Goal: Task Accomplishment & Management: Manage account settings

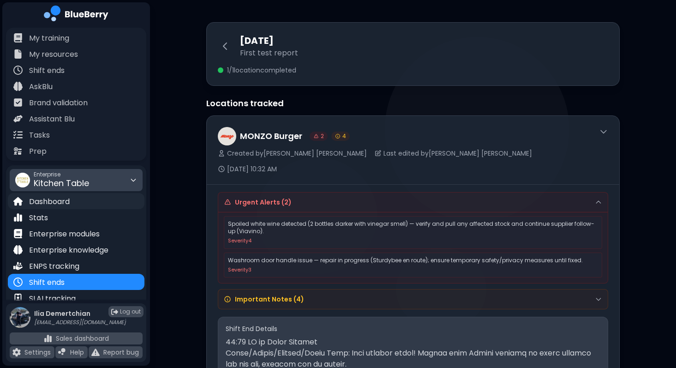
click at [55, 208] on div "Dashboard" at bounding box center [76, 201] width 137 height 16
click at [56, 207] on div "Dashboard" at bounding box center [76, 201] width 137 height 16
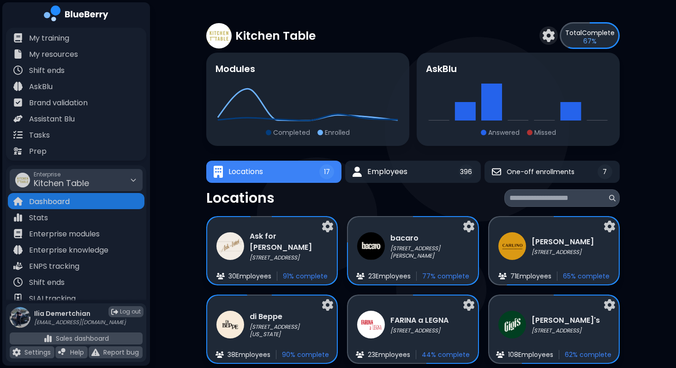
click at [370, 31] on div "Kitchen Table Total Complete 67 %" at bounding box center [413, 35] width 414 height 27
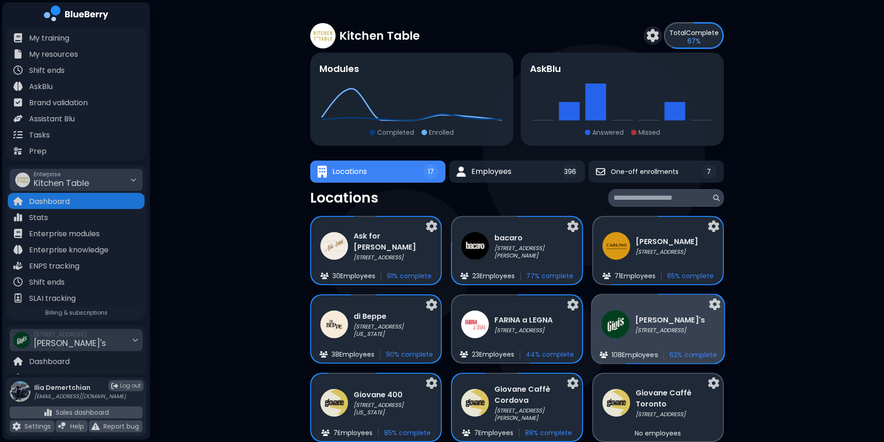
click at [650, 309] on div "Gigi's 2968 Christmas Way 108 Employee s 62 % complete" at bounding box center [658, 329] width 133 height 69
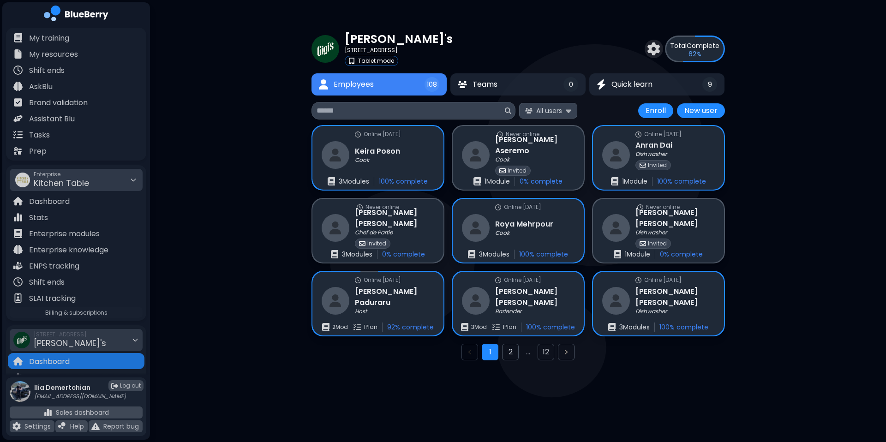
click at [557, 110] on span "All users" at bounding box center [549, 111] width 26 height 8
click at [544, 355] on button "12" at bounding box center [546, 352] width 17 height 17
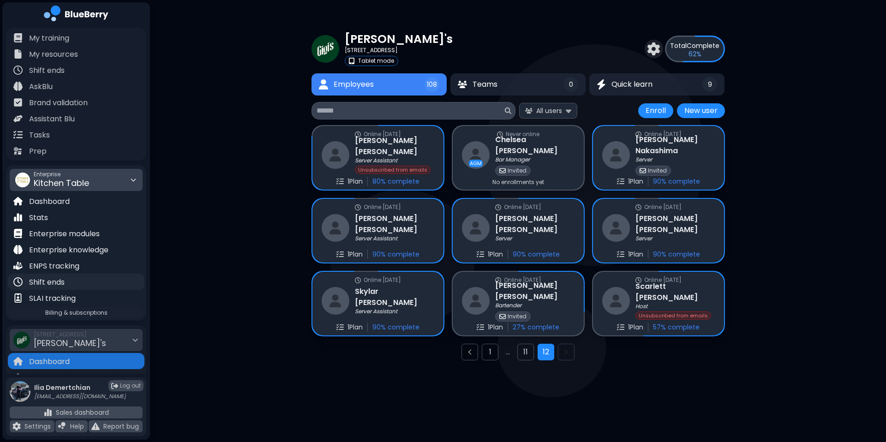
click at [94, 282] on div "Shift ends" at bounding box center [76, 282] width 137 height 16
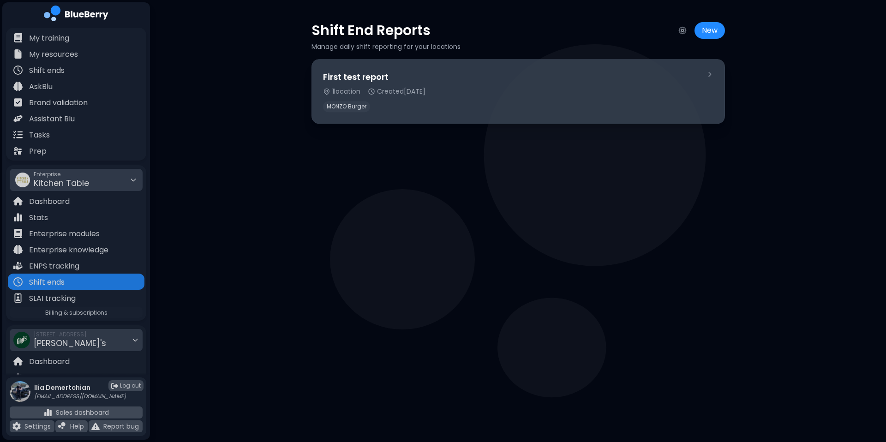
click at [520, 93] on div "1 location Created Aug 4, 2025" at bounding box center [511, 91] width 376 height 8
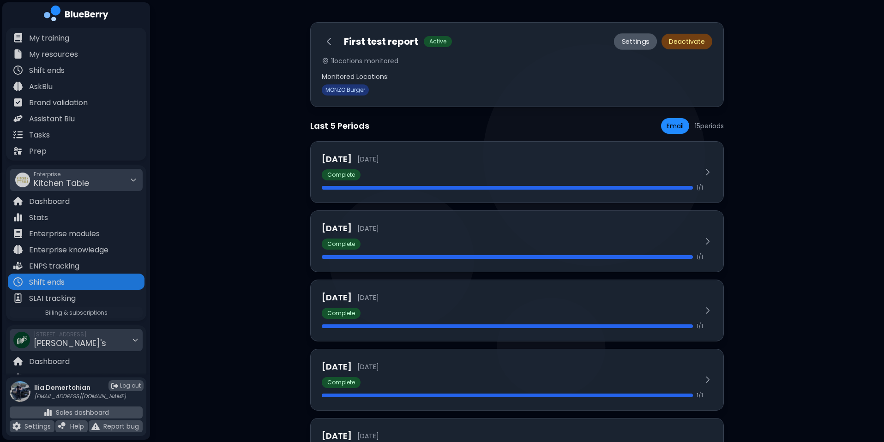
click at [635, 37] on button "Settings" at bounding box center [635, 41] width 43 height 17
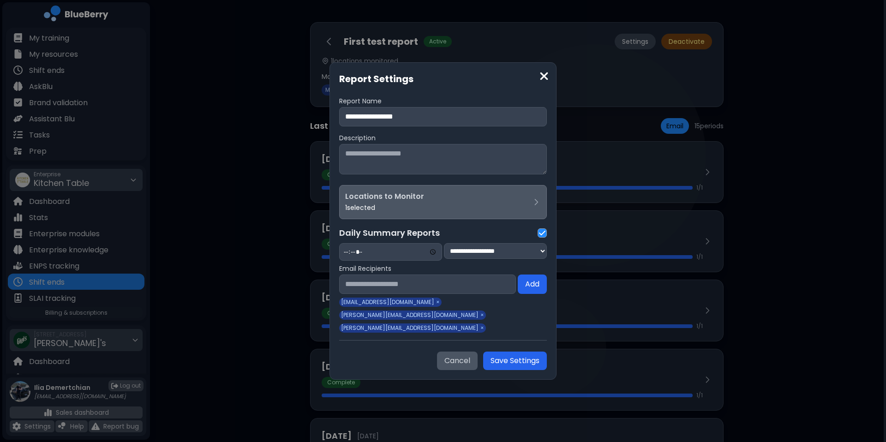
click at [463, 202] on label "Locations to Monitor" at bounding box center [438, 196] width 187 height 11
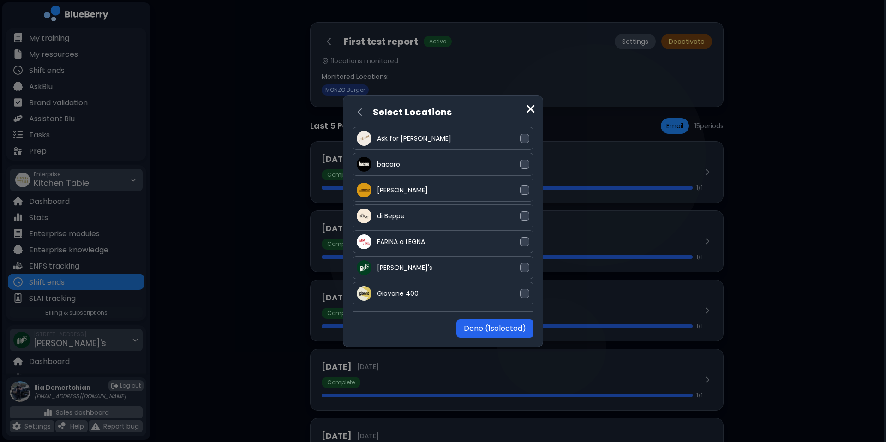
click at [262, 223] on div "Select Locations Ask for Luigi bacaro CARLINO di Beppe FARINA a LEGNA Gigi's Gi…" at bounding box center [443, 221] width 886 height 442
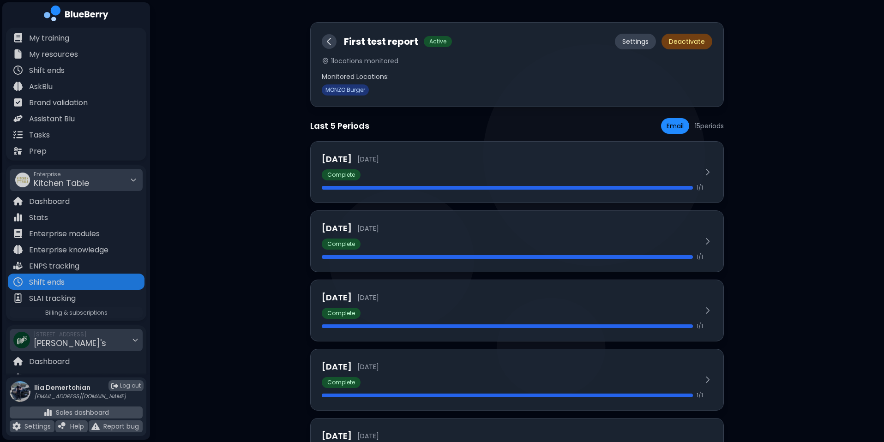
click at [330, 39] on icon at bounding box center [328, 41] width 3 height 6
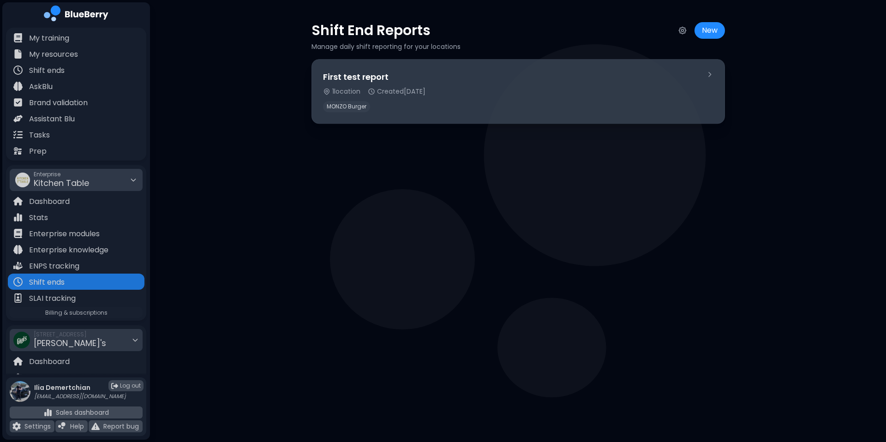
click at [435, 81] on div "First test report" at bounding box center [511, 77] width 376 height 13
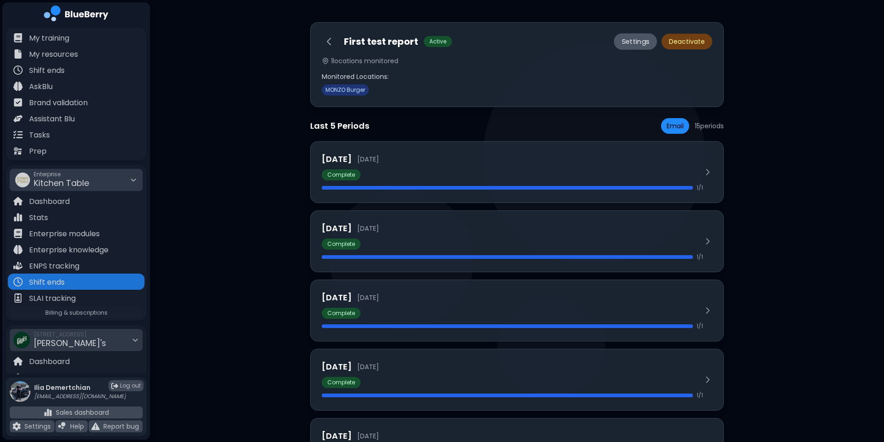
click at [637, 43] on button "Settings" at bounding box center [635, 41] width 43 height 17
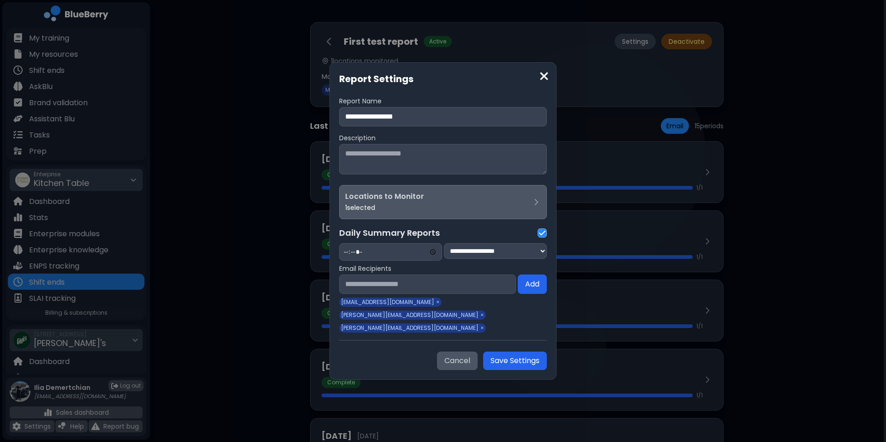
click at [439, 199] on label "Locations to Monitor" at bounding box center [438, 196] width 187 height 11
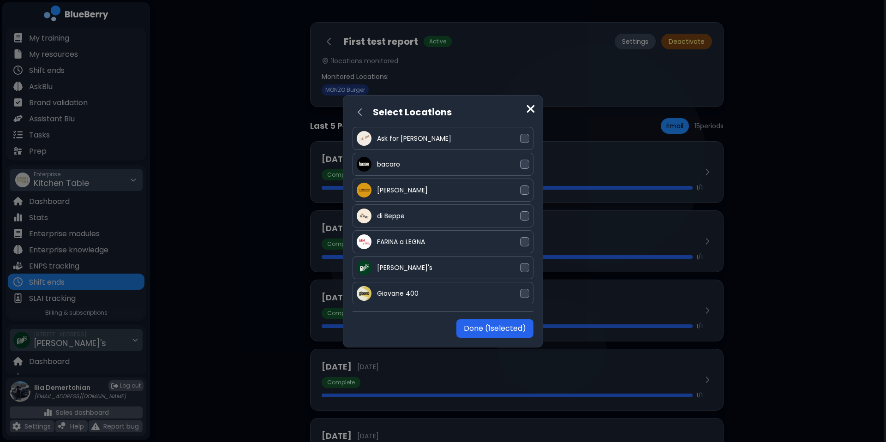
click at [292, 220] on div "Select Locations Ask for Luigi bacaro CARLINO di Beppe FARINA a LEGNA Gigi's Gi…" at bounding box center [443, 221] width 886 height 442
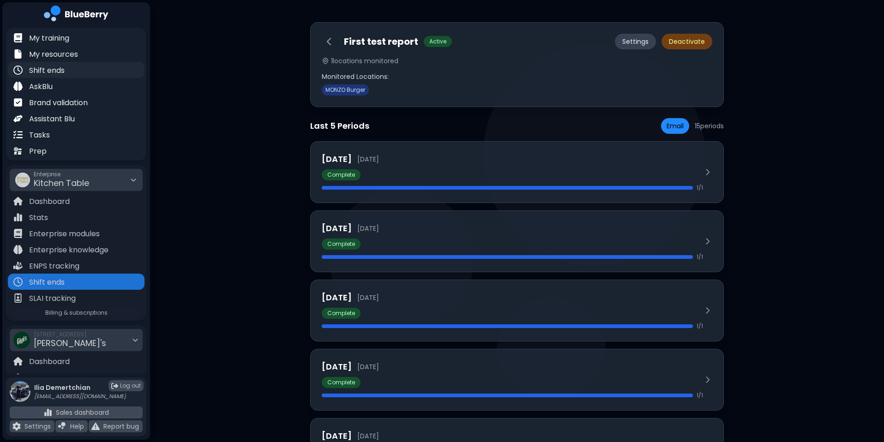
click at [74, 69] on div "Shift ends" at bounding box center [76, 70] width 137 height 16
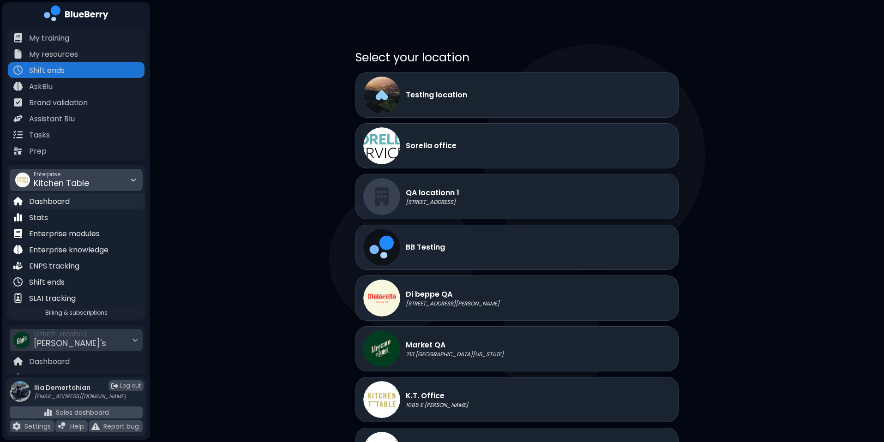
click at [54, 205] on p "Dashboard" at bounding box center [49, 201] width 41 height 11
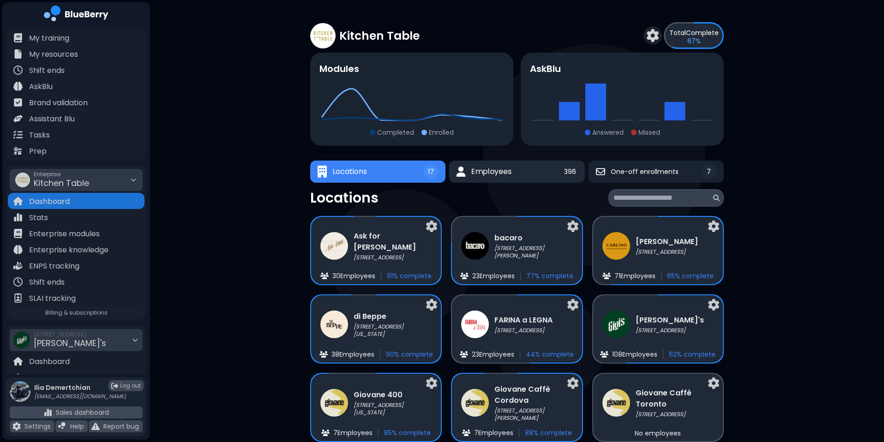
click at [471, 175] on span "Employees" at bounding box center [491, 171] width 40 height 11
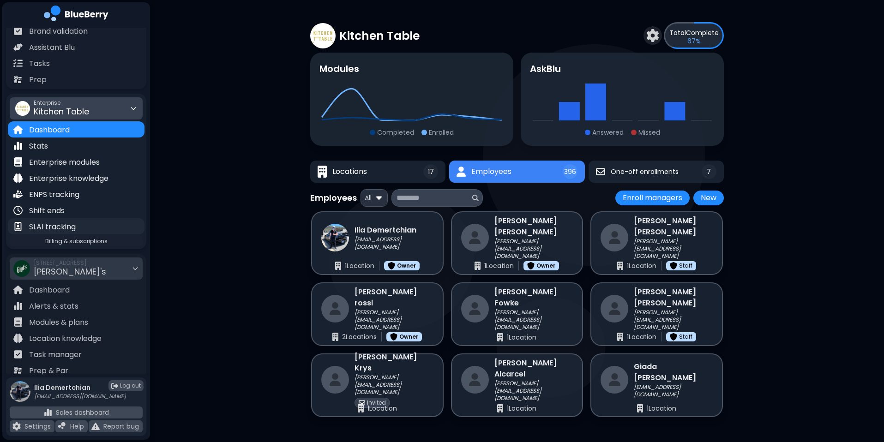
scroll to position [71, 0]
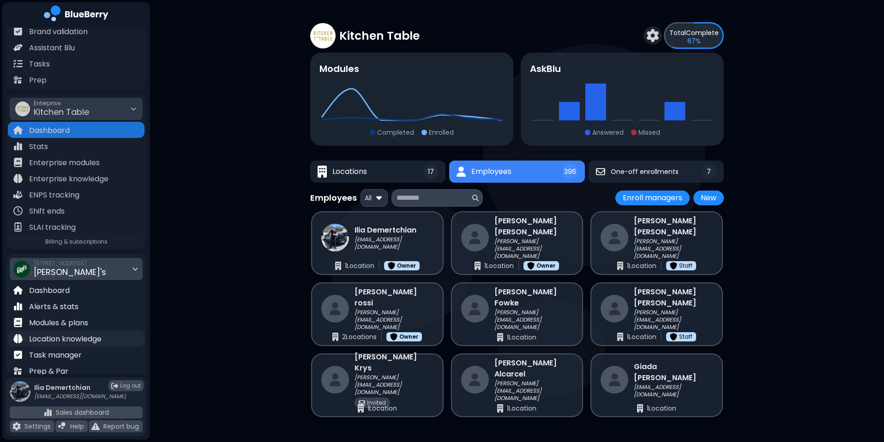
click at [64, 344] on p "Location knowledge" at bounding box center [65, 339] width 72 height 11
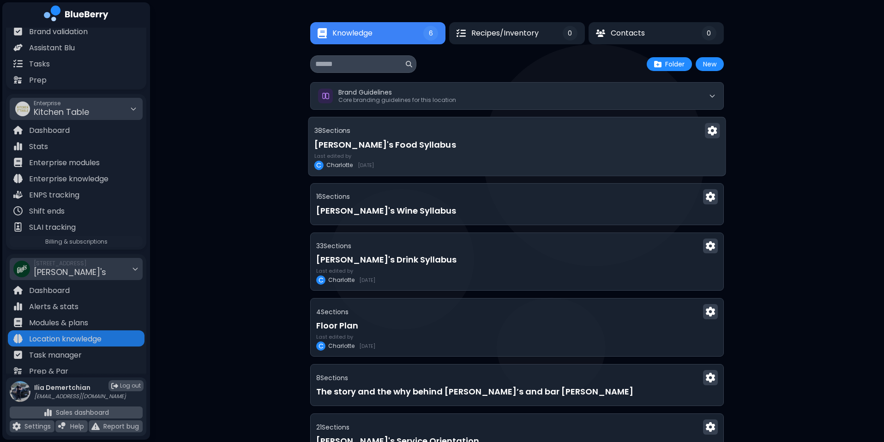
click at [329, 151] on h3 "Gigi's Food Syllabus" at bounding box center [517, 145] width 406 height 13
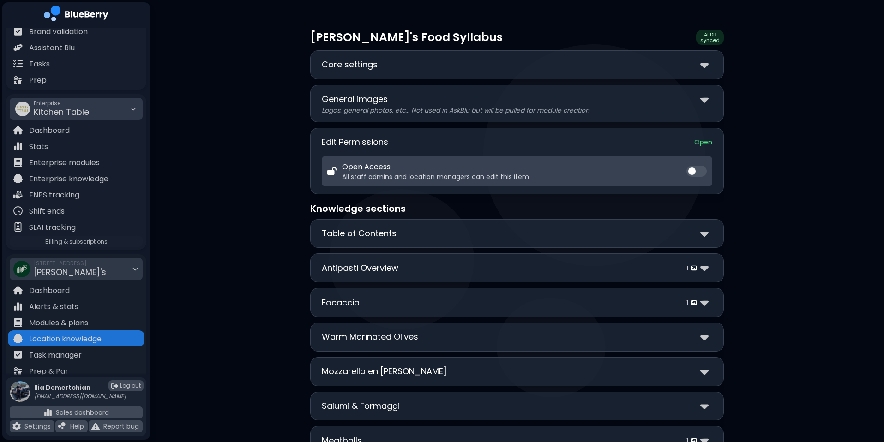
scroll to position [30, 0]
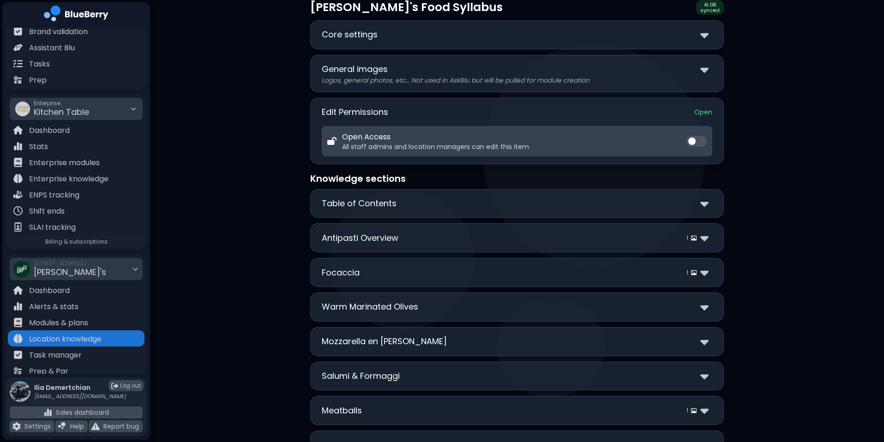
click at [441, 31] on div "Core settings" at bounding box center [517, 34] width 391 height 13
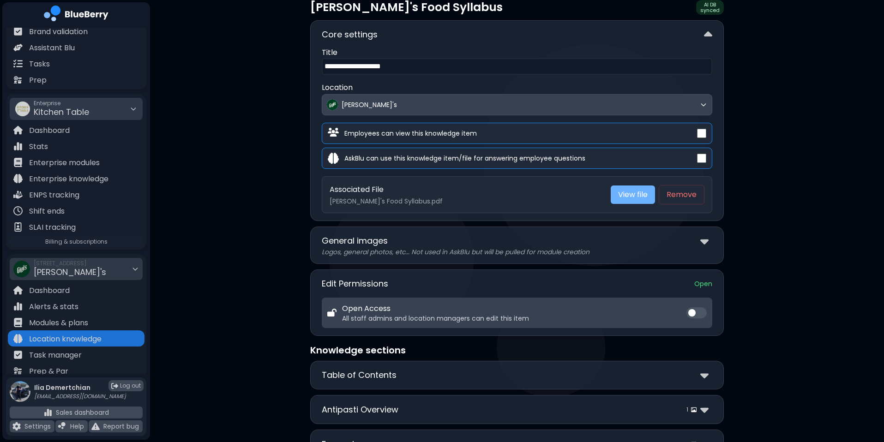
click at [617, 200] on link "View file" at bounding box center [633, 195] width 44 height 18
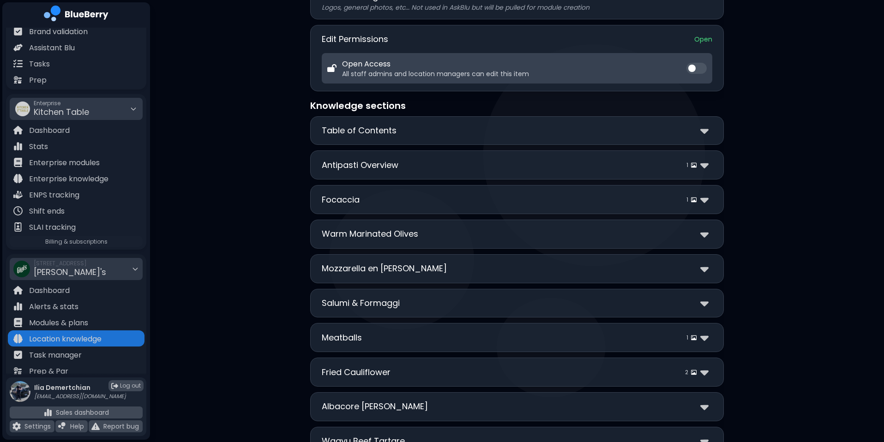
scroll to position [342, 0]
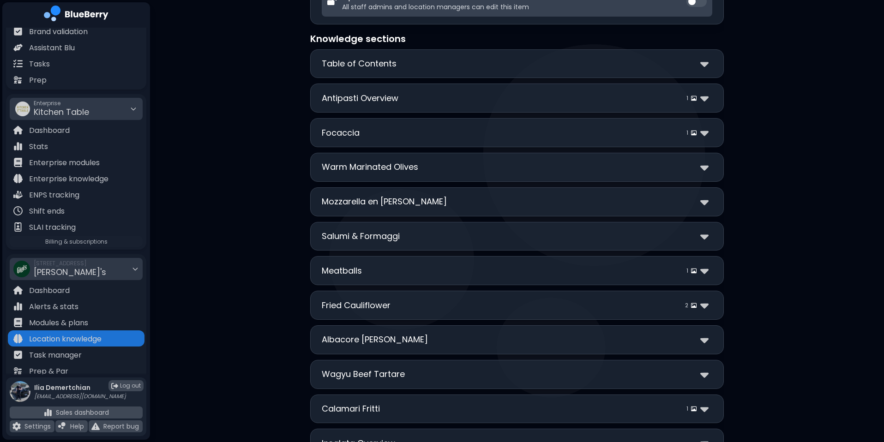
click at [338, 309] on p "Fried Cauliflower" at bounding box center [356, 305] width 69 height 13
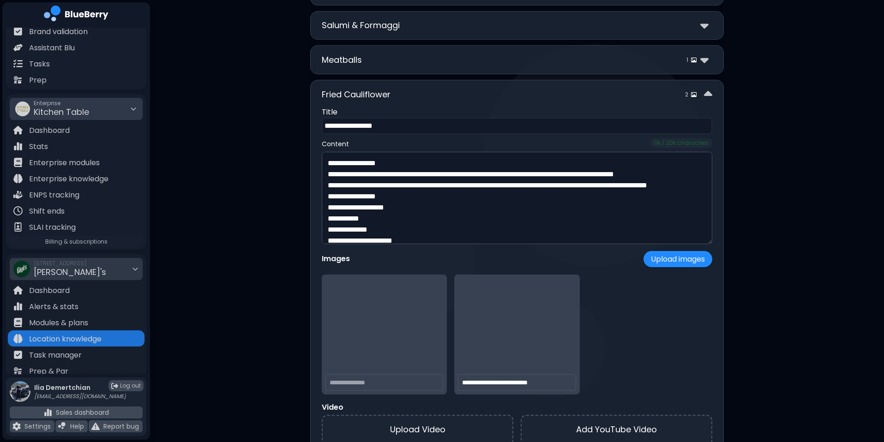
scroll to position [552, 0]
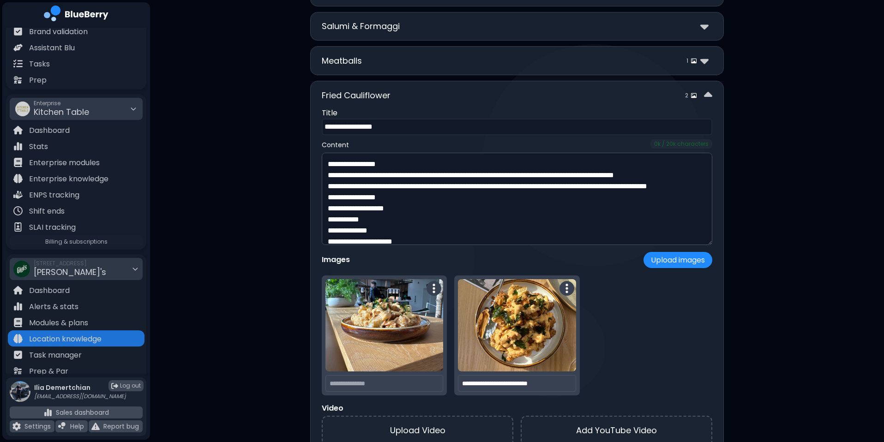
click at [456, 108] on p "Title" at bounding box center [517, 113] width 391 height 11
click at [464, 98] on div "Fried Cauliflower 2" at bounding box center [517, 95] width 391 height 13
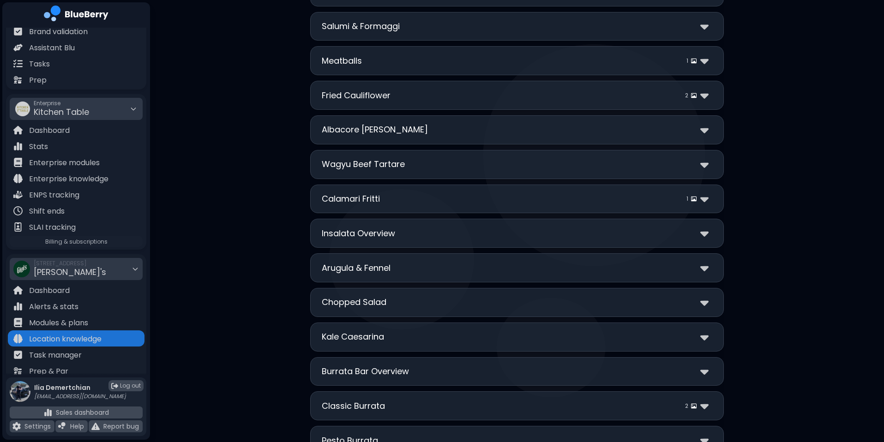
click at [478, 61] on div "Meatballs 1" at bounding box center [517, 60] width 391 height 13
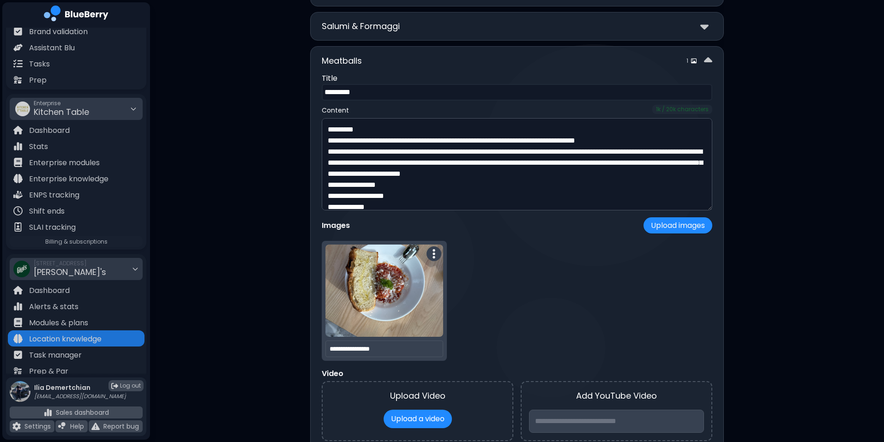
click at [478, 61] on div "Meatballs 1" at bounding box center [517, 60] width 391 height 13
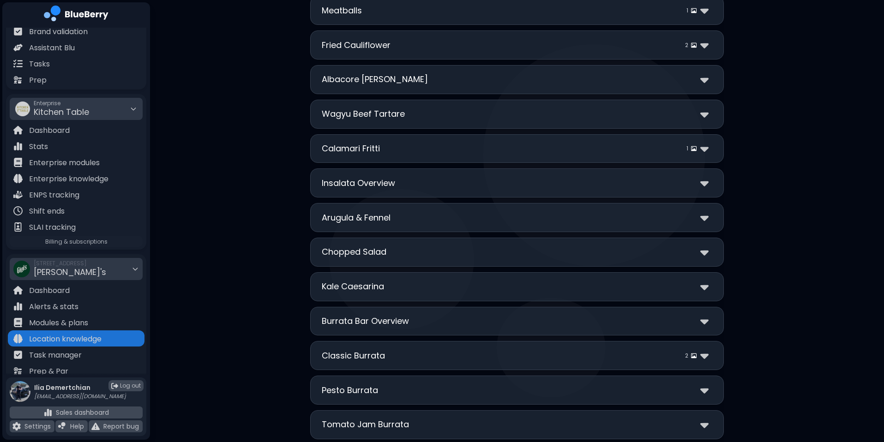
scroll to position [617, 0]
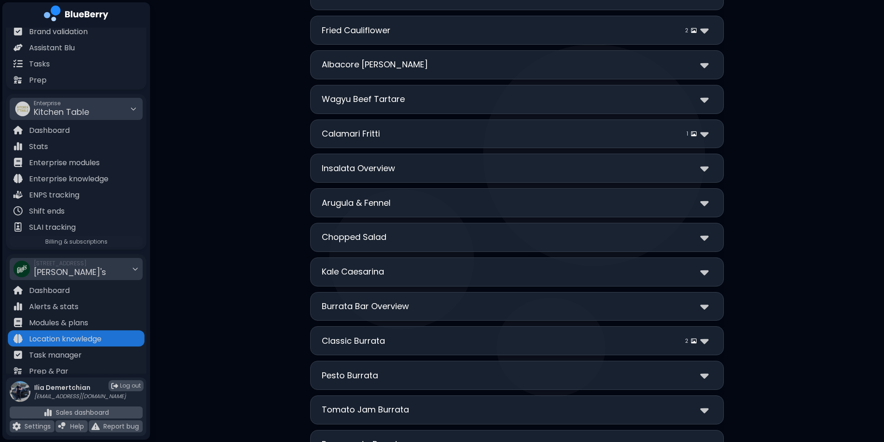
click at [510, 334] on div "Classic Burrata 2" at bounding box center [517, 340] width 391 height 13
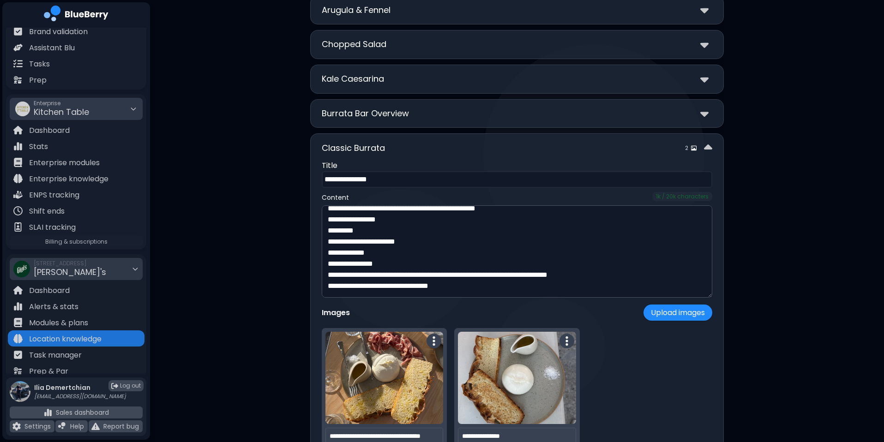
scroll to position [771, 0]
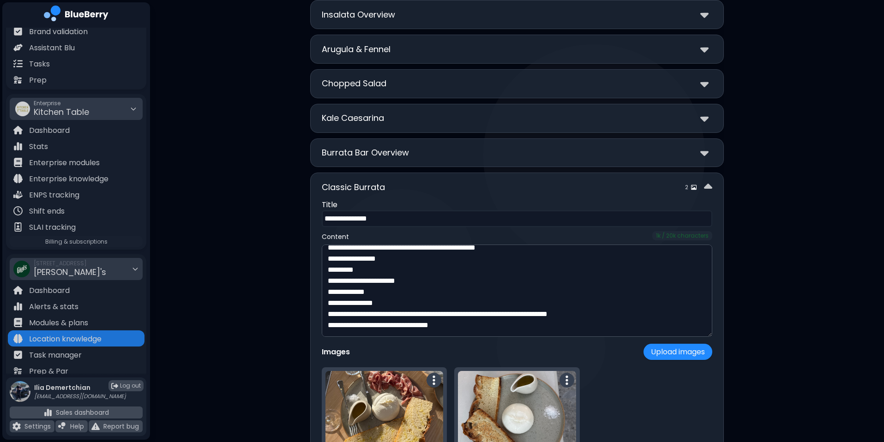
click at [519, 184] on div "Classic Burrata 2" at bounding box center [517, 187] width 391 height 13
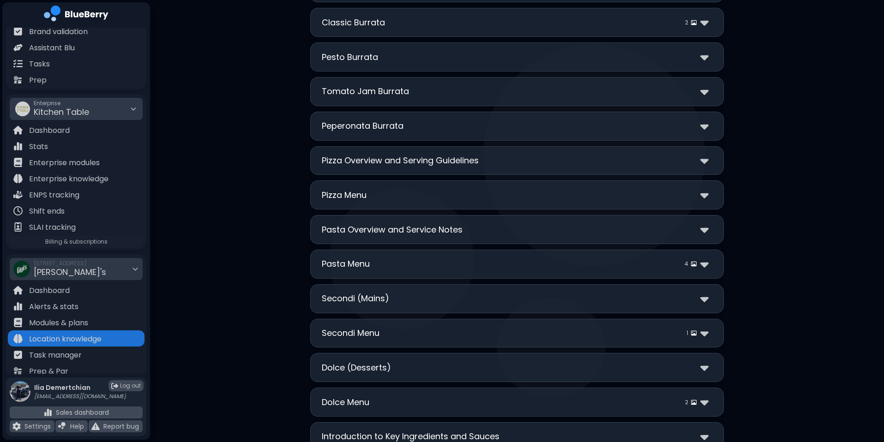
scroll to position [977, 0]
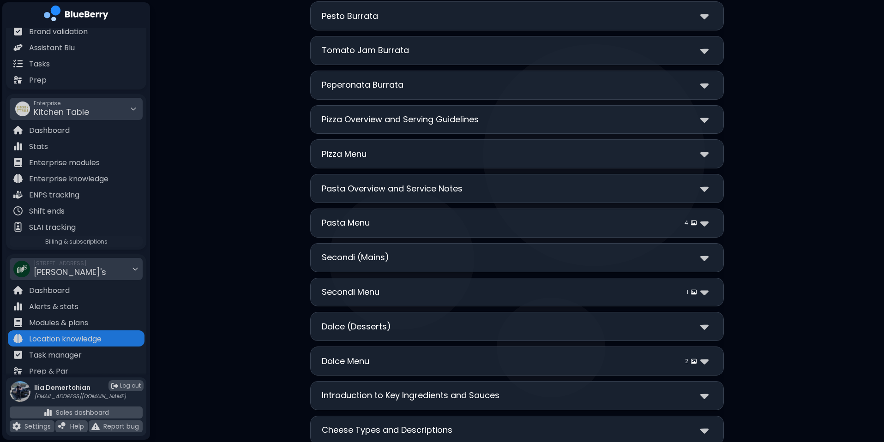
click at [544, 294] on div "Secondi Menu 1" at bounding box center [517, 292] width 391 height 13
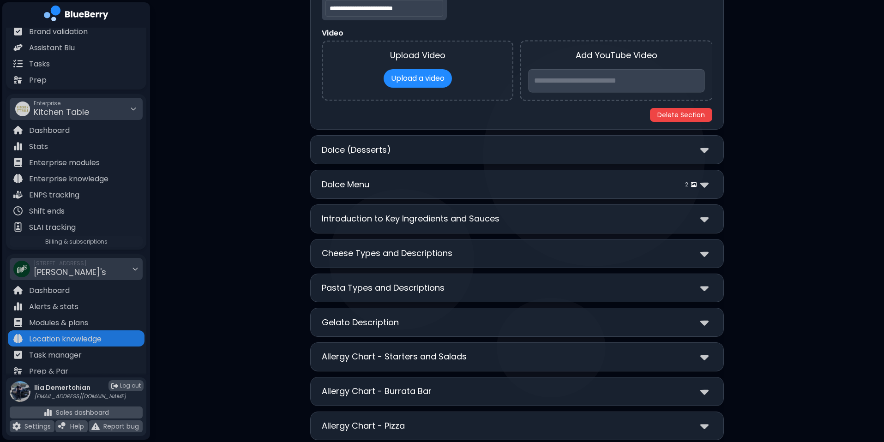
scroll to position [1551, 0]
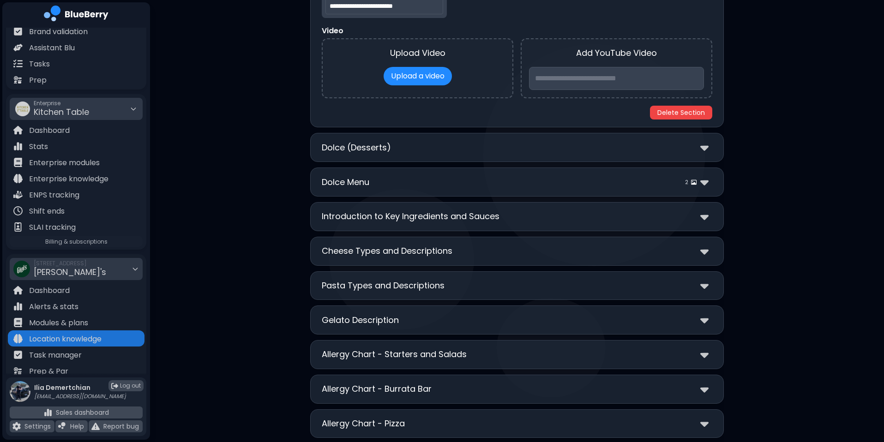
click at [521, 183] on div "Dolce Menu 2" at bounding box center [517, 181] width 391 height 13
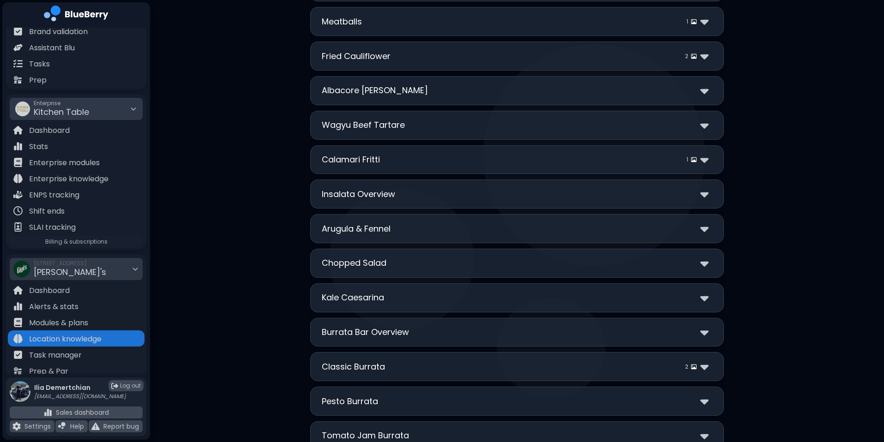
scroll to position [591, 0]
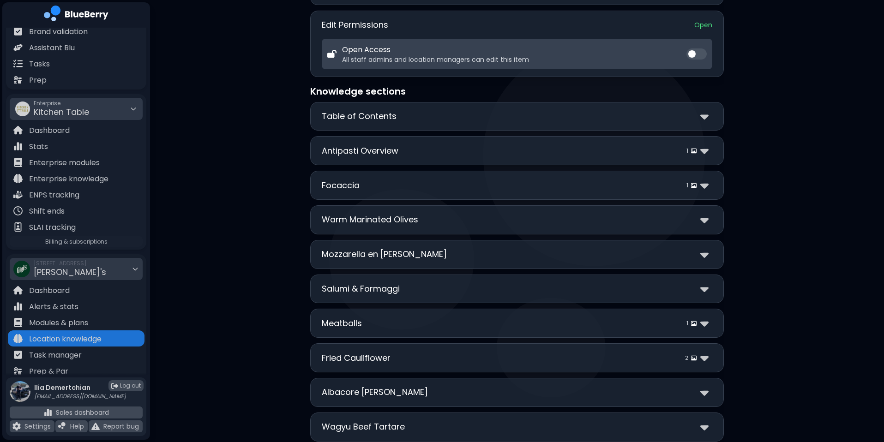
scroll to position [289, 0]
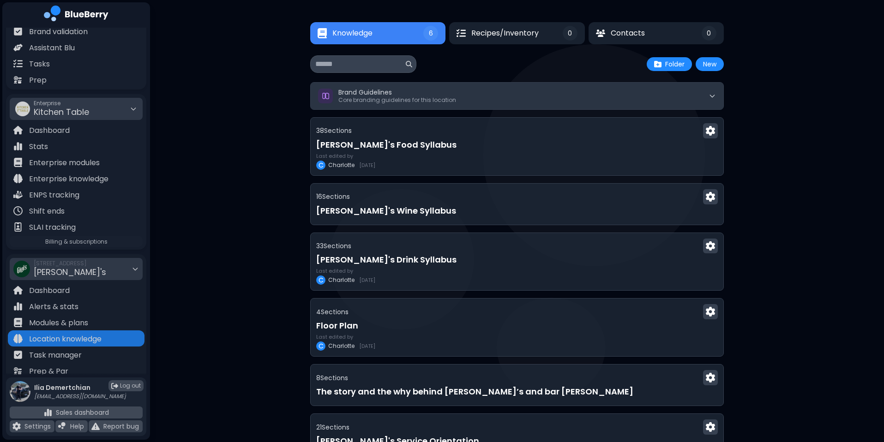
click at [477, 100] on button "Brand Guidelines Core branding guidelines for this location" at bounding box center [517, 96] width 413 height 27
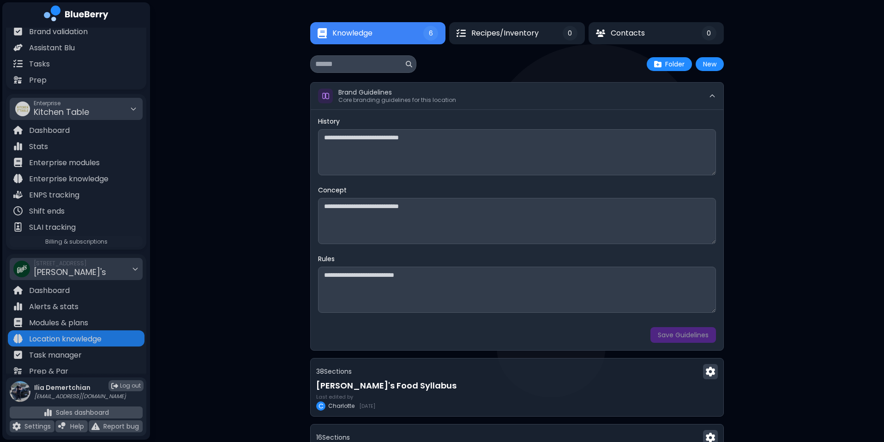
scroll to position [48, 0]
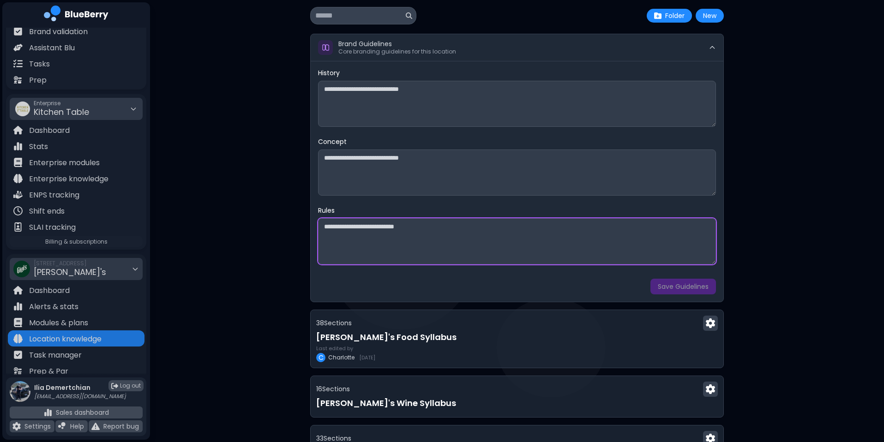
click at [445, 227] on textarea at bounding box center [517, 241] width 398 height 46
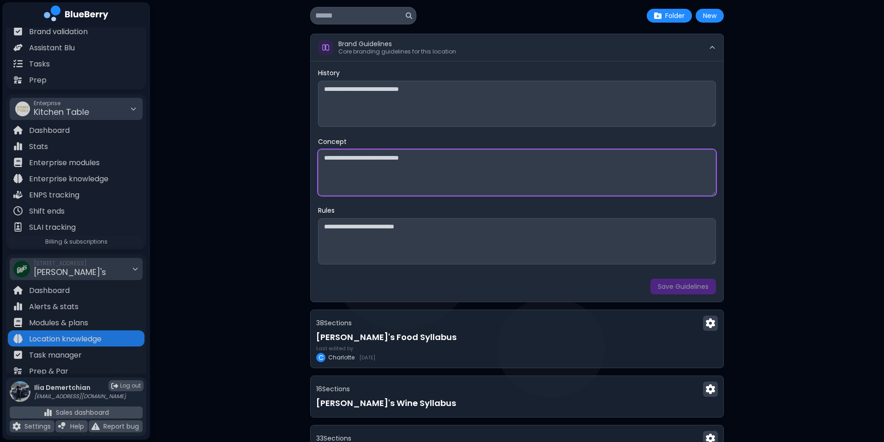
click at [473, 175] on textarea at bounding box center [517, 173] width 398 height 46
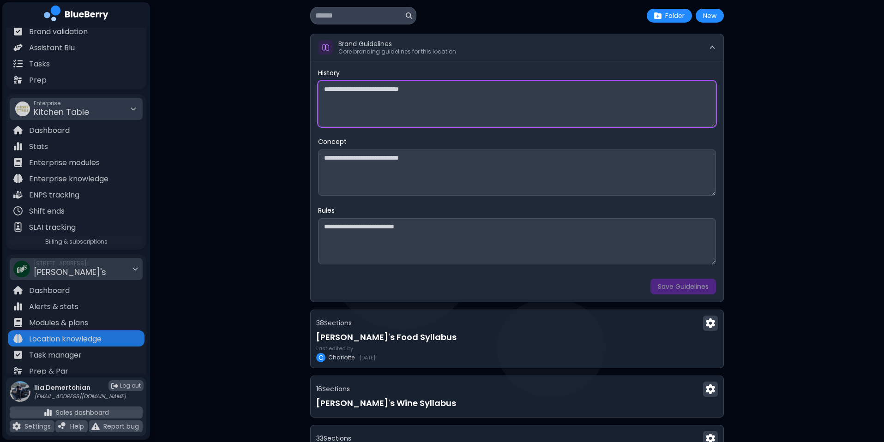
click at [487, 112] on textarea at bounding box center [517, 104] width 398 height 46
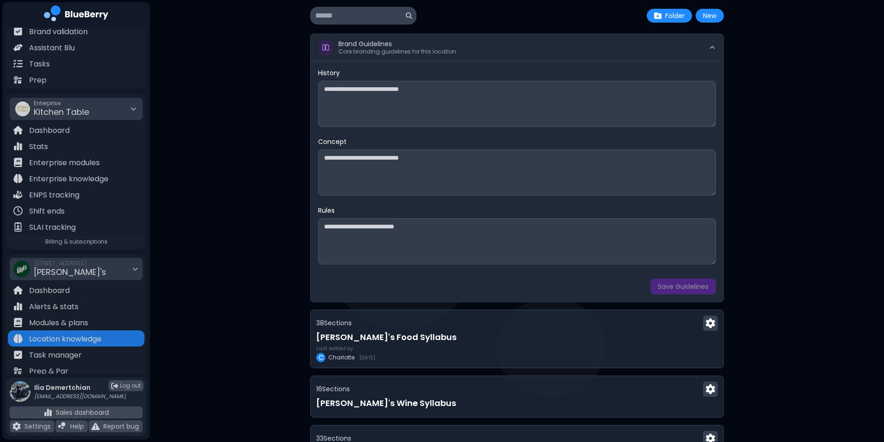
click at [225, 142] on div "Knowledge 6 Recipes/Inventory 0 Contacts 0 Knowledge 6 0 0 New Folder New Brand…" at bounding box center [517, 319] width 734 height 735
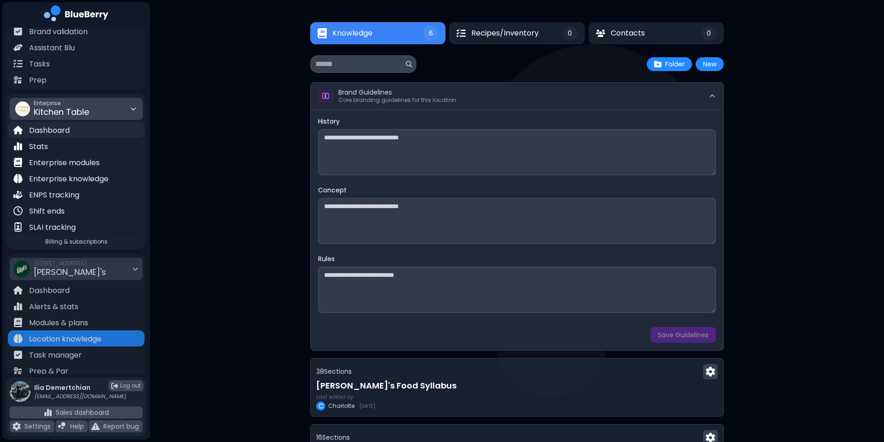
scroll to position [0, 0]
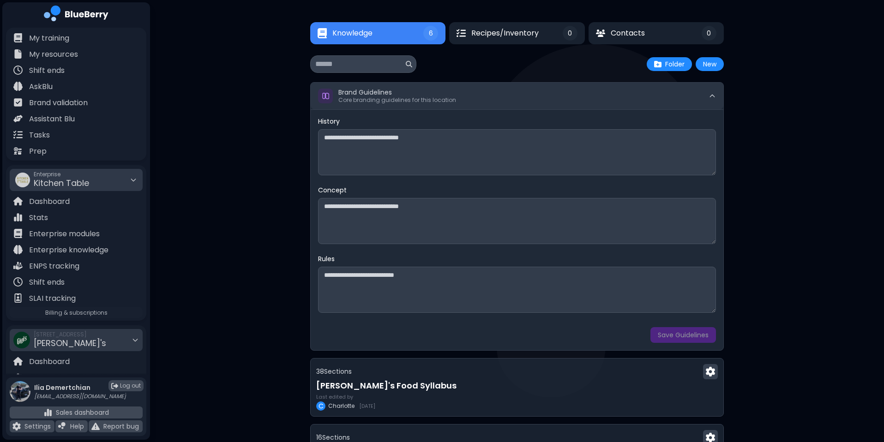
click at [416, 105] on button "Brand Guidelines Core branding guidelines for this location" at bounding box center [517, 96] width 413 height 27
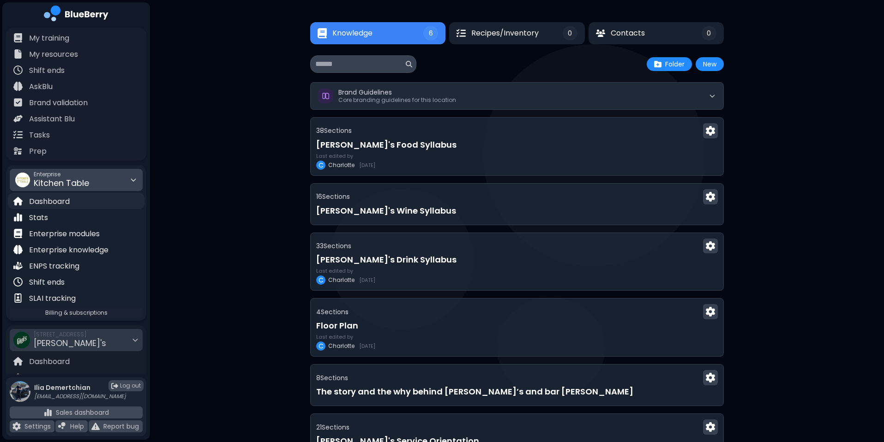
click at [88, 205] on div "Dashboard" at bounding box center [76, 201] width 137 height 16
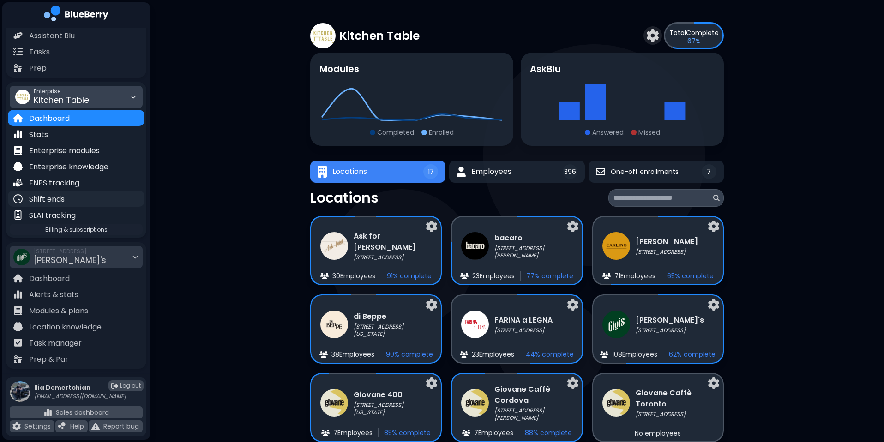
scroll to position [86, 0]
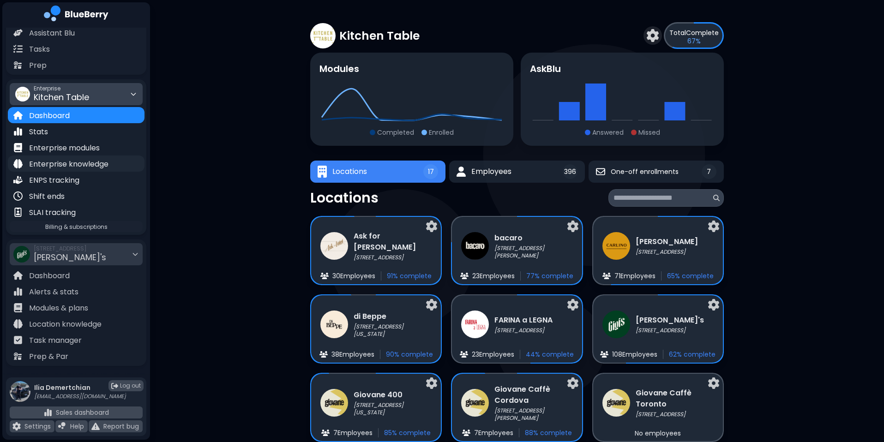
click at [102, 168] on p "Enterprise knowledge" at bounding box center [68, 164] width 79 height 11
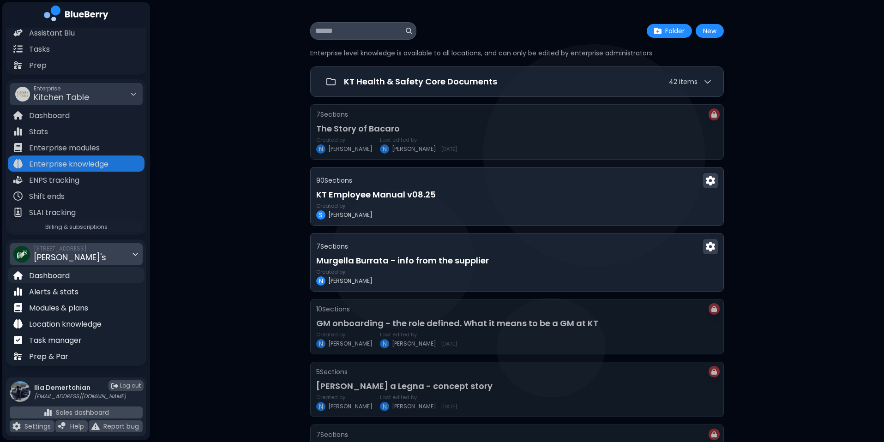
click at [46, 271] on p "Dashboard" at bounding box center [49, 276] width 41 height 11
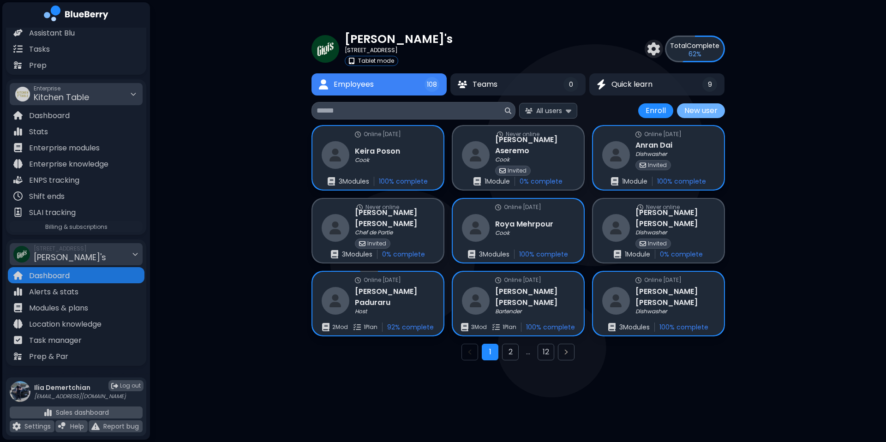
click at [676, 117] on button "New user" at bounding box center [701, 110] width 48 height 15
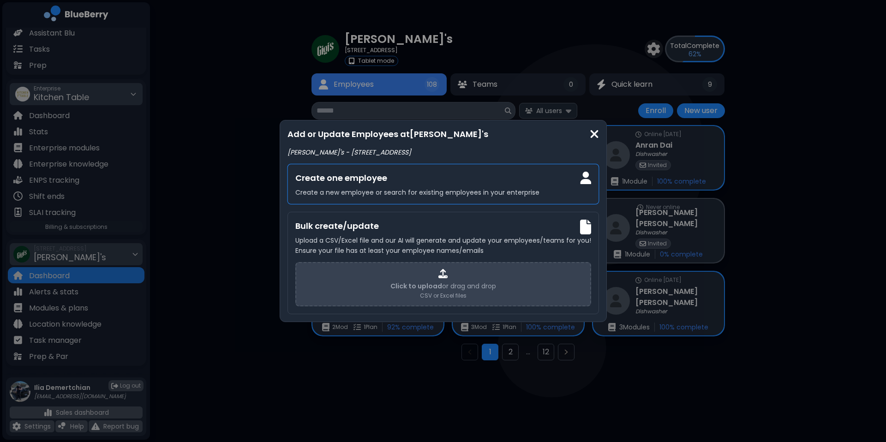
click at [488, 176] on h3 "Create one employee" at bounding box center [443, 178] width 296 height 13
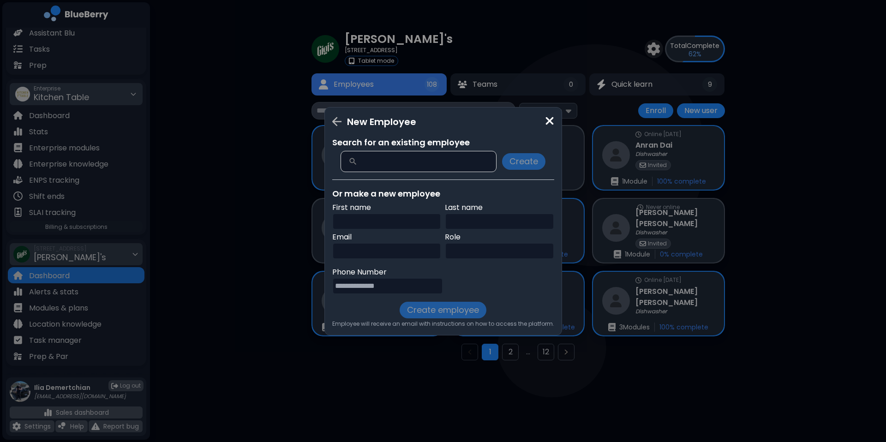
click at [400, 218] on input "text" at bounding box center [386, 221] width 109 height 17
click at [517, 293] on div "Phone Number" at bounding box center [443, 283] width 222 height 33
click at [623, 368] on div "New Employee Search for an existing employee Create Or make a new employee Firs…" at bounding box center [443, 221] width 886 height 442
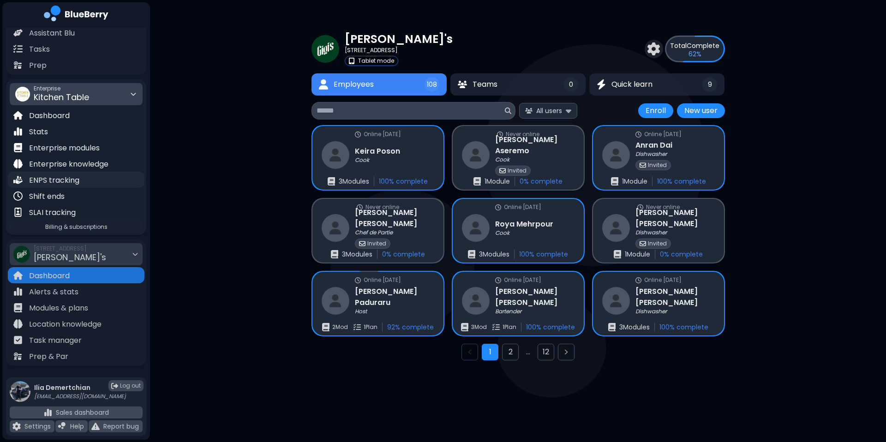
click at [92, 172] on div "ENPS tracking" at bounding box center [76, 180] width 137 height 16
click at [84, 163] on p "Enterprise knowledge" at bounding box center [68, 164] width 79 height 11
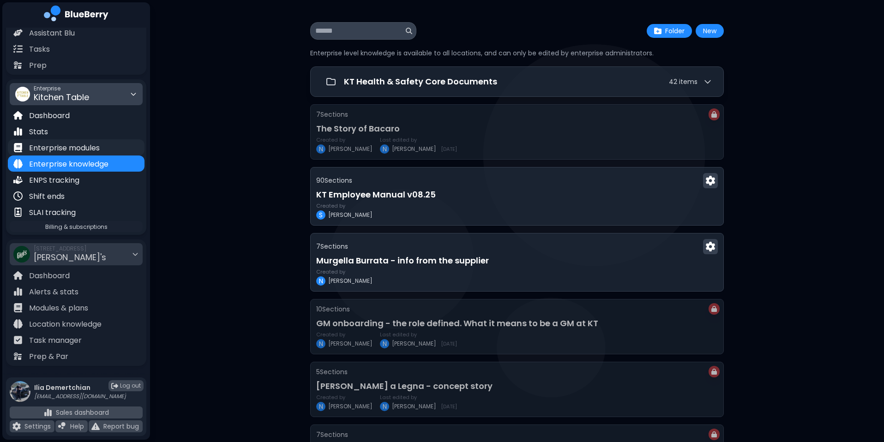
click at [92, 151] on p "Enterprise modules" at bounding box center [64, 148] width 71 height 11
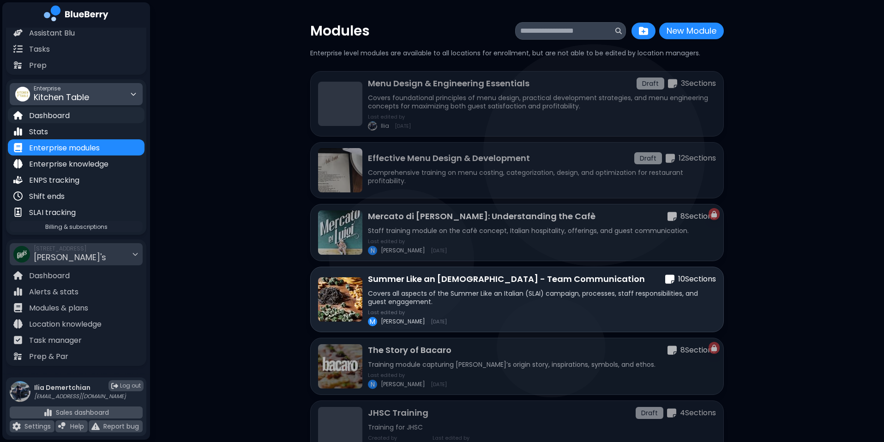
click at [81, 121] on div "Dashboard" at bounding box center [76, 115] width 137 height 16
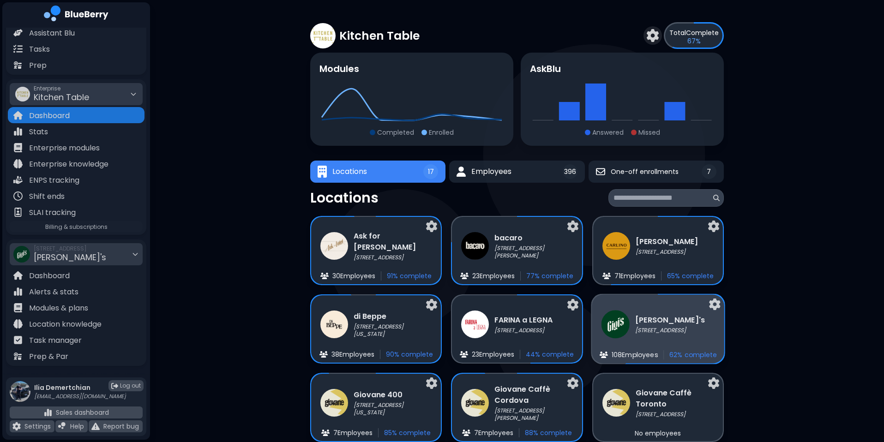
click at [657, 317] on h3 "Gigi's" at bounding box center [670, 319] width 70 height 11
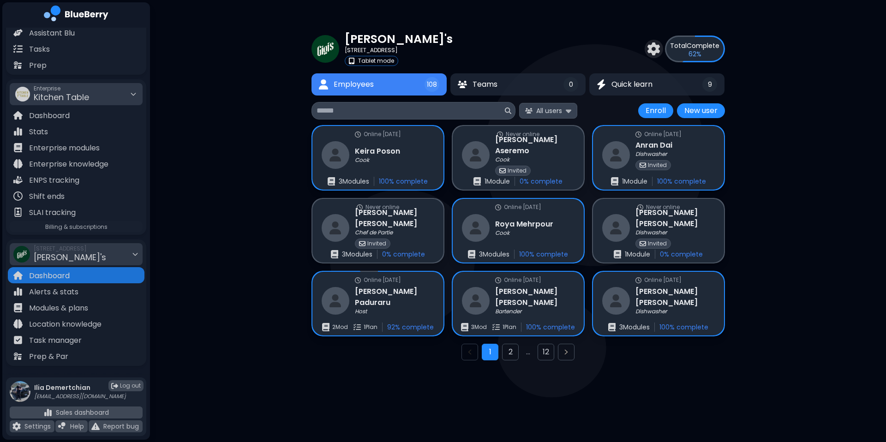
click at [541, 118] on button "All users" at bounding box center [548, 110] width 58 height 15
click at [545, 148] on span "Managers" at bounding box center [550, 151] width 32 height 8
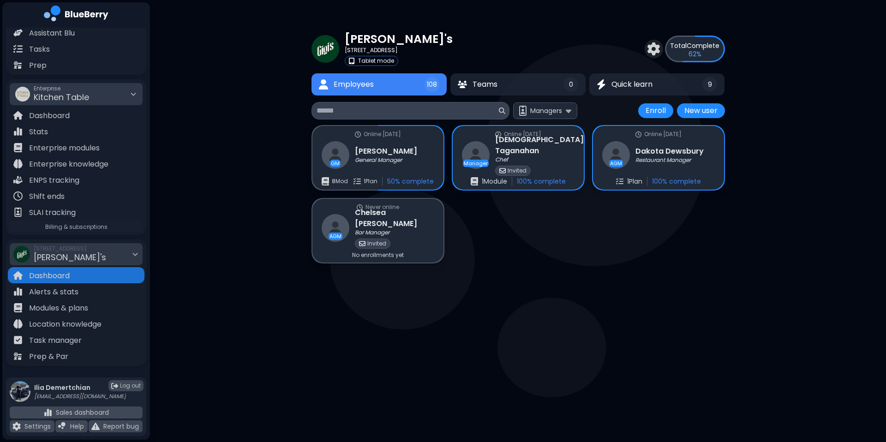
click at [555, 306] on main "Gigi's 2968 Christmas Way Tablet mode Total Complete 62 % Employees 108 Teams 0…" at bounding box center [443, 221] width 886 height 442
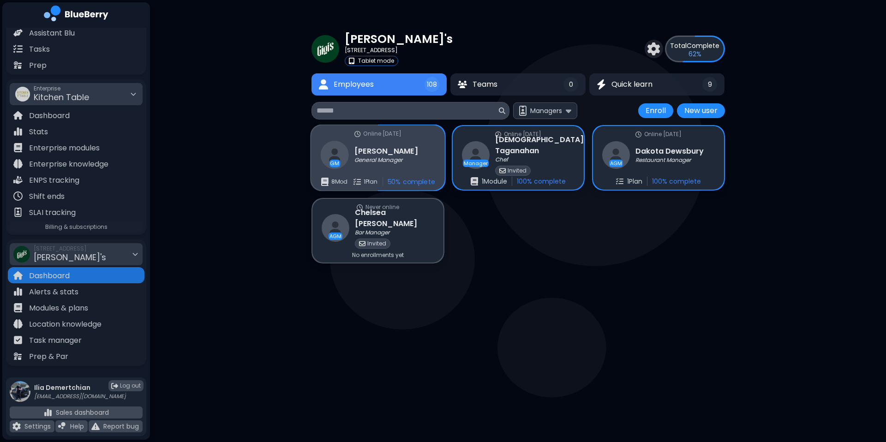
click at [376, 145] on div "GM Trevor General Manager" at bounding box center [368, 155] width 97 height 28
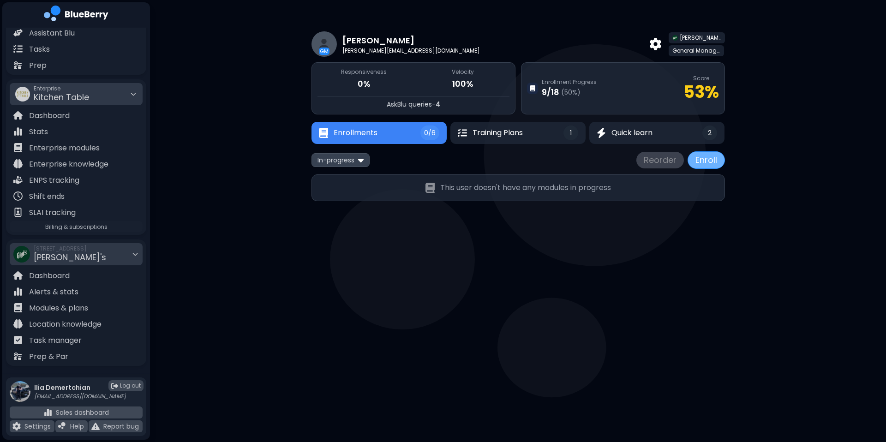
click at [676, 163] on button "Enroll" at bounding box center [706, 160] width 37 height 18
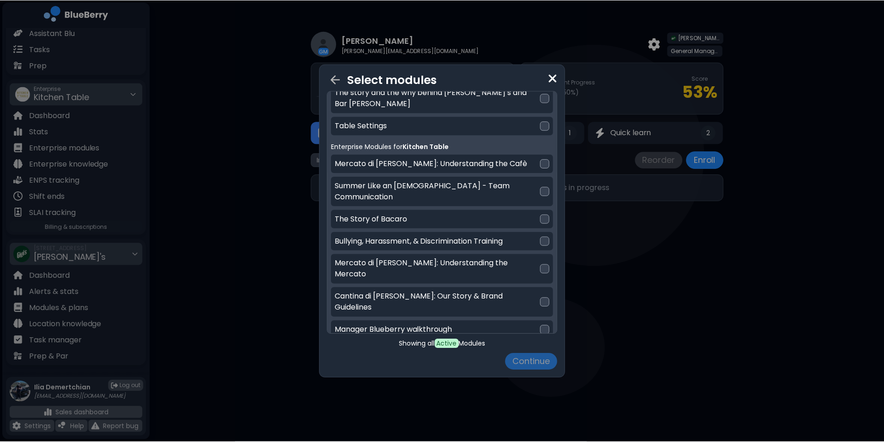
scroll to position [216, 0]
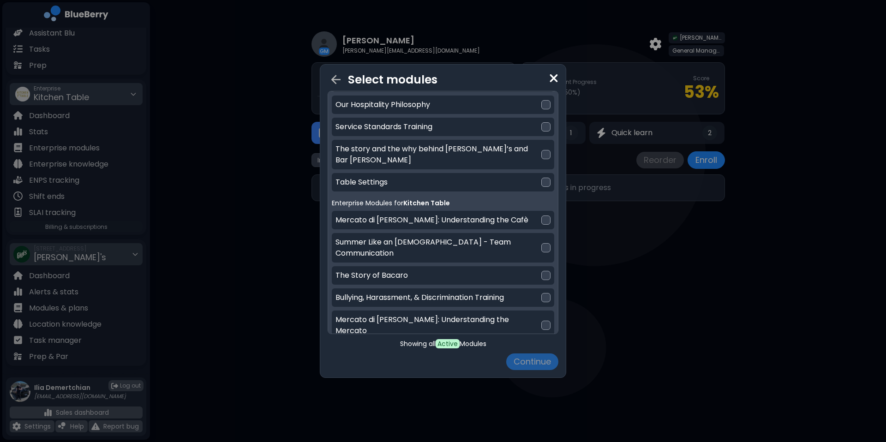
click at [290, 206] on div "Select modules Location Modules for Service orientation 4 module s Server Assis…" at bounding box center [443, 221] width 886 height 442
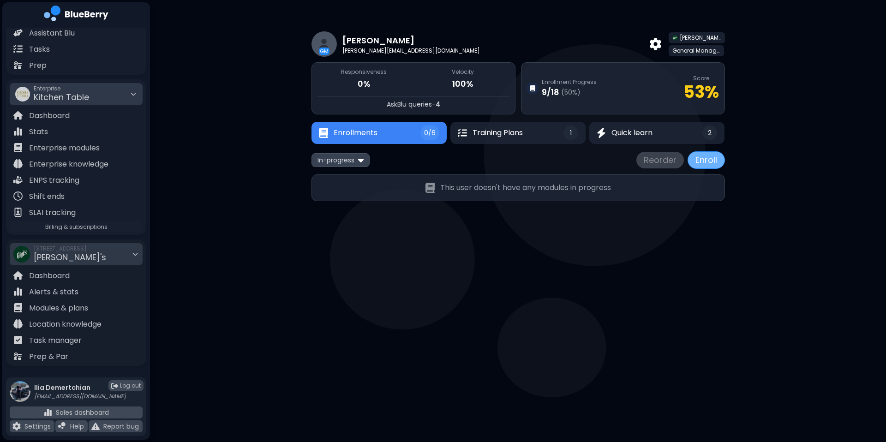
click at [676, 164] on button "Enroll" at bounding box center [706, 160] width 37 height 18
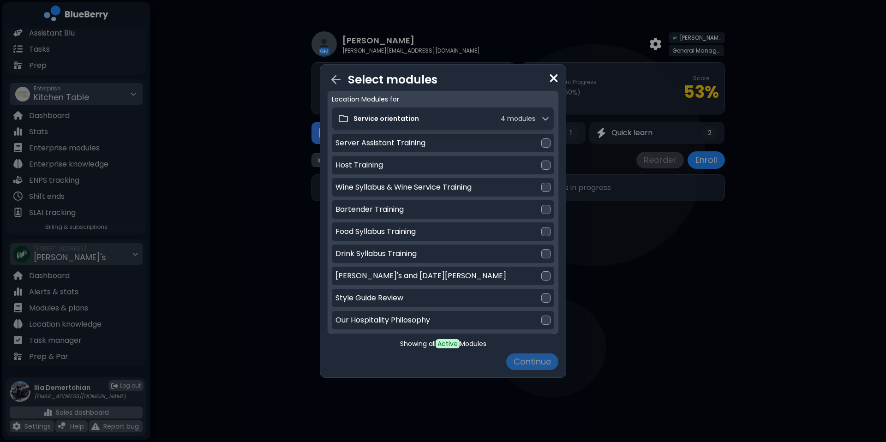
click at [267, 258] on div "Select modules Location Modules for Service orientation 4 module s Server Assis…" at bounding box center [443, 221] width 886 height 442
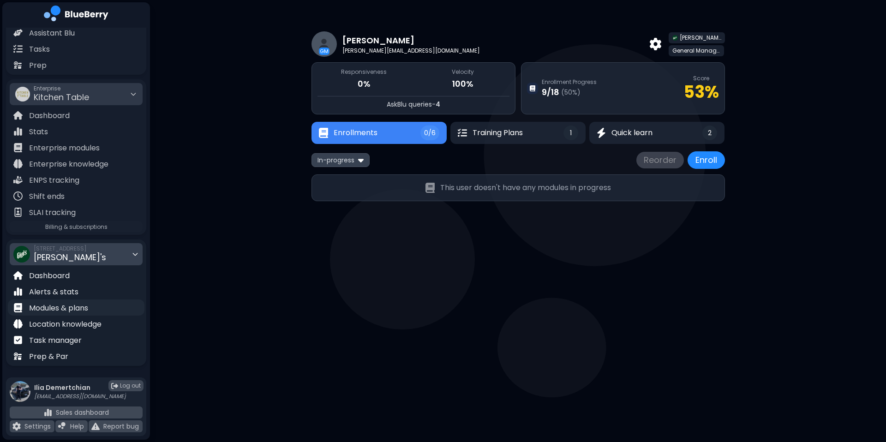
click at [84, 312] on p "Modules & plans" at bounding box center [58, 308] width 59 height 11
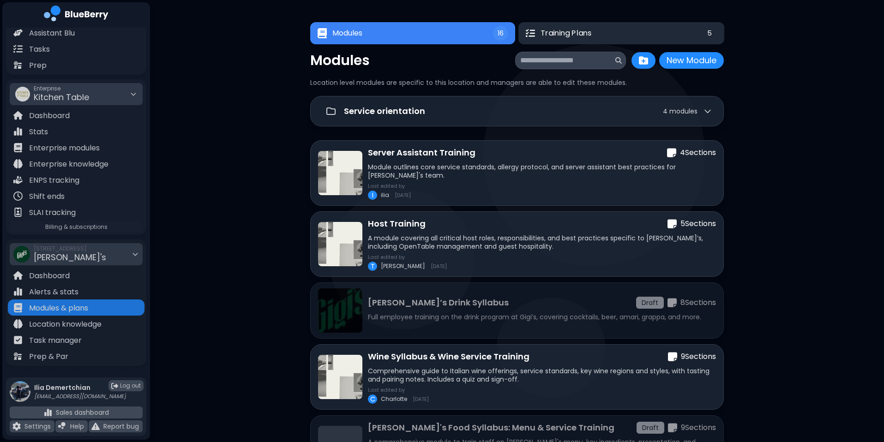
click at [585, 39] on button "Training Plans 5" at bounding box center [621, 33] width 206 height 22
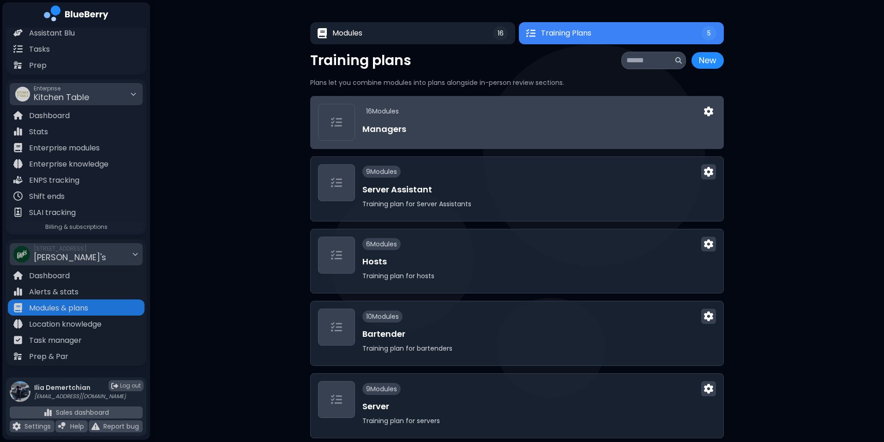
click at [453, 116] on div "16 Module s" at bounding box center [539, 111] width 354 height 15
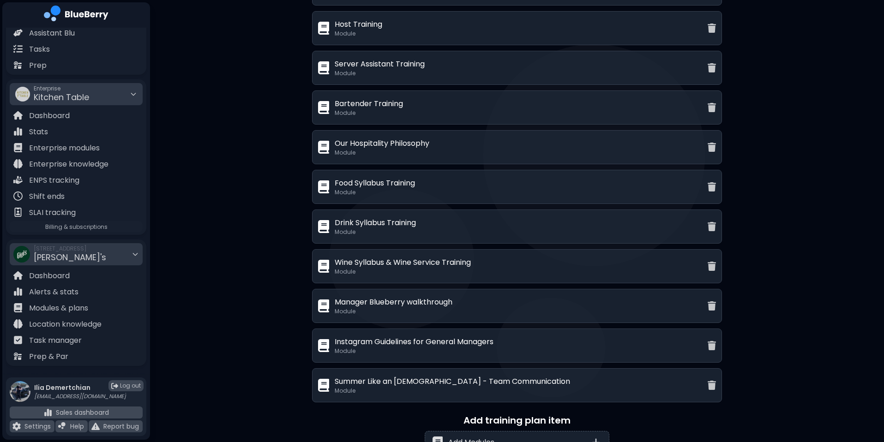
scroll to position [688, 0]
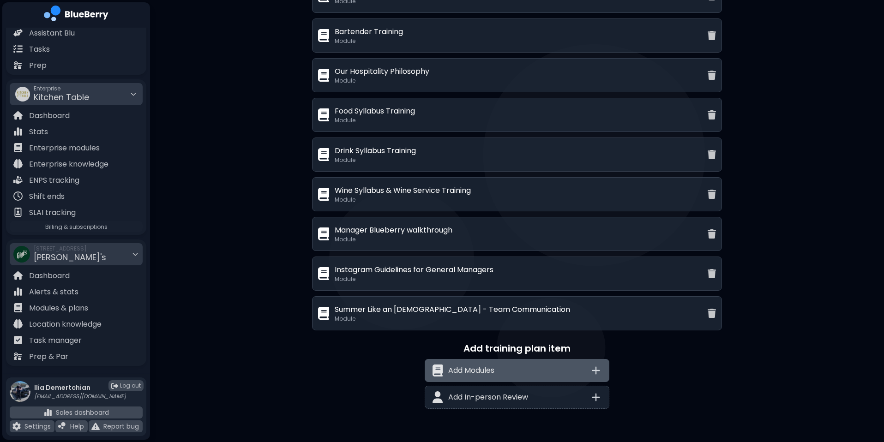
click at [508, 368] on div "Add Modules" at bounding box center [517, 370] width 185 height 23
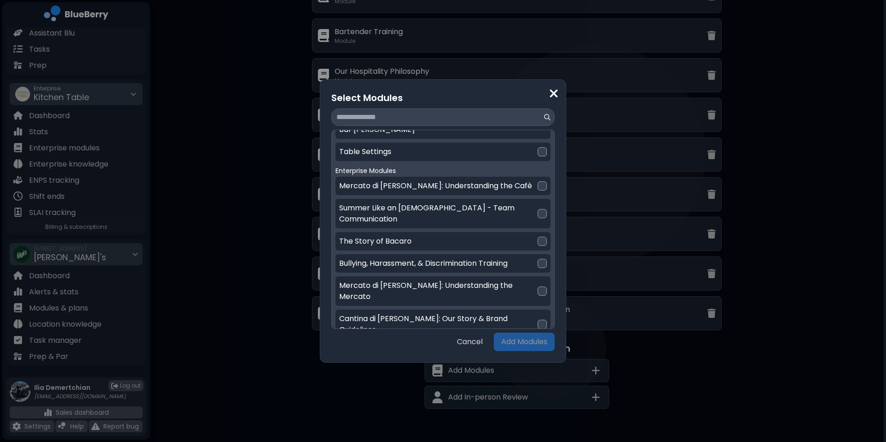
scroll to position [241, 0]
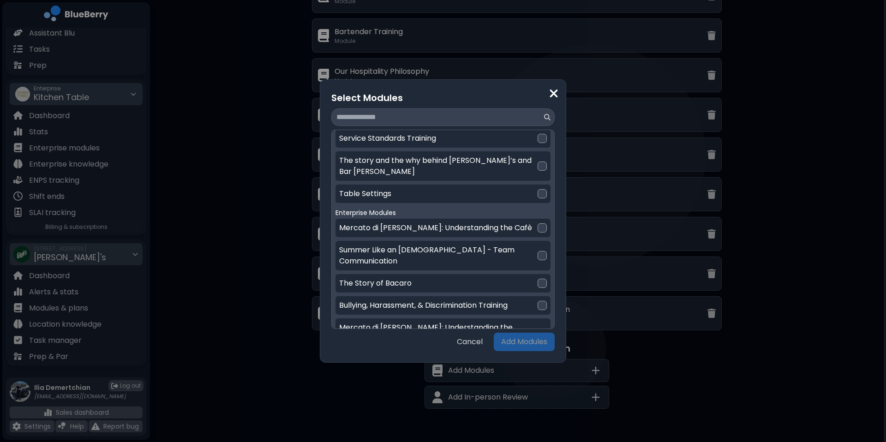
click at [293, 286] on div "Select Modules Location Modules Service orientation 4 module s Server Assistant…" at bounding box center [443, 221] width 886 height 442
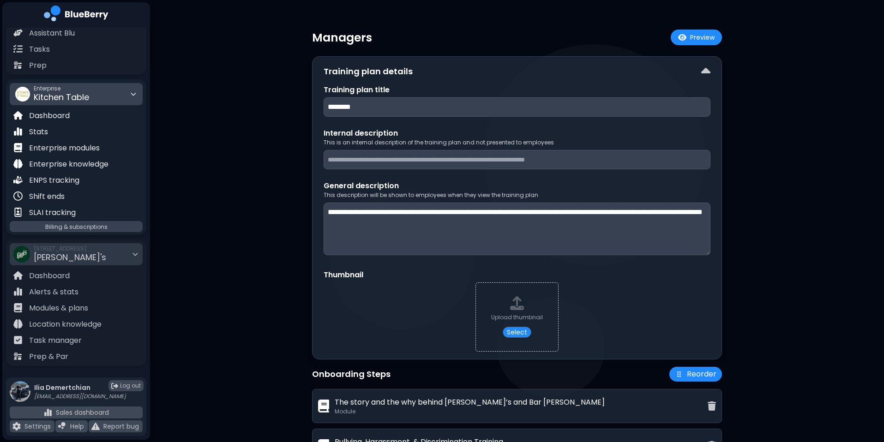
scroll to position [0, 0]
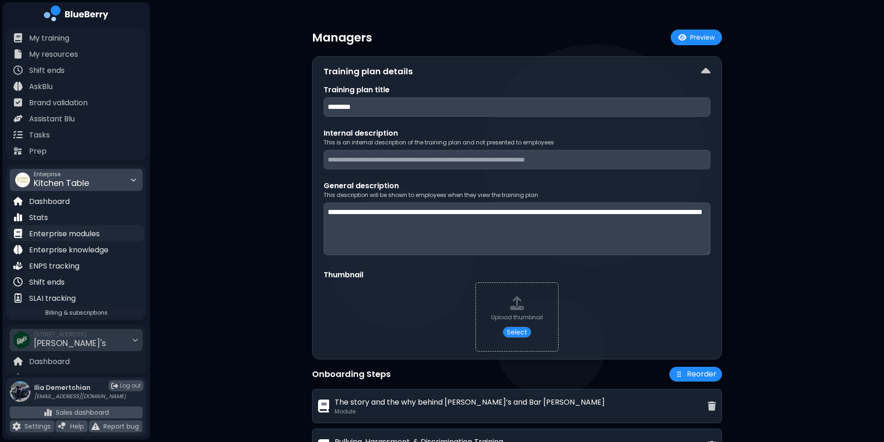
click at [67, 235] on p "Enterprise modules" at bounding box center [64, 234] width 71 height 11
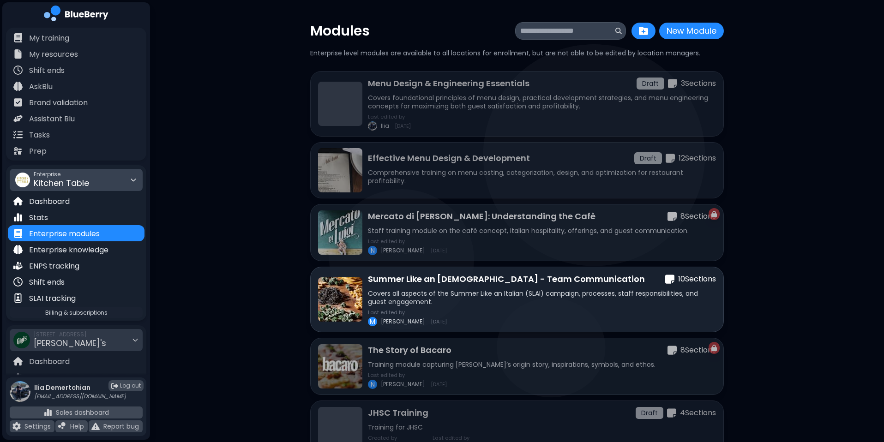
click at [92, 175] on div "Enterprise Kitchen Table" at bounding box center [76, 180] width 133 height 22
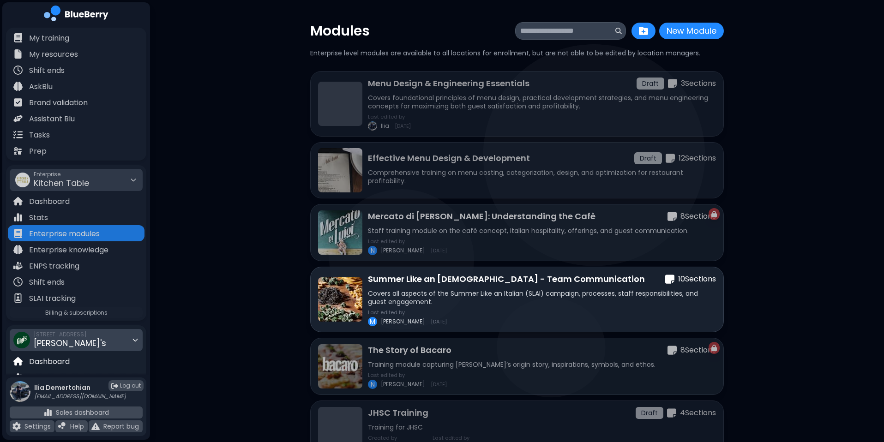
scroll to position [89, 0]
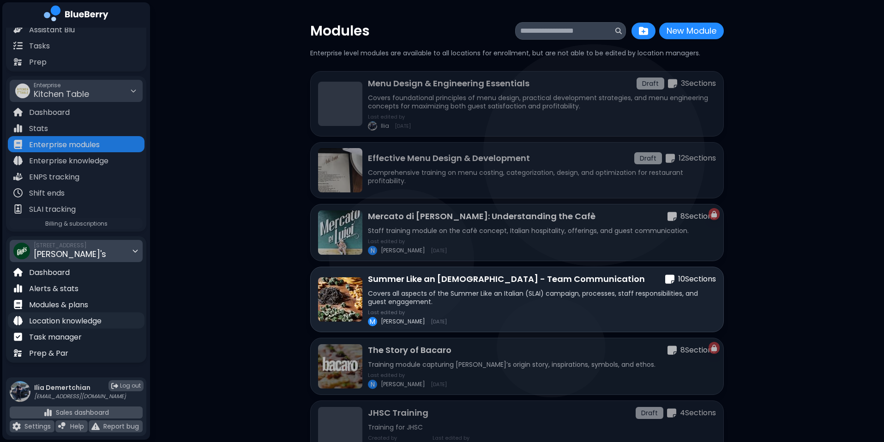
click at [78, 316] on p "Location knowledge" at bounding box center [65, 321] width 72 height 11
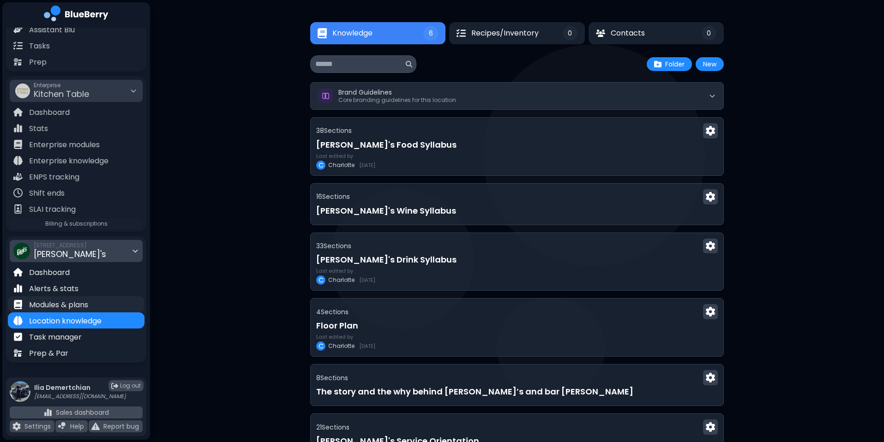
click at [88, 301] on p "Modules & plans" at bounding box center [58, 305] width 59 height 11
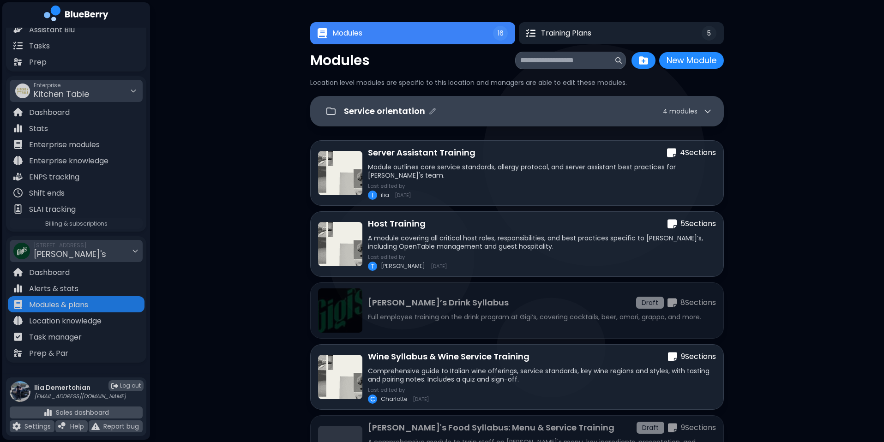
click at [560, 110] on div "Service orientation 4 module s" at bounding box center [528, 111] width 368 height 13
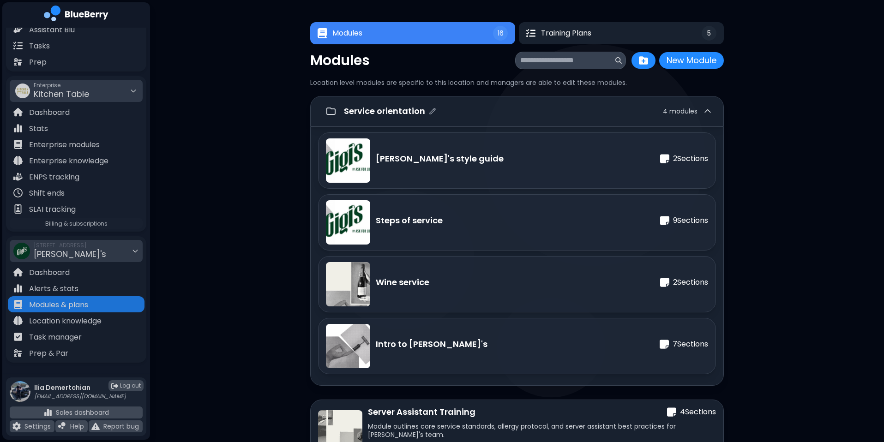
click at [560, 110] on div "Service orientation 4 module s" at bounding box center [528, 111] width 368 height 13
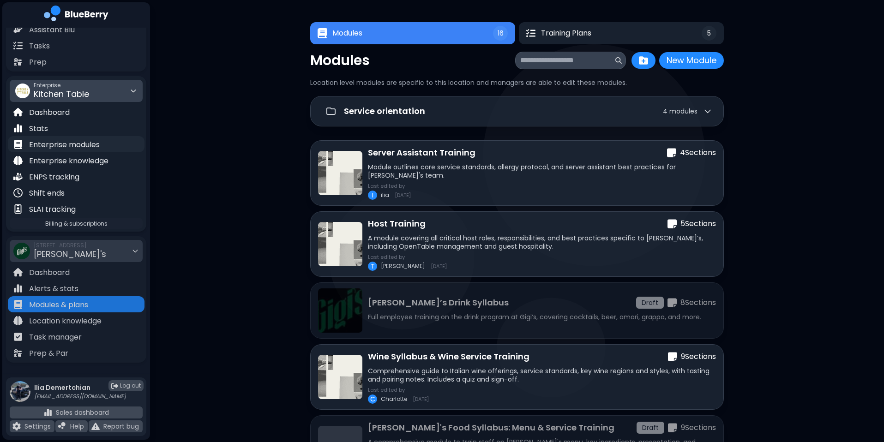
click at [86, 144] on p "Enterprise modules" at bounding box center [64, 144] width 71 height 11
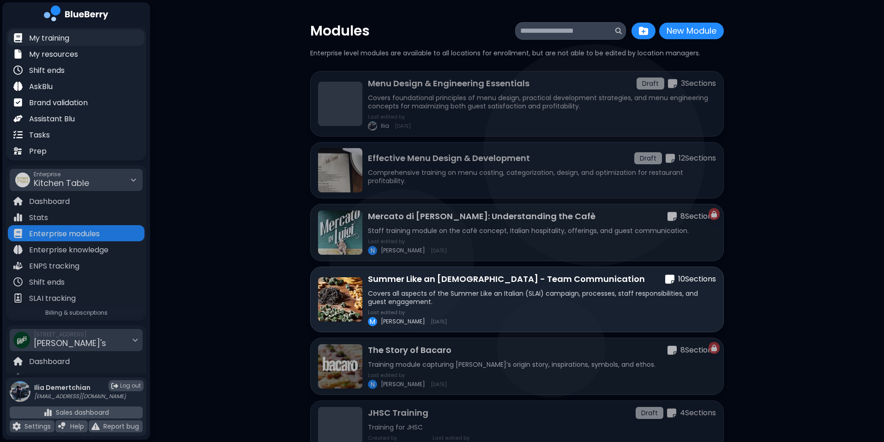
click at [78, 39] on div "My training" at bounding box center [76, 38] width 137 height 16
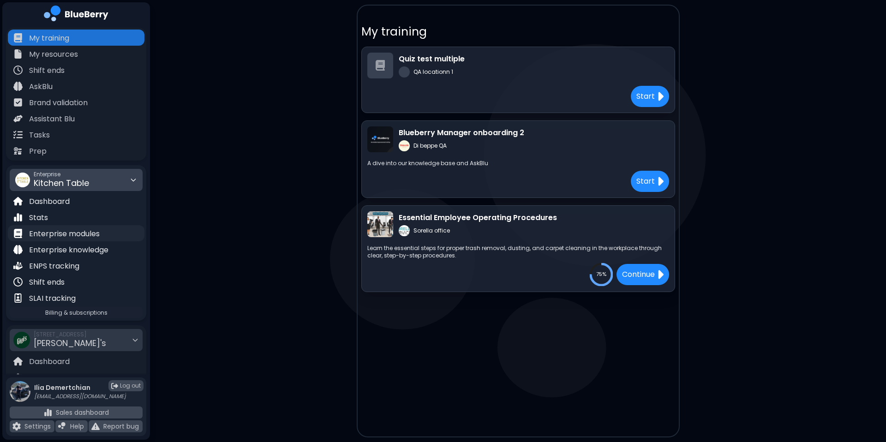
click at [115, 234] on div "Enterprise modules" at bounding box center [76, 233] width 137 height 16
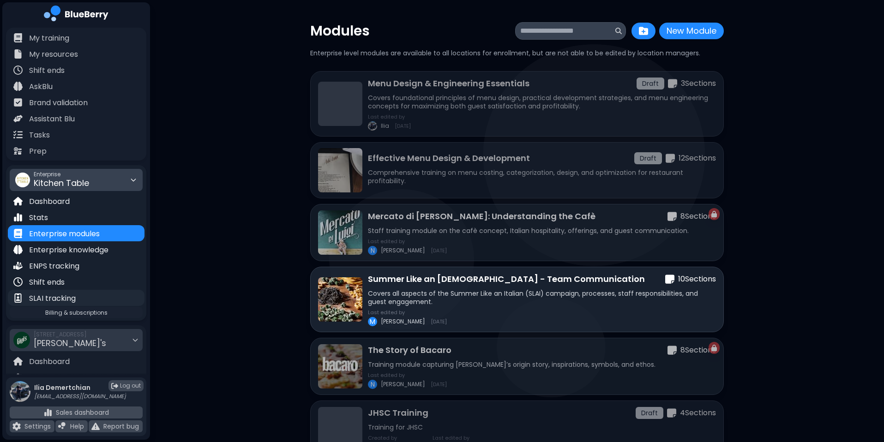
scroll to position [81, 0]
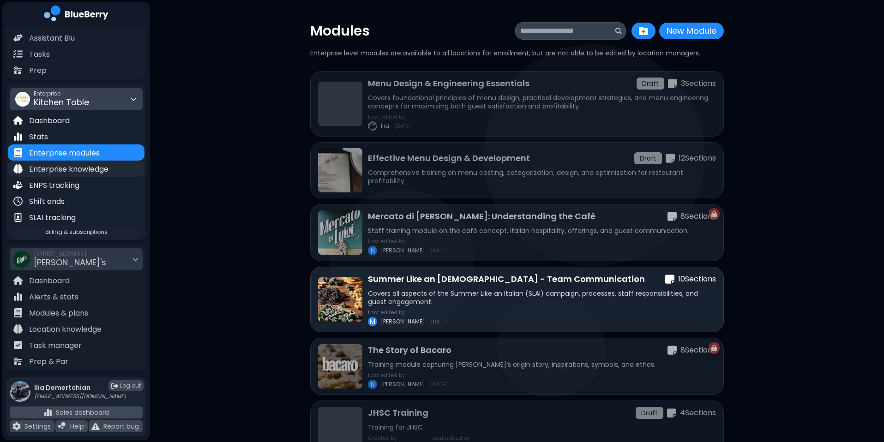
click at [111, 168] on div "Enterprise knowledge" at bounding box center [76, 169] width 137 height 16
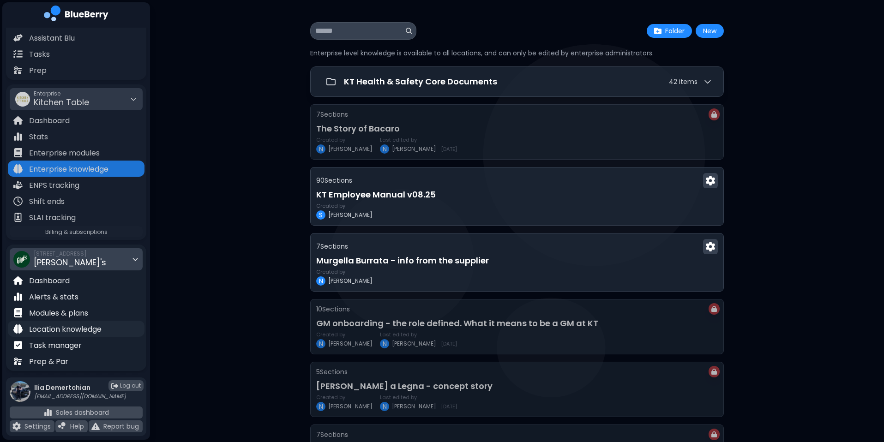
click at [60, 325] on p "Location knowledge" at bounding box center [65, 329] width 72 height 11
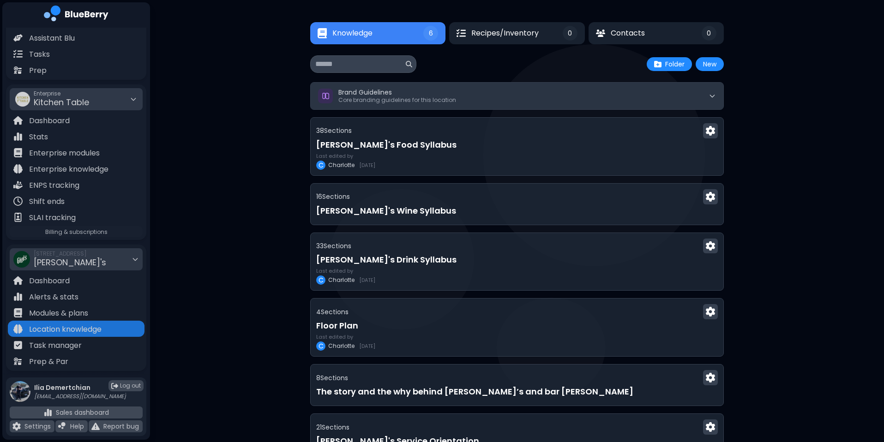
click at [500, 94] on button "Brand Guidelines Core branding guidelines for this location" at bounding box center [517, 96] width 413 height 27
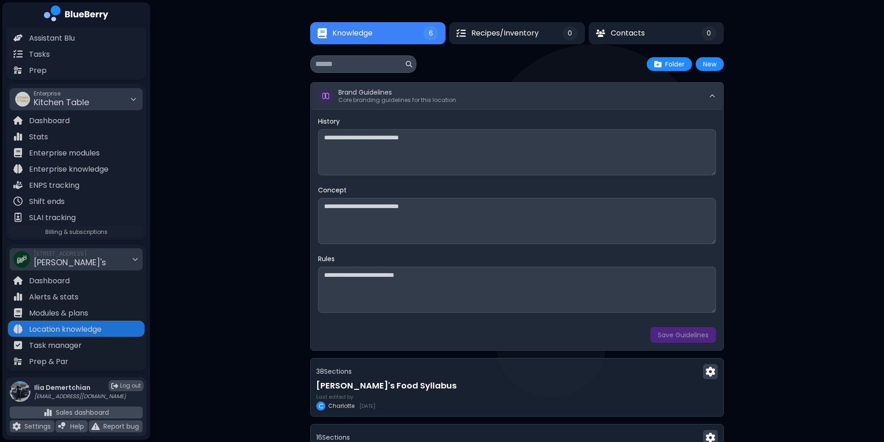
click at [500, 94] on button "Brand Guidelines Core branding guidelines for this location" at bounding box center [517, 96] width 413 height 27
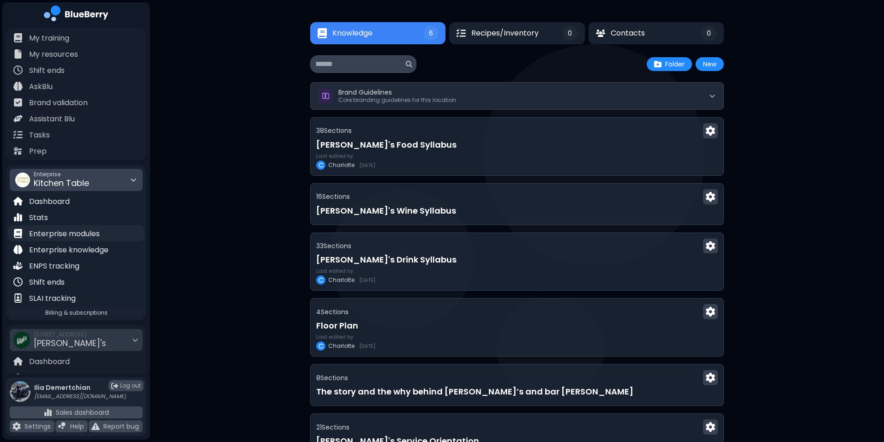
click at [69, 237] on p "Enterprise modules" at bounding box center [64, 234] width 71 height 11
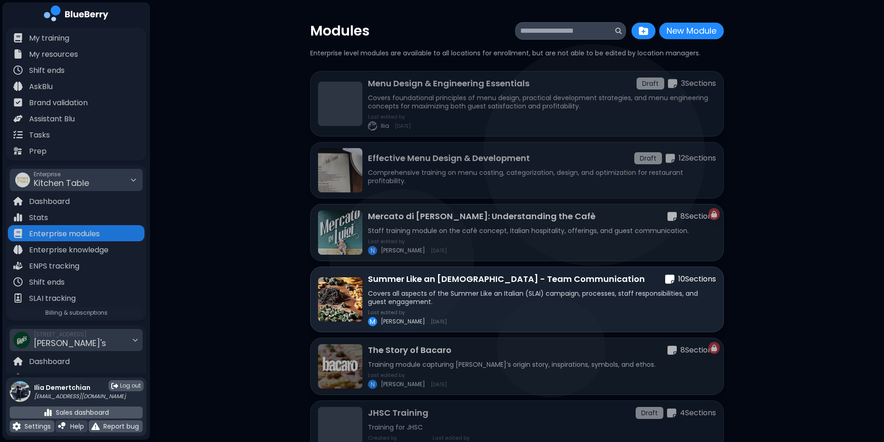
click at [63, 368] on img at bounding box center [62, 426] width 8 height 8
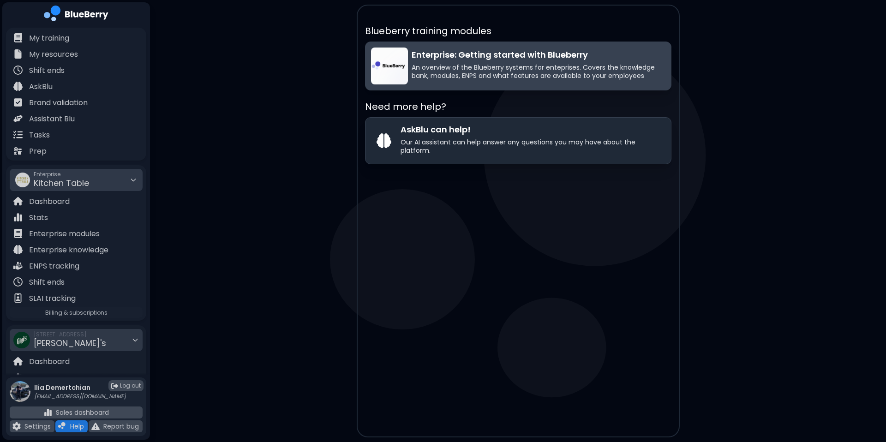
click at [584, 76] on p "An overview of the Blueberry systems for enteprises. Covers the knowledge bank,…" at bounding box center [539, 71] width 254 height 17
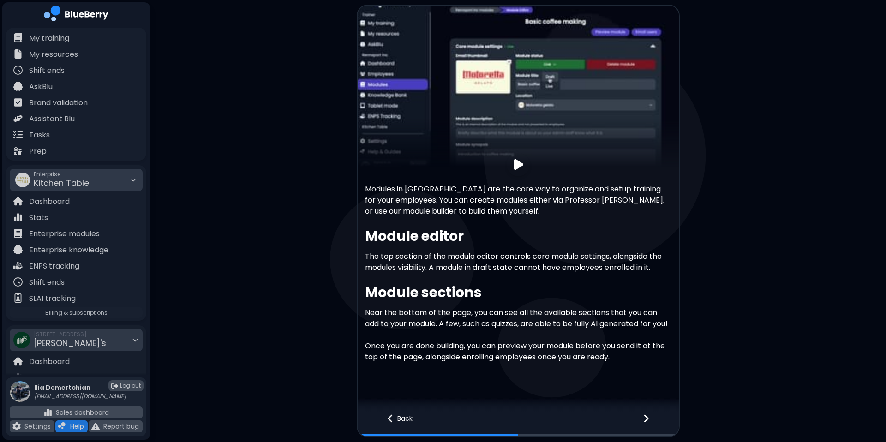
click at [541, 84] on img at bounding box center [518, 87] width 321 height 162
click at [517, 172] on div at bounding box center [518, 164] width 23 height 23
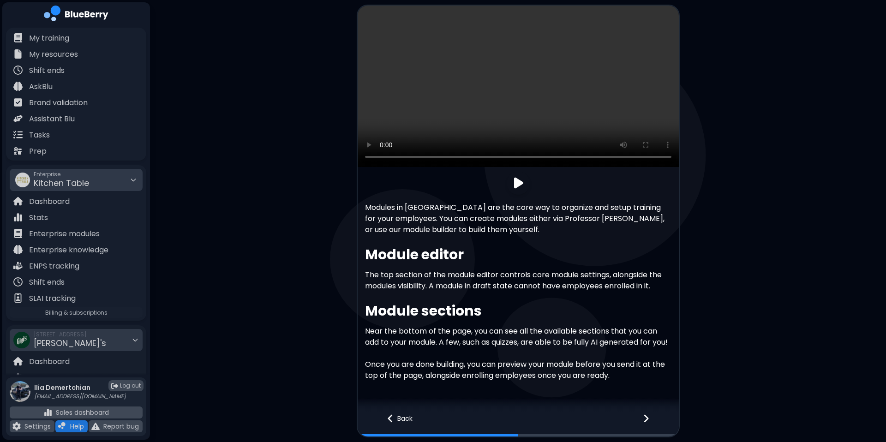
click at [518, 97] on video at bounding box center [518, 87] width 321 height 162
click at [64, 240] on div "Enterprise modules" at bounding box center [76, 233] width 137 height 16
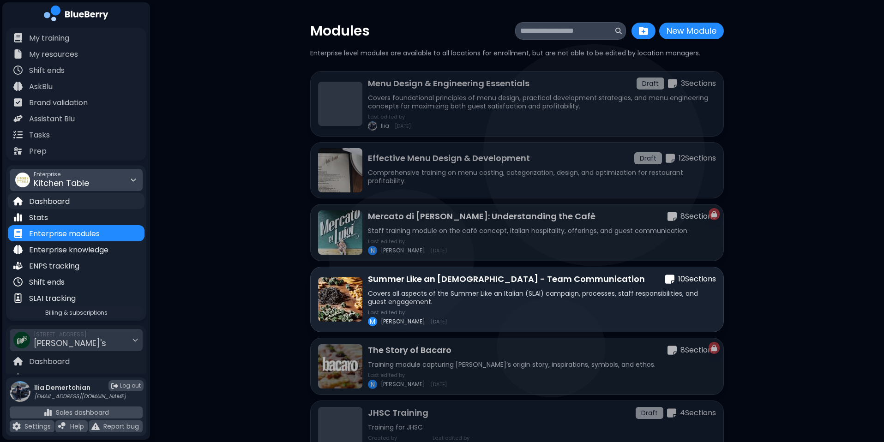
click at [67, 196] on div "Dashboard" at bounding box center [41, 201] width 56 height 11
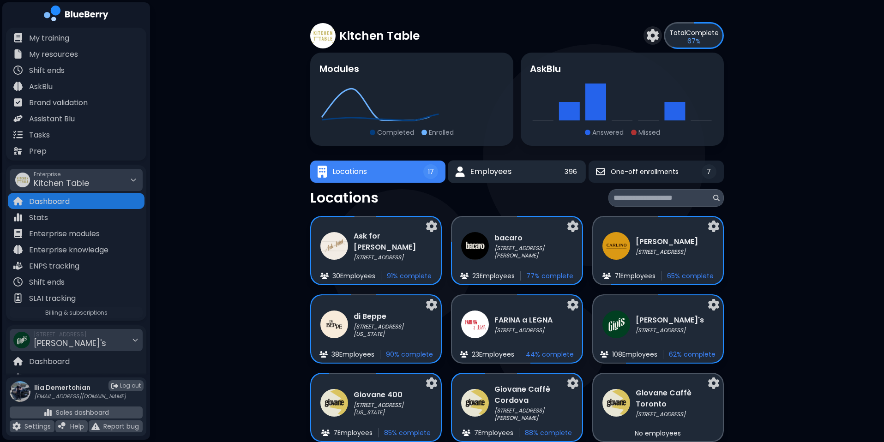
click at [504, 168] on span "Employees" at bounding box center [490, 171] width 41 height 11
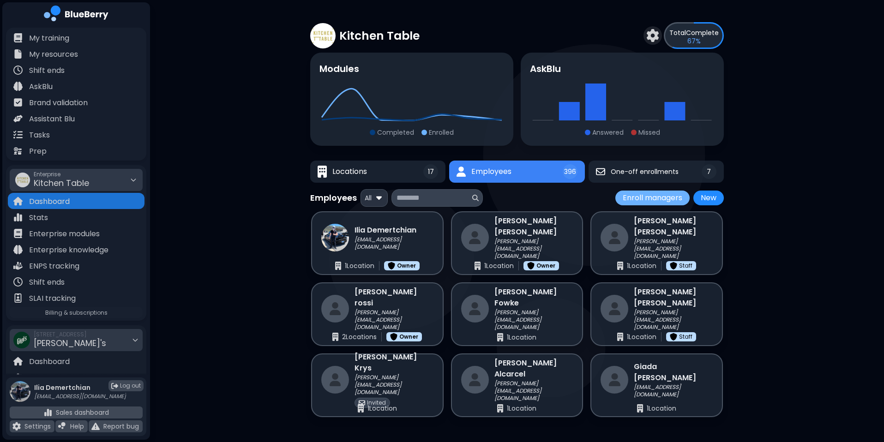
click at [652, 205] on button "Enroll managers" at bounding box center [652, 198] width 74 height 15
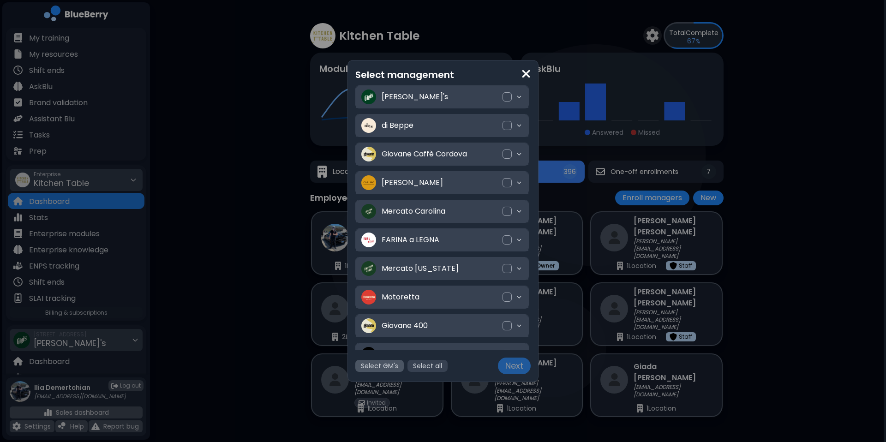
click at [386, 368] on button "Select GM's" at bounding box center [380, 366] width 48 height 12
click at [442, 211] on span "Mercato Carolina" at bounding box center [442, 211] width 121 height 11
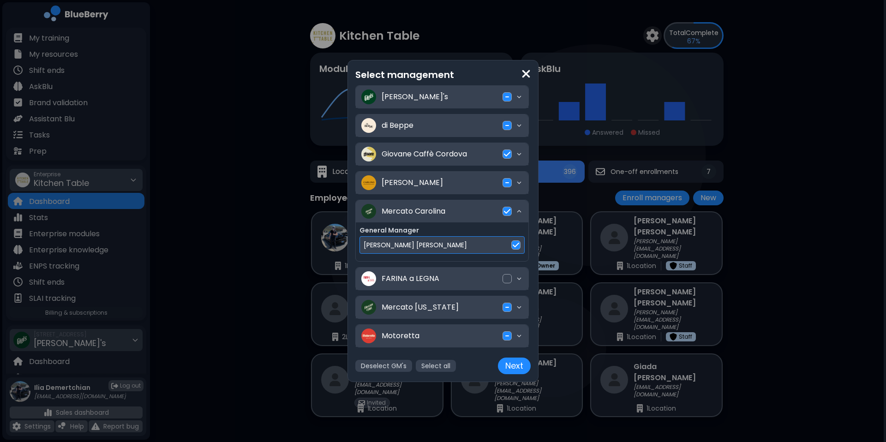
click at [446, 181] on span "CARLINO" at bounding box center [442, 182] width 121 height 11
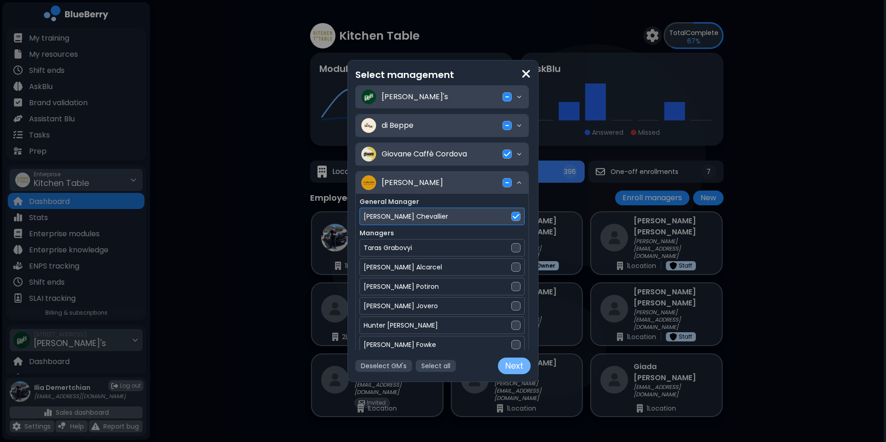
click at [519, 368] on button "Next" at bounding box center [514, 366] width 33 height 17
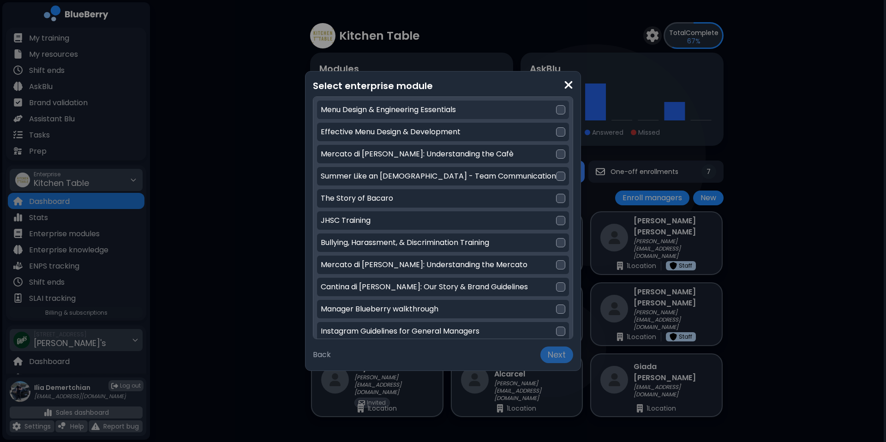
click at [412, 110] on p "Menu Design & Engineering Essentials" at bounding box center [388, 109] width 135 height 11
click at [411, 125] on div "Effective Menu Design & Development" at bounding box center [443, 132] width 252 height 18
click at [413, 155] on p "Mercato di Luigi: Understanding the Cafè" at bounding box center [417, 154] width 193 height 11
click at [441, 102] on div "Menu Design & Engineering Essentials" at bounding box center [443, 110] width 252 height 18
click at [564, 82] on img at bounding box center [568, 85] width 9 height 12
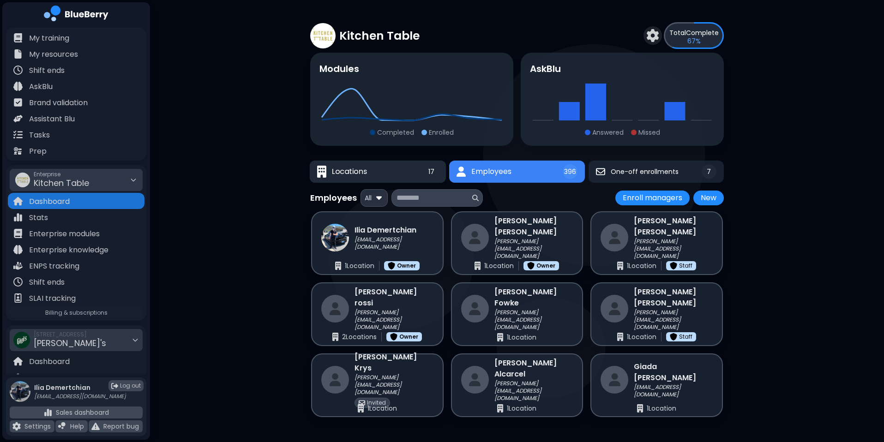
click at [397, 169] on button "Locations 17" at bounding box center [378, 172] width 137 height 22
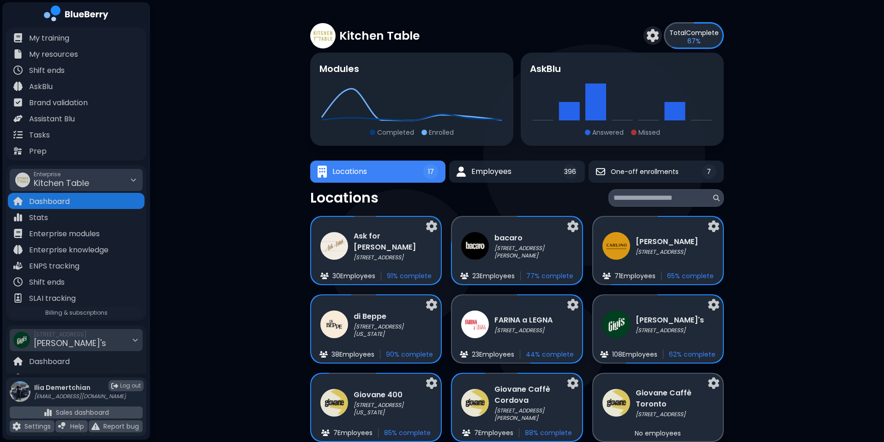
click at [632, 198] on input at bounding box center [663, 198] width 98 height 11
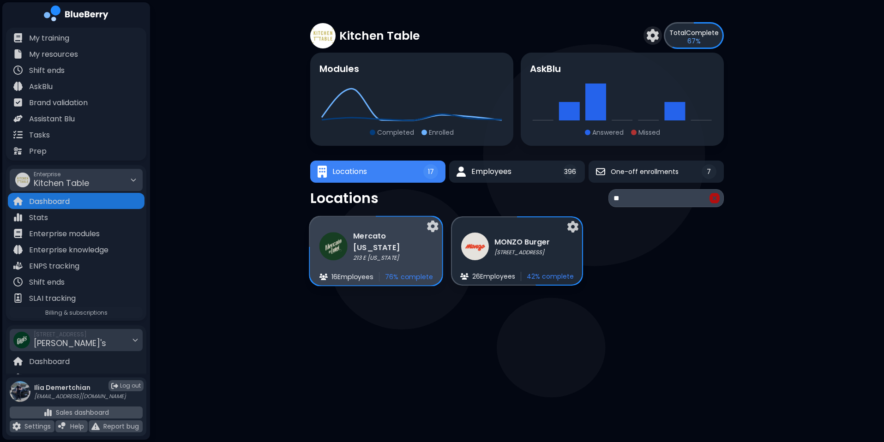
type input "**"
click at [334, 235] on img at bounding box center [333, 246] width 28 height 28
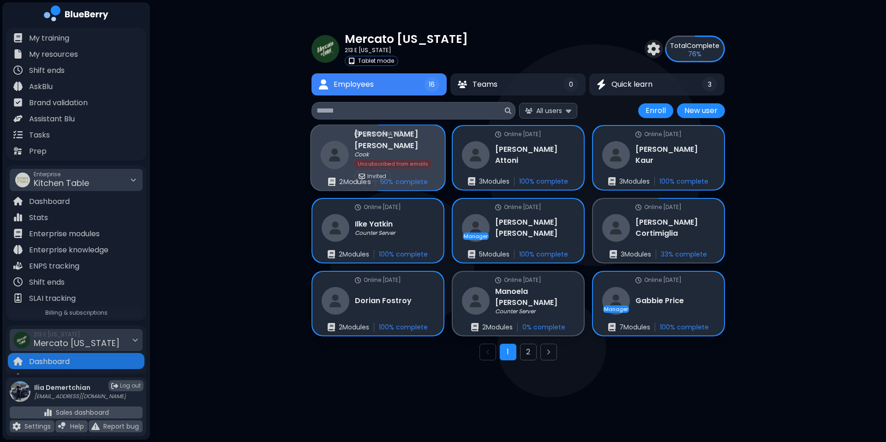
click at [398, 151] on div "Cook" at bounding box center [395, 154] width 81 height 7
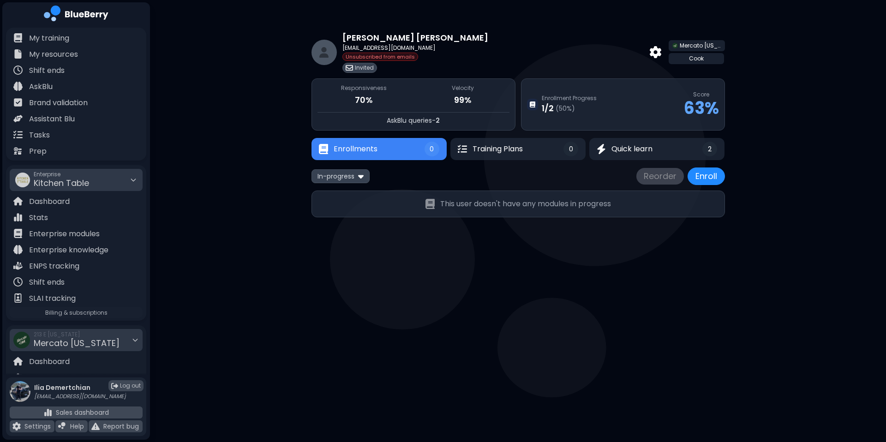
drag, startPoint x: 339, startPoint y: 53, endPoint x: 447, endPoint y: 56, distance: 108.1
click at [447, 56] on div "Daniele Mancino daniele.mancino89@gmail.com Unsubscribed from emails Invited Me…" at bounding box center [519, 52] width 414 height 42
drag, startPoint x: 442, startPoint y: 56, endPoint x: 330, endPoint y: 54, distance: 111.8
click at [330, 54] on div "Daniele Mancino daniele.mancino89@gmail.com Unsubscribed from emails Invited Me…" at bounding box center [519, 52] width 414 height 42
click at [488, 178] on div "In-progress Reorder Enroll" at bounding box center [519, 177] width 414 height 18
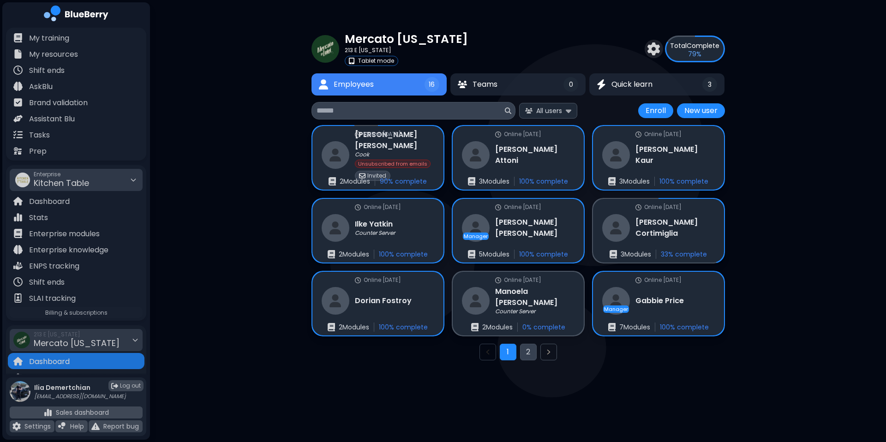
click at [531, 350] on button "2" at bounding box center [528, 352] width 17 height 17
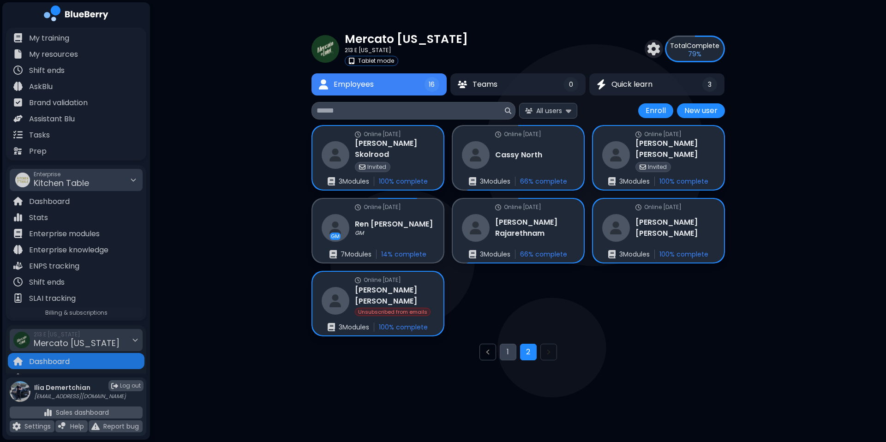
click at [507, 351] on button "1" at bounding box center [508, 352] width 17 height 17
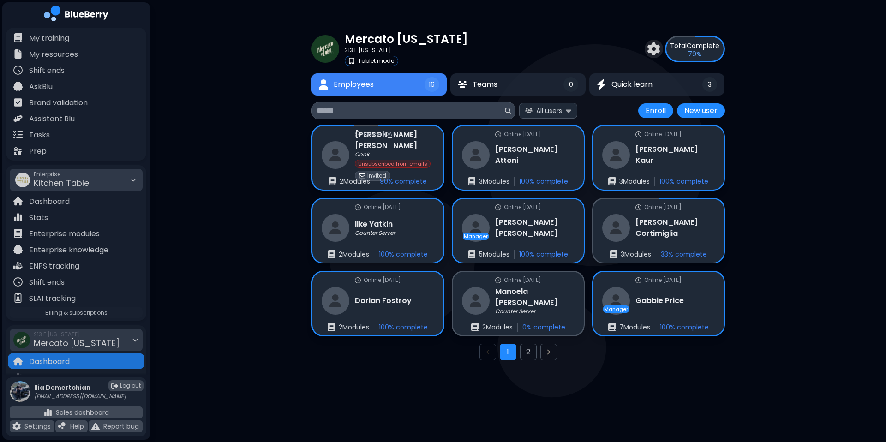
click at [374, 110] on input at bounding box center [410, 110] width 187 height 11
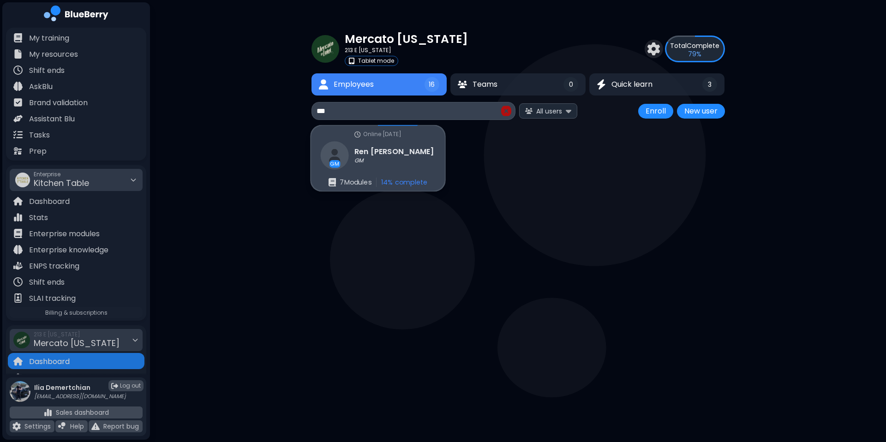
type input "***"
click at [348, 158] on img at bounding box center [334, 155] width 28 height 28
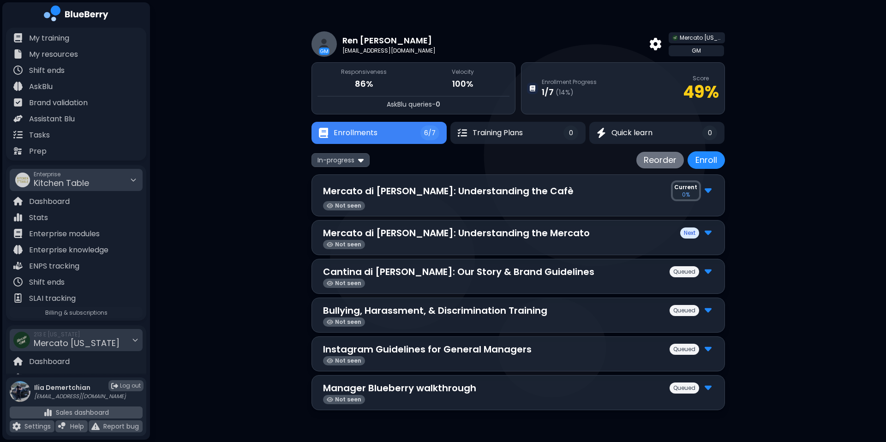
click at [501, 196] on p "Mercato di Luigi: Understanding the Cafè" at bounding box center [448, 191] width 251 height 14
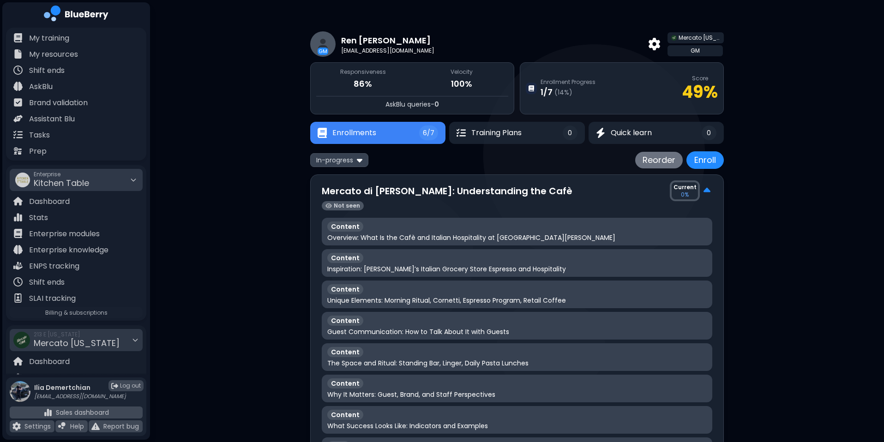
click at [501, 196] on p "Mercato di Luigi: Understanding the Cafè" at bounding box center [447, 191] width 251 height 14
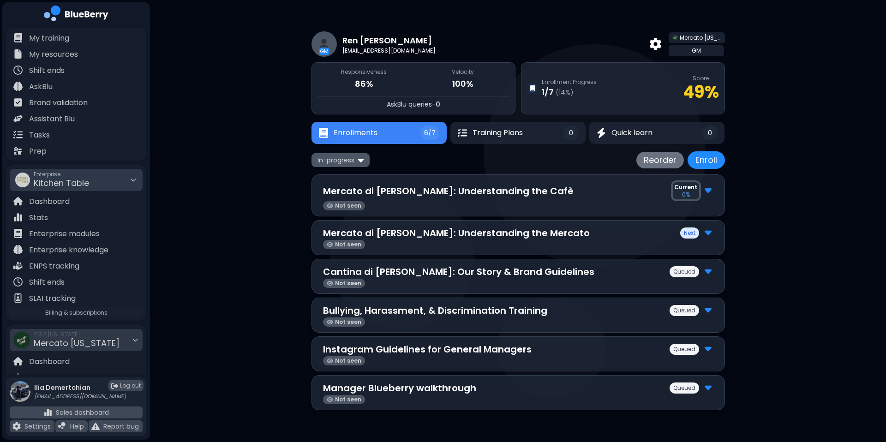
click at [327, 155] on div "In-progress" at bounding box center [341, 159] width 58 height 13
click at [329, 177] on button "All" at bounding box center [340, 178] width 53 height 14
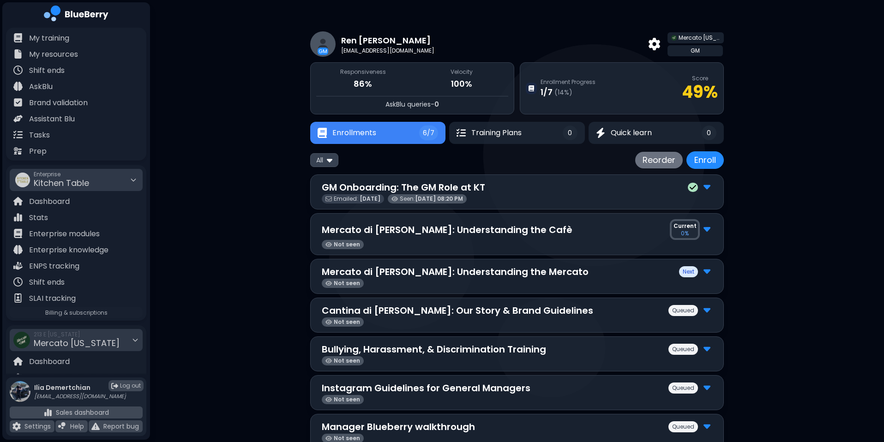
click at [479, 191] on p "GM Onboarding: The GM Role at KT" at bounding box center [403, 188] width 163 height 14
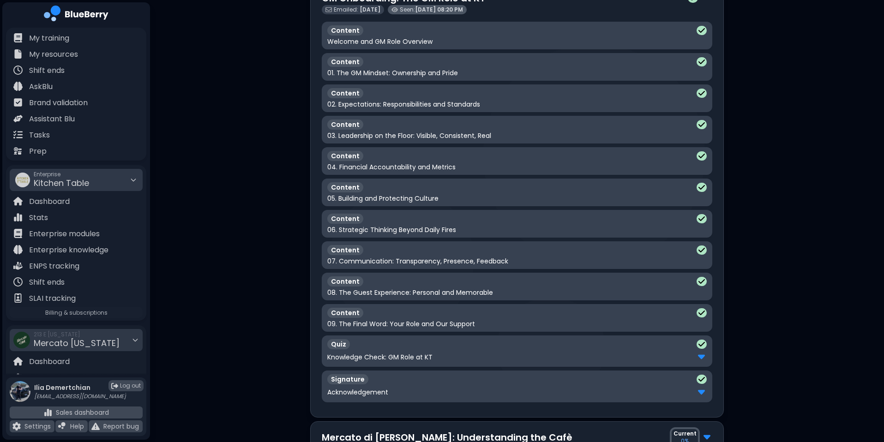
scroll to position [122, 0]
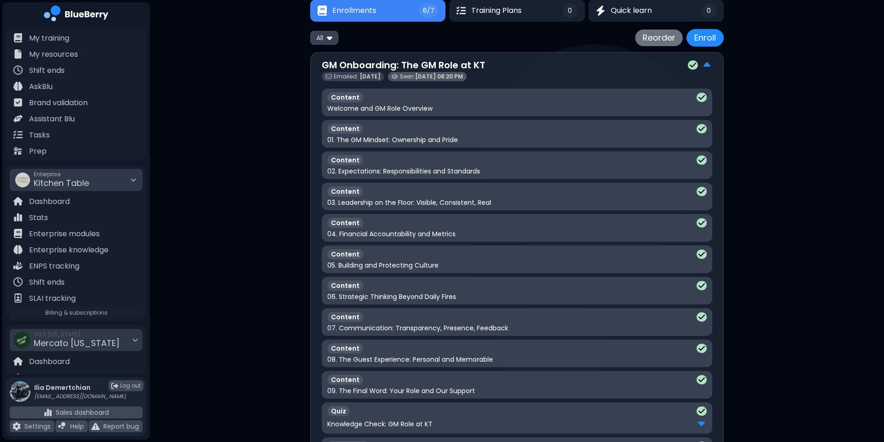
click at [521, 63] on div "GM Onboarding: The GM Role at KT" at bounding box center [517, 65] width 391 height 14
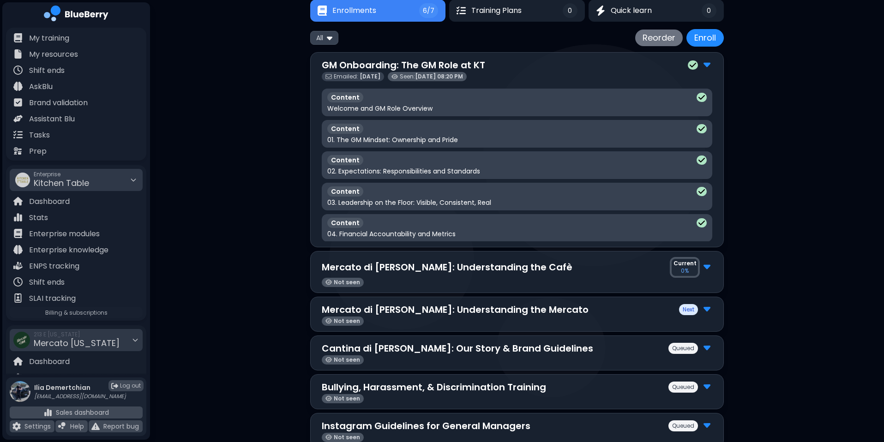
scroll to position [33, 0]
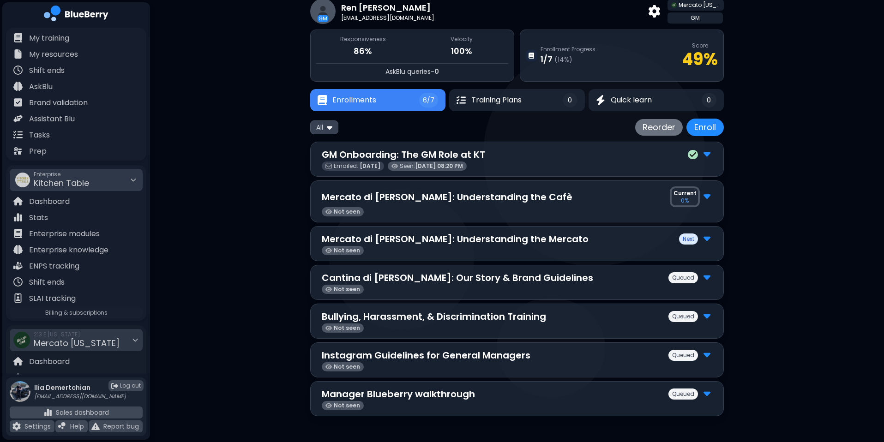
click at [502, 198] on p "Mercato di Luigi: Understanding the Cafè" at bounding box center [447, 197] width 251 height 14
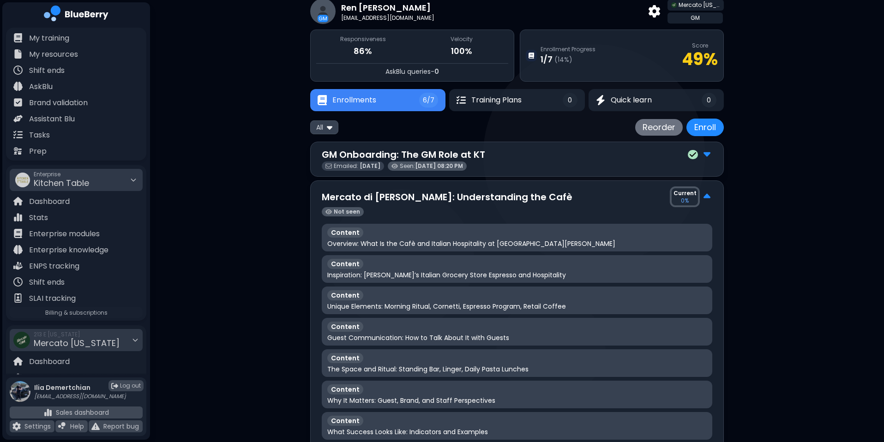
click at [502, 198] on p "Mercato di Luigi: Understanding the Cafè" at bounding box center [447, 197] width 251 height 14
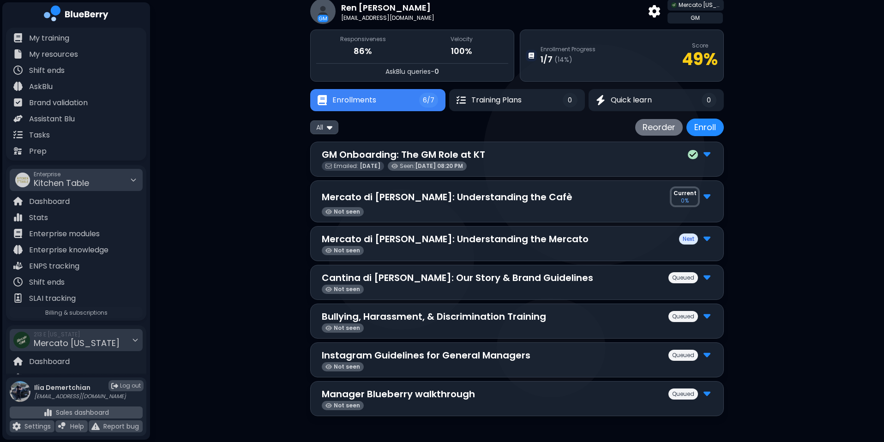
click at [502, 198] on p "Mercato di Luigi: Understanding the Cafè" at bounding box center [447, 197] width 251 height 14
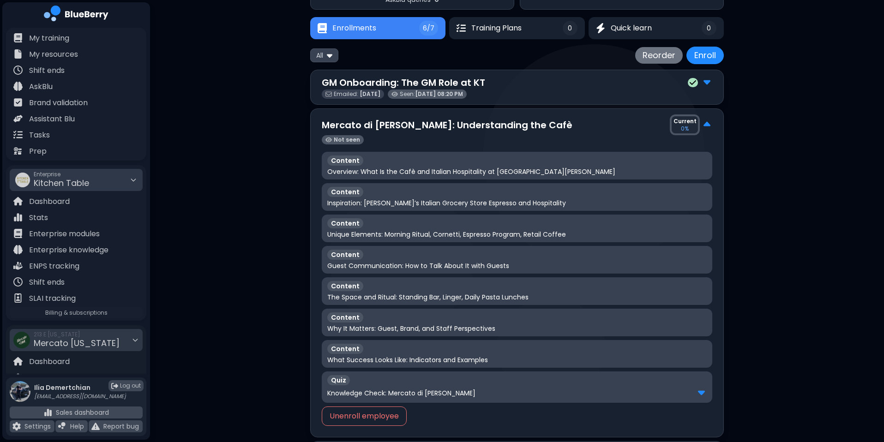
scroll to position [127, 0]
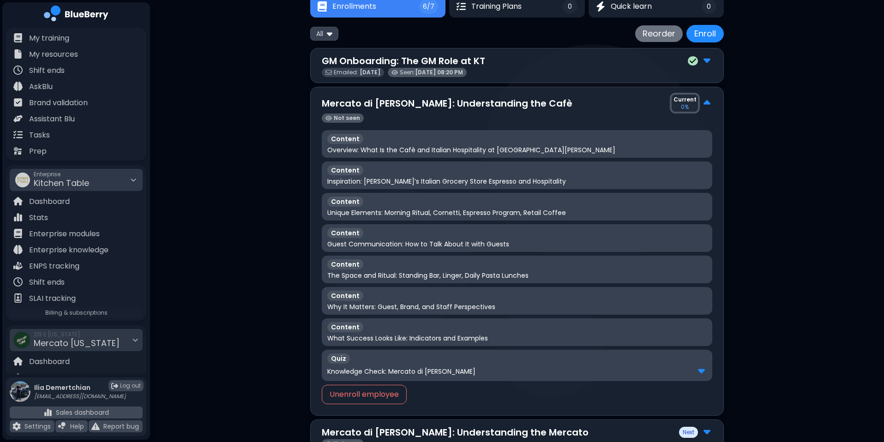
click at [501, 106] on p "Mercato di Luigi: Understanding the Cafè" at bounding box center [447, 103] width 251 height 14
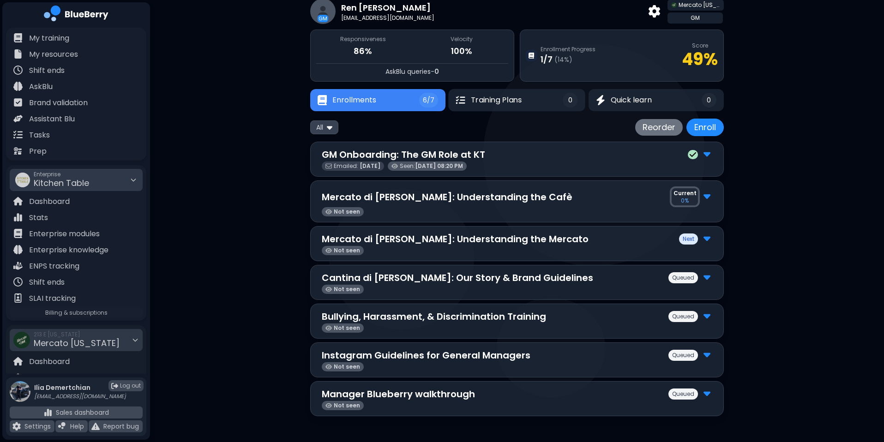
scroll to position [0, 0]
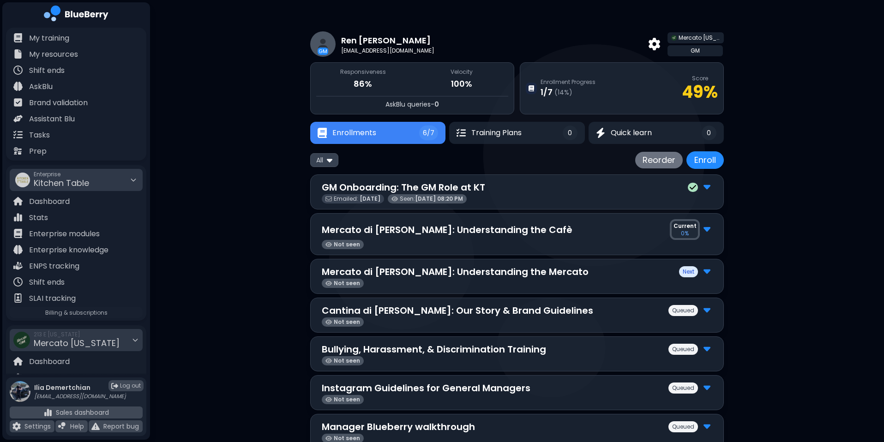
click at [503, 196] on div "Emailed: Sep 30 Seen: Sep 30, 08:20 PM" at bounding box center [517, 198] width 391 height 9
click at [418, 230] on p "Mercato di Luigi: Understanding the Cafè" at bounding box center [447, 230] width 251 height 14
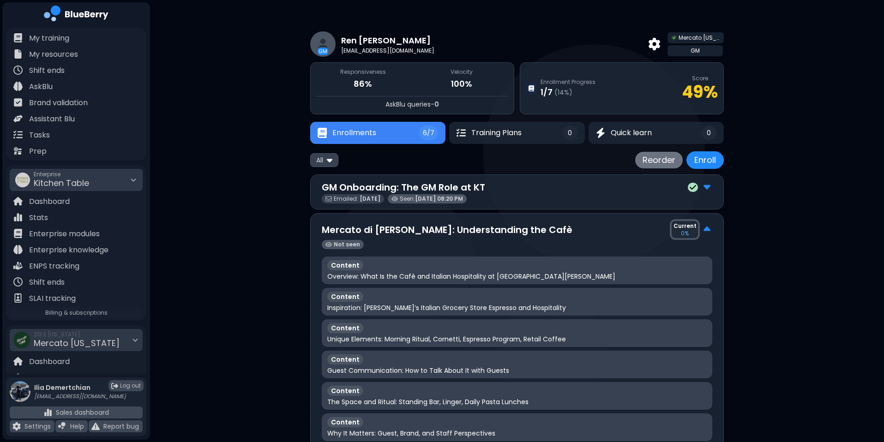
click at [418, 230] on p "Mercato di Luigi: Understanding the Cafè" at bounding box center [447, 230] width 251 height 14
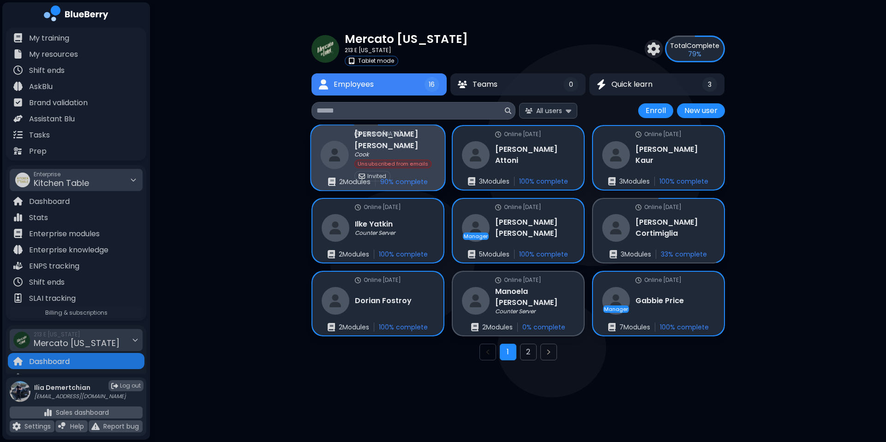
click at [399, 163] on div "Daniele Mancino Cook Unsubscribed from emails Invited" at bounding box center [395, 155] width 81 height 53
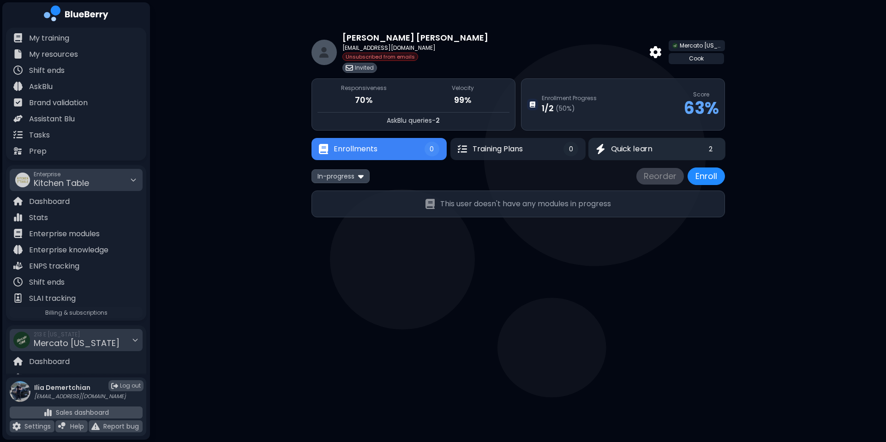
click at [639, 157] on button "Quick learn 2" at bounding box center [657, 149] width 137 height 23
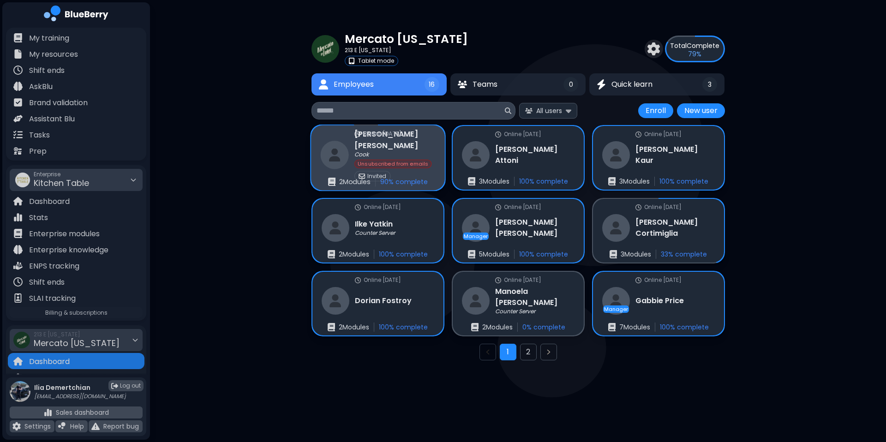
click at [380, 151] on div "Cook" at bounding box center [395, 154] width 81 height 7
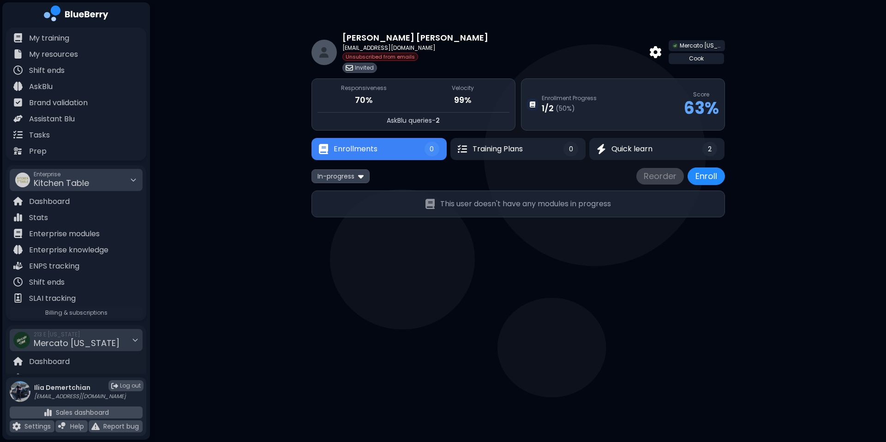
click at [389, 40] on p "Daniele Mancino" at bounding box center [416, 37] width 146 height 13
click at [652, 52] on img at bounding box center [656, 52] width 12 height 12
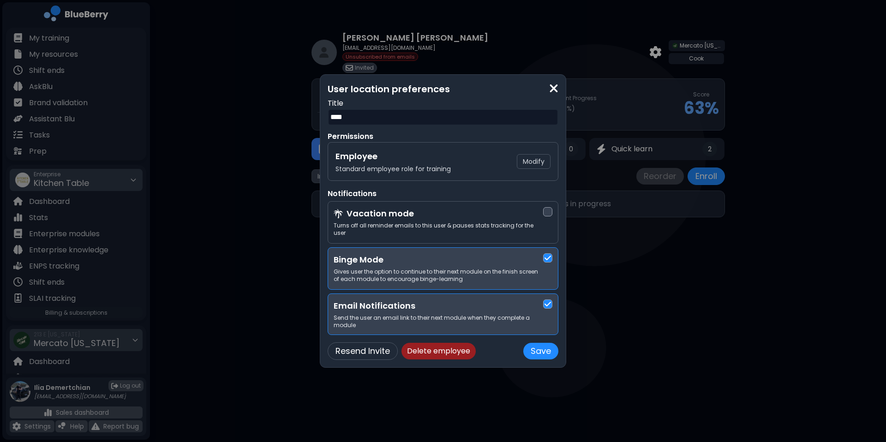
click at [433, 348] on button "Delete employee" at bounding box center [439, 351] width 74 height 17
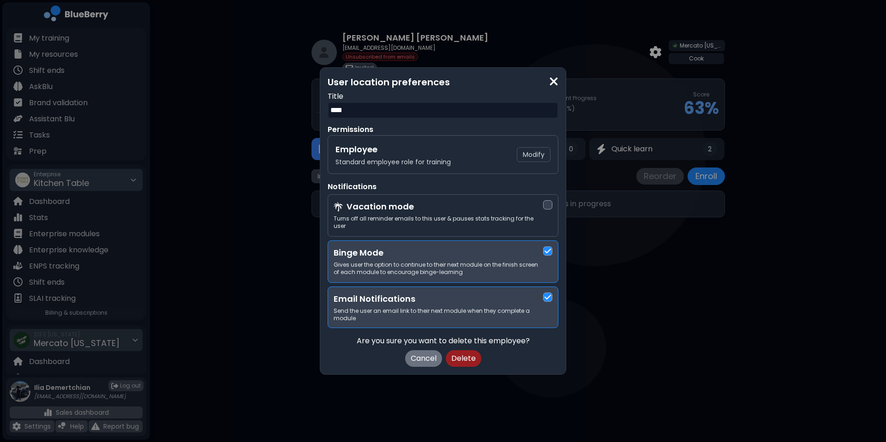
click at [464, 355] on button "Delete" at bounding box center [464, 358] width 36 height 17
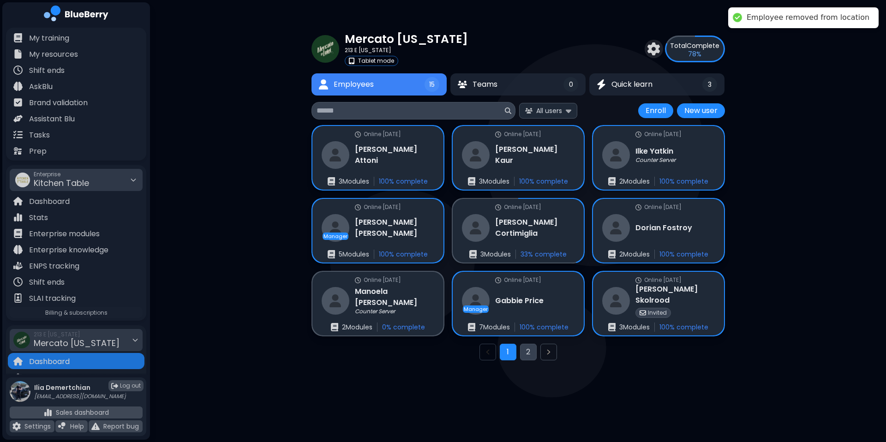
click at [529, 355] on button "2" at bounding box center [528, 352] width 17 height 17
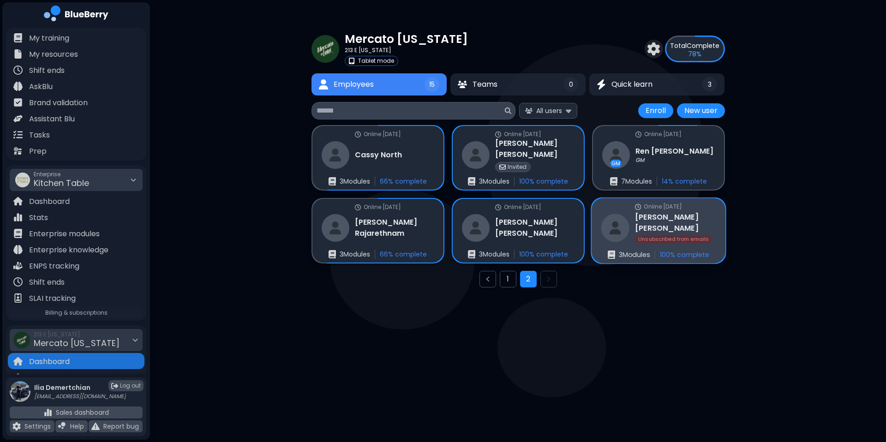
click at [664, 247] on div "Online 121 days ago Josie Tran Unsubscribed from emails 3 Module s 100 % comple…" at bounding box center [659, 231] width 134 height 65
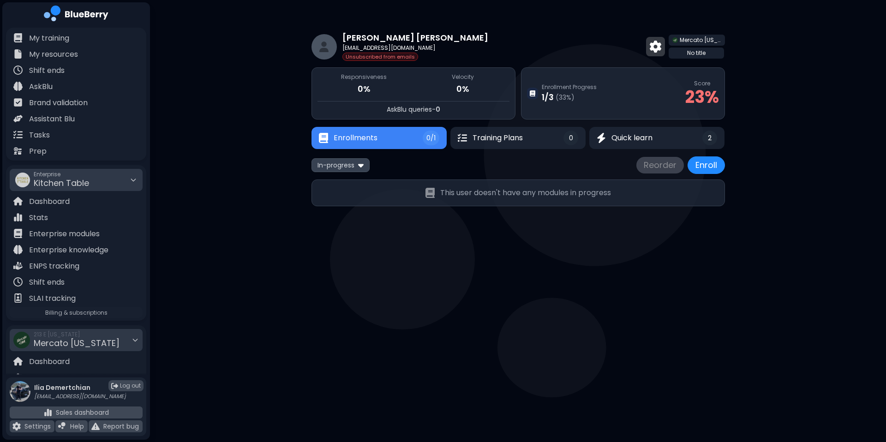
click at [658, 49] on img at bounding box center [656, 47] width 12 height 12
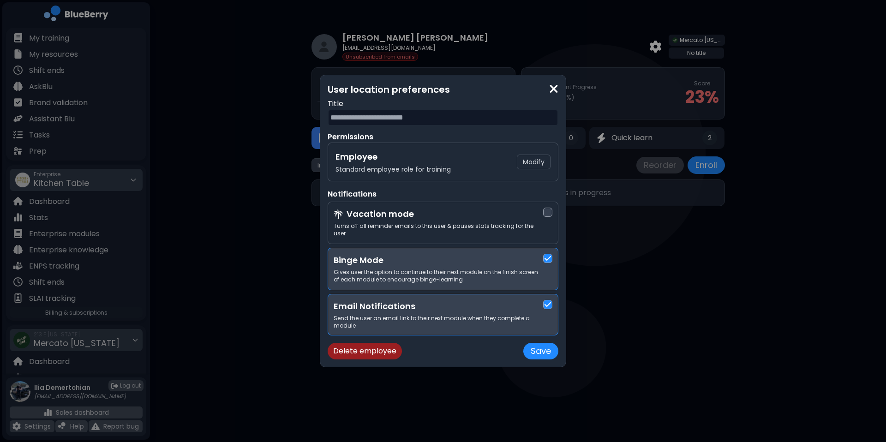
click at [368, 349] on button "Delete employee" at bounding box center [365, 351] width 74 height 17
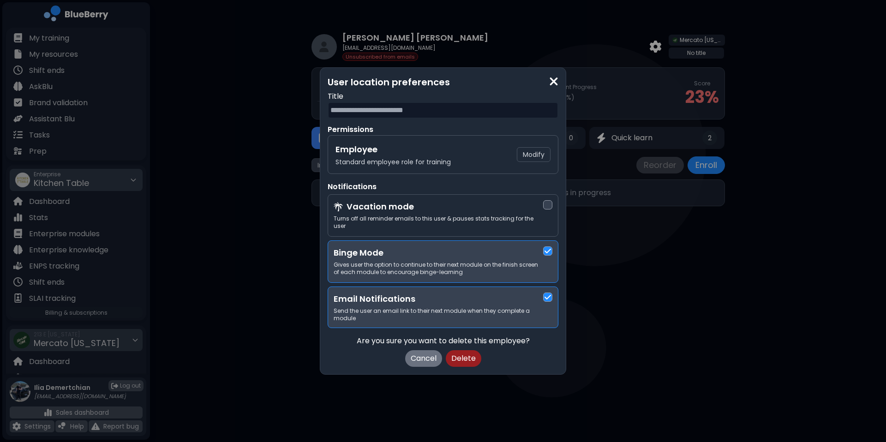
click at [466, 363] on button "Delete" at bounding box center [464, 358] width 36 height 17
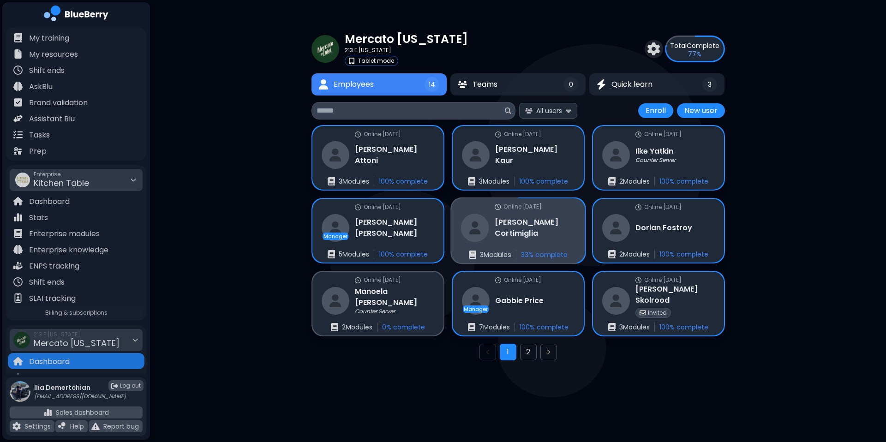
click at [521, 236] on div "Dario Cortimiglia" at bounding box center [518, 228] width 115 height 28
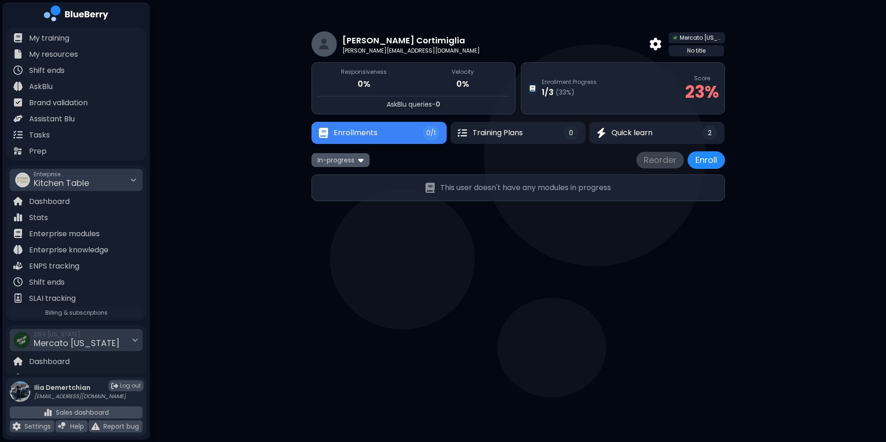
click at [324, 153] on div "In-progress" at bounding box center [341, 159] width 58 height 13
click at [329, 175] on button "All" at bounding box center [340, 178] width 53 height 14
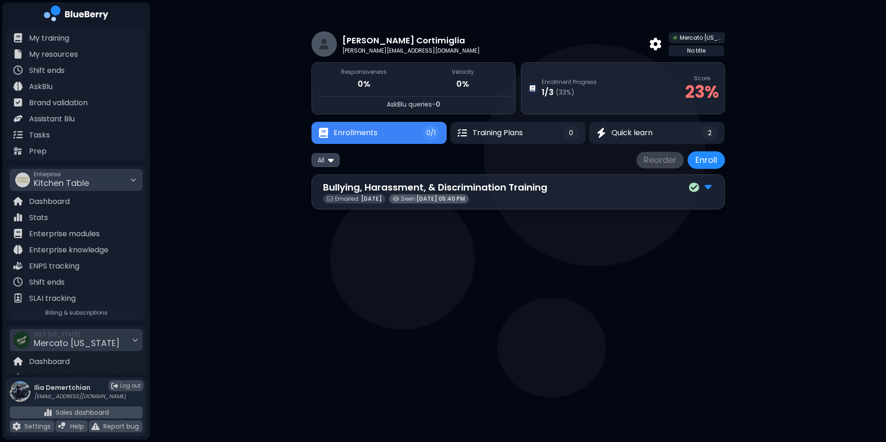
click at [526, 187] on p "Bullying, Harassment, & Discrimination Training" at bounding box center [435, 188] width 224 height 14
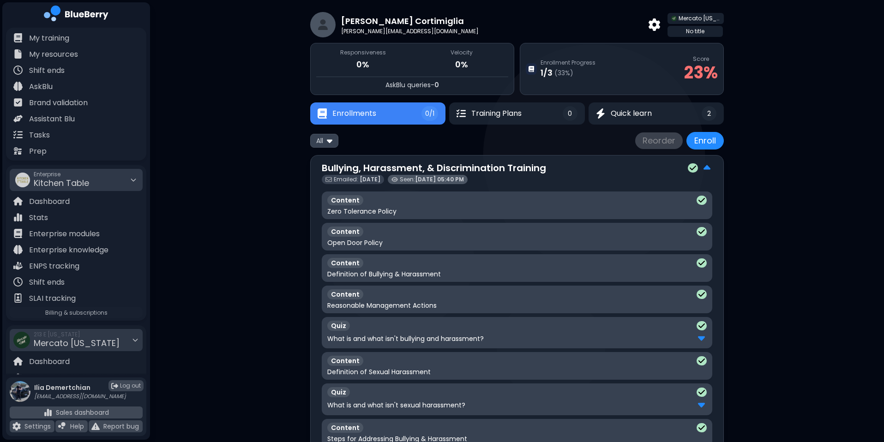
scroll to position [15, 0]
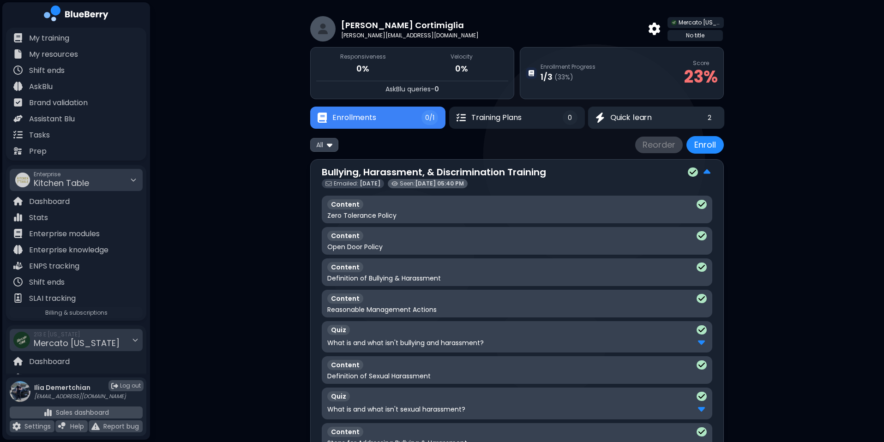
click at [596, 125] on button "Quick learn 2" at bounding box center [656, 118] width 137 height 22
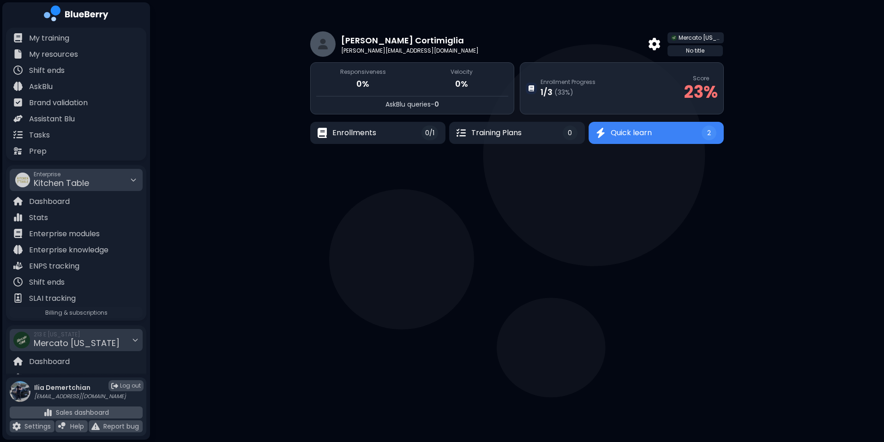
scroll to position [0, 0]
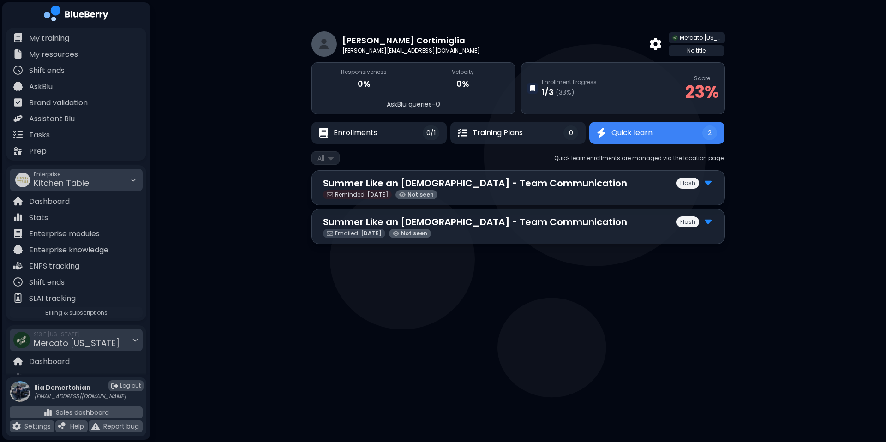
click at [479, 215] on p "Summer Like an Italian - Team Communication" at bounding box center [475, 222] width 304 height 14
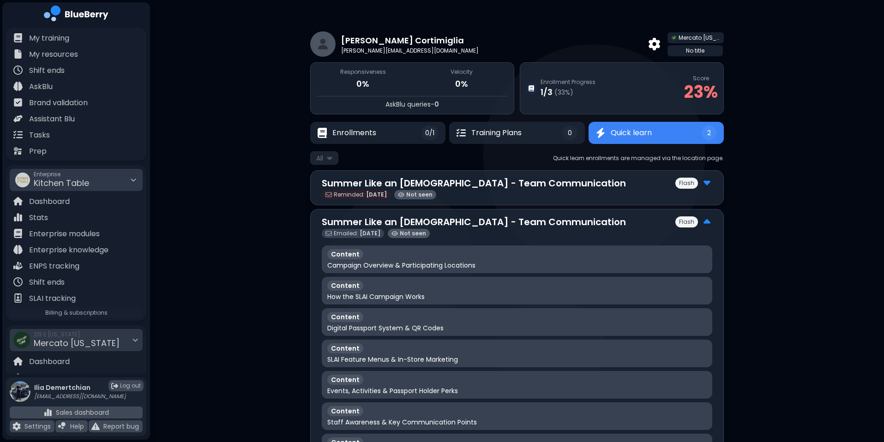
click at [479, 215] on p "Summer Like an Italian - Team Communication" at bounding box center [474, 222] width 304 height 14
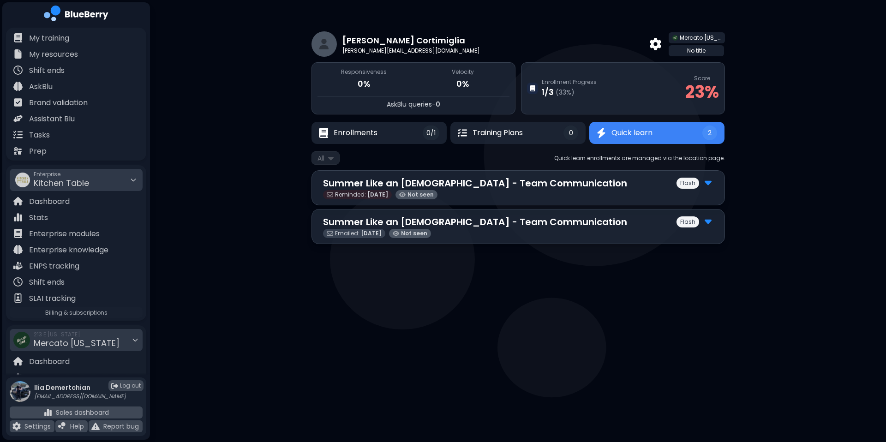
click at [479, 215] on p "Summer Like an Italian - Team Communication" at bounding box center [475, 222] width 304 height 14
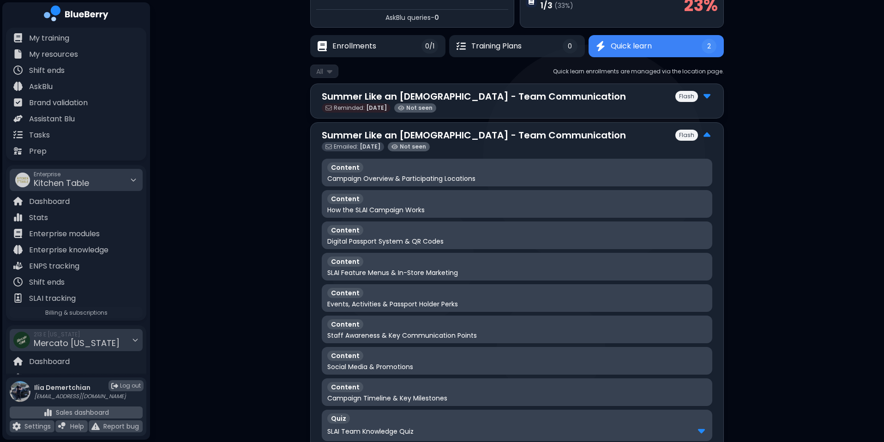
scroll to position [182, 0]
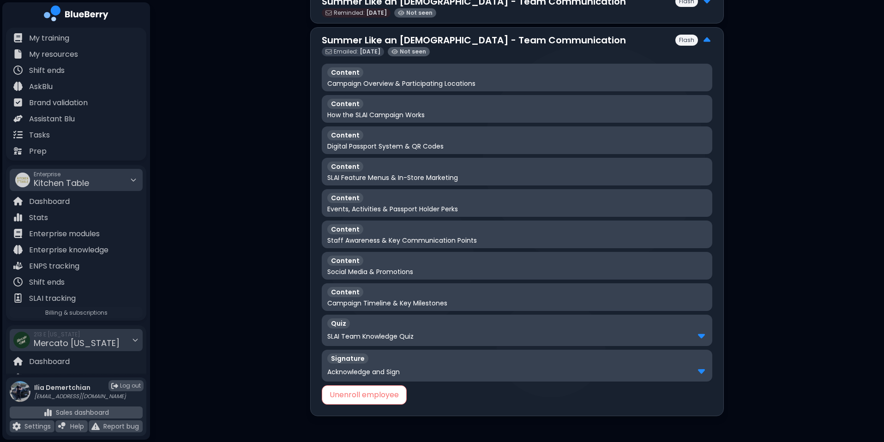
click at [379, 368] on button "Unenroll employee" at bounding box center [364, 395] width 85 height 19
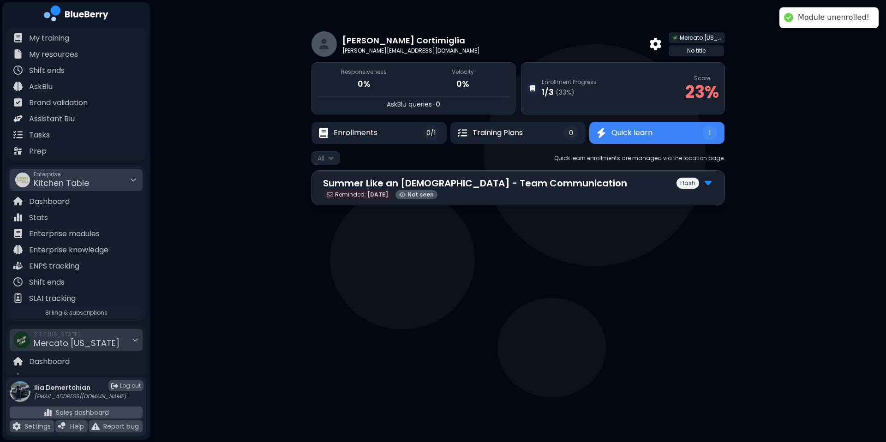
click at [530, 179] on p "Summer Like an Italian - Team Communication" at bounding box center [475, 183] width 304 height 14
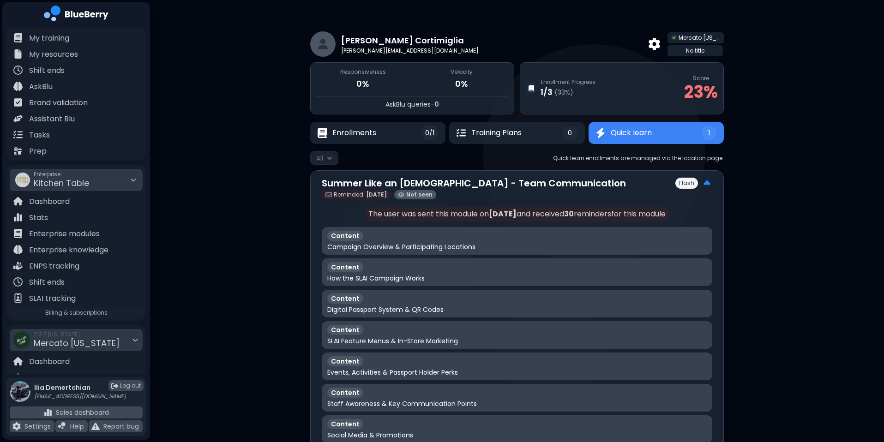
drag, startPoint x: 553, startPoint y: 216, endPoint x: 623, endPoint y: 218, distance: 70.7
click at [623, 218] on p "The user was sent this module on Aug 1 and received 30 reminder s for this modu…" at bounding box center [517, 214] width 305 height 15
click at [676, 211] on div "Dario Cortimiglia dario.cortimiglia@yahoo.it Mercato Georgia No title Responsiv…" at bounding box center [517, 303] width 734 height 606
click at [530, 183] on p "Summer Like an Italian - Team Communication" at bounding box center [474, 183] width 304 height 14
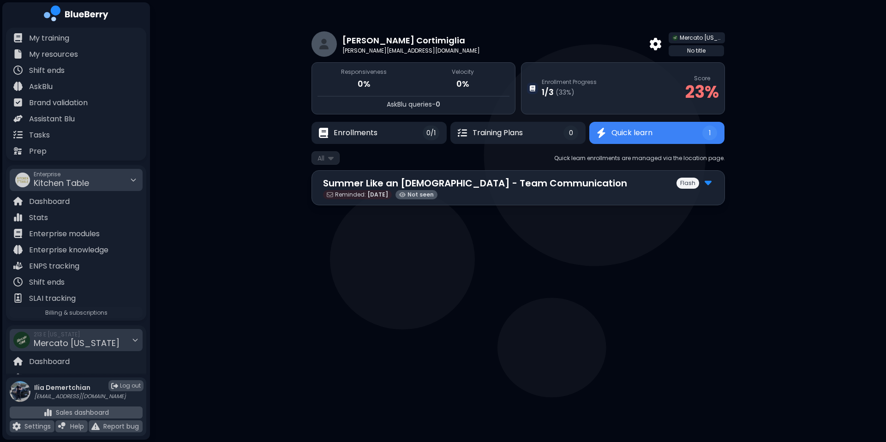
click at [530, 183] on p "Summer Like an Italian - Team Communication" at bounding box center [475, 183] width 304 height 14
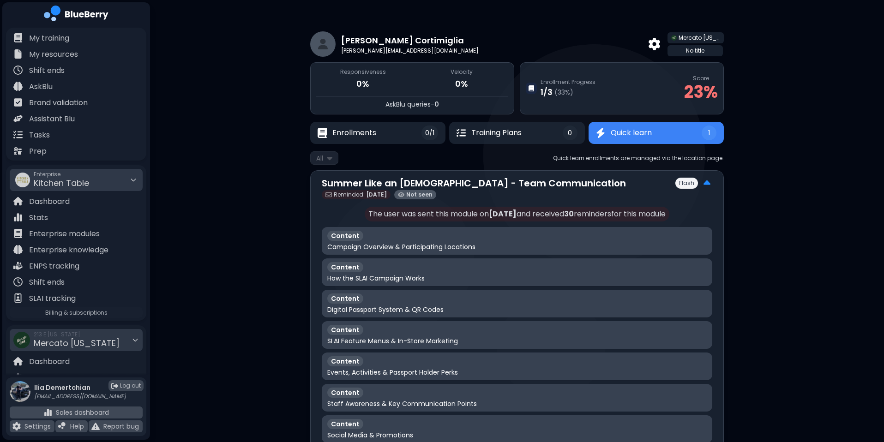
scroll to position [163, 0]
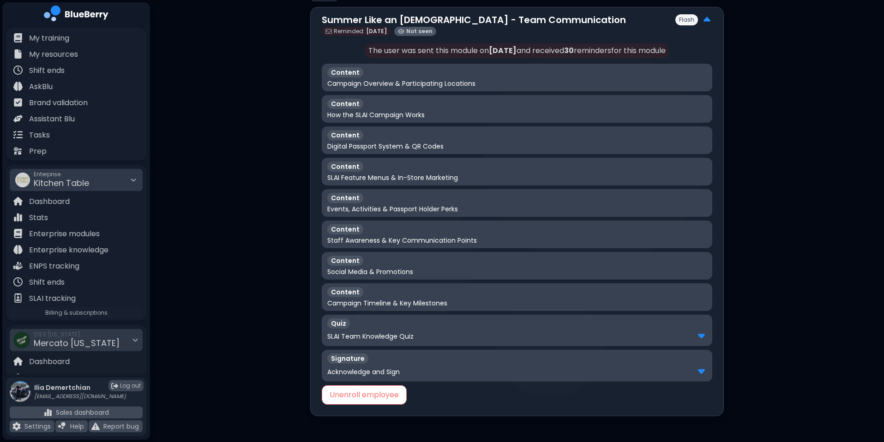
click at [347, 368] on button "Unenroll employee" at bounding box center [364, 395] width 85 height 19
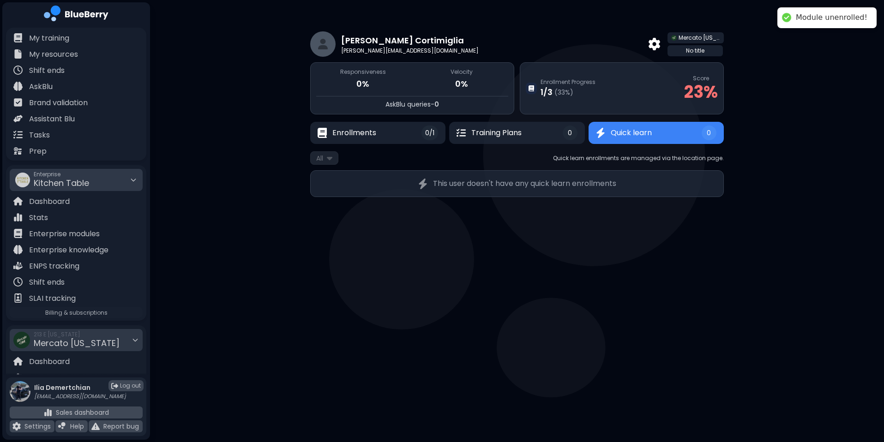
scroll to position [0, 0]
click at [398, 132] on button "Enrollments 0/1" at bounding box center [379, 133] width 138 height 23
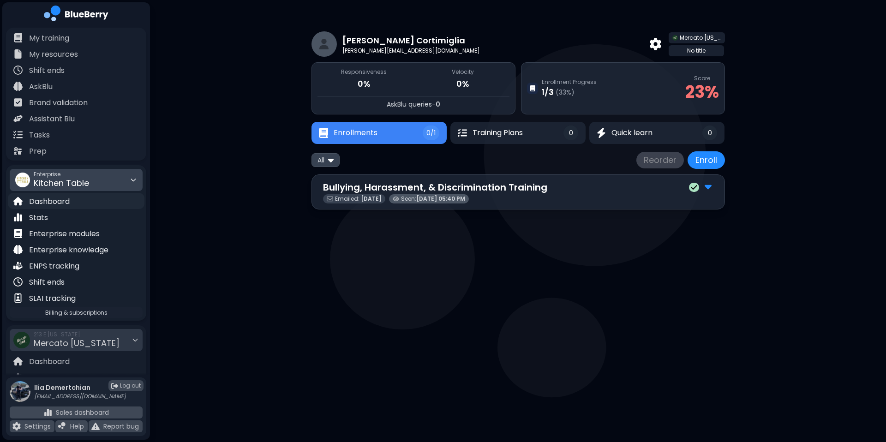
click at [51, 196] on div "Dashboard" at bounding box center [41, 201] width 56 height 11
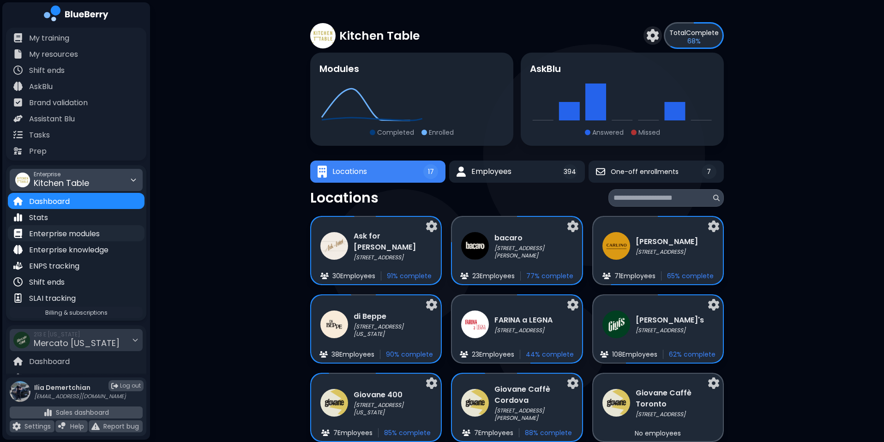
click at [46, 227] on div "Enterprise modules" at bounding box center [76, 233] width 137 height 16
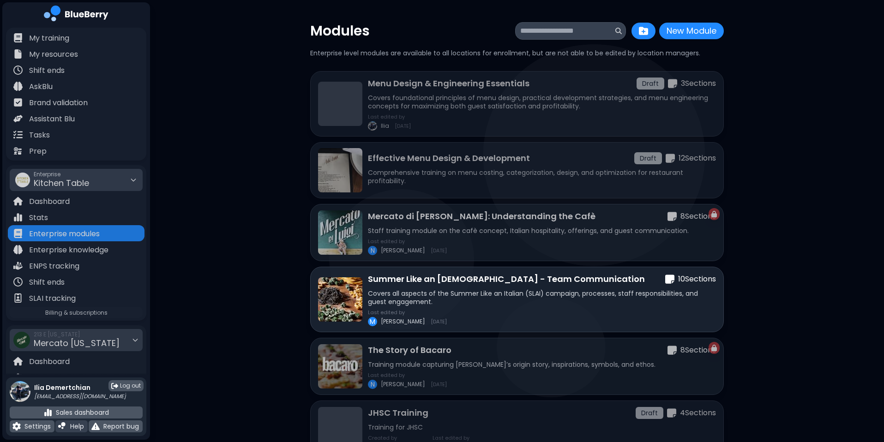
click at [70, 368] on div "Help" at bounding box center [71, 427] width 32 height 12
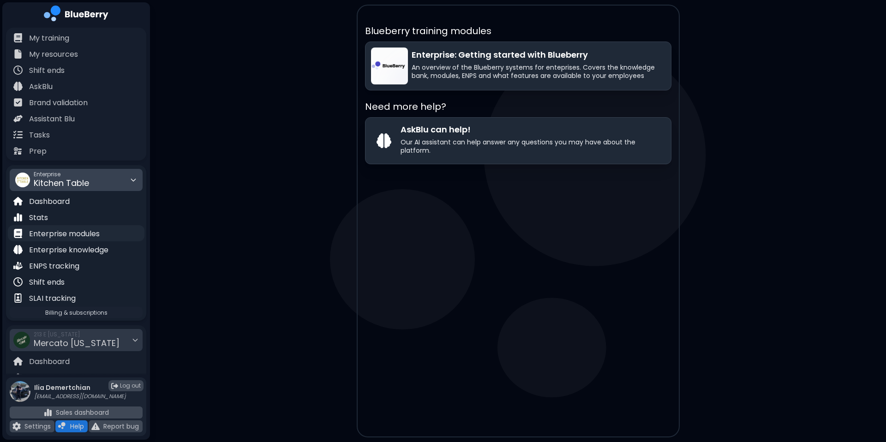
click at [81, 232] on p "Enterprise modules" at bounding box center [64, 234] width 71 height 11
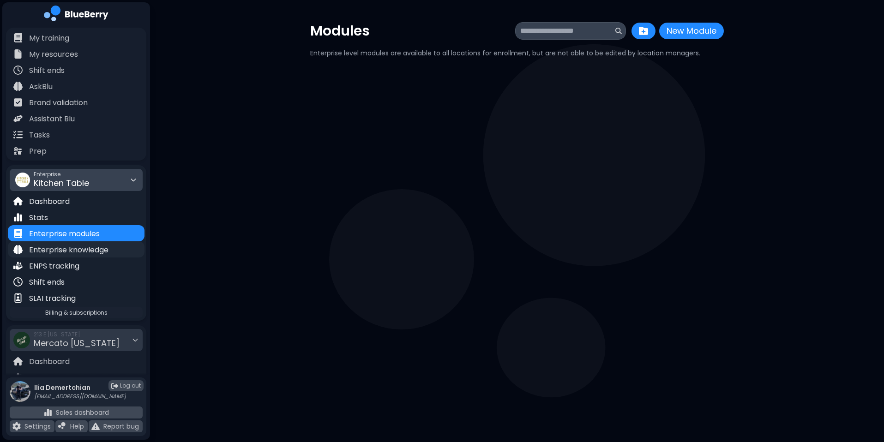
click at [70, 250] on p "Enterprise knowledge" at bounding box center [68, 250] width 79 height 11
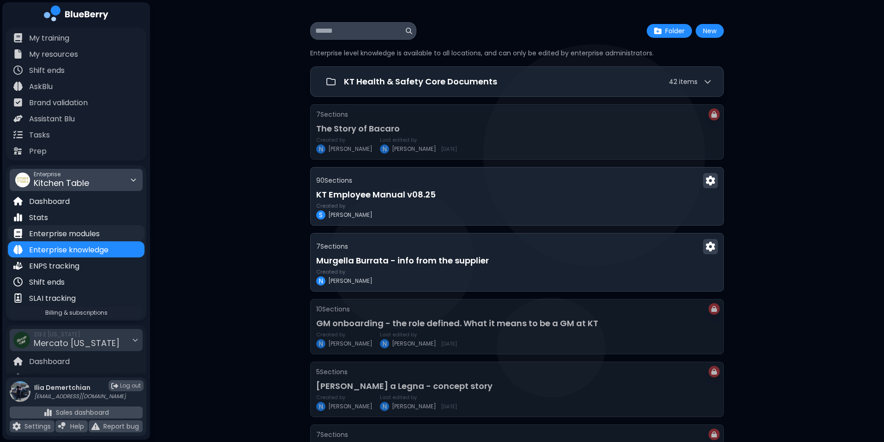
click at [86, 236] on p "Enterprise modules" at bounding box center [64, 234] width 71 height 11
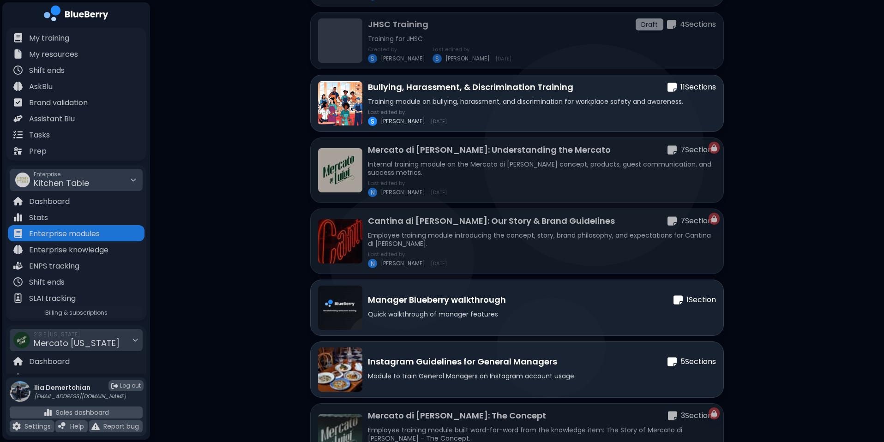
scroll to position [447, 0]
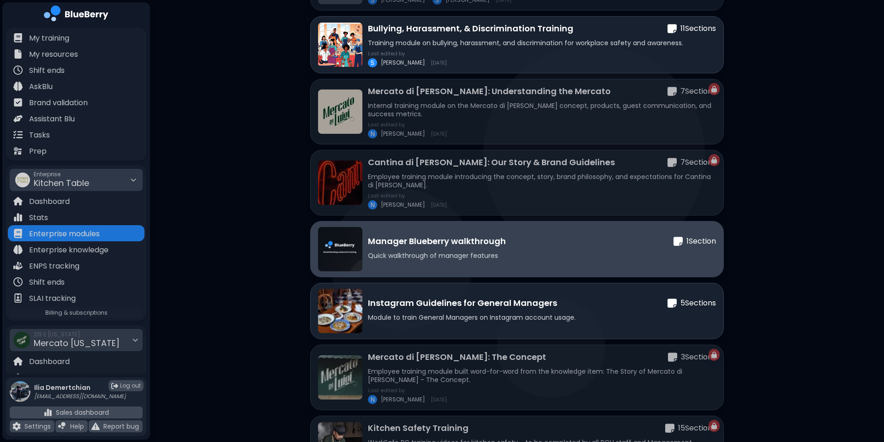
click at [451, 255] on p "Quick walkthrough of manager features" at bounding box center [542, 256] width 348 height 8
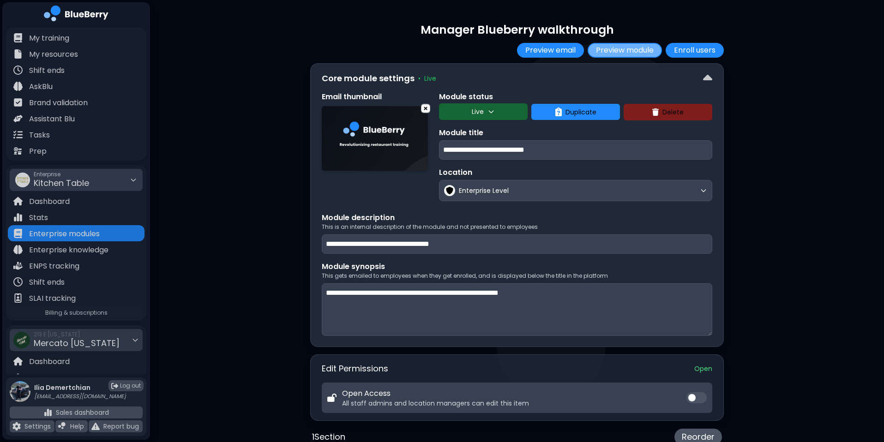
click at [614, 48] on button "Preview module" at bounding box center [625, 50] width 74 height 15
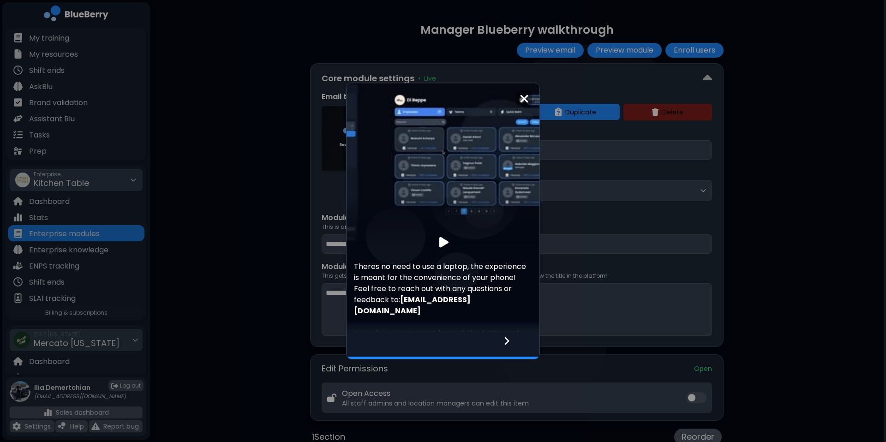
click at [480, 159] on img at bounding box center [443, 164] width 193 height 162
click at [443, 242] on img at bounding box center [444, 242] width 9 height 12
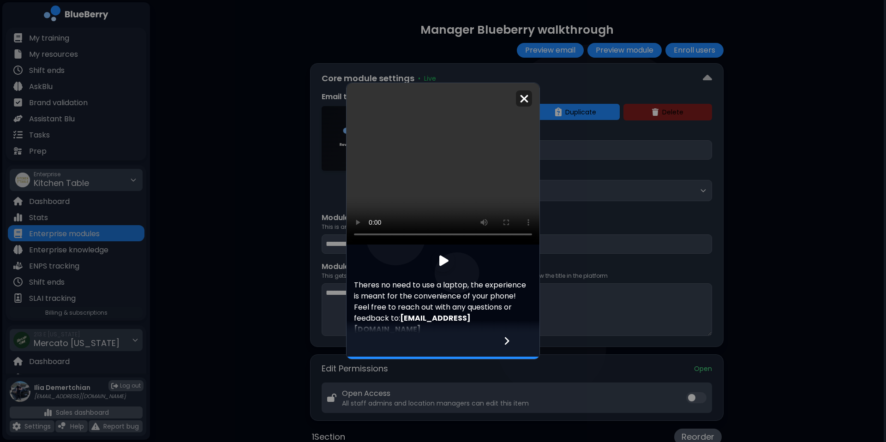
click at [463, 167] on video at bounding box center [443, 164] width 193 height 162
click at [422, 165] on video at bounding box center [443, 164] width 193 height 162
click at [281, 176] on div "Theres no need to use a laptop, the experience is meant for the convenience of …" at bounding box center [443, 221] width 886 height 442
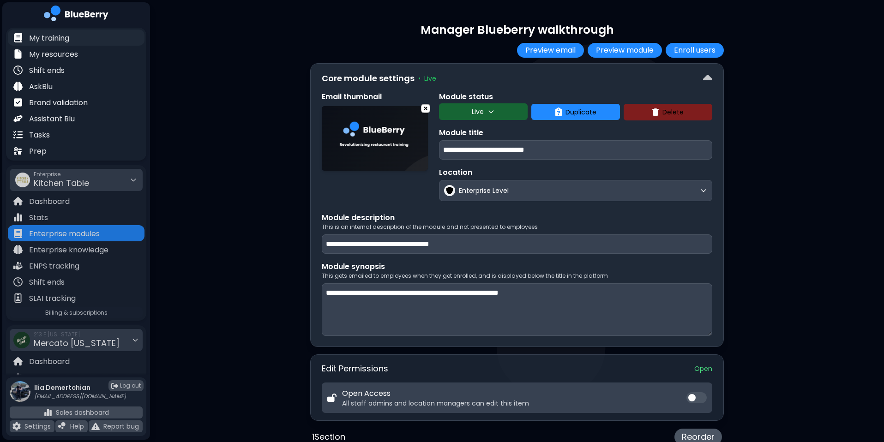
click at [81, 40] on div "My training" at bounding box center [76, 38] width 137 height 16
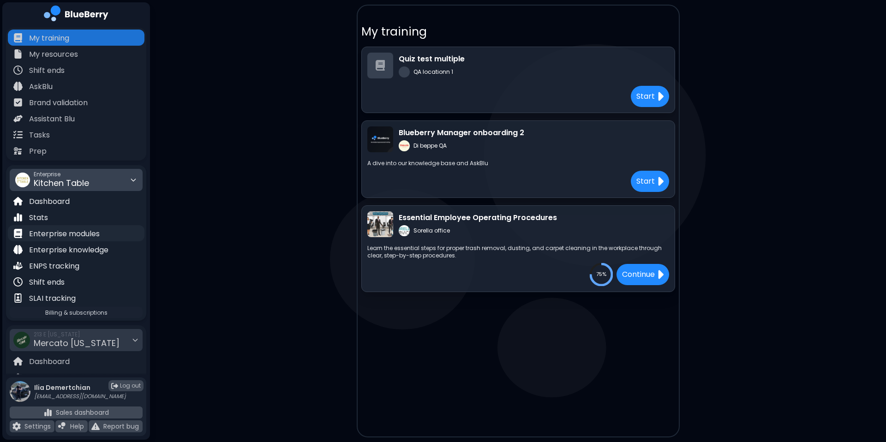
click at [70, 235] on p "Enterprise modules" at bounding box center [64, 234] width 71 height 11
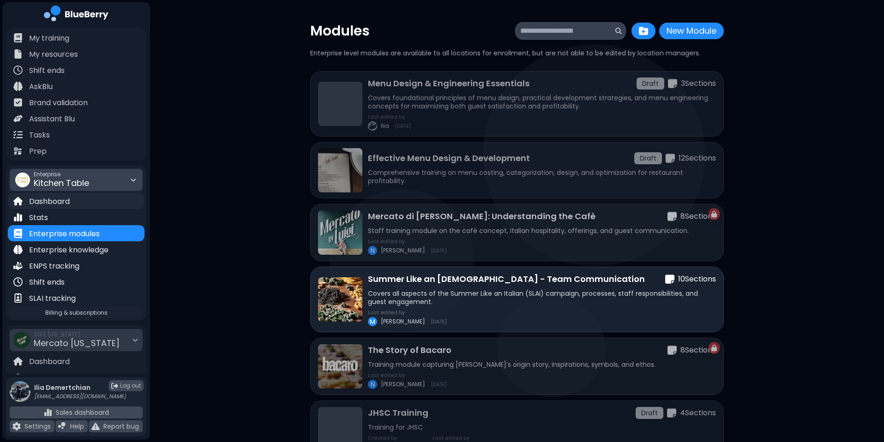
click at [74, 207] on div "Dashboard" at bounding box center [76, 201] width 137 height 16
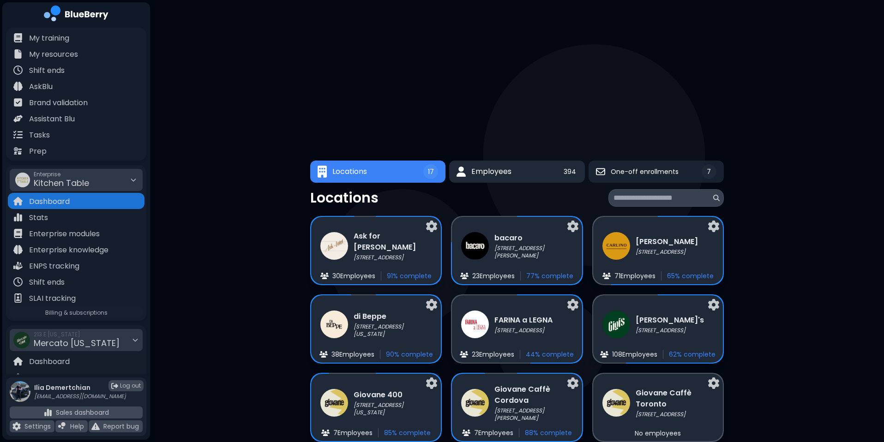
click at [517, 172] on button "Employees 394" at bounding box center [516, 172] width 135 height 22
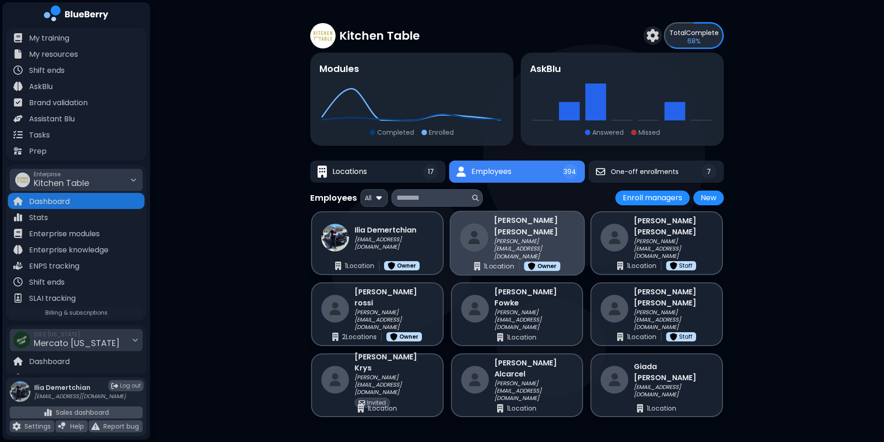
click at [499, 243] on p "jennifer@ktrestaurants.com" at bounding box center [534, 249] width 80 height 23
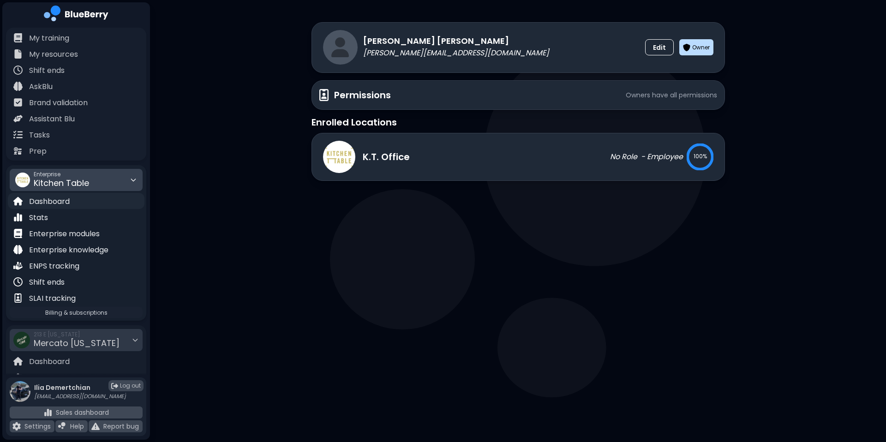
click at [59, 203] on p "Dashboard" at bounding box center [49, 201] width 41 height 11
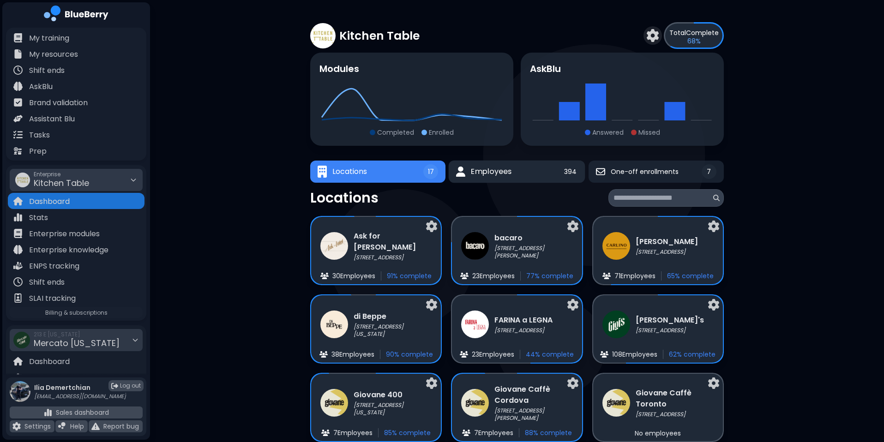
click at [506, 175] on span "Employees" at bounding box center [491, 171] width 41 height 11
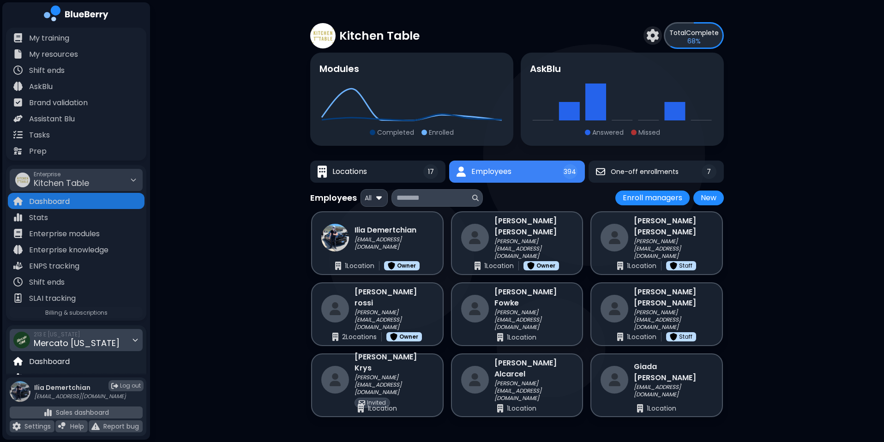
scroll to position [89, 0]
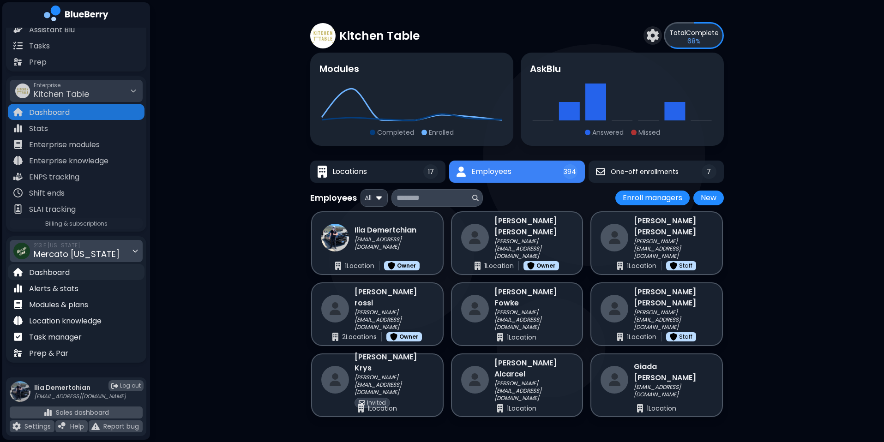
click at [62, 274] on p "Dashboard" at bounding box center [49, 272] width 41 height 11
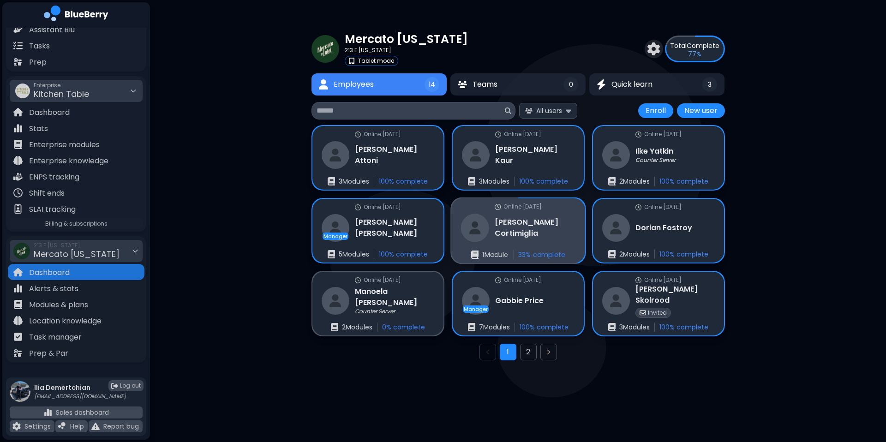
click at [552, 251] on p "33 % complete" at bounding box center [541, 255] width 47 height 8
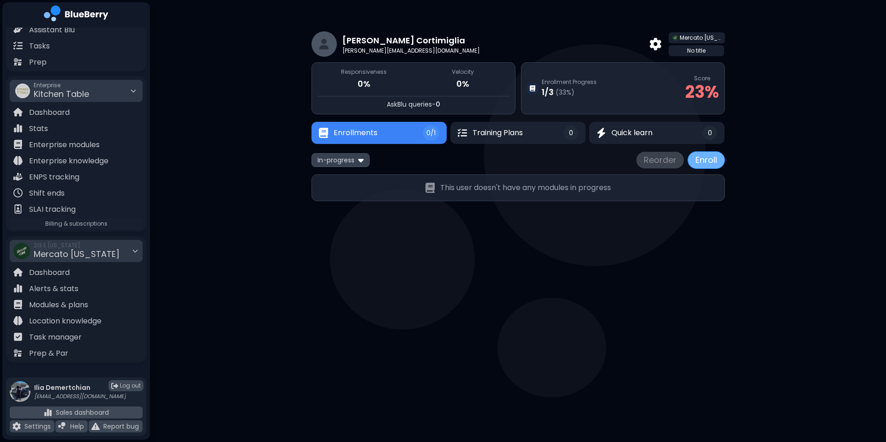
click at [676, 168] on button "Enroll" at bounding box center [706, 160] width 37 height 18
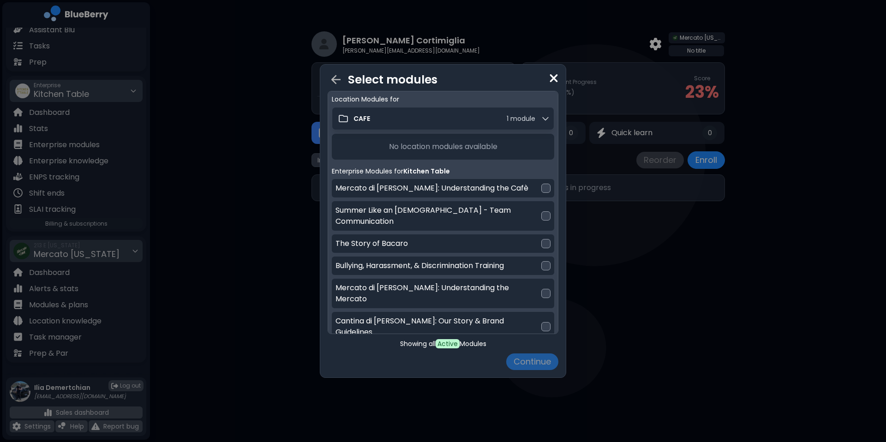
click at [676, 248] on div "Select modules Location Modules for CAFE 1 module No location modules available…" at bounding box center [443, 221] width 886 height 442
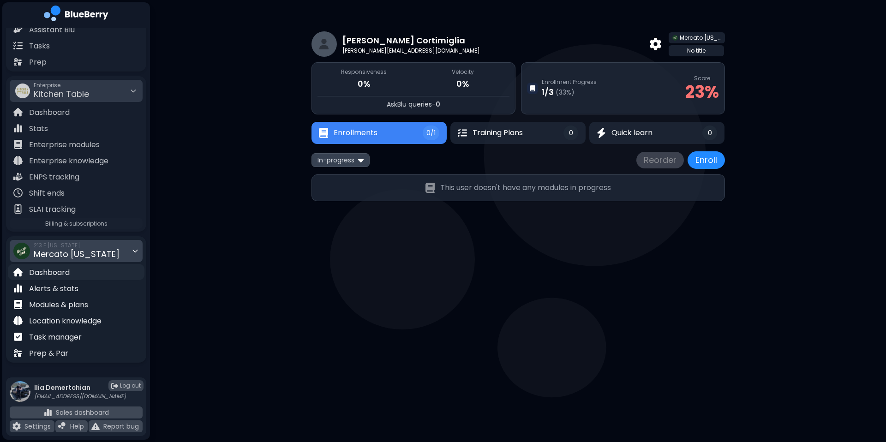
click at [58, 271] on p "Dashboard" at bounding box center [49, 272] width 41 height 11
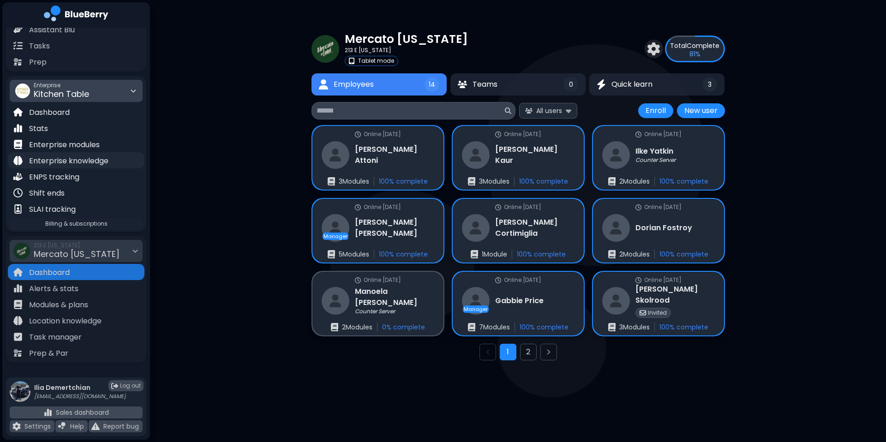
click at [82, 161] on p "Enterprise knowledge" at bounding box center [68, 161] width 79 height 11
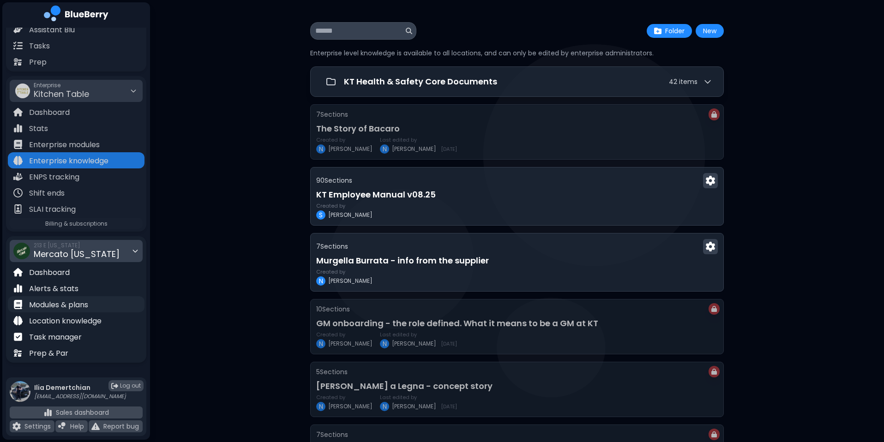
click at [62, 302] on p "Modules & plans" at bounding box center [58, 305] width 59 height 11
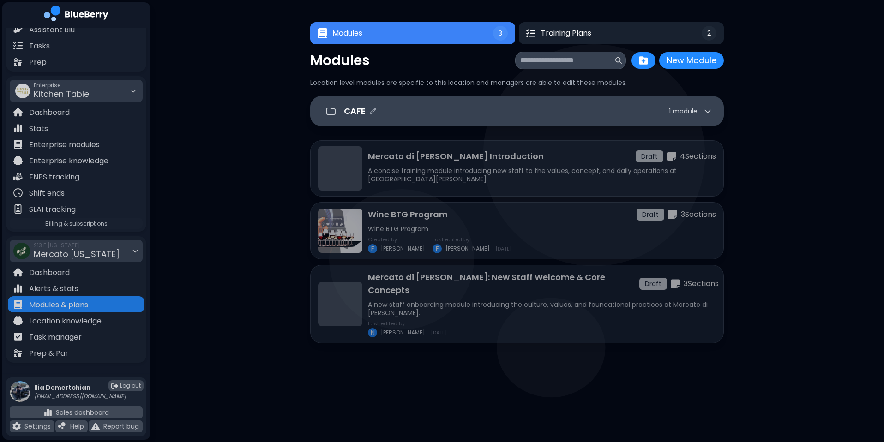
click at [615, 111] on div "CAFE 1 module" at bounding box center [528, 111] width 368 height 13
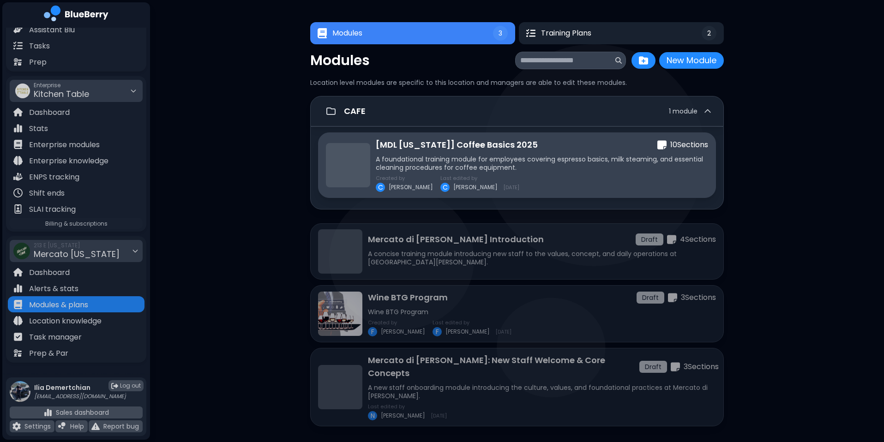
click at [513, 187] on div "Created by C Chloe Last edited by C Chloe 9/29/2025" at bounding box center [542, 183] width 332 height 17
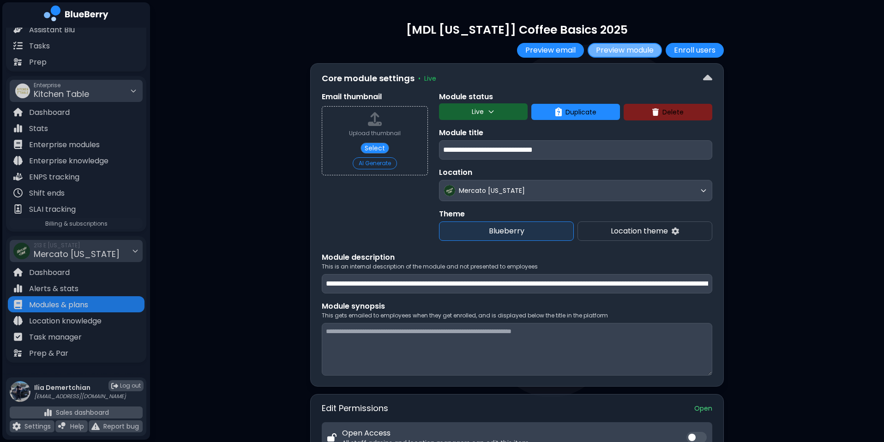
click at [632, 47] on button "Preview module" at bounding box center [625, 50] width 74 height 15
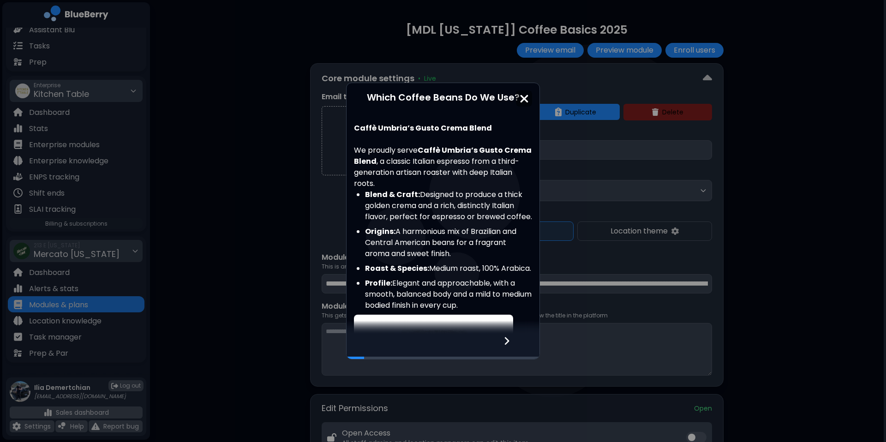
click at [239, 198] on div "Which Coffee Beans Do We Use? Caffè Umbria’s Gusto Crema Blend We proudly serve…" at bounding box center [443, 221] width 886 height 442
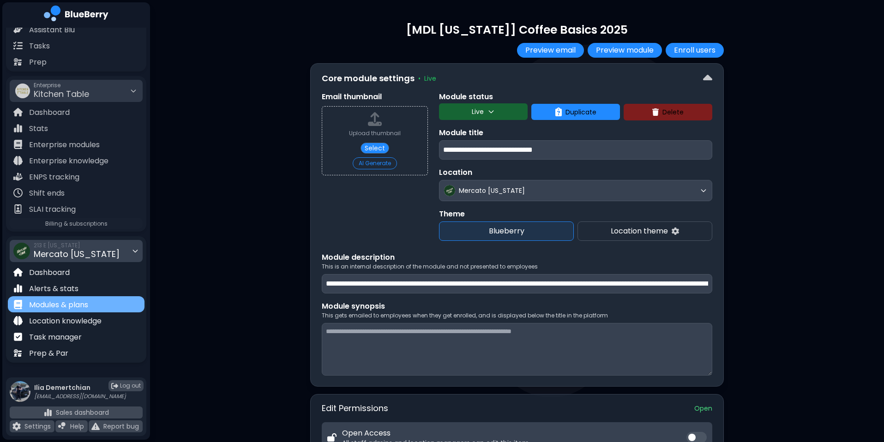
click at [110, 305] on div "Modules & plans" at bounding box center [76, 304] width 137 height 16
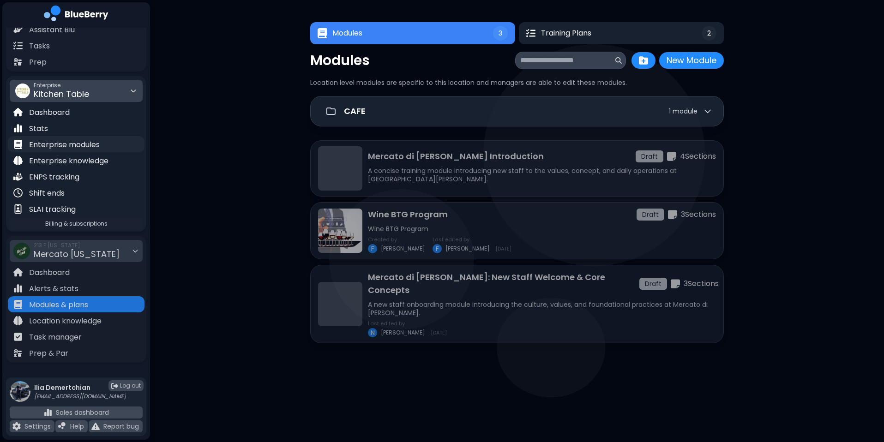
click at [52, 146] on p "Enterprise modules" at bounding box center [64, 144] width 71 height 11
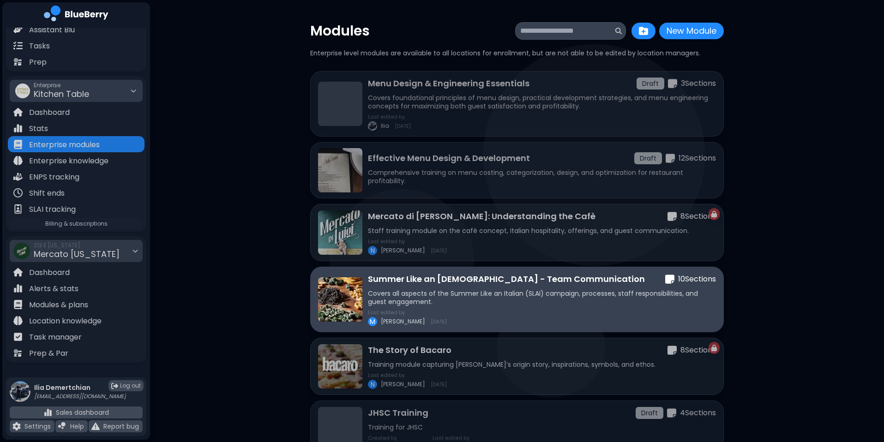
click at [530, 303] on p "Covers all aspects of the Summer Like an Italian (SLAI) campaign, processes, st…" at bounding box center [542, 297] width 348 height 17
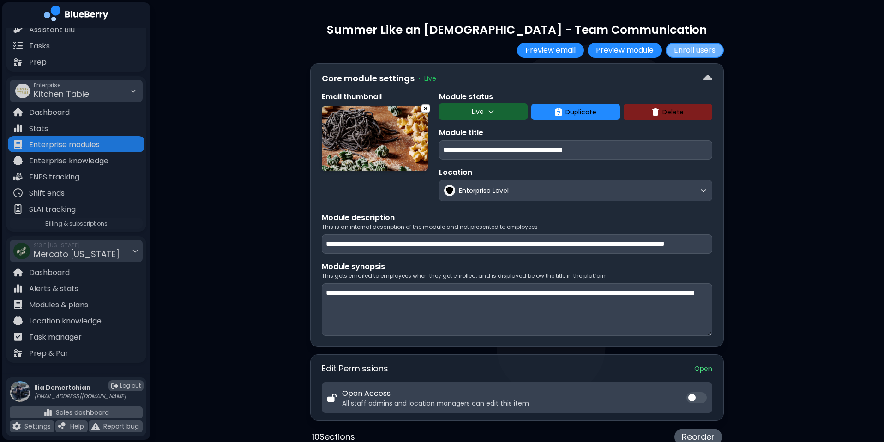
click at [676, 50] on button "Enroll users" at bounding box center [695, 50] width 58 height 15
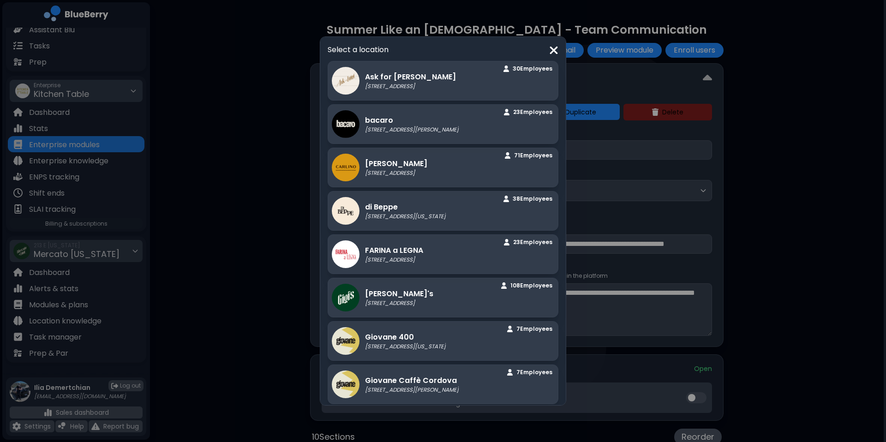
click at [248, 304] on div "Select a location Ask for Luigi 305 Alexander St, Vancouver 30 Employee s bacar…" at bounding box center [443, 221] width 886 height 442
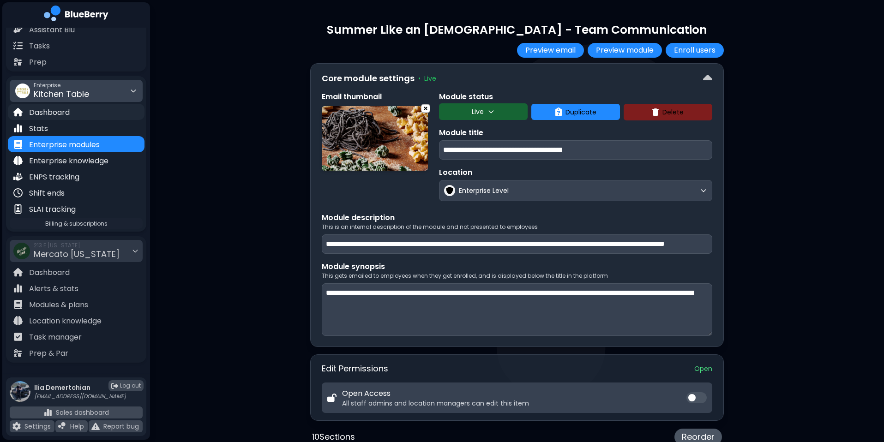
click at [50, 112] on p "Dashboard" at bounding box center [49, 112] width 41 height 11
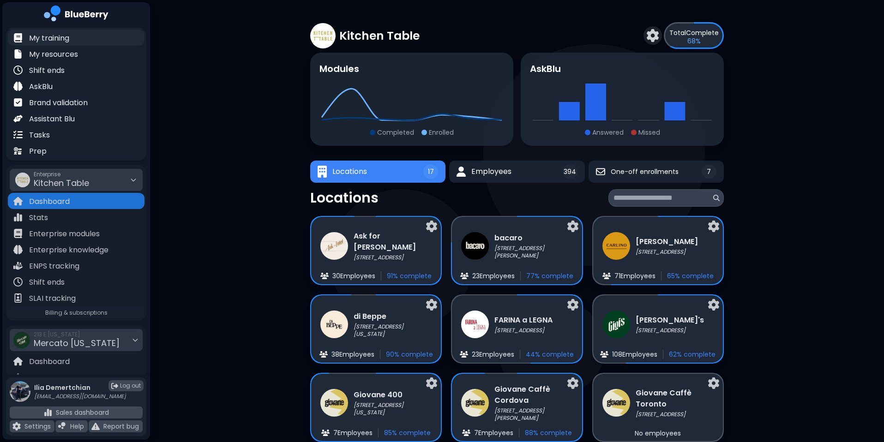
click at [50, 33] on p "My training" at bounding box center [49, 38] width 40 height 11
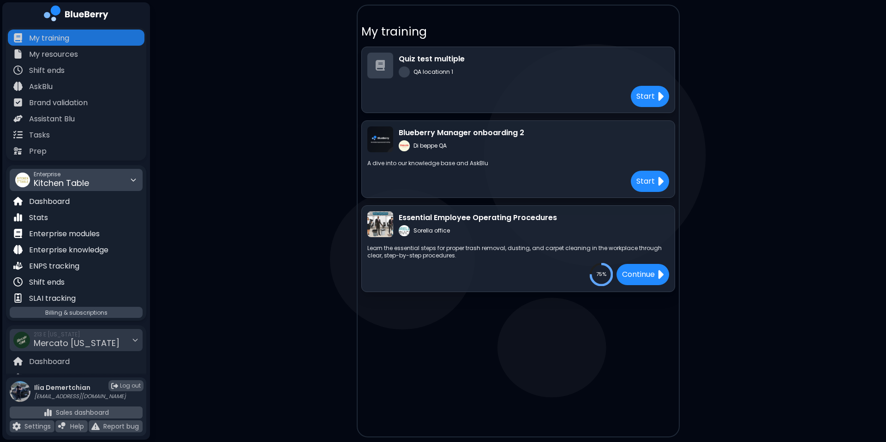
click at [127, 312] on div "Billing & subscriptions" at bounding box center [76, 312] width 133 height 11
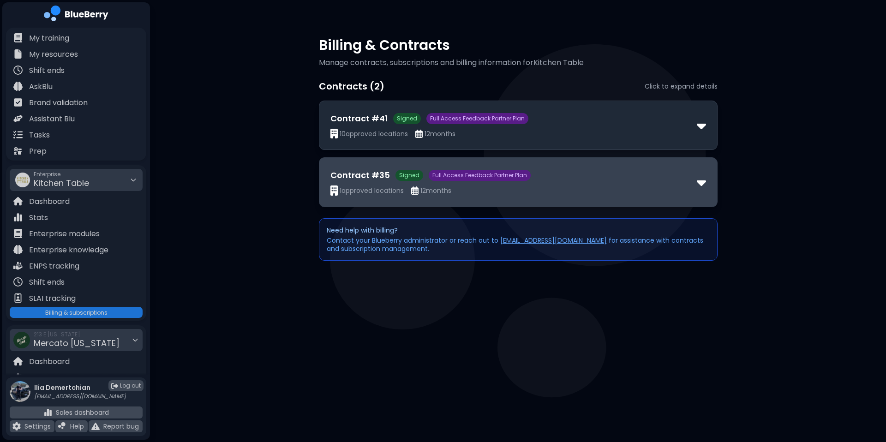
click at [490, 171] on span "Full Access Feedback Partner Plan" at bounding box center [480, 175] width 102 height 11
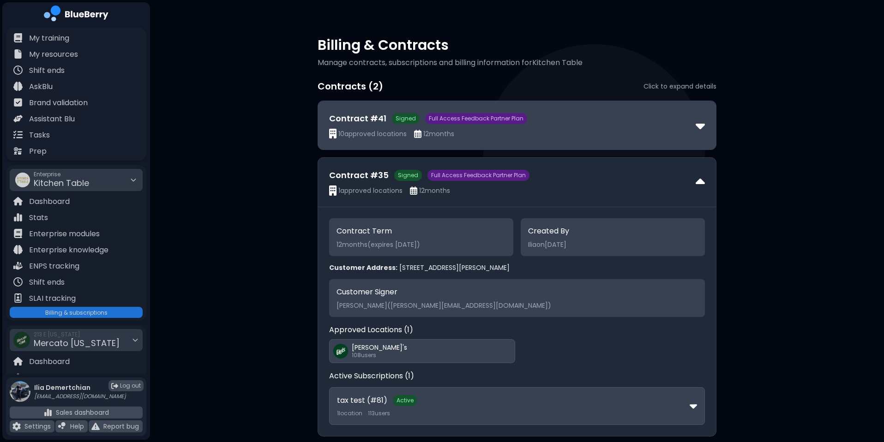
click at [537, 111] on div "Contract # 41 Signed Full Access Feedback Partner Plan 10 approved locations 12…" at bounding box center [517, 125] width 398 height 48
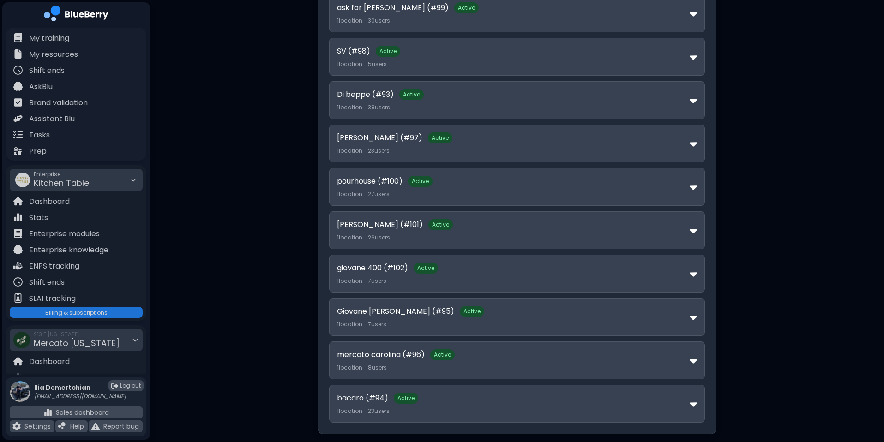
scroll to position [446, 0]
click at [507, 197] on div "1 location 27 user s" at bounding box center [513, 194] width 353 height 7
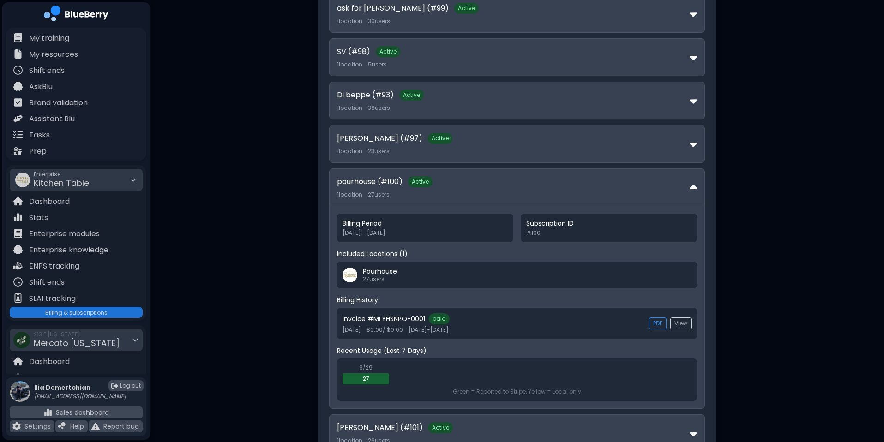
click at [507, 197] on div "1 location 27 user s" at bounding box center [513, 194] width 353 height 7
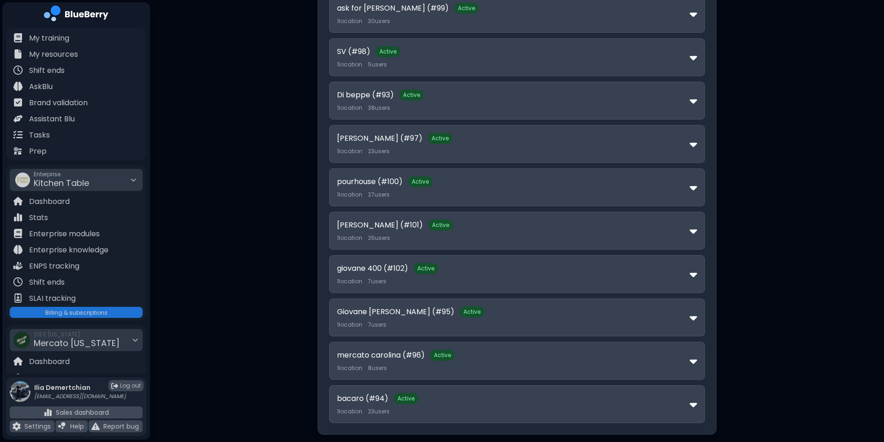
scroll to position [307, 0]
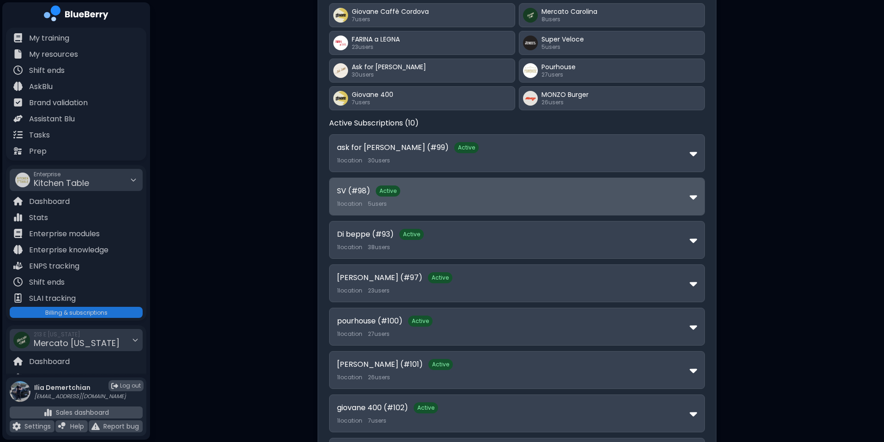
click at [512, 186] on div "SV (#98) Active" at bounding box center [513, 191] width 353 height 11
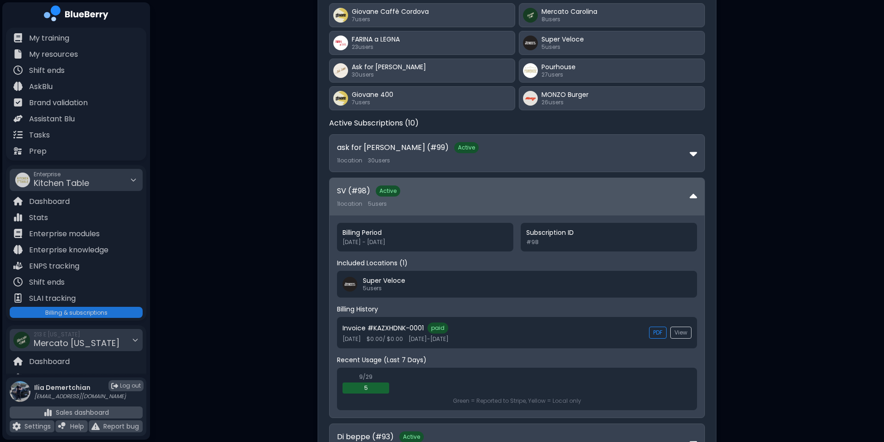
click at [512, 186] on div "SV (#98) Active" at bounding box center [513, 191] width 353 height 11
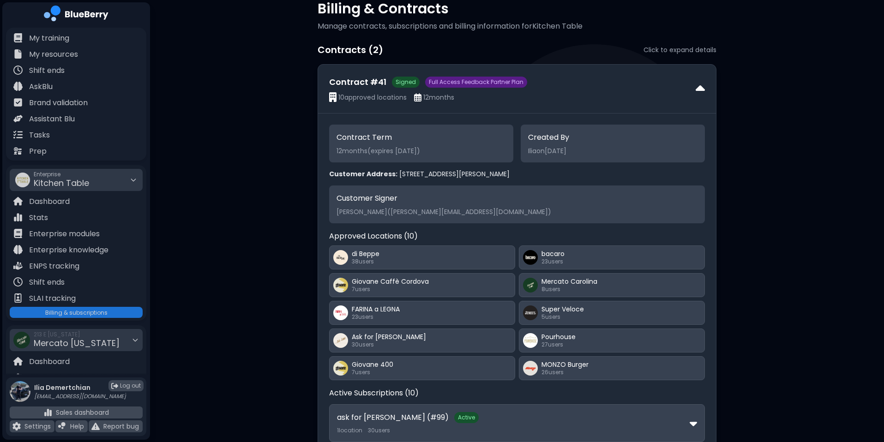
scroll to position [0, 0]
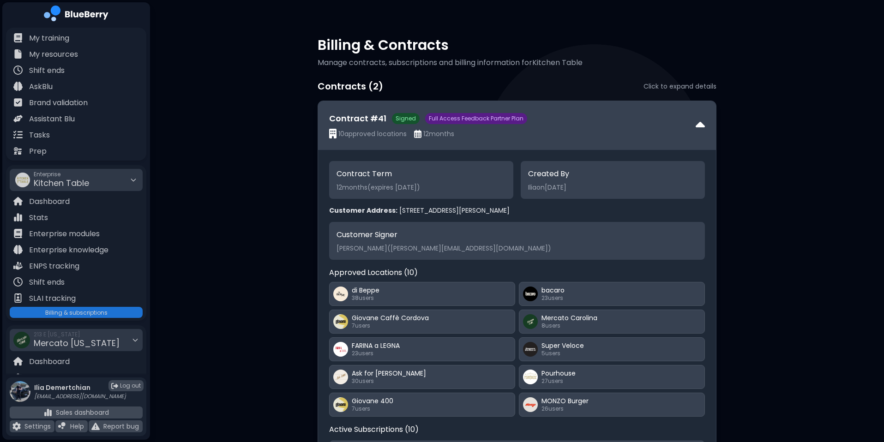
click at [539, 139] on div "Contract # 41 Signed Full Access Feedback Partner Plan 10 approved locations 12…" at bounding box center [517, 125] width 398 height 48
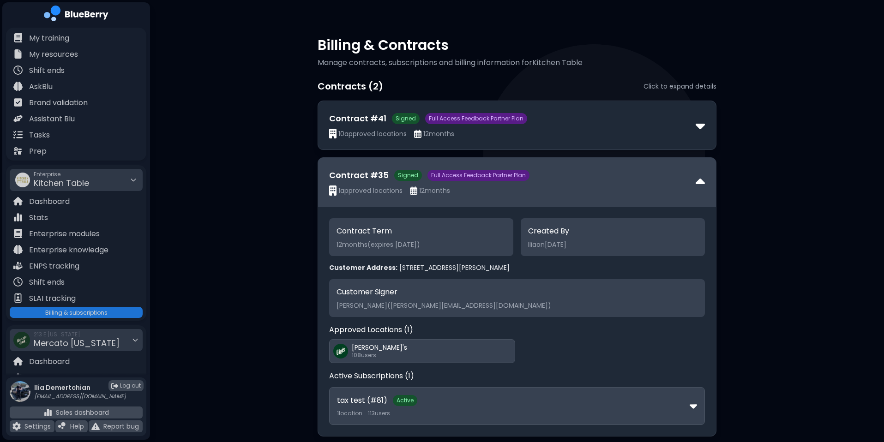
click at [494, 180] on span "Full Access Feedback Partner Plan" at bounding box center [479, 175] width 102 height 11
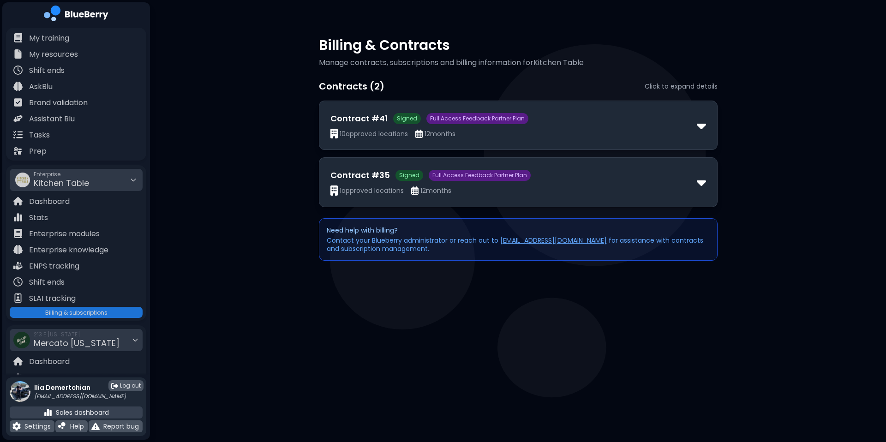
click at [89, 368] on p "Sales dashboard" at bounding box center [82, 413] width 53 height 8
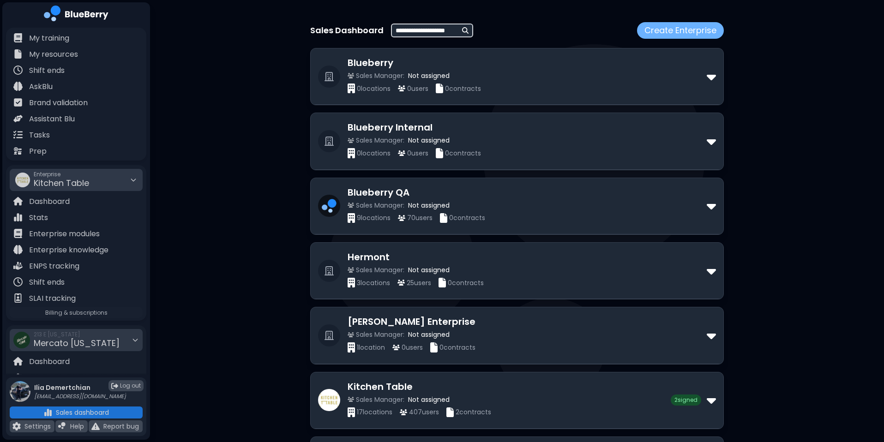
click at [676, 31] on button "Create Enterprise" at bounding box center [680, 30] width 87 height 17
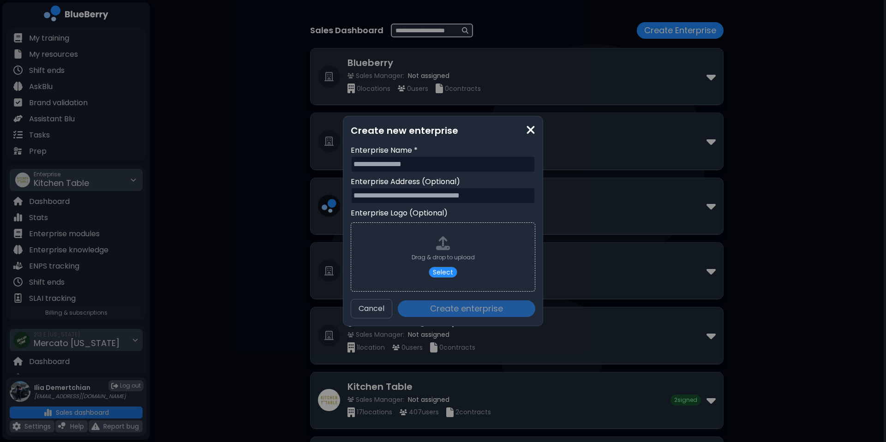
click at [418, 166] on input "text" at bounding box center [443, 164] width 185 height 17
click at [322, 264] on div "Create new enterprise Enterprise Name * Enterprise Address (Optional) Enterpris…" at bounding box center [443, 221] width 886 height 442
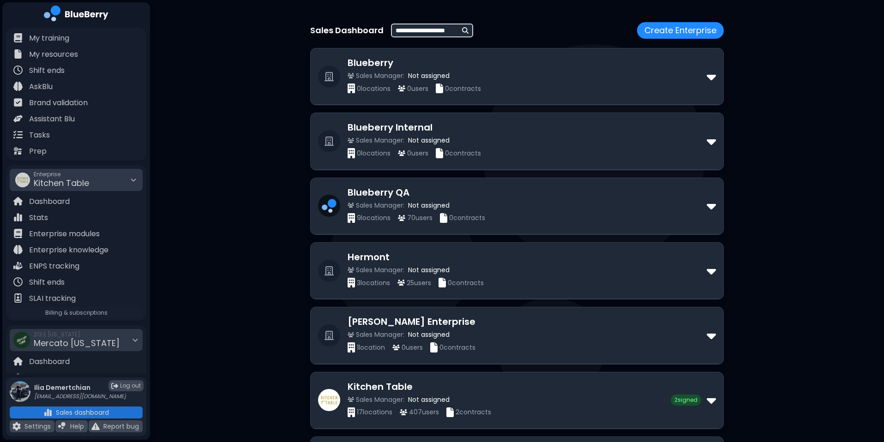
scroll to position [151, 0]
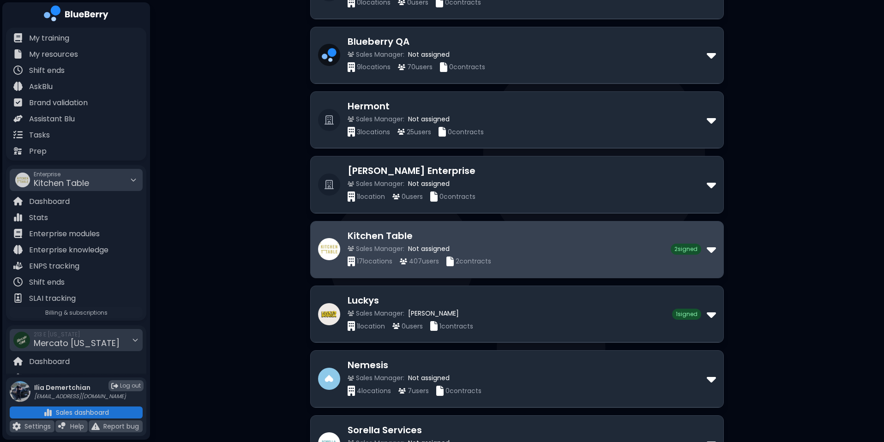
click at [491, 262] on span "2 contracts" at bounding box center [474, 261] width 36 height 8
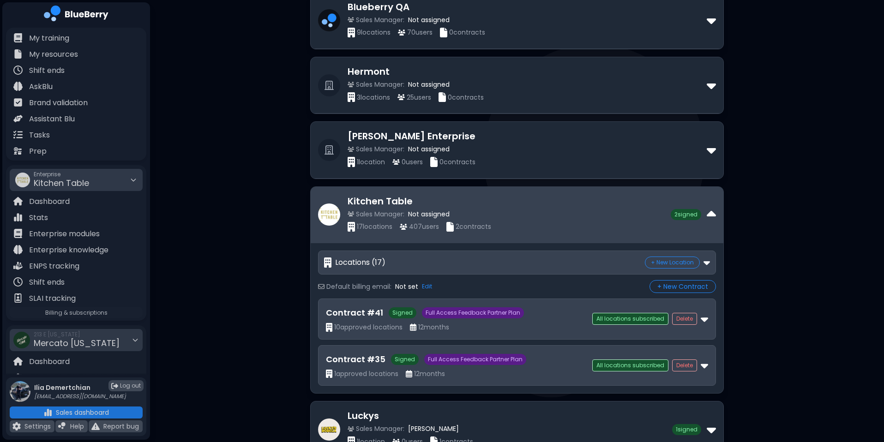
scroll to position [178, 0]
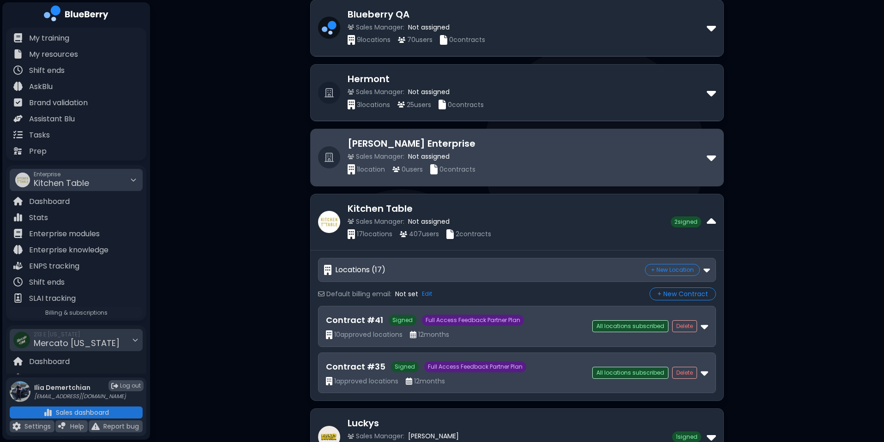
click at [433, 167] on div "1 location 0 user s 0 contracts" at bounding box center [527, 169] width 359 height 10
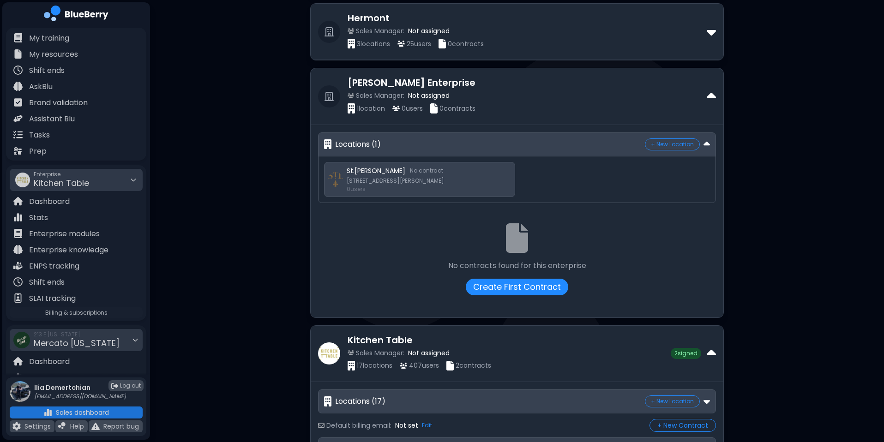
scroll to position [245, 0]
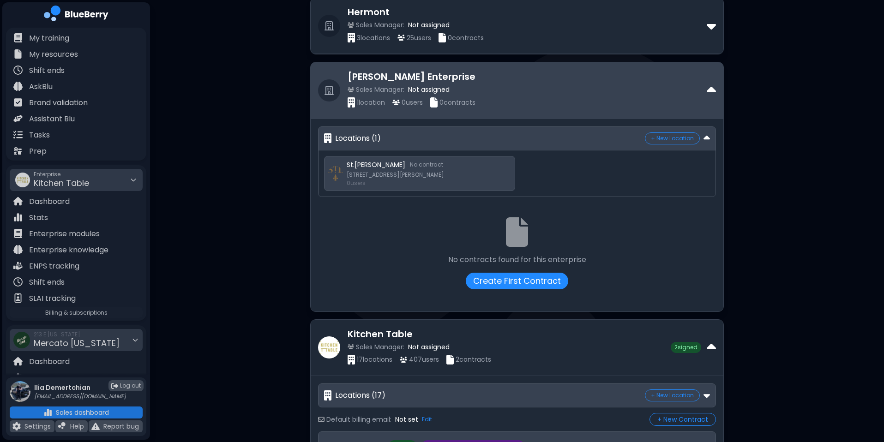
click at [512, 101] on div "1 location 0 user s 0 contracts" at bounding box center [527, 102] width 359 height 10
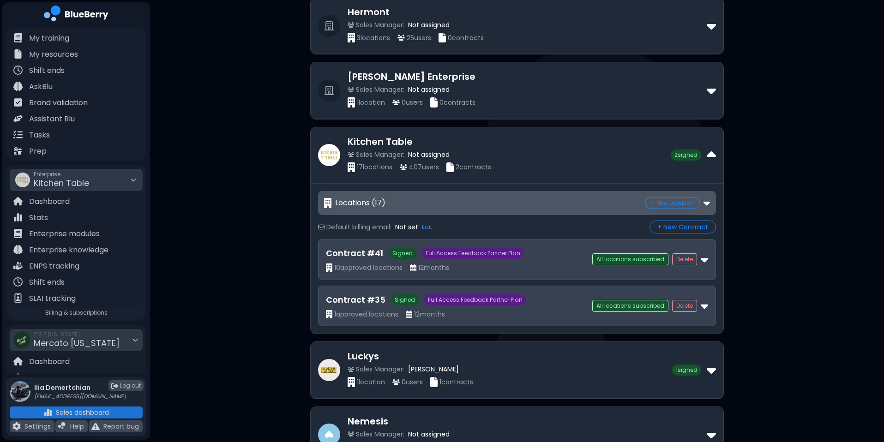
click at [502, 193] on div "Locations ( 17 ) + New Location" at bounding box center [517, 203] width 397 height 23
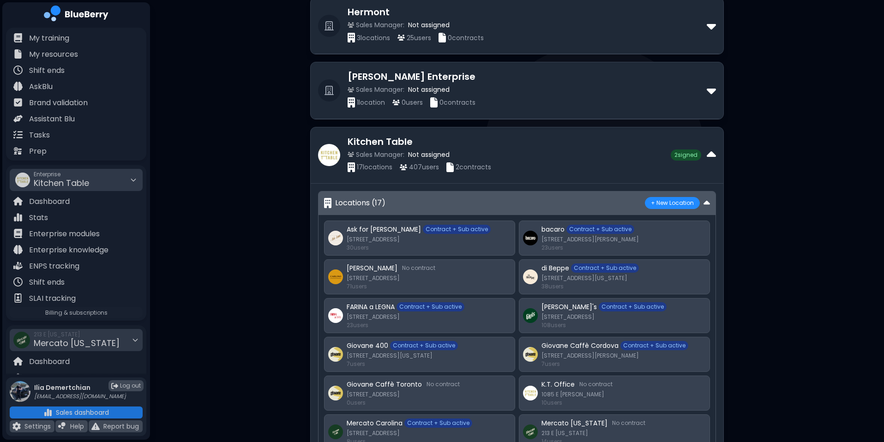
click at [670, 201] on button "+ New Location" at bounding box center [672, 203] width 55 height 12
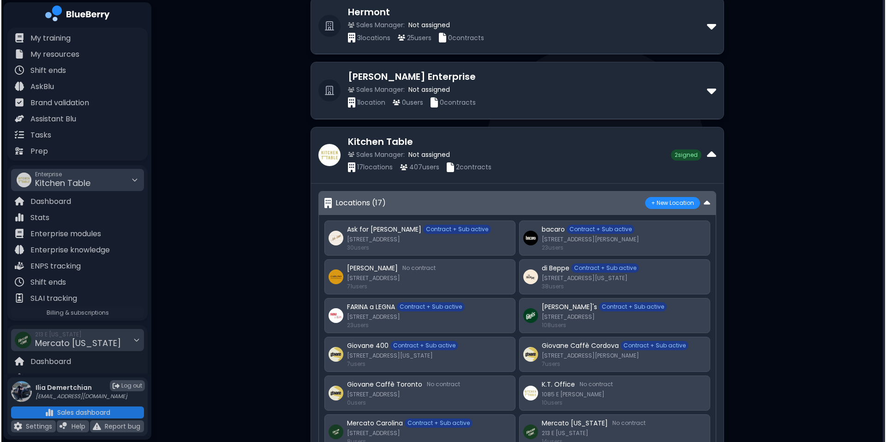
scroll to position [0, 0]
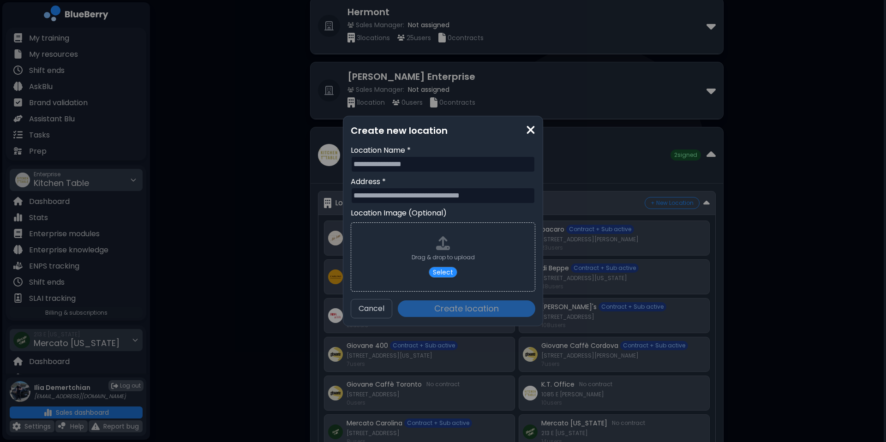
click at [676, 169] on div "Create new location Location Name * Address * Location Image (Optional) Drag & …" at bounding box center [443, 221] width 886 height 442
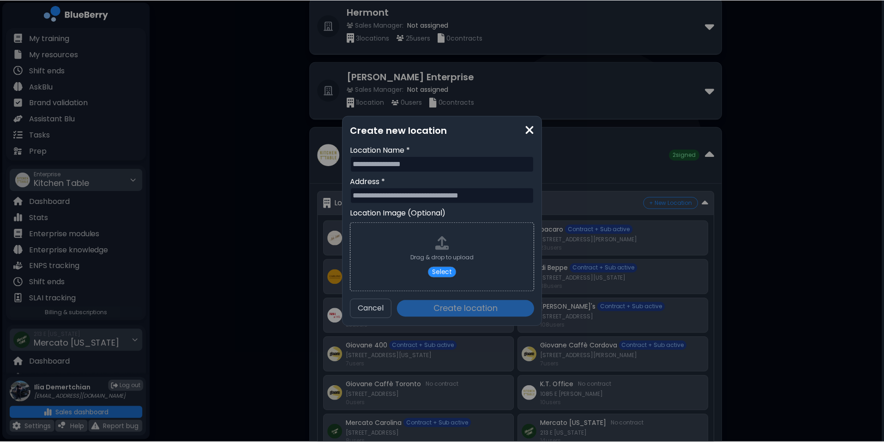
scroll to position [245, 0]
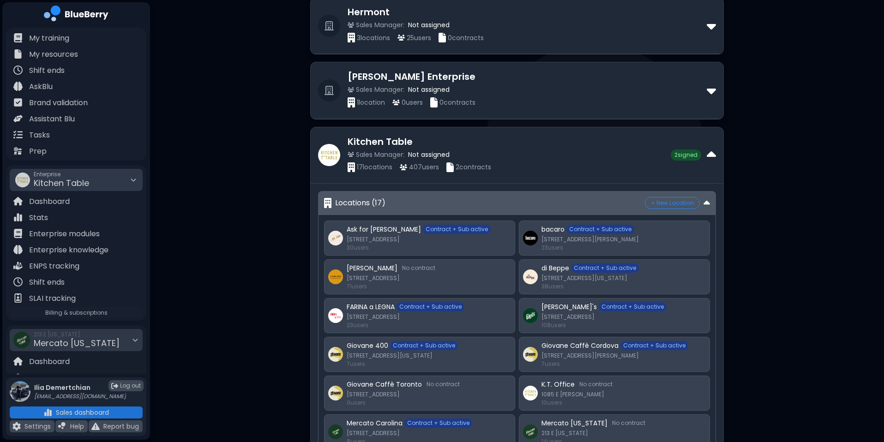
click at [516, 204] on div "Locations ( 17 ) + New Location" at bounding box center [517, 203] width 397 height 23
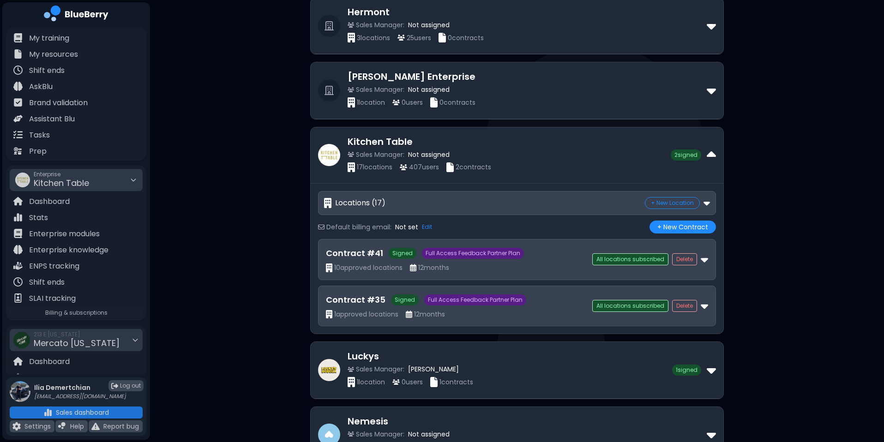
click at [676, 226] on button "+ New Contract" at bounding box center [683, 227] width 66 height 13
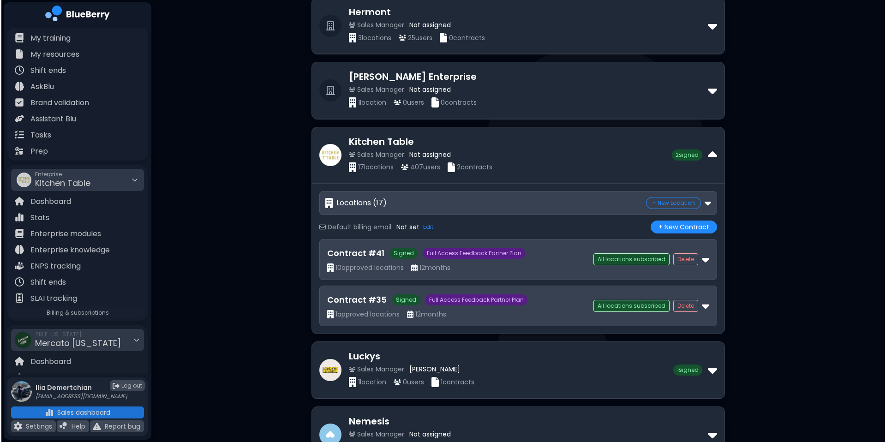
scroll to position [0, 0]
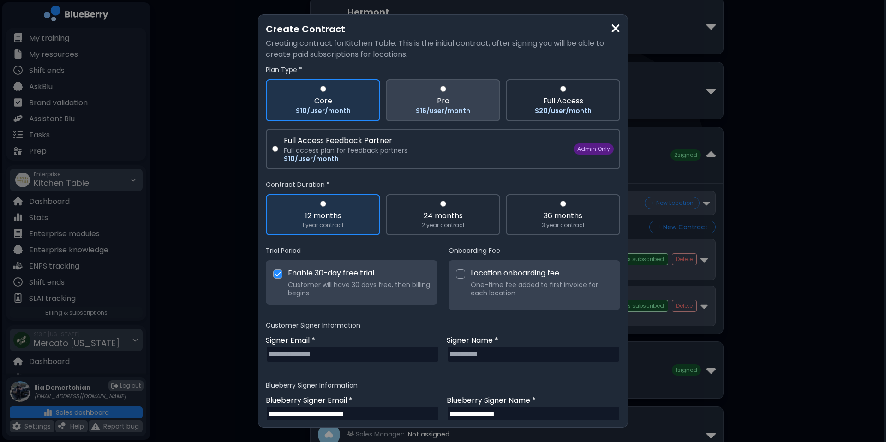
click at [457, 109] on div "$16/user/month" at bounding box center [443, 111] width 54 height 8
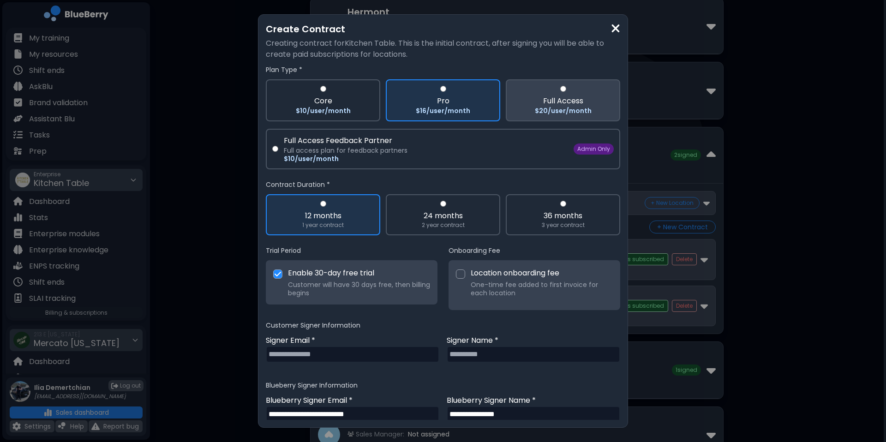
click at [576, 120] on label "Full Access $20/user/month" at bounding box center [563, 100] width 115 height 42
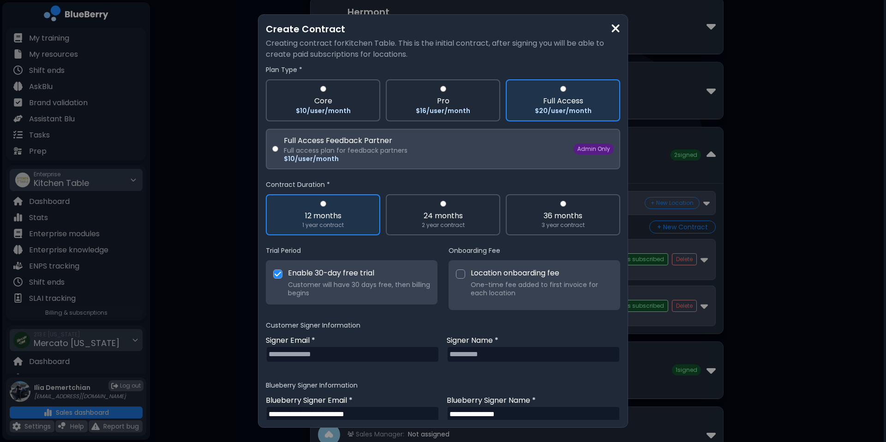
click at [440, 161] on div "$10/user/month" at bounding box center [429, 159] width 290 height 8
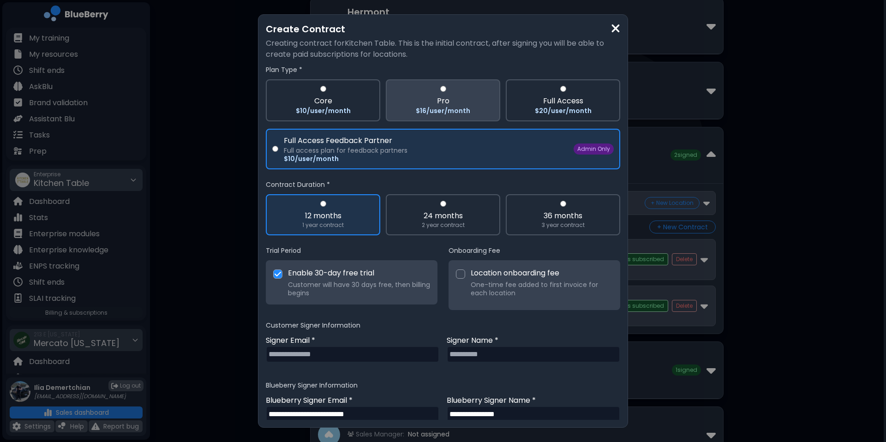
click at [456, 91] on label "Pro $16/user/month" at bounding box center [443, 100] width 115 height 42
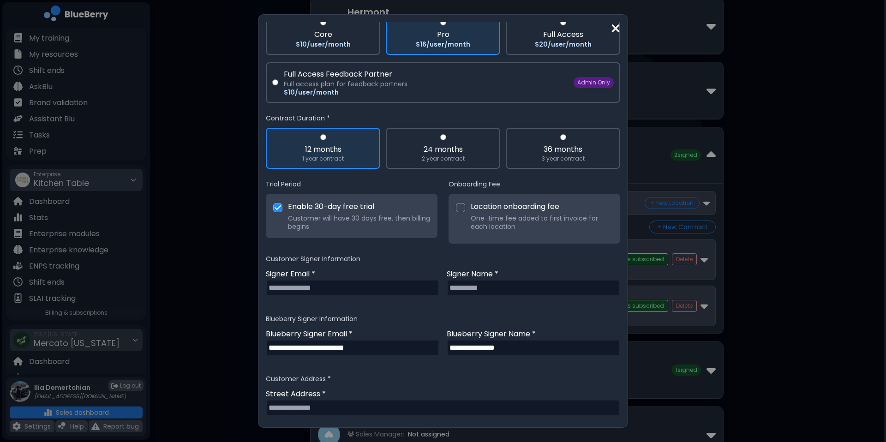
scroll to position [67, 0]
click at [519, 207] on div "Location onboarding fee" at bounding box center [542, 205] width 142 height 11
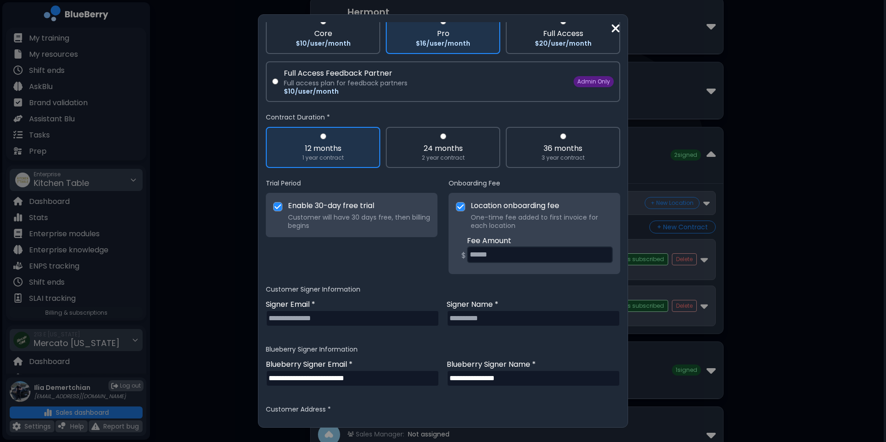
click at [487, 277] on div "**********" at bounding box center [443, 388] width 355 height 780
click at [550, 239] on p "Fee Amount" at bounding box center [540, 240] width 146 height 11
click at [510, 259] on input "number" at bounding box center [540, 255] width 146 height 17
type input "***"
click at [432, 325] on input "email" at bounding box center [353, 318] width 174 height 17
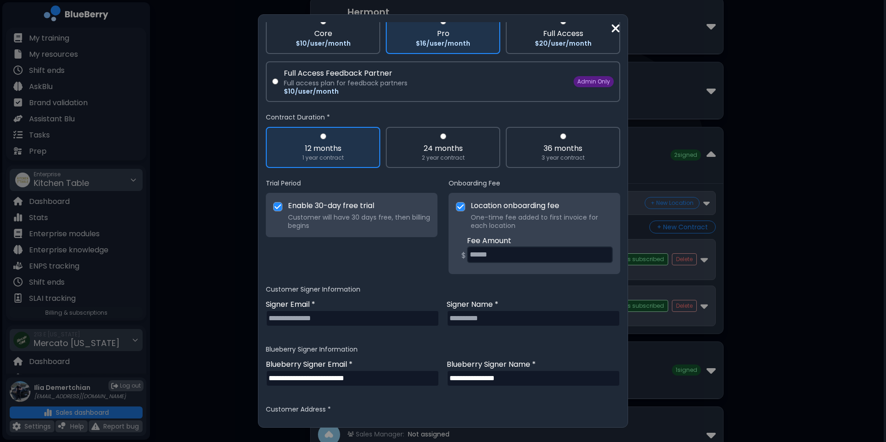
scroll to position [108, 0]
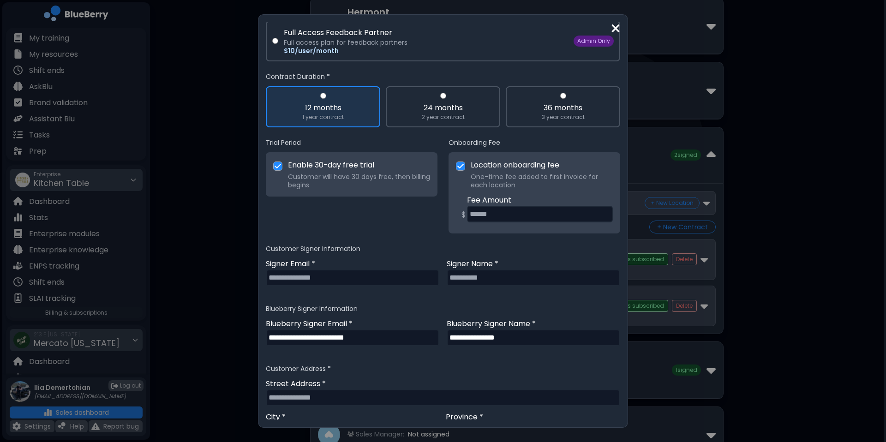
click at [379, 254] on div "Customer Signer Information Signer Email * Signer Name *" at bounding box center [443, 269] width 355 height 49
click at [347, 264] on p "Signer Email *" at bounding box center [353, 264] width 174 height 11
click at [320, 277] on input "email" at bounding box center [353, 278] width 174 height 17
type input "**********"
click at [479, 275] on input "text" at bounding box center [534, 278] width 174 height 17
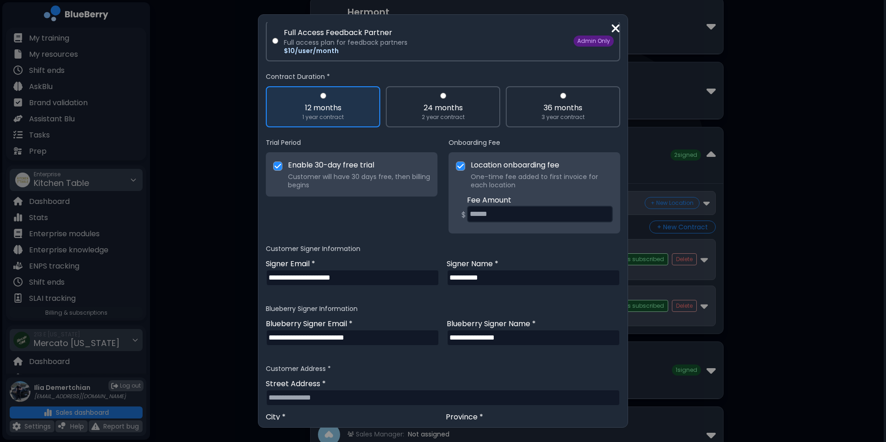
type input "**********"
click at [458, 351] on div "**********" at bounding box center [443, 336] width 355 height 35
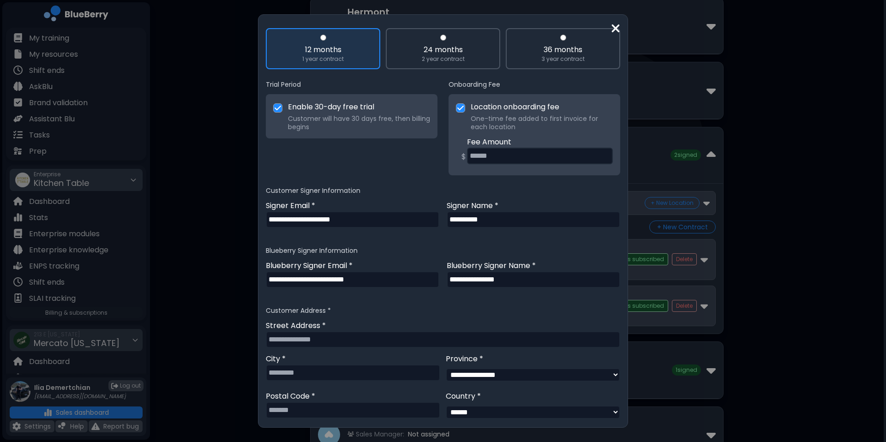
scroll to position [175, 0]
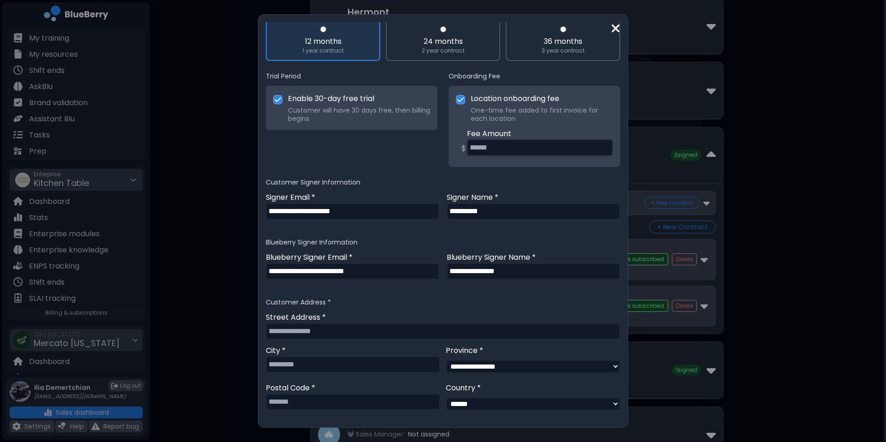
click at [354, 275] on input "**********" at bounding box center [353, 271] width 174 height 17
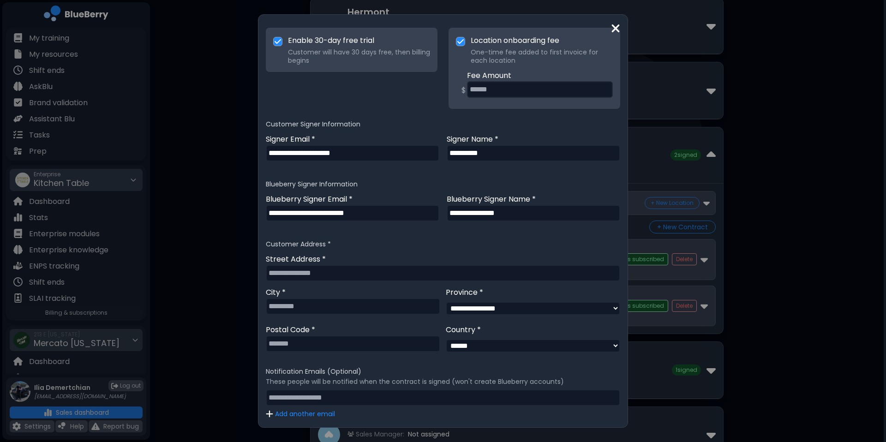
scroll to position [252, 0]
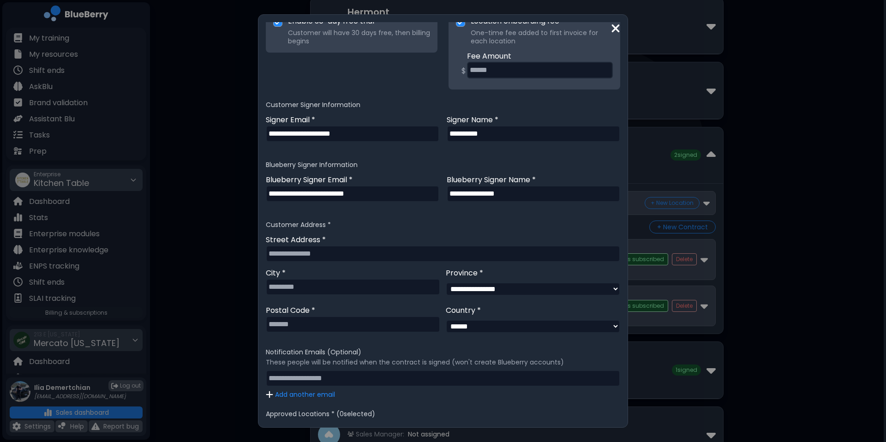
click at [348, 249] on input "text" at bounding box center [443, 254] width 355 height 17
type input "**********"
type input "*********"
type input "*******"
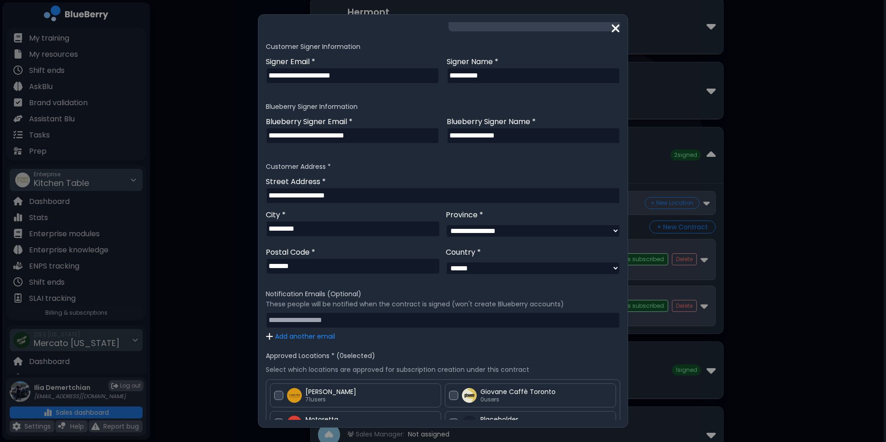
scroll to position [311, 0]
click at [369, 340] on div "Add another email" at bounding box center [443, 326] width 355 height 29
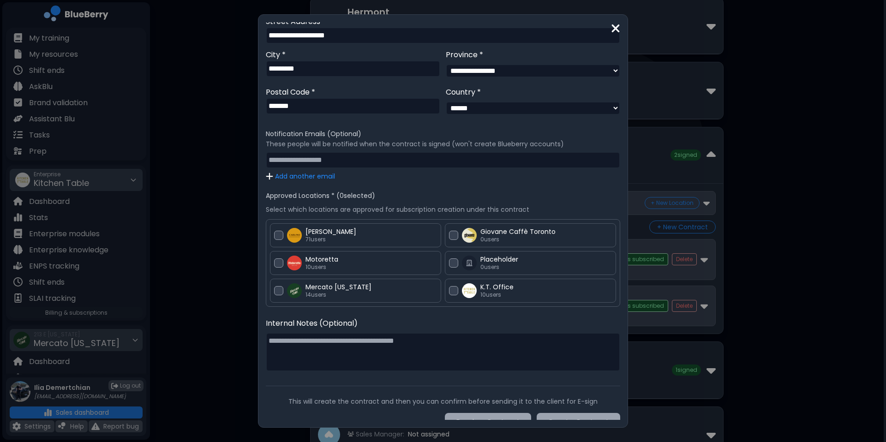
scroll to position [471, 0]
click at [335, 235] on div "CARLINO" at bounding box center [372, 231] width 132 height 8
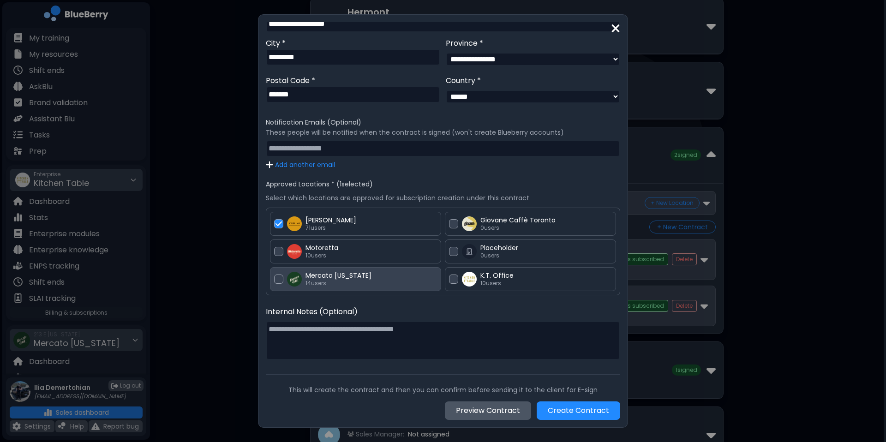
scroll to position [489, 0]
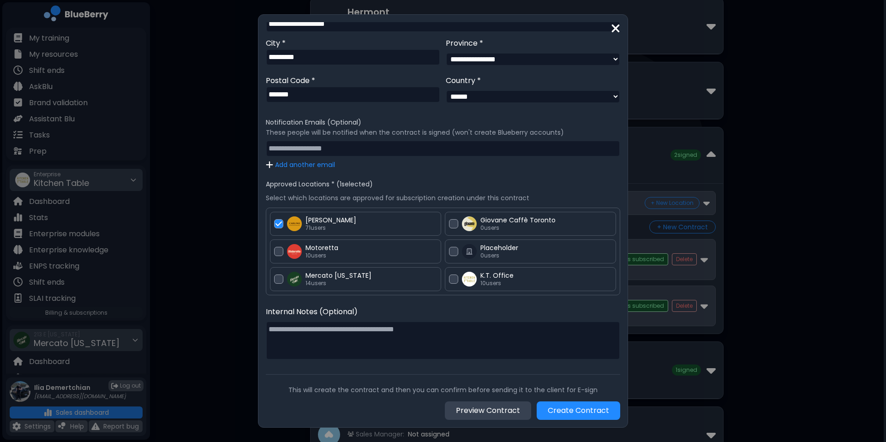
click at [487, 368] on button "Preview Contract" at bounding box center [488, 411] width 86 height 18
click at [184, 110] on div "**********" at bounding box center [443, 221] width 886 height 442
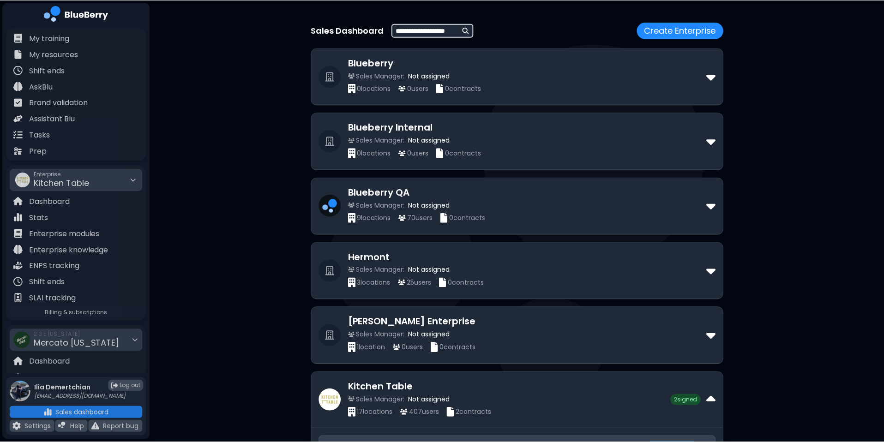
scroll to position [245, 0]
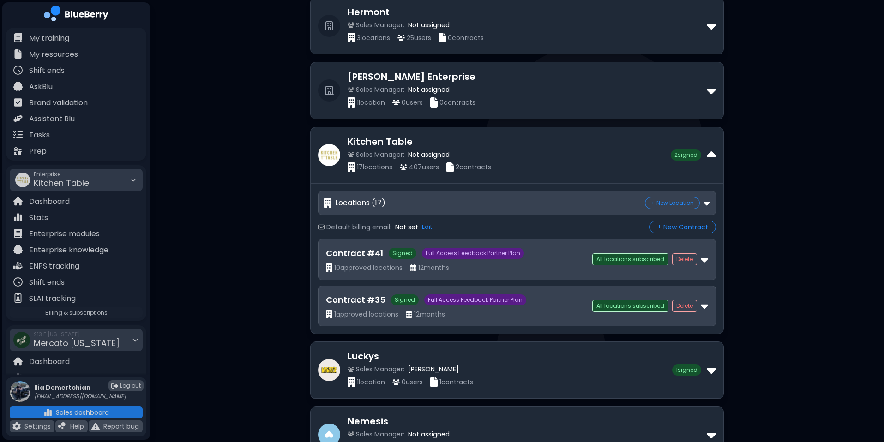
click at [676, 198] on div "Sales Dashboard Create Enterprise Blueberry Sales Manager: Not assigned 0 locat…" at bounding box center [517, 282] width 734 height 1055
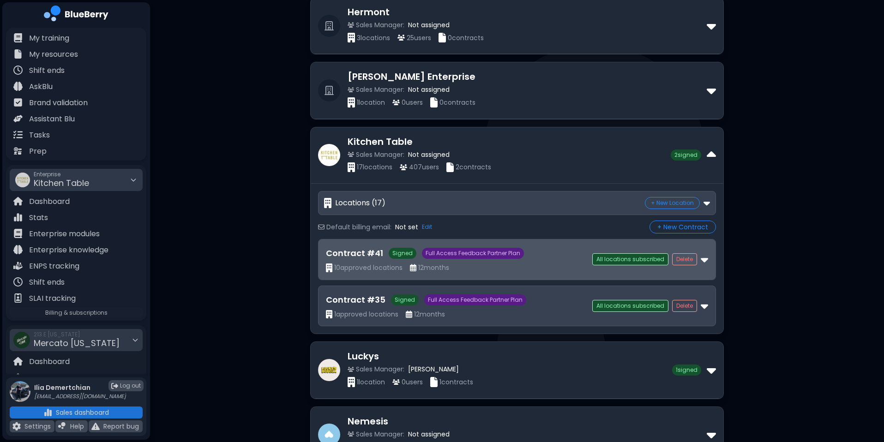
click at [497, 245] on div "Contract # 41 Signed Full Access Feedback Partner Plan 10 approved locations 12…" at bounding box center [517, 260] width 397 height 40
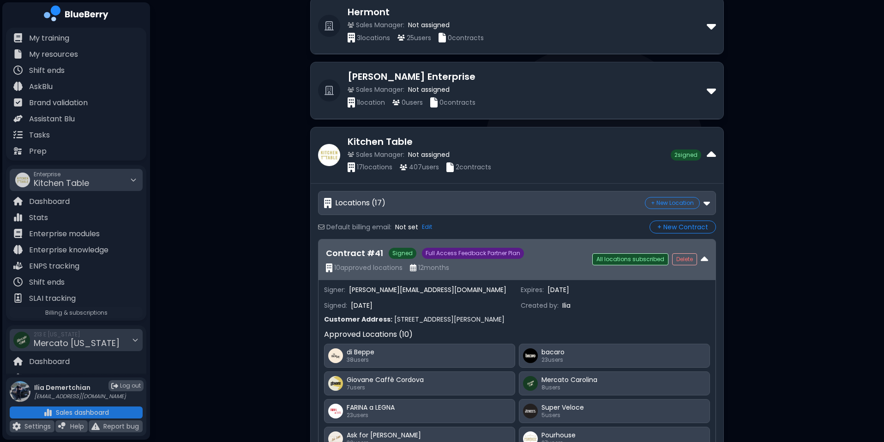
scroll to position [368, 0]
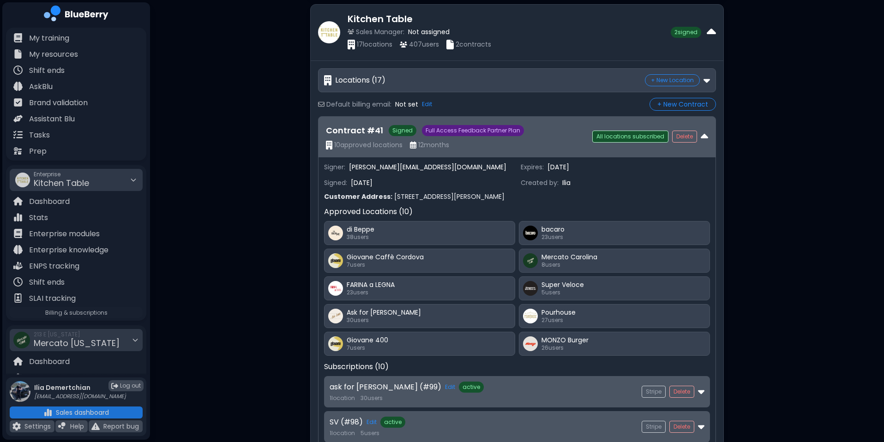
click at [521, 133] on div "Contract # 41 Signed Full Access Feedback Partner Plan" at bounding box center [459, 130] width 266 height 13
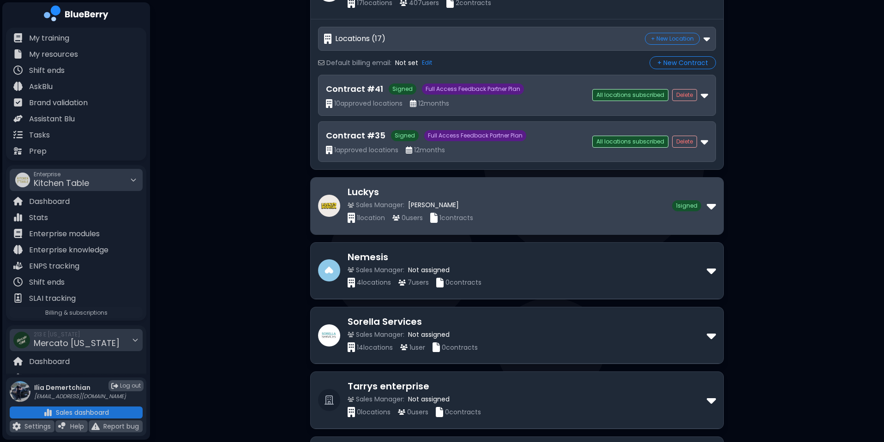
scroll to position [415, 0]
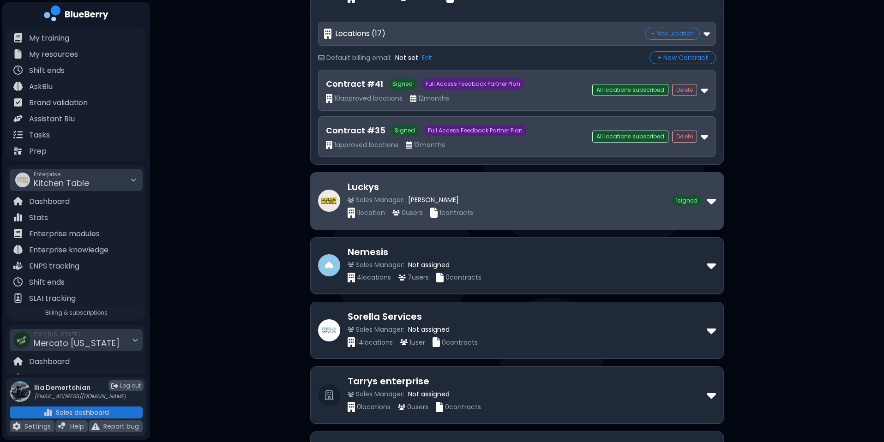
click at [504, 197] on div "Sales Manager: Ilia Demertchian" at bounding box center [510, 200] width 325 height 8
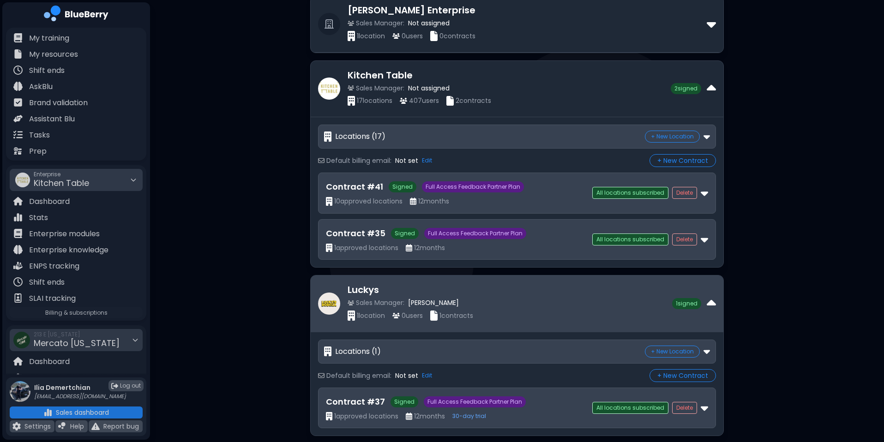
scroll to position [311, 0]
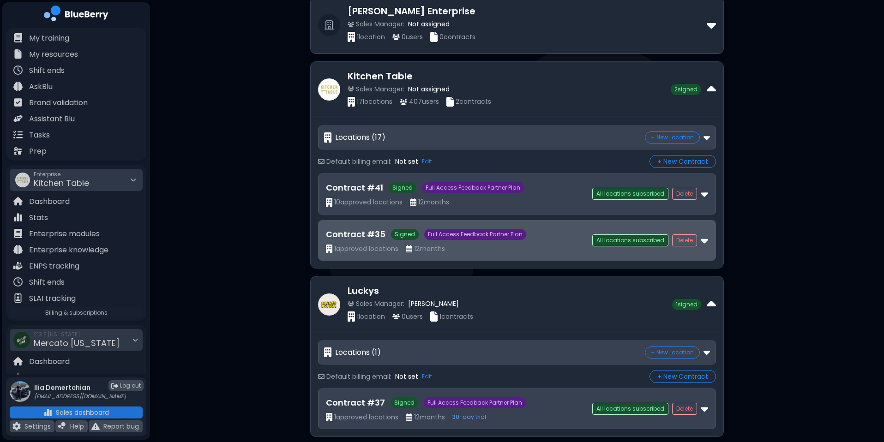
click at [503, 239] on span "Full Access Feedback Partner Plan" at bounding box center [475, 234] width 102 height 11
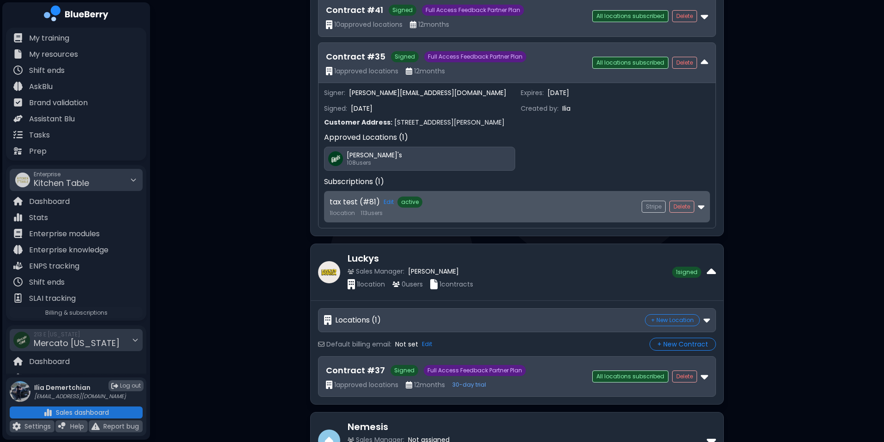
scroll to position [451, 0]
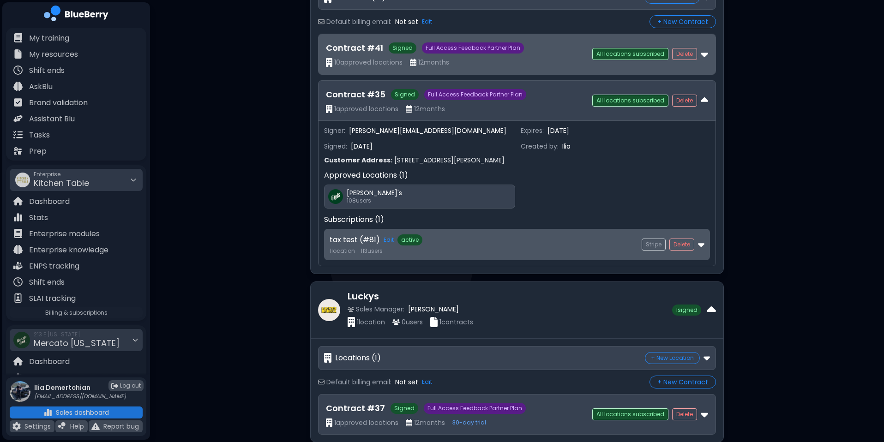
click at [480, 70] on div "Contract # 41 Signed Full Access Feedback Partner Plan 10 approved locations 12…" at bounding box center [517, 54] width 397 height 40
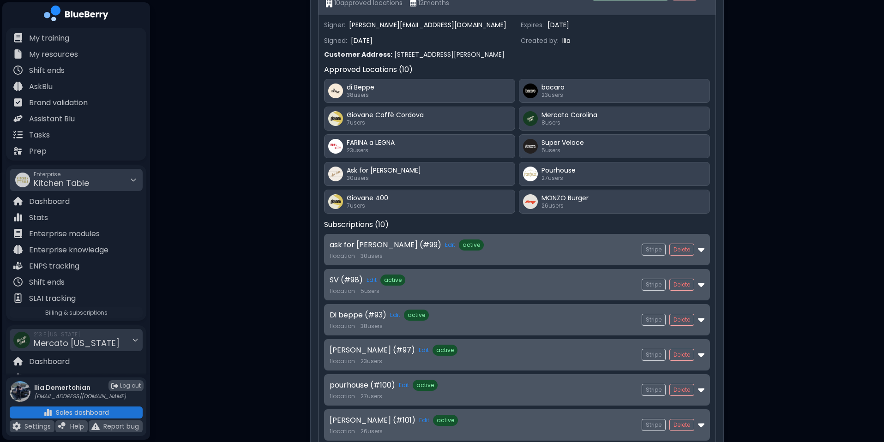
scroll to position [513, 0]
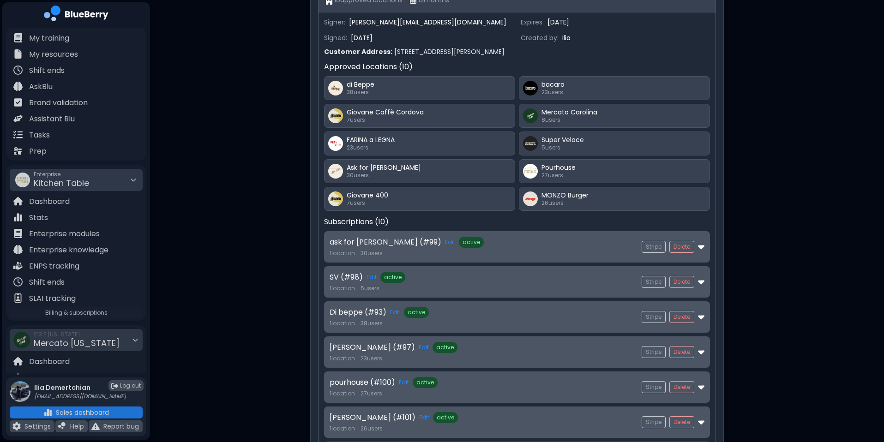
drag, startPoint x: 338, startPoint y: 78, endPoint x: 627, endPoint y: 191, distance: 310.4
click at [627, 191] on div "di Beppe 38 users bacaro 23 users Giovane Caffè Cordova 7 users Mercato Carolin…" at bounding box center [517, 143] width 386 height 135
click at [676, 198] on div "Sales Dashboard Create Enterprise Blueberry Sales Manager: Not assigned 0 locat…" at bounding box center [517, 425] width 734 height 1876
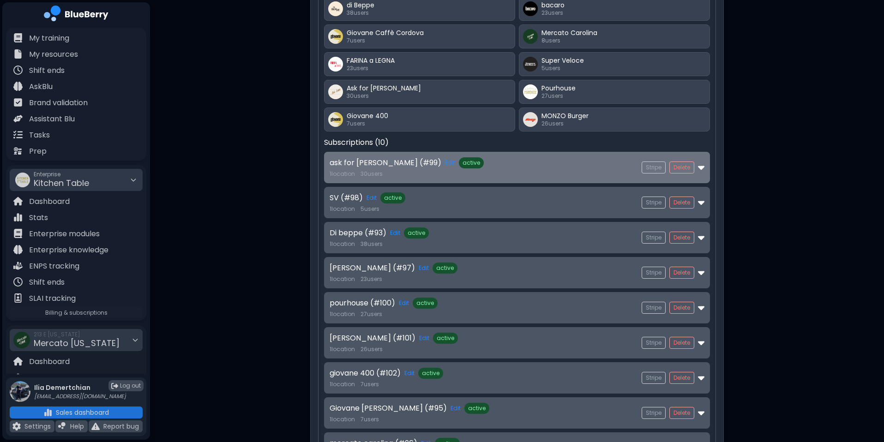
scroll to position [606, 0]
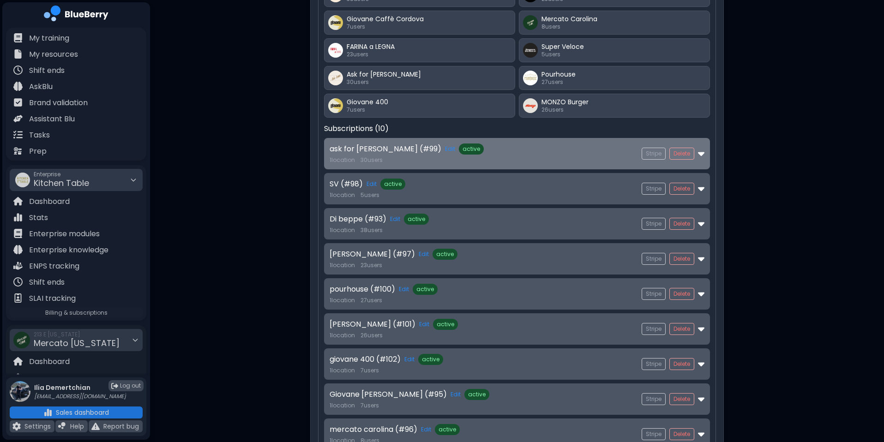
click at [541, 153] on div "ask for luigi (#99) Edit active" at bounding box center [486, 149] width 312 height 11
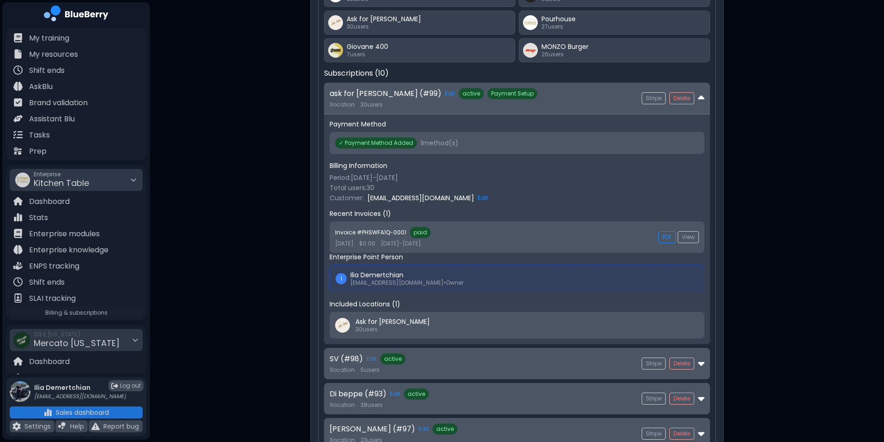
scroll to position [651, 0]
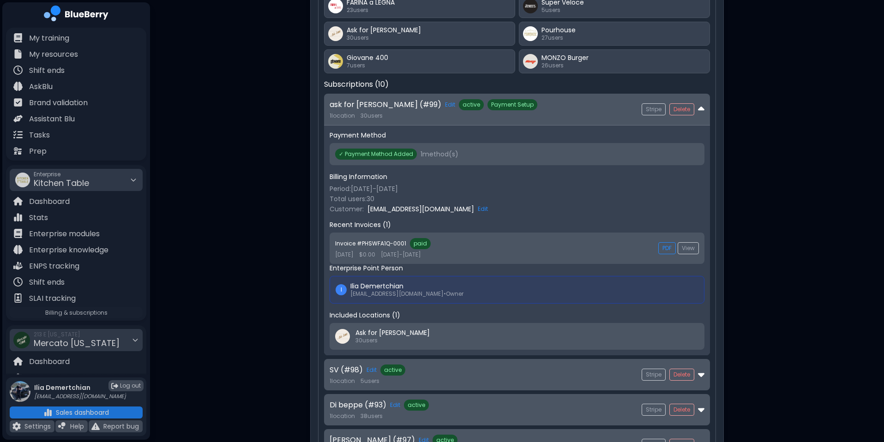
drag, startPoint x: 338, startPoint y: 160, endPoint x: 522, endPoint y: 163, distance: 183.3
click at [522, 163] on div "✓ Payment Method Added 1 method(s)" at bounding box center [517, 154] width 375 height 22
click at [351, 186] on div "Period: 9/30/2025 - 10/30/2025" at bounding box center [517, 189] width 375 height 8
drag, startPoint x: 341, startPoint y: 177, endPoint x: 472, endPoint y: 211, distance: 135.6
click at [472, 211] on div "Billing Information Period: 9/30/2025 - 10/30/2025 Total users: 30 Customer: sa…" at bounding box center [517, 193] width 375 height 41
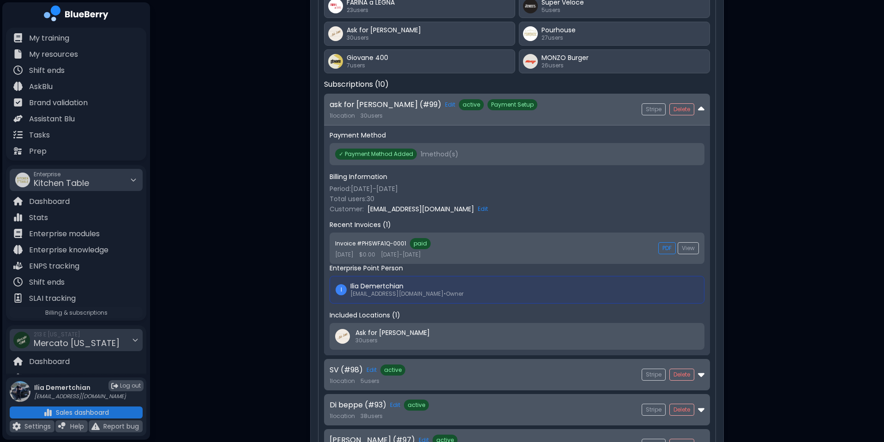
click at [565, 198] on div "Total users: 30" at bounding box center [517, 199] width 375 height 8
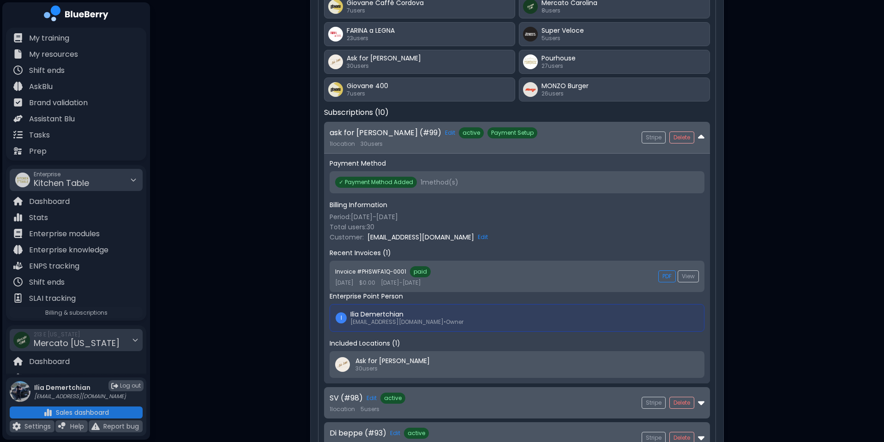
scroll to position [616, 0]
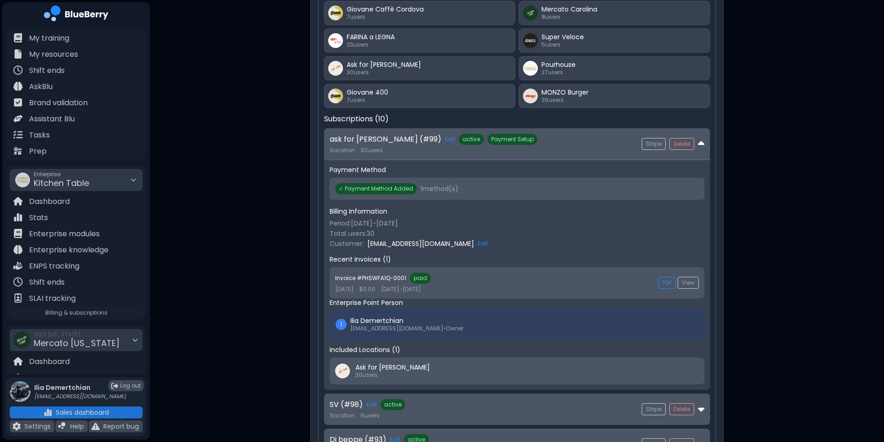
drag, startPoint x: 328, startPoint y: 304, endPoint x: 464, endPoint y: 331, distance: 138.9
click at [464, 331] on div "Payment Method ✓ Payment Method Added 1 method(s) Billing Information Period: 9…" at bounding box center [517, 275] width 386 height 230
click at [521, 329] on div "I Ilia Demertchian iliademertchian24@gmail.com • Owner" at bounding box center [517, 325] width 363 height 16
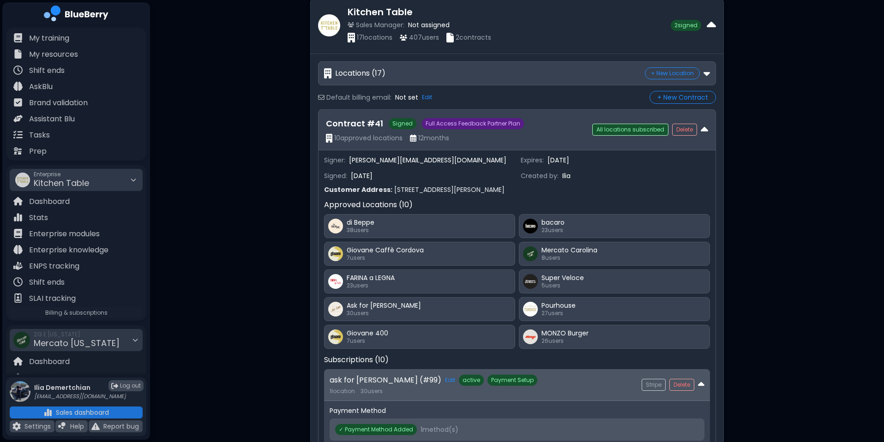
scroll to position [370, 0]
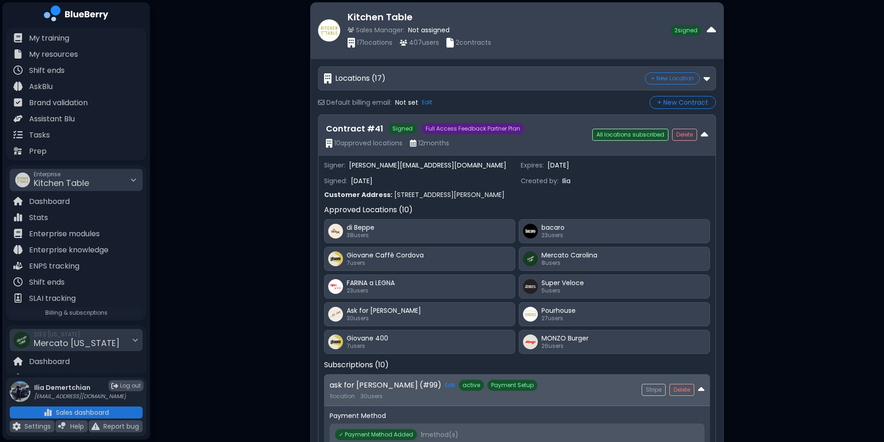
click at [541, 45] on div "17 location s 407 user s 2 contracts" at bounding box center [509, 43] width 323 height 10
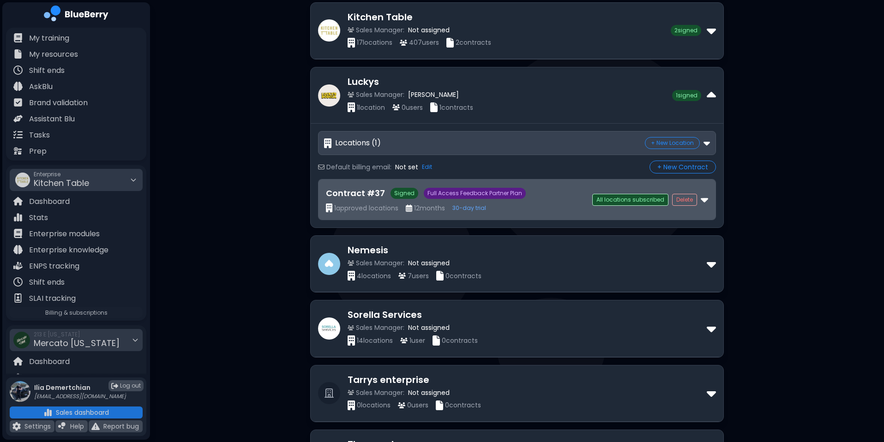
click at [507, 210] on div "1 approved locations 12 months 30-day trial" at bounding box center [459, 208] width 266 height 9
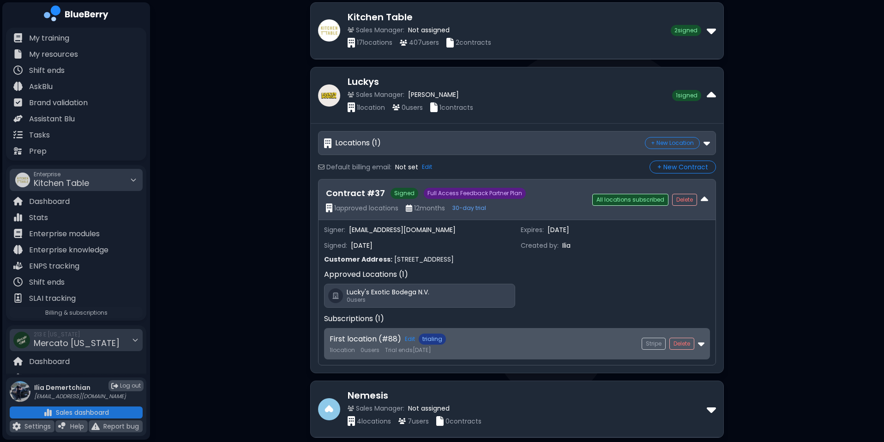
scroll to position [402, 0]
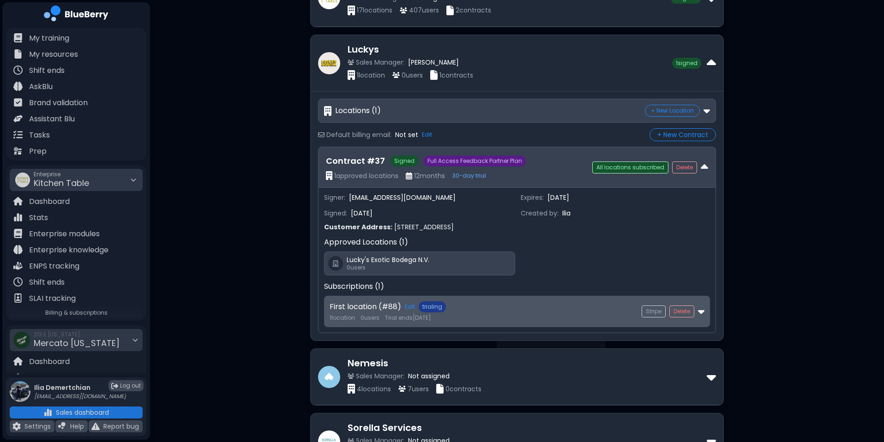
drag, startPoint x: 347, startPoint y: 259, endPoint x: 454, endPoint y: 257, distance: 107.1
click at [454, 257] on div "Lucky's Exotic Bodega N.V." at bounding box center [429, 260] width 164 height 8
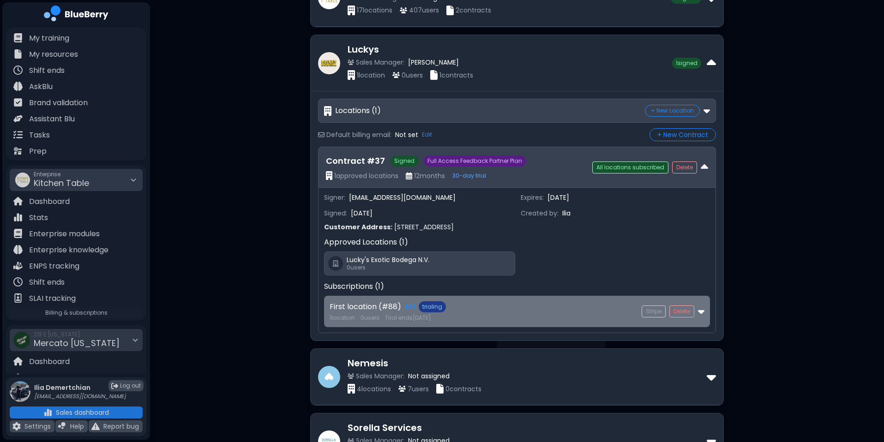
click at [502, 321] on div "1 location 0 user s Trial ends 10/30/2025" at bounding box center [486, 317] width 312 height 7
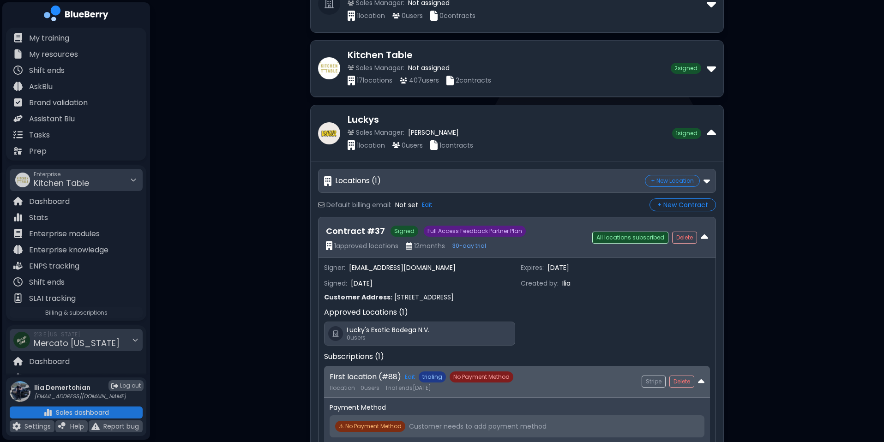
scroll to position [310, 0]
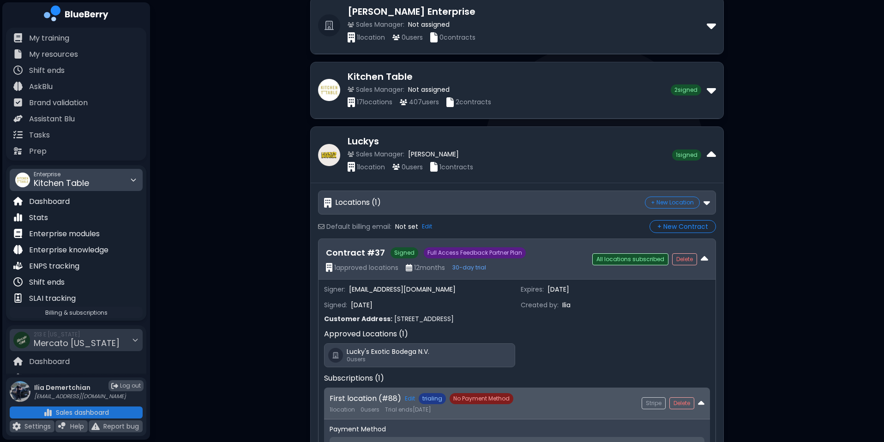
click at [95, 189] on div "Enterprise Kitchen Table" at bounding box center [76, 180] width 133 height 22
click at [181, 200] on div "Sales Dashboard Create Enterprise Blueberry Sales Manager: Not assigned 0 locat…" at bounding box center [517, 387] width 734 height 1395
click at [84, 179] on span "Kitchen Table" at bounding box center [61, 183] width 55 height 12
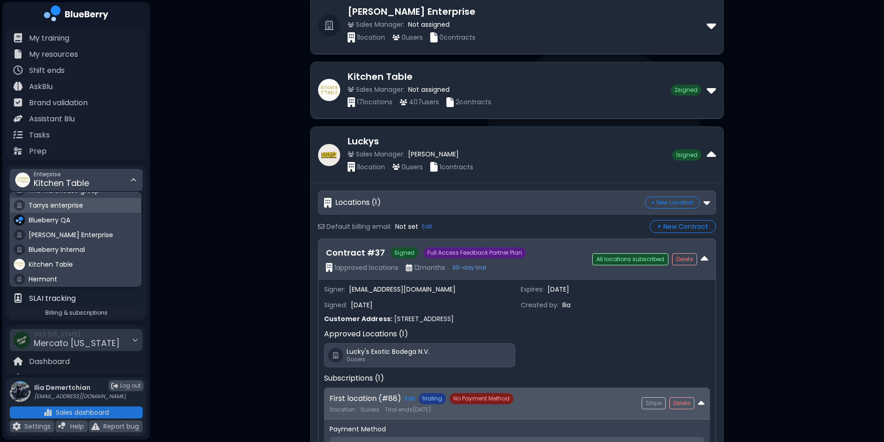
scroll to position [0, 0]
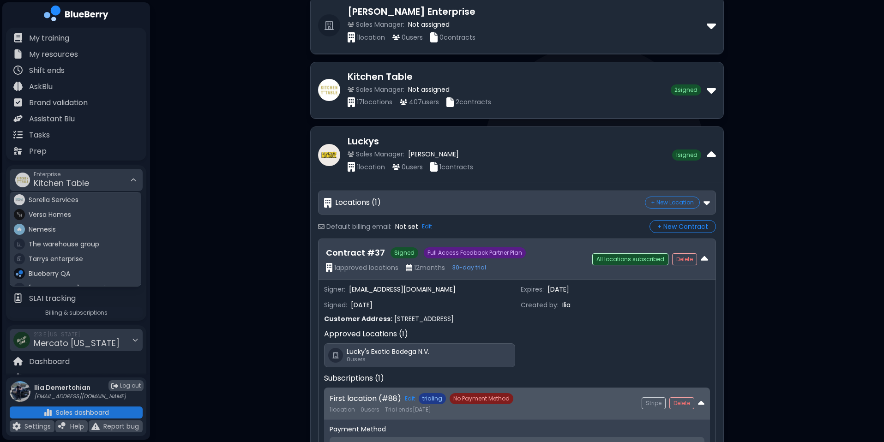
click at [187, 226] on div "Sales Dashboard Create Enterprise Blueberry Sales Manager: Not assigned 0 locat…" at bounding box center [517, 387] width 734 height 1395
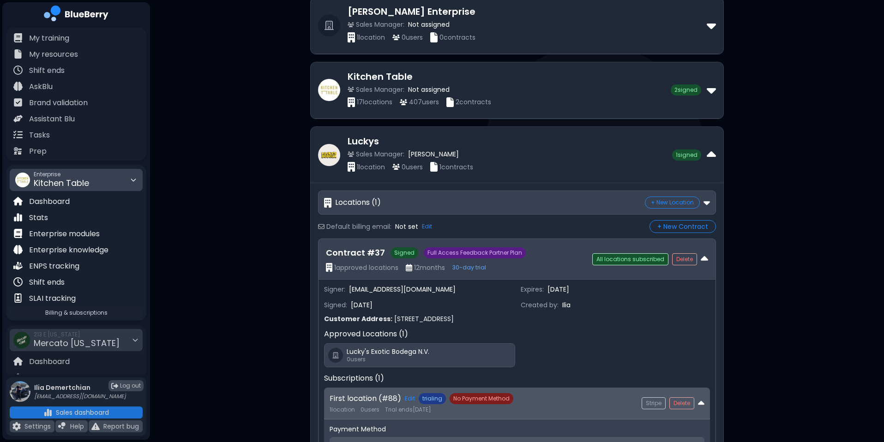
click at [87, 182] on span "Kitchen Table" at bounding box center [61, 183] width 55 height 12
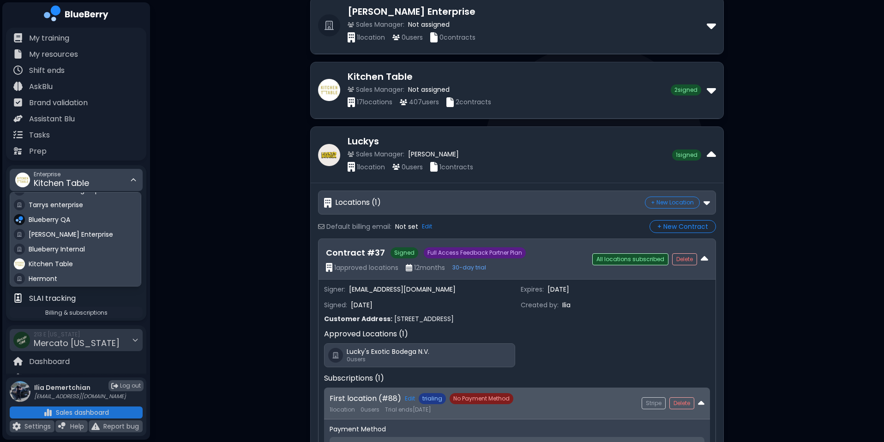
scroll to position [54, 0]
click at [76, 246] on span "Blueberry Internal" at bounding box center [57, 250] width 56 height 8
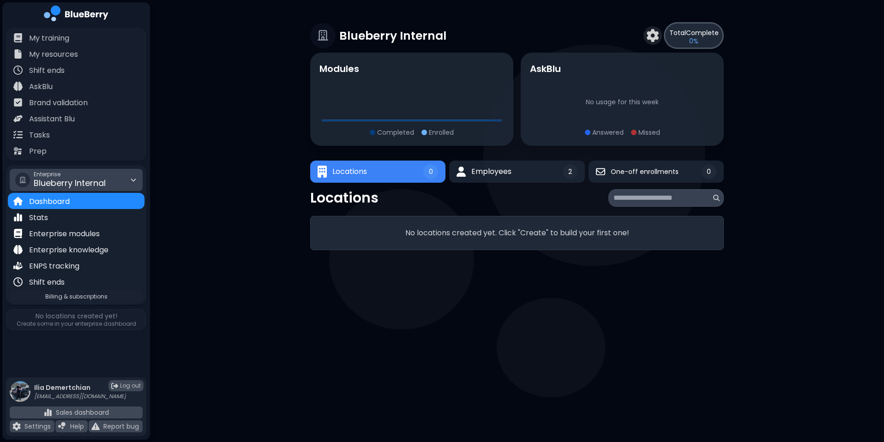
click at [109, 183] on div "Enterprise Blueberry Internal" at bounding box center [76, 180] width 133 height 22
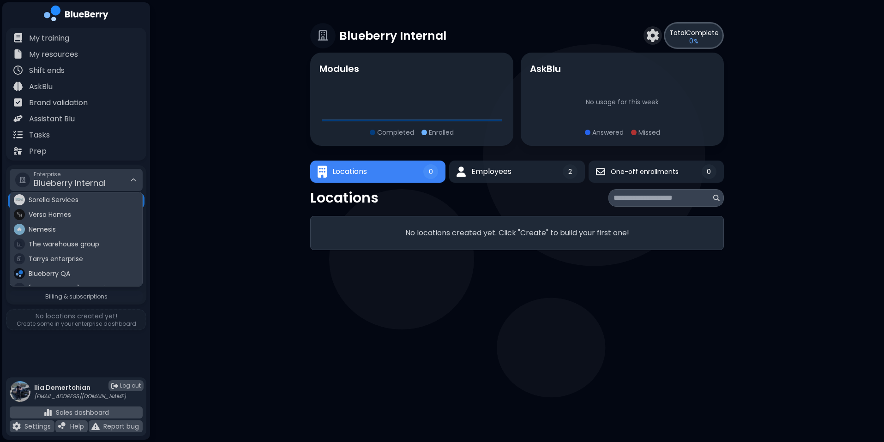
click at [199, 248] on div "Blueberry Internal Total Complete 0 % Modules Completed Enrolled AskBlu No usag…" at bounding box center [517, 136] width 734 height 272
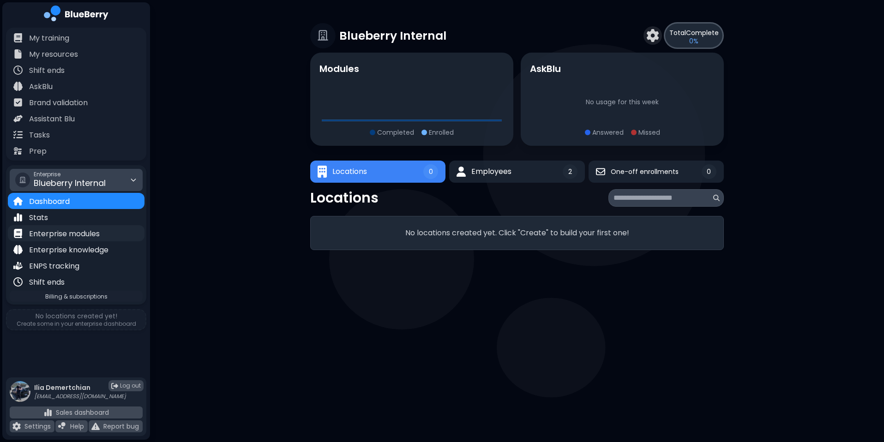
click at [102, 240] on div "Enterprise modules" at bounding box center [76, 233] width 137 height 16
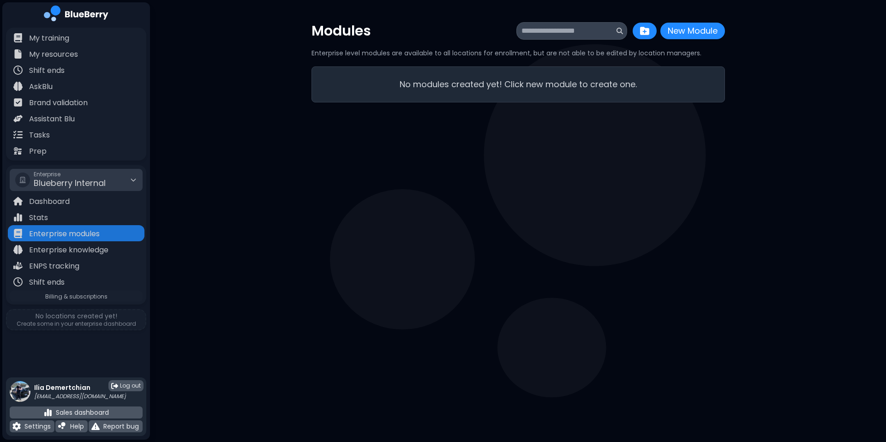
click at [50, 368] on div "Ilia Demertchian iliademertchian24@gmail.com Log out Sales dashboard Settings H…" at bounding box center [76, 407] width 140 height 59
click at [59, 368] on p "Sales dashboard" at bounding box center [82, 413] width 53 height 8
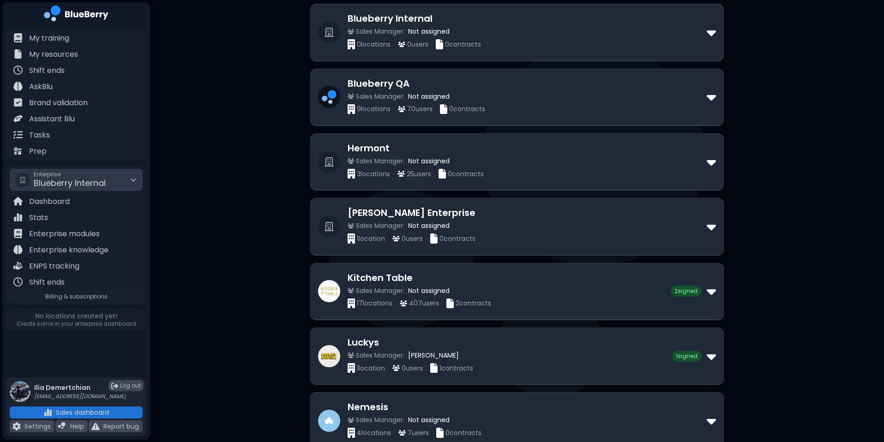
scroll to position [131, 0]
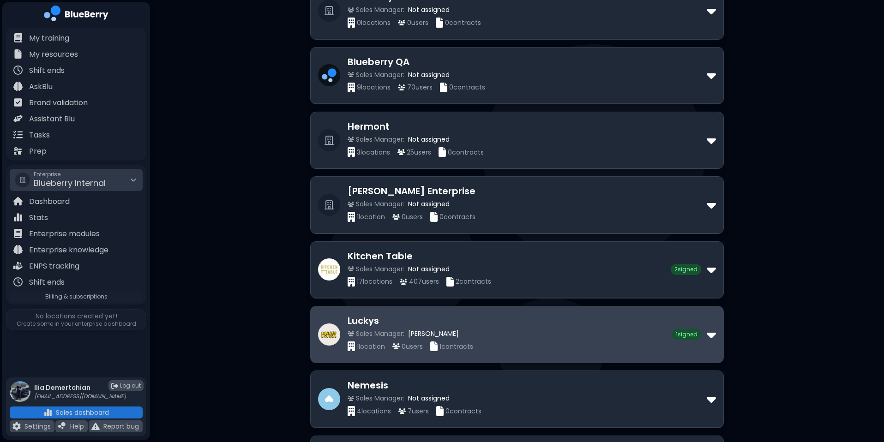
click at [548, 315] on h2 "Luckys" at bounding box center [510, 321] width 325 height 14
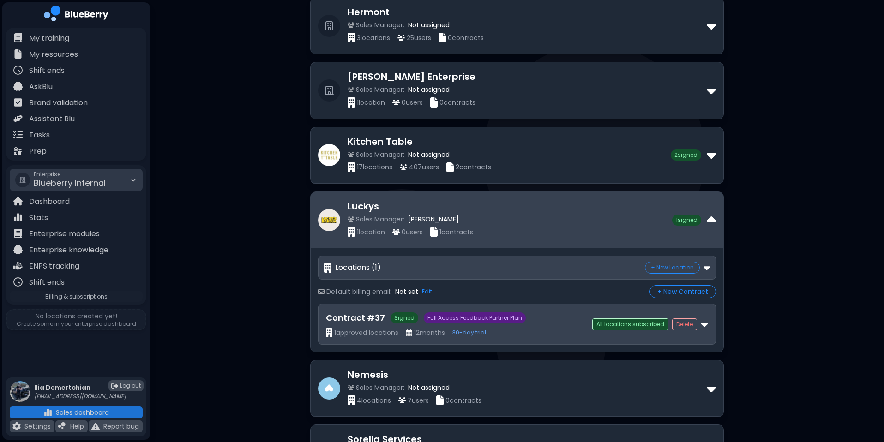
scroll to position [245, 0]
click at [528, 229] on div "1 location 0 user s 1 contracts" at bounding box center [510, 233] width 325 height 10
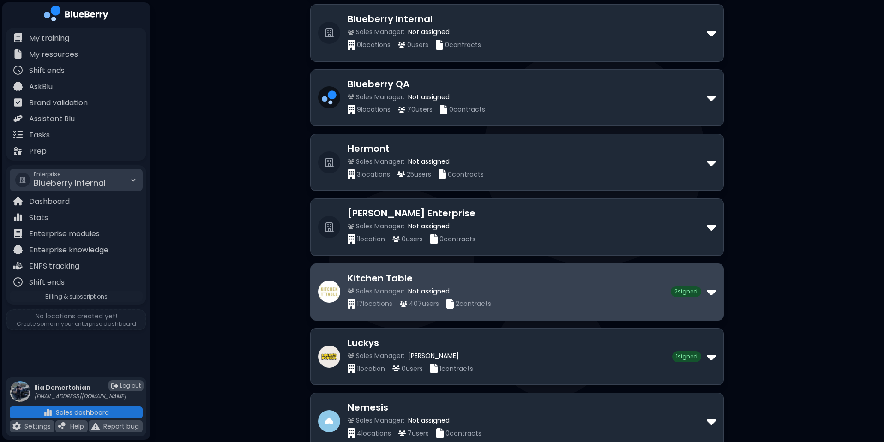
scroll to position [110, 0]
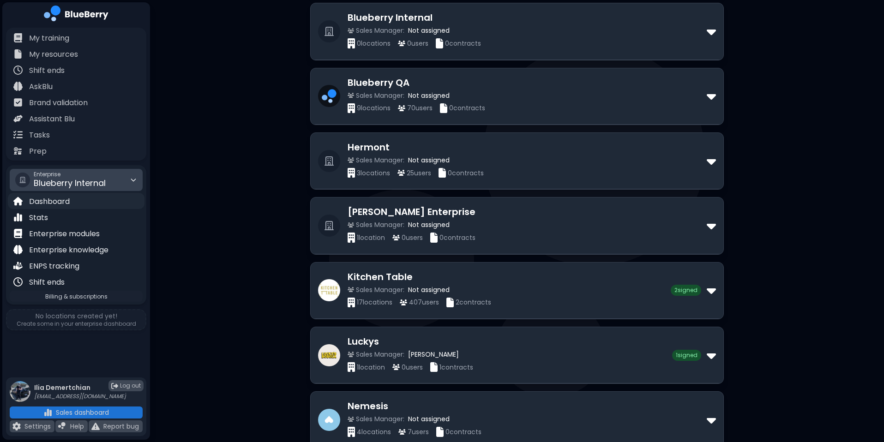
click at [121, 208] on div "Dashboard" at bounding box center [76, 201] width 137 height 16
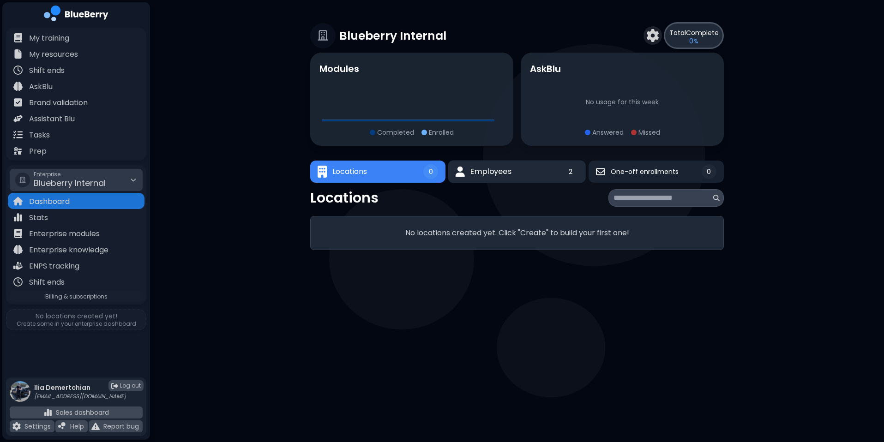
click at [541, 175] on button "Employees 2" at bounding box center [517, 172] width 138 height 23
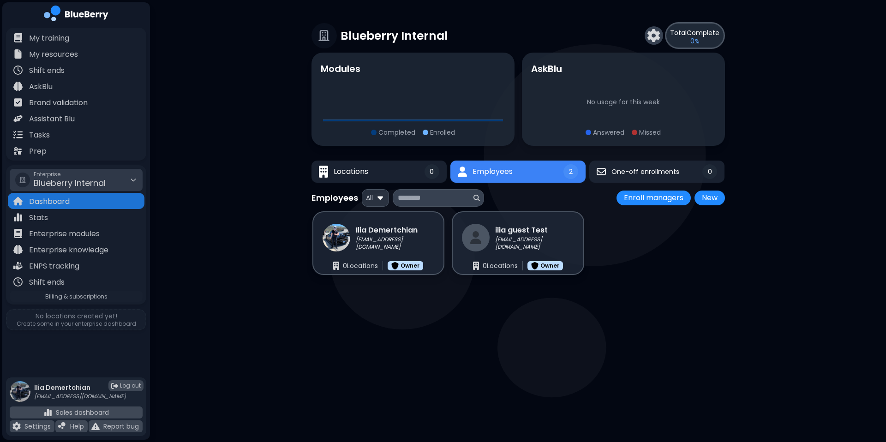
click at [651, 34] on img at bounding box center [654, 35] width 13 height 13
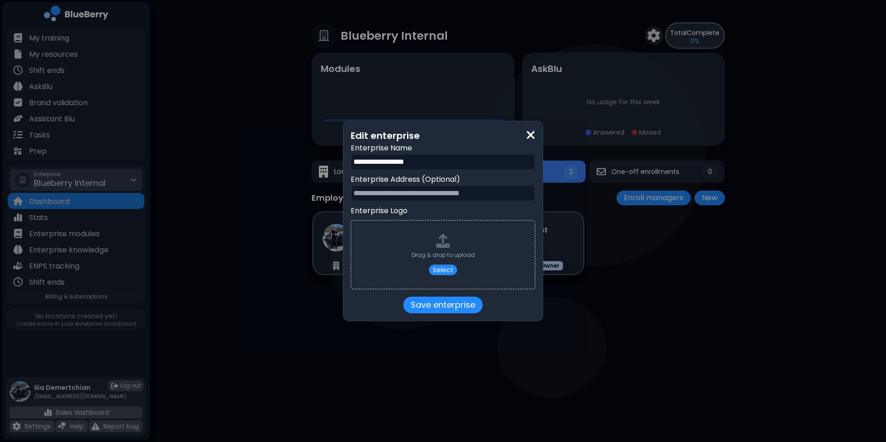
click at [415, 166] on input "**********" at bounding box center [443, 162] width 185 height 17
click at [415, 168] on input "**********" at bounding box center [443, 162] width 185 height 17
type input "**********"
click at [453, 301] on button "Save enterprise" at bounding box center [443, 305] width 79 height 17
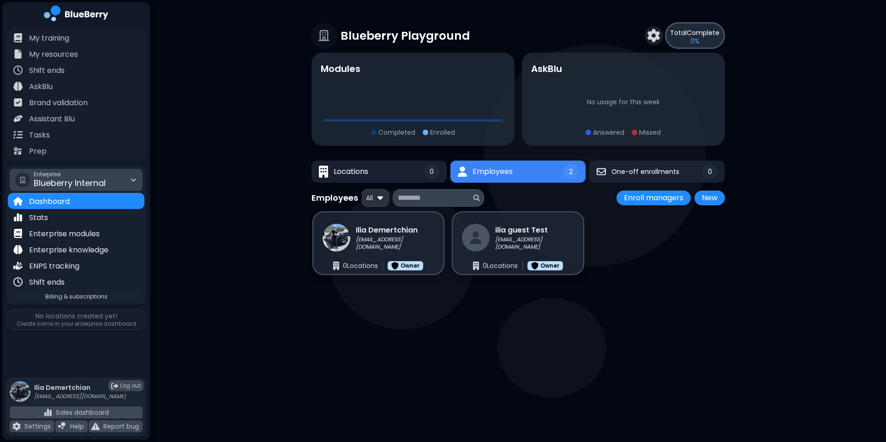
click at [136, 179] on icon at bounding box center [133, 179] width 7 height 7
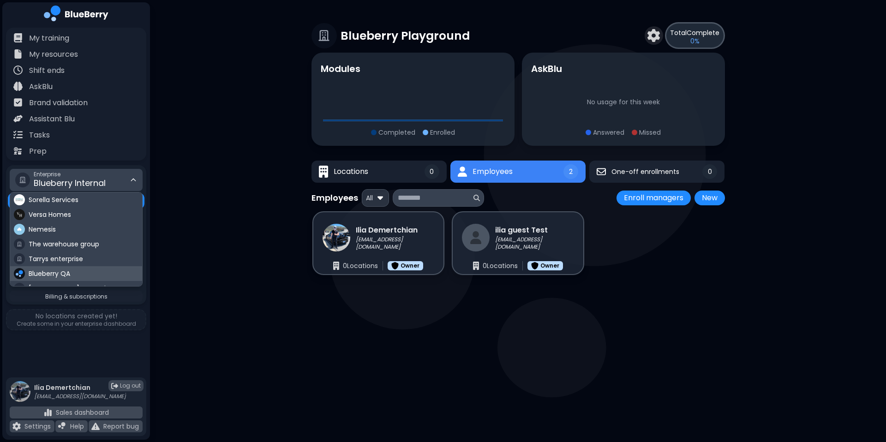
click at [74, 269] on div "Blueberry QA" at bounding box center [76, 273] width 132 height 15
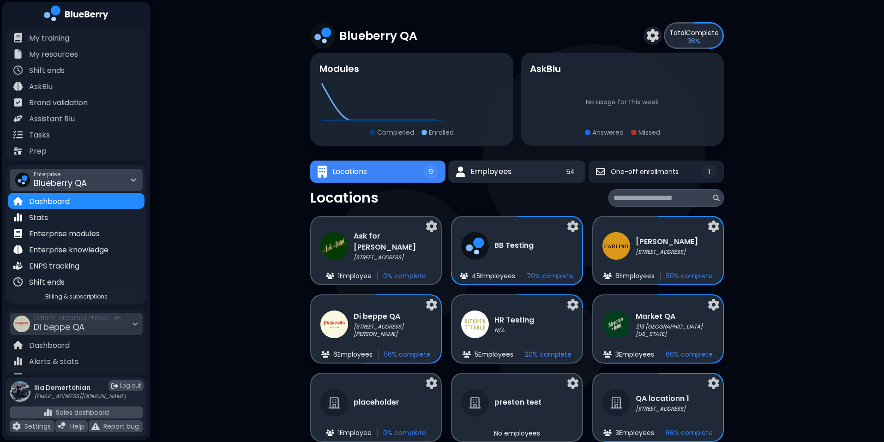
click at [506, 170] on span "Employees" at bounding box center [491, 171] width 41 height 11
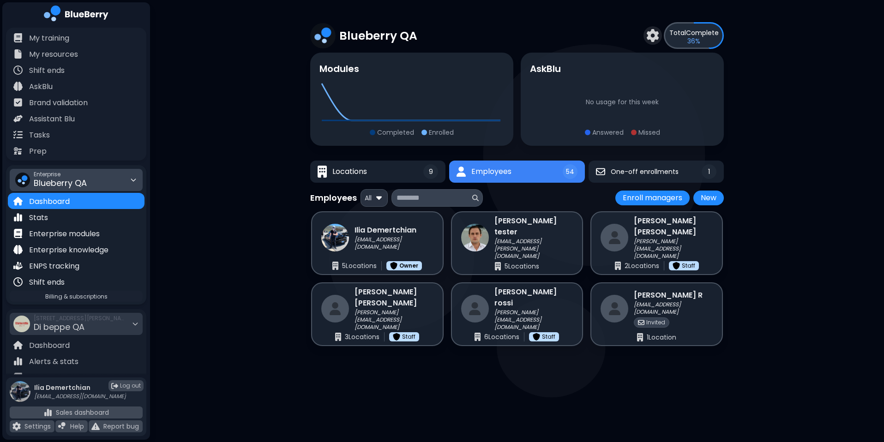
click at [453, 201] on input at bounding box center [434, 198] width 74 height 11
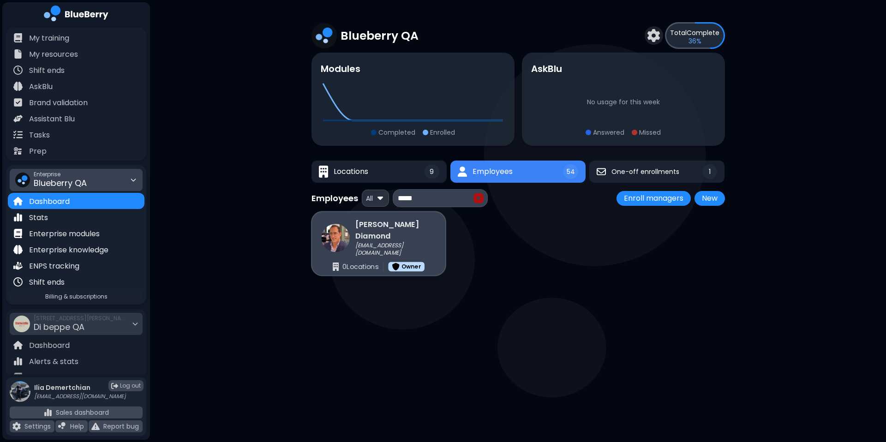
type input "*****"
click at [357, 253] on div "Jared Diamond jared66@telus.net 0 Location s Owner" at bounding box center [378, 243] width 135 height 65
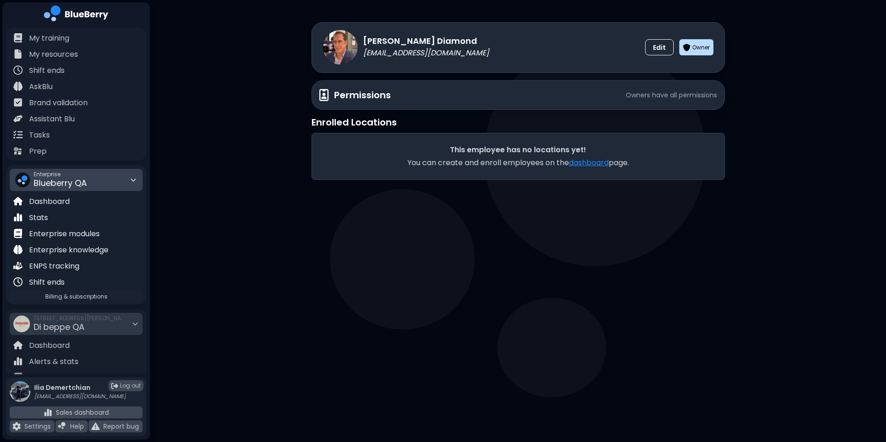
click at [400, 52] on p "jared66@telus.net" at bounding box center [426, 53] width 126 height 11
copy p "jared66@telus.net"
click at [69, 181] on span "Blueberry QA" at bounding box center [60, 183] width 53 height 12
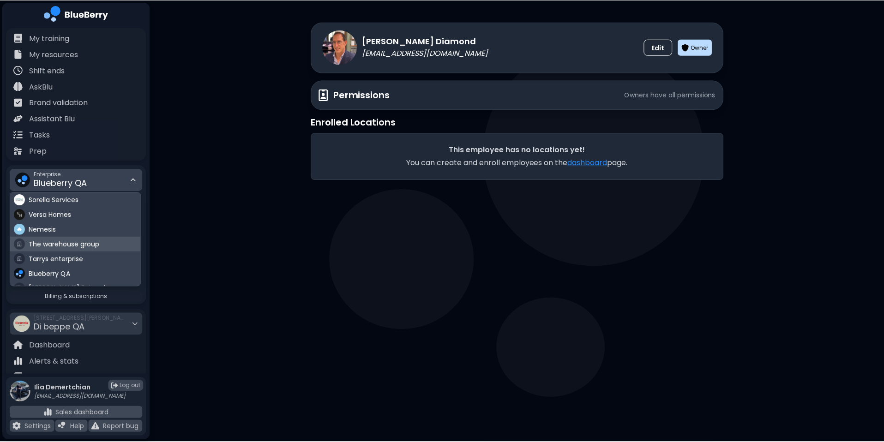
scroll to position [54, 0]
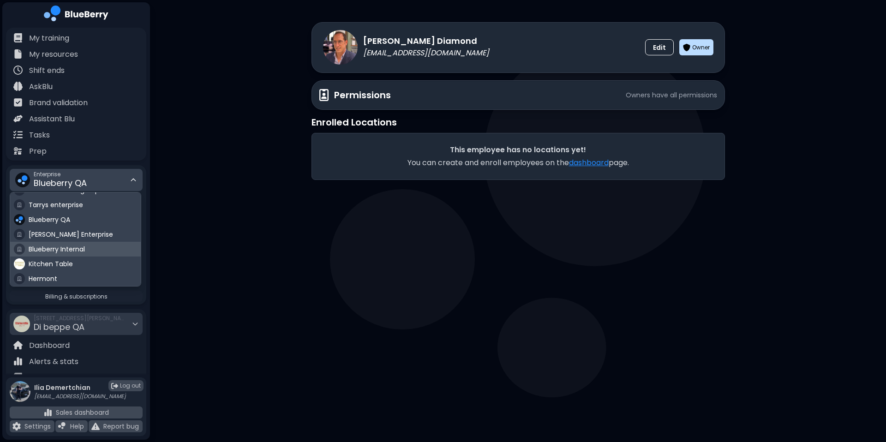
click at [65, 253] on span "Blueberry Internal" at bounding box center [57, 249] width 56 height 8
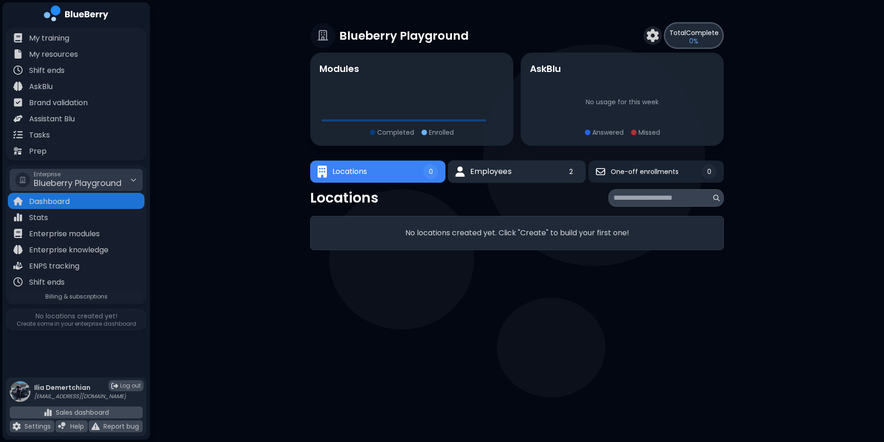
click at [538, 181] on button "Employees 2" at bounding box center [517, 172] width 138 height 23
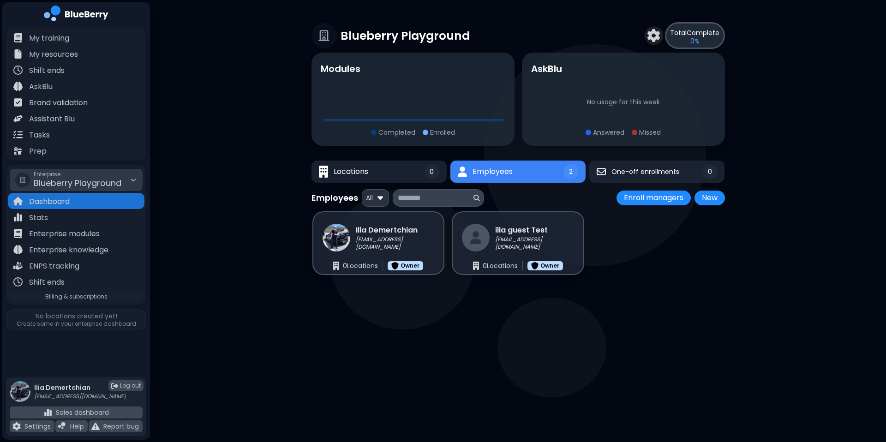
click at [716, 206] on div "Employees All Enroll managers New" at bounding box center [519, 198] width 414 height 18
click at [713, 198] on button "New" at bounding box center [710, 198] width 30 height 15
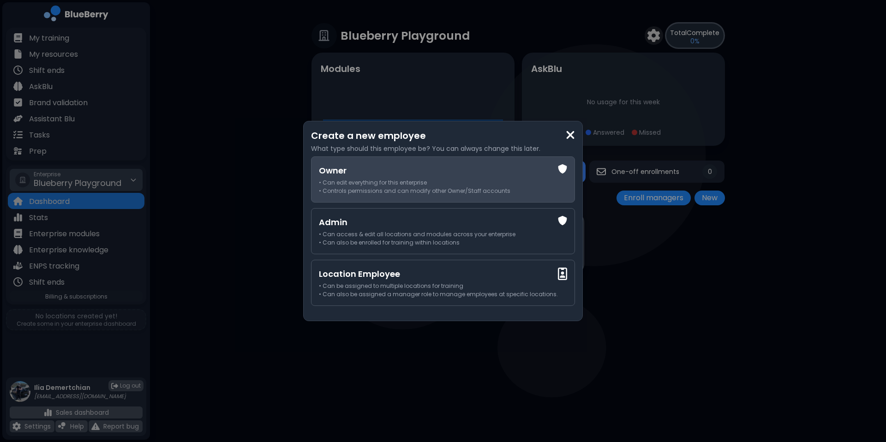
click at [399, 177] on div "Owner • Can edit everything for this enterprise • Controls permissions and can …" at bounding box center [415, 179] width 192 height 30
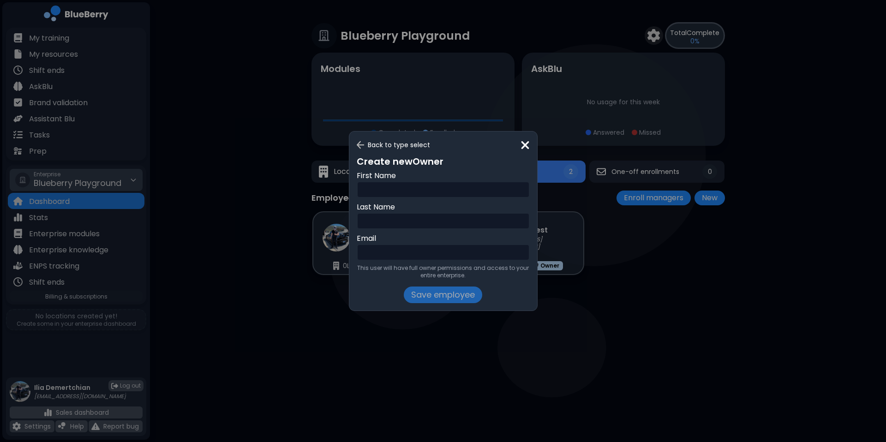
click at [383, 195] on input "text" at bounding box center [443, 189] width 173 height 17
type input "*****"
type input "*******"
paste input "**********"
type input "**********"
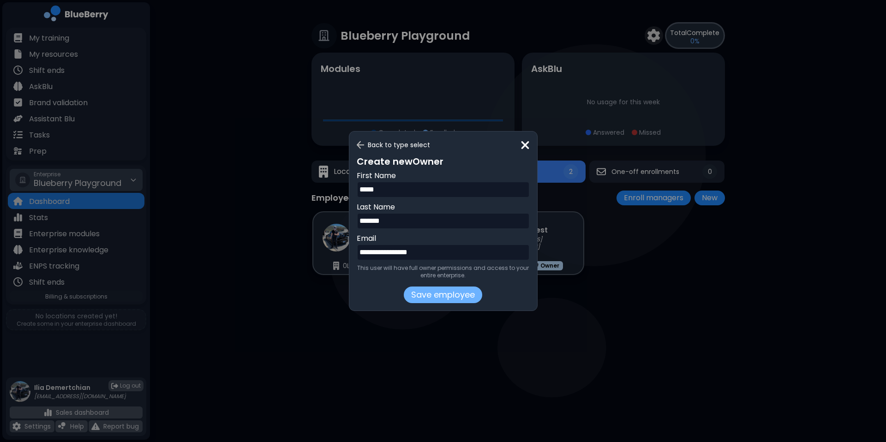
click at [428, 294] on button "Save employee" at bounding box center [443, 295] width 78 height 17
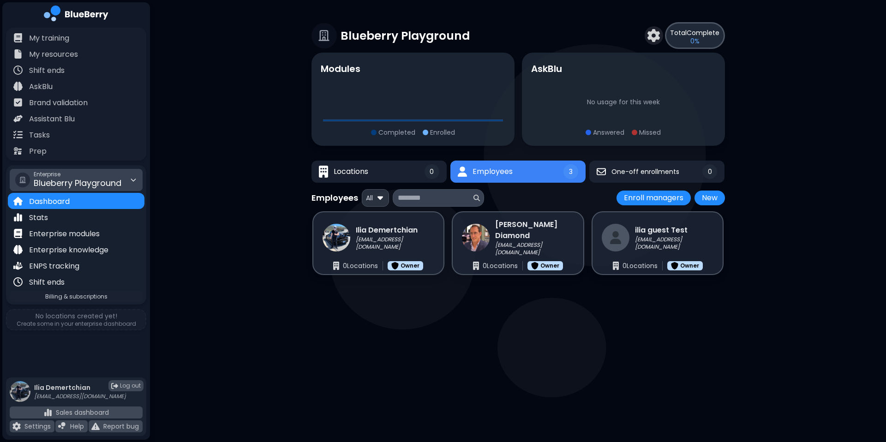
click at [90, 182] on span "Blueberry Playground" at bounding box center [78, 183] width 88 height 12
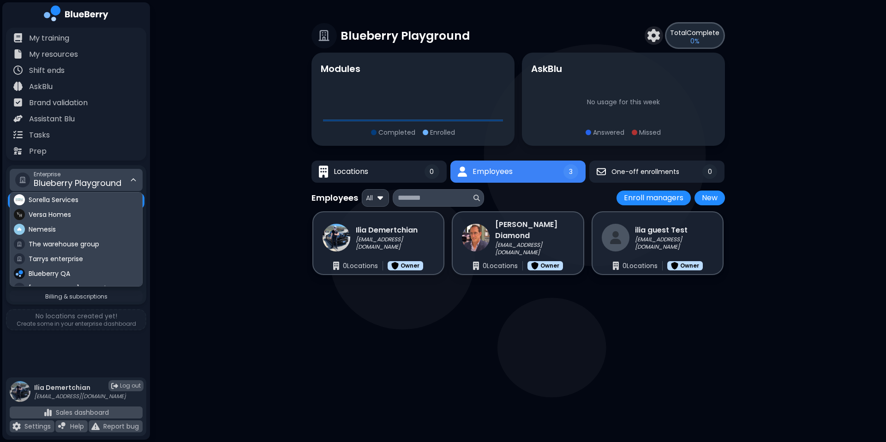
click at [106, 179] on span "Blueberry Playground" at bounding box center [78, 183] width 88 height 12
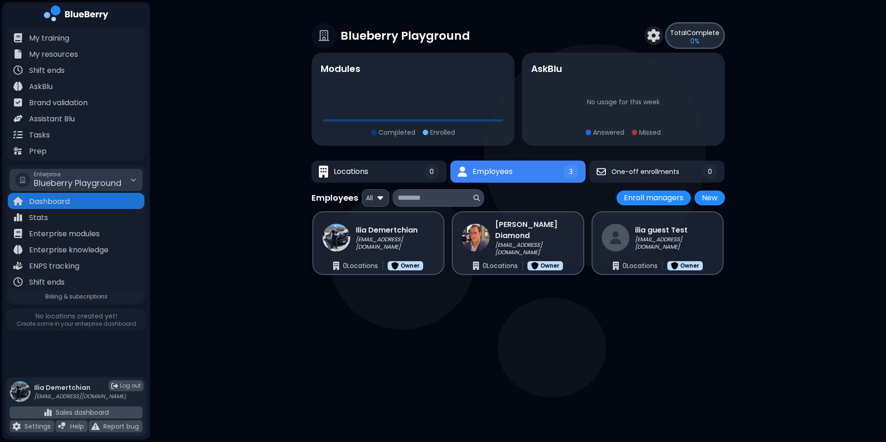
click at [201, 283] on div "Blueberry Playground Total Complete 0 % Modules Completed Enrolled AskBlu No us…" at bounding box center [518, 167] width 736 height 335
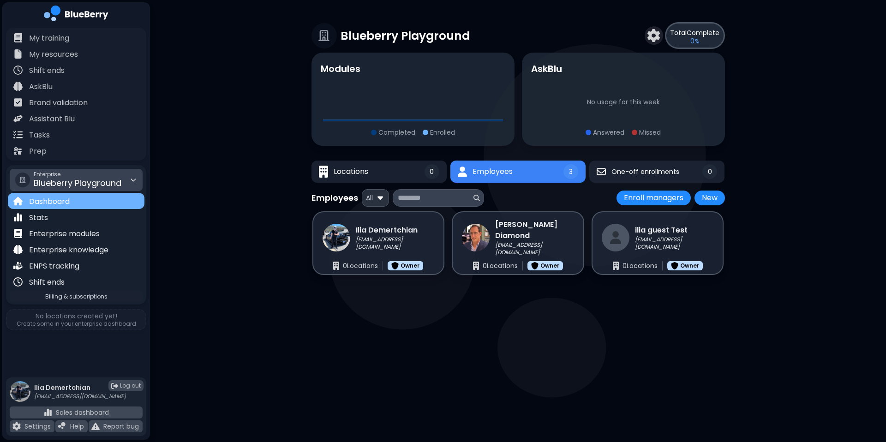
click at [69, 201] on p "Dashboard" at bounding box center [49, 201] width 41 height 11
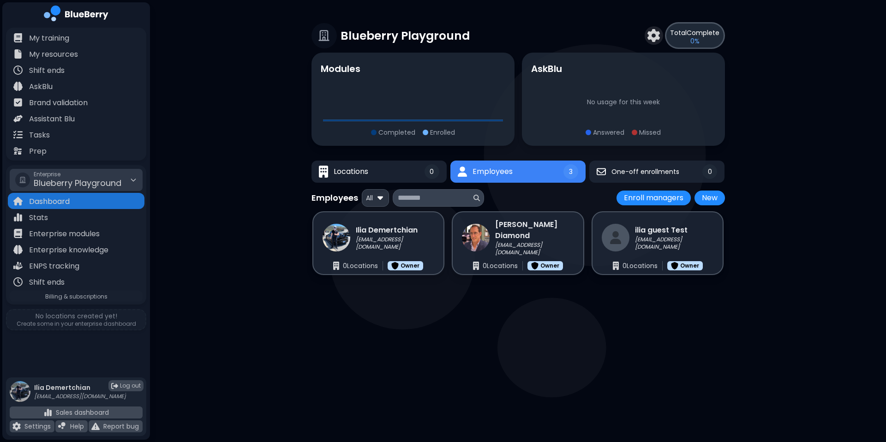
click at [60, 322] on p "Create some in your enterprise dashboard" at bounding box center [76, 323] width 131 height 7
click at [346, 178] on button "Locations 0" at bounding box center [379, 172] width 137 height 23
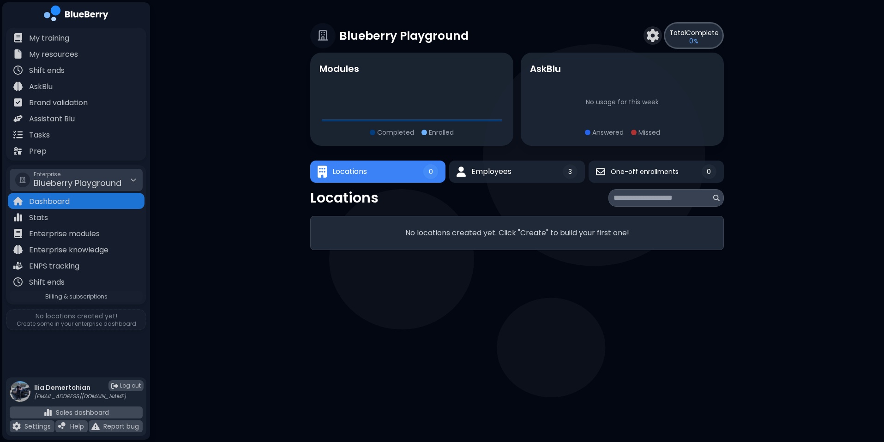
click at [761, 214] on div "Blueberry Playground Total Complete 0 % Modules Completed Enrolled AskBlu No us…" at bounding box center [517, 136] width 734 height 272
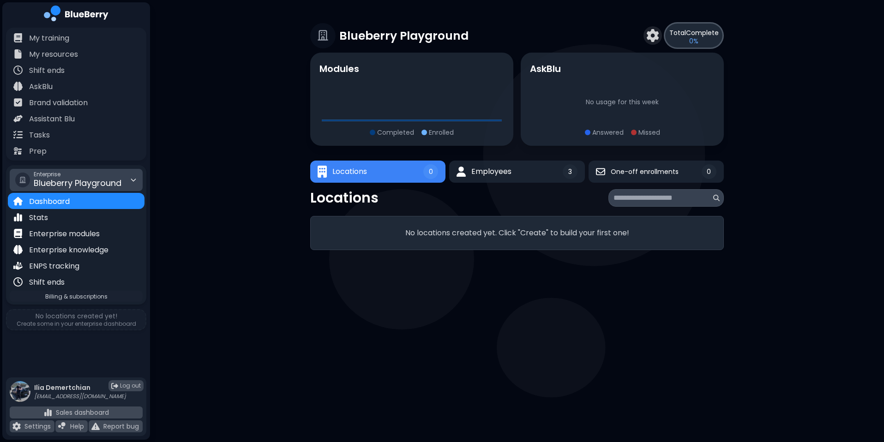
click at [106, 179] on span "Blueberry Playground" at bounding box center [78, 183] width 88 height 12
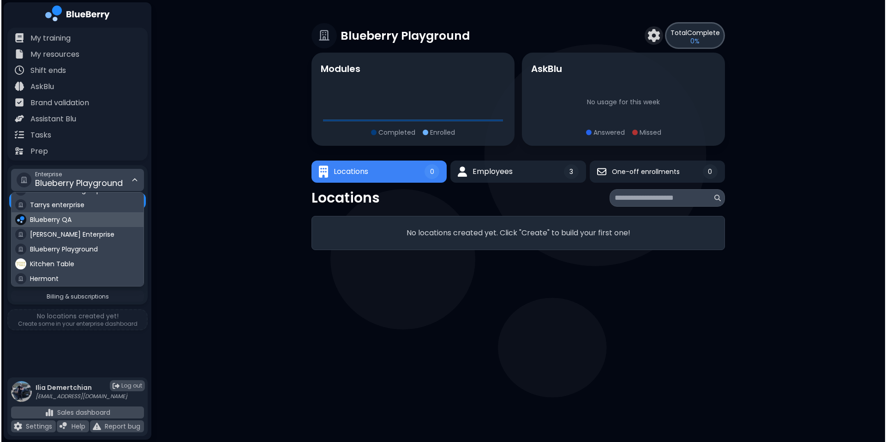
scroll to position [54, 0]
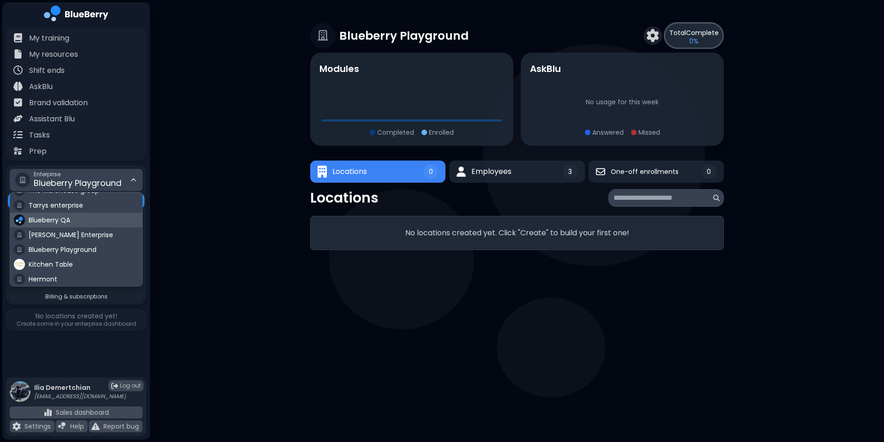
click at [72, 217] on div "Blueberry QA" at bounding box center [76, 220] width 132 height 15
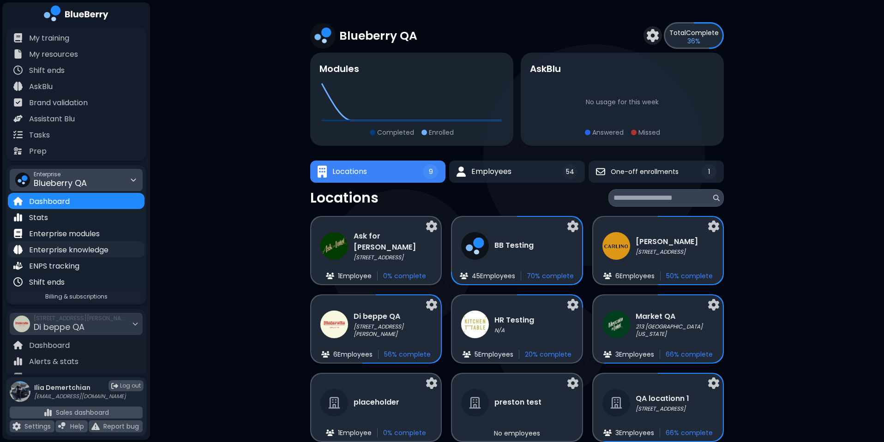
click at [63, 252] on p "Enterprise knowledge" at bounding box center [68, 250] width 79 height 11
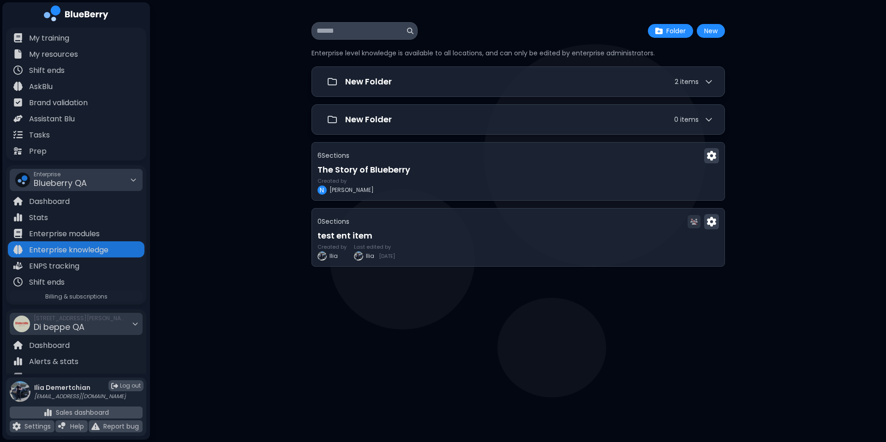
click at [84, 173] on span "Enterprise" at bounding box center [60, 174] width 53 height 7
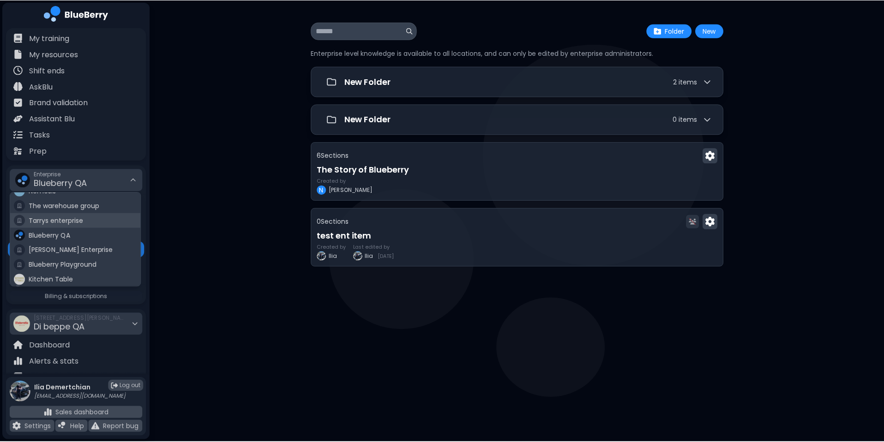
scroll to position [41, 0]
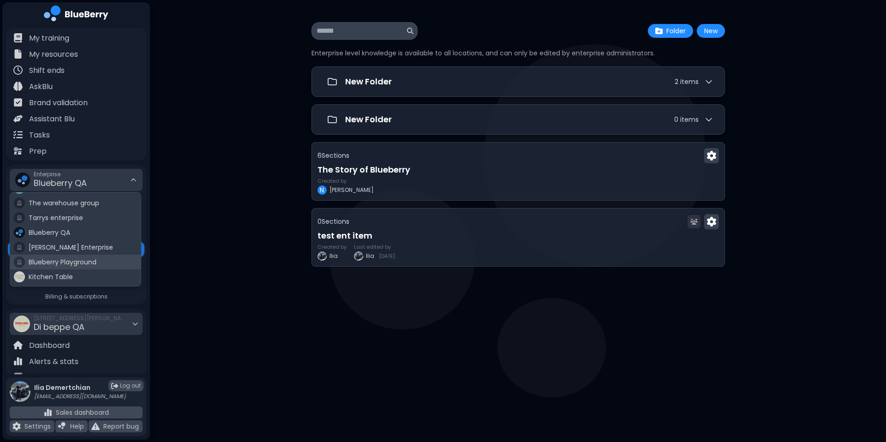
click at [80, 261] on span "Blueberry Playground" at bounding box center [63, 262] width 68 height 8
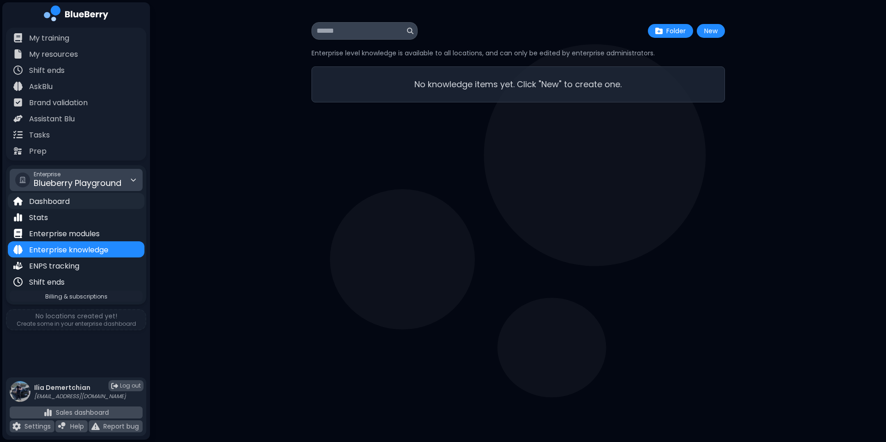
click at [69, 197] on p "Dashboard" at bounding box center [49, 201] width 41 height 11
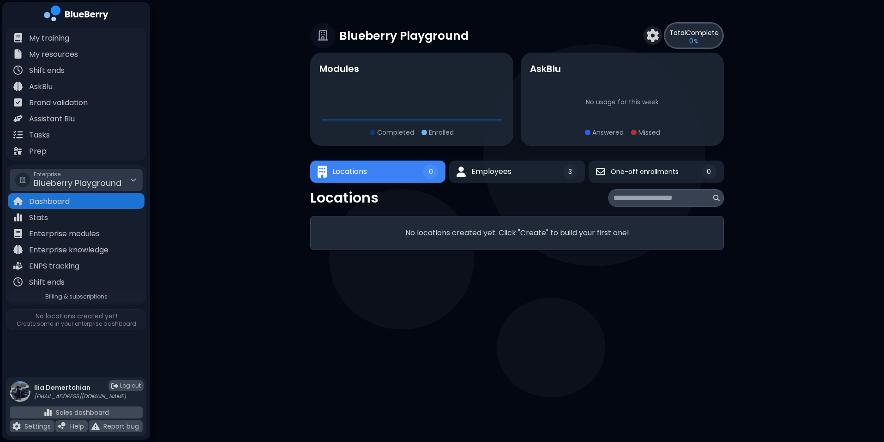
click at [94, 179] on span "Blueberry Playground" at bounding box center [78, 183] width 88 height 12
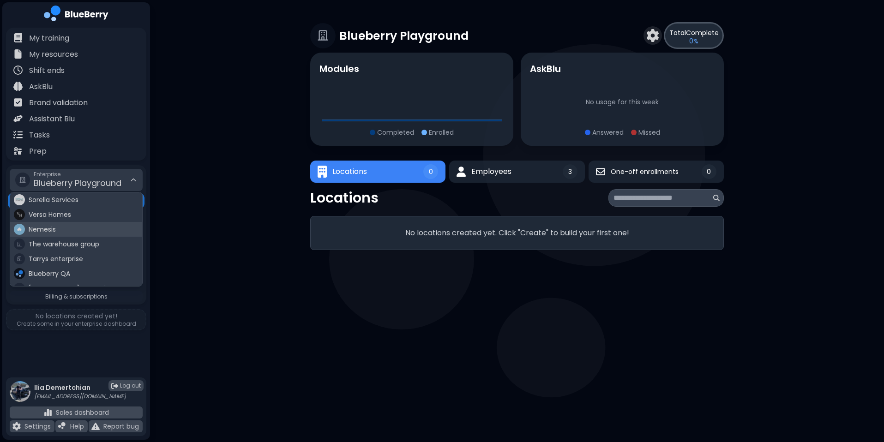
scroll to position [54, 0]
click at [48, 260] on span "Kitchen Table" at bounding box center [51, 264] width 44 height 8
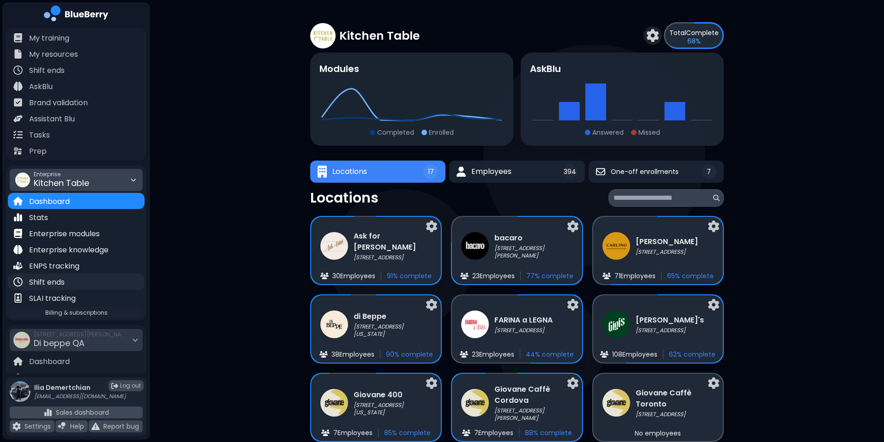
click at [77, 279] on div "Shift ends" at bounding box center [76, 282] width 137 height 16
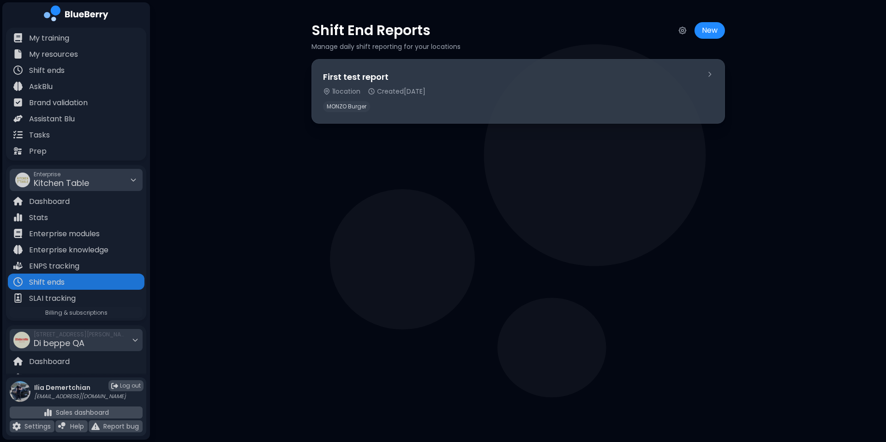
click at [462, 78] on div "First test report" at bounding box center [511, 77] width 376 height 13
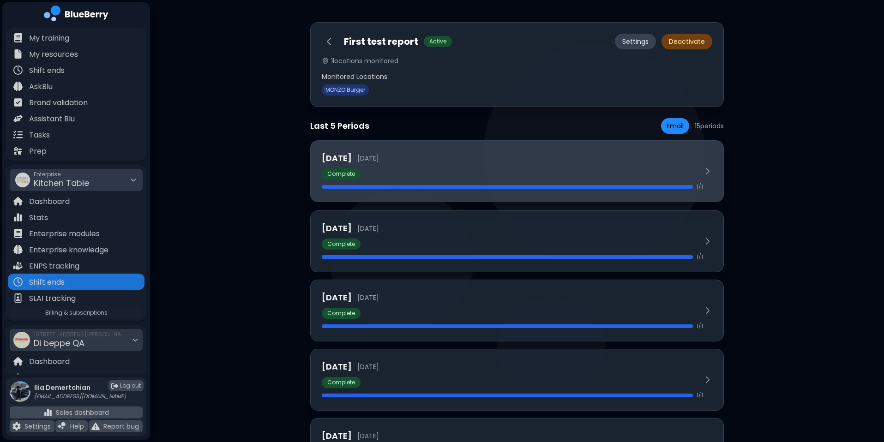
click at [416, 180] on div "Yesterday 2025-09-30 Complete 1 / 1" at bounding box center [512, 171] width 381 height 39
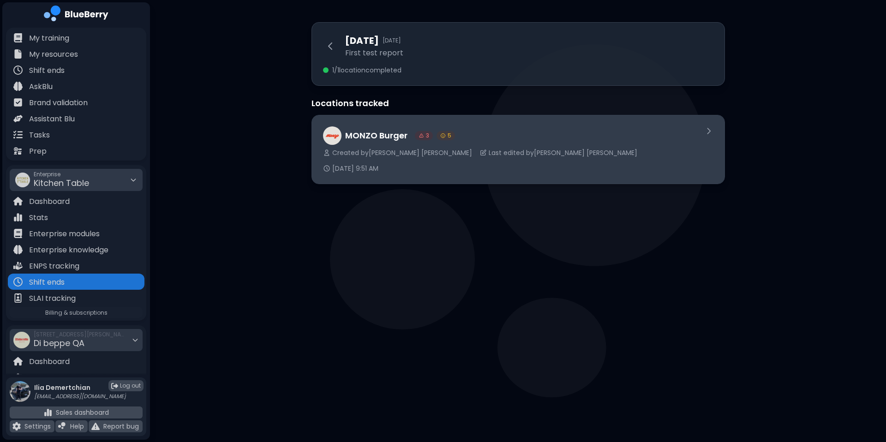
click at [473, 138] on div "MONZO Burger 3 5" at bounding box center [510, 136] width 374 height 18
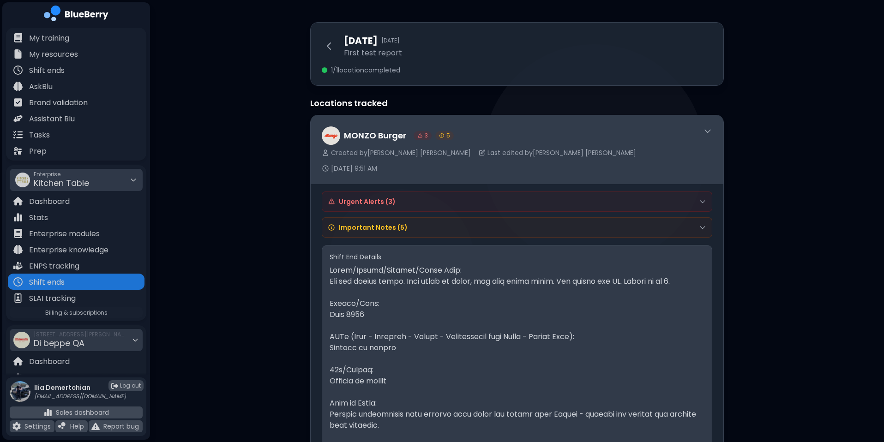
click at [435, 137] on div "5" at bounding box center [444, 135] width 18 height 9
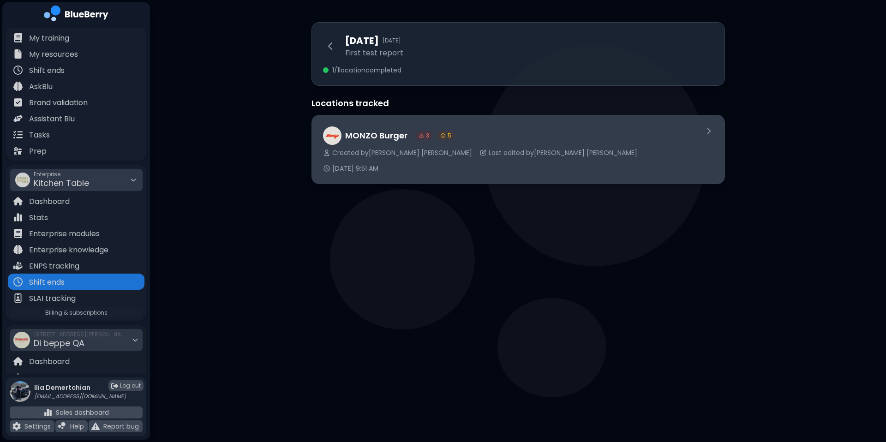
click at [434, 137] on div "3 5" at bounding box center [435, 135] width 40 height 9
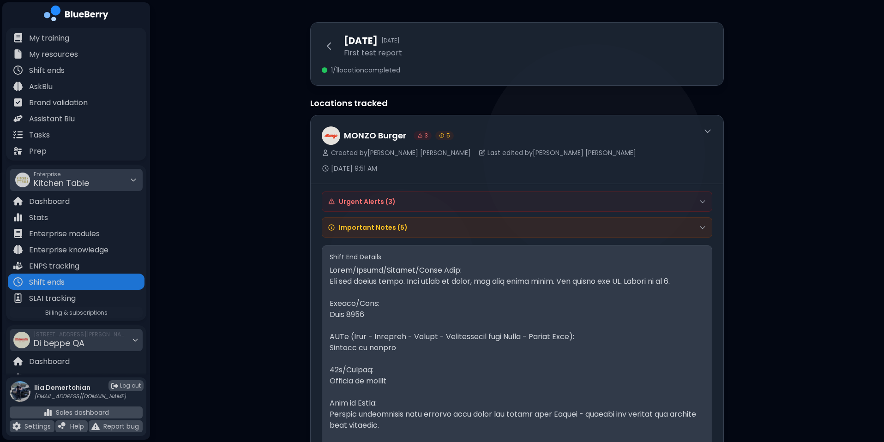
click at [367, 223] on h4 "Important Notes ( 5 )" at bounding box center [373, 227] width 69 height 8
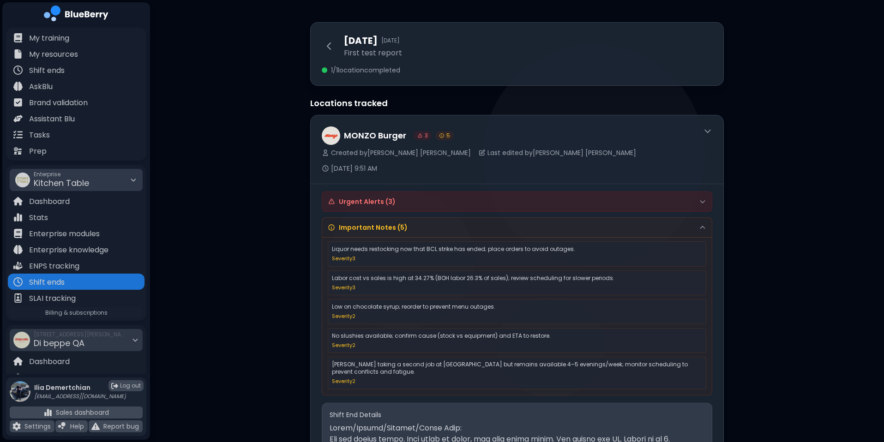
click at [388, 193] on div "Urgent Alerts ( 3 )" at bounding box center [517, 201] width 390 height 19
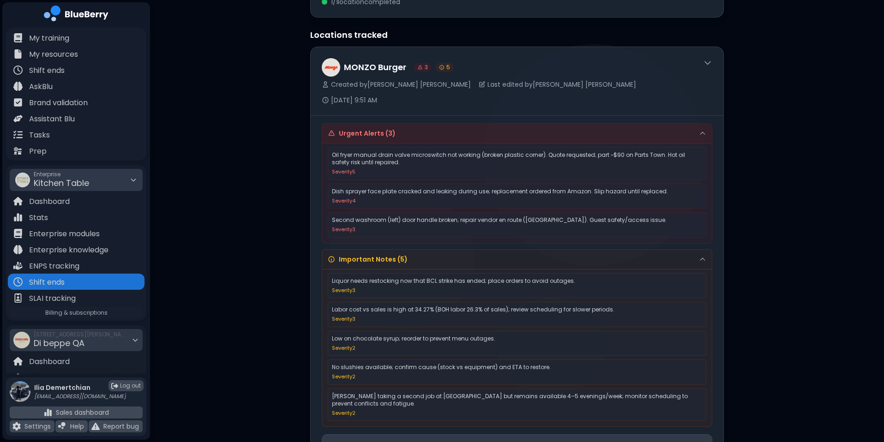
scroll to position [68, 0]
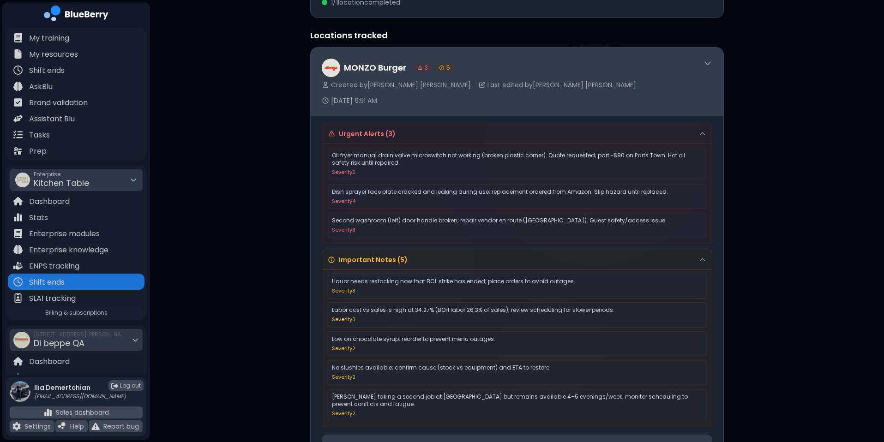
click at [462, 78] on div "MONZO Burger 3 5 Created by Dan Chau Last edited by Dan Chau Oct 1, 9:51 AM" at bounding box center [509, 82] width 374 height 46
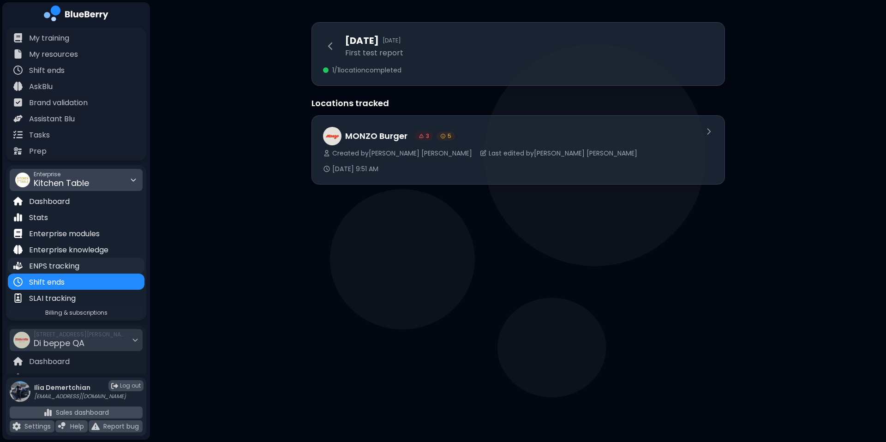
click at [68, 264] on p "ENPS tracking" at bounding box center [54, 266] width 50 height 11
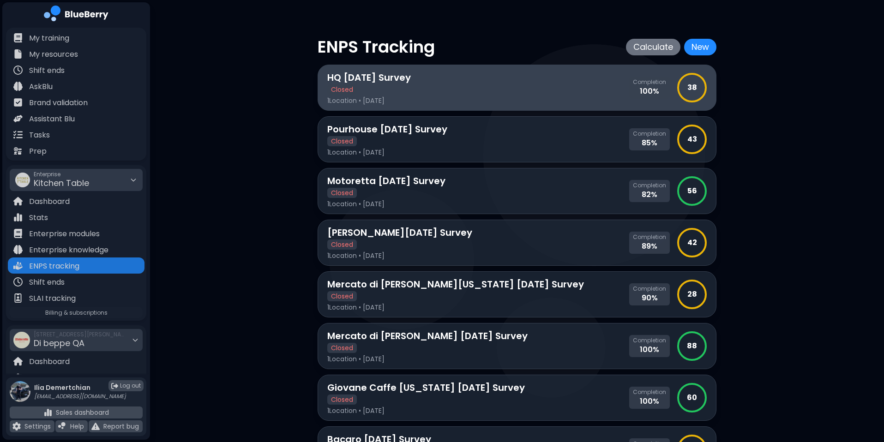
click at [501, 77] on div "HQ June 2025 Survey Closed 1 Location • June 20, 2025 Completion 100 % 38" at bounding box center [517, 88] width 380 height 34
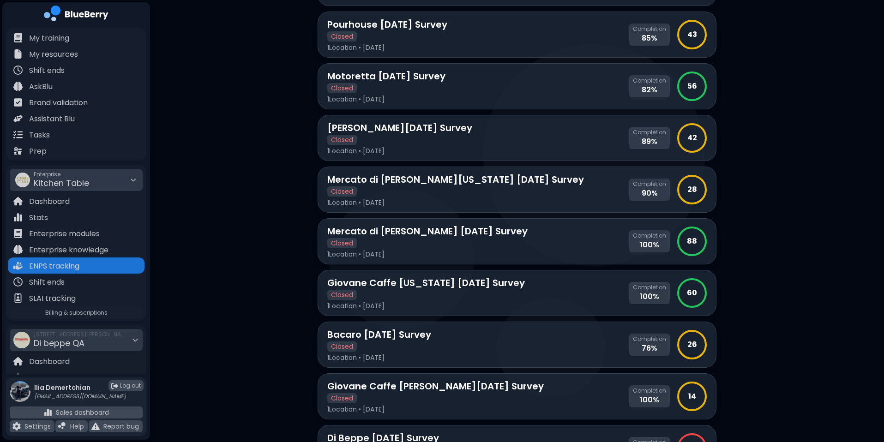
scroll to position [89, 0]
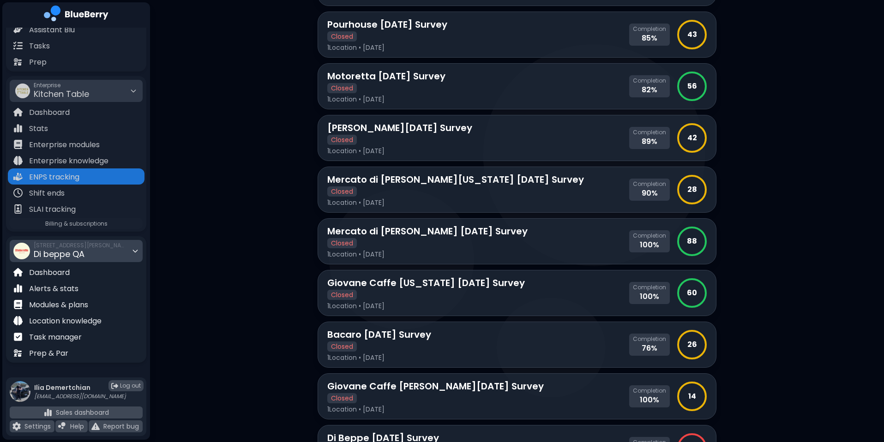
click at [65, 241] on div "1001 W Cordova St, Vancouver, BC V6C 2G8 Di beppe QA" at bounding box center [80, 251] width 92 height 20
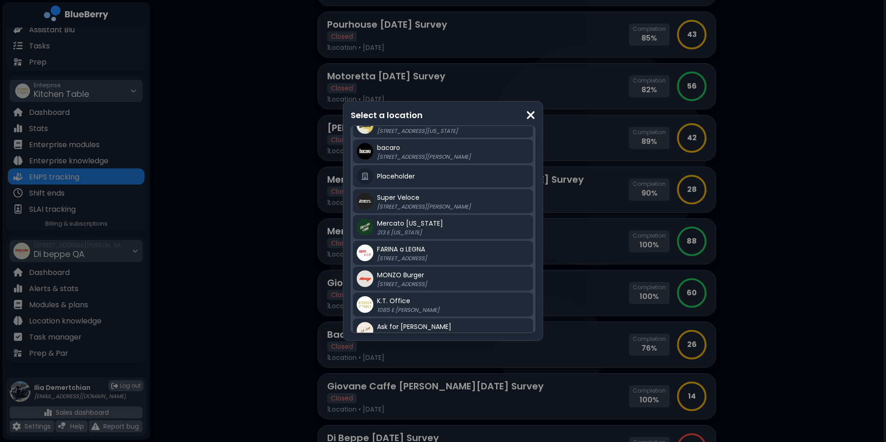
scroll to position [223, 0]
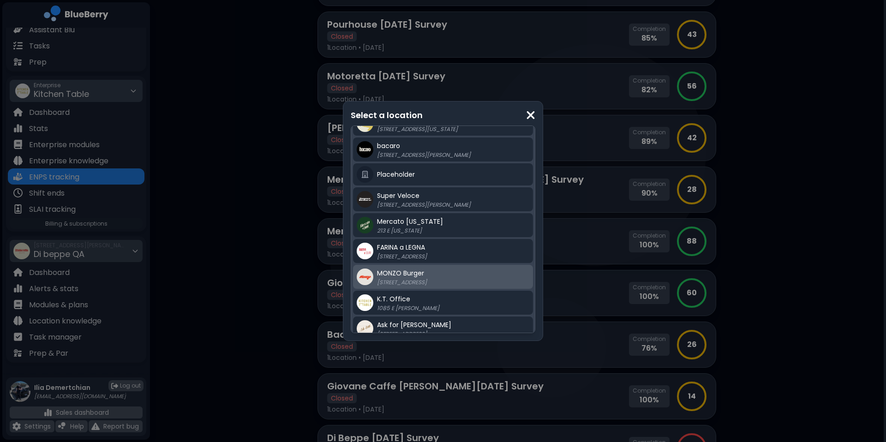
click at [414, 269] on span "MONZO Burger" at bounding box center [400, 273] width 47 height 9
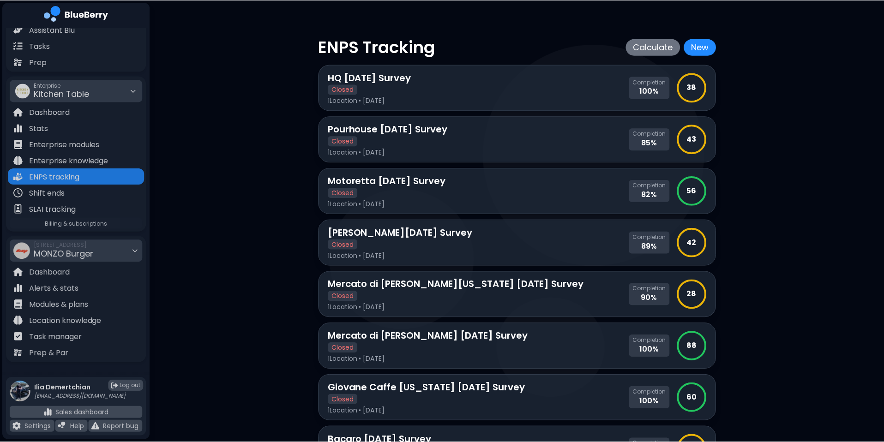
scroll to position [105, 0]
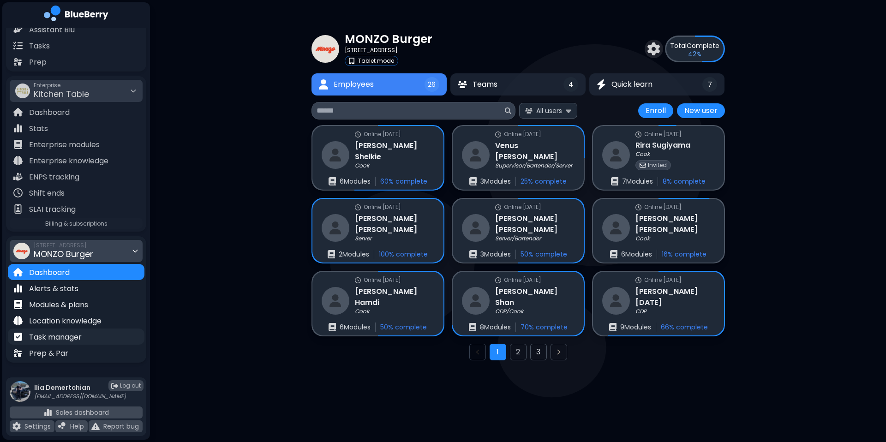
click at [91, 336] on div "Task manager" at bounding box center [76, 337] width 137 height 16
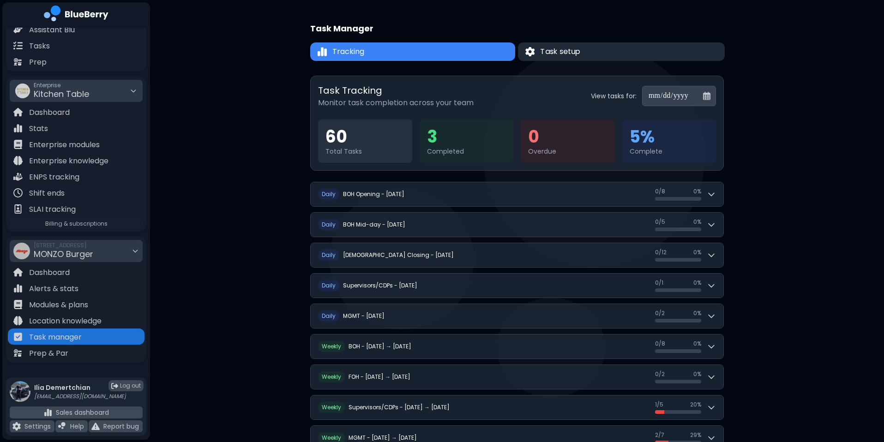
click at [604, 47] on button "Task setup" at bounding box center [621, 51] width 207 height 18
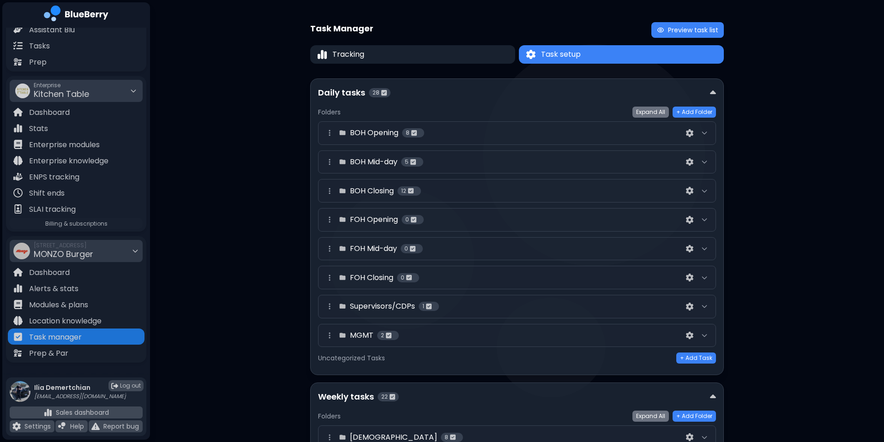
click at [412, 136] on img at bounding box center [414, 133] width 6 height 6
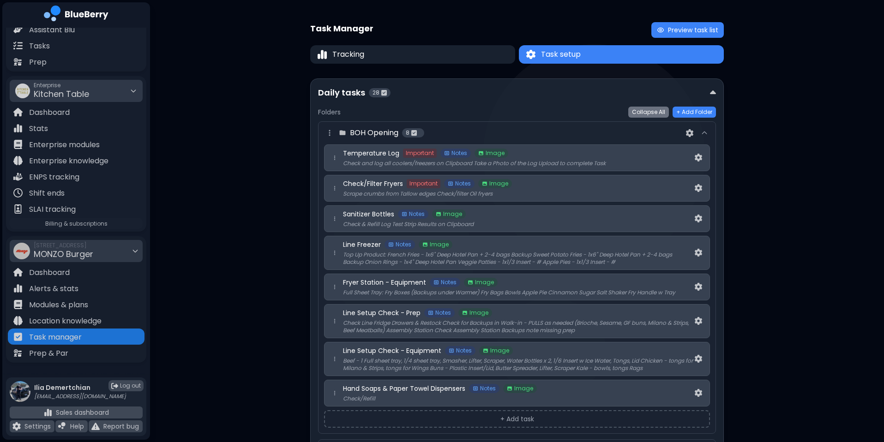
click at [441, 122] on div "BOH Opening 8 Temperature Log Important Notes Image Check and log all coolers/f…" at bounding box center [517, 277] width 398 height 313
click at [422, 135] on div "8" at bounding box center [413, 132] width 22 height 9
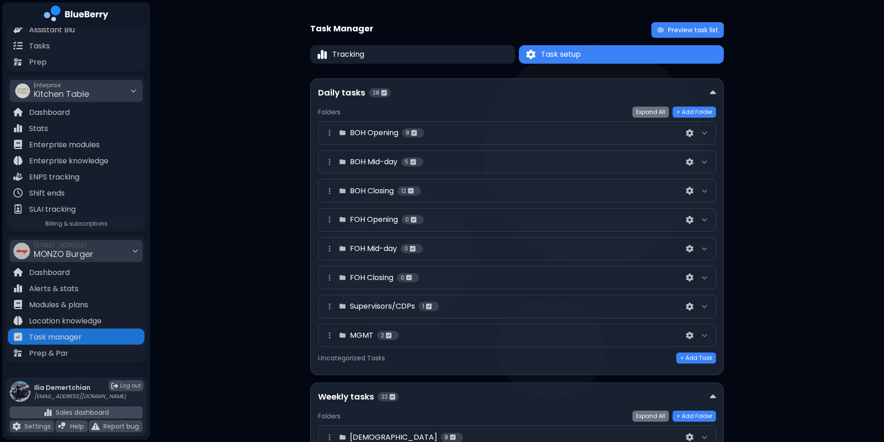
click at [410, 182] on div "BOH Closing 12" at bounding box center [517, 191] width 398 height 24
click at [434, 164] on div "BOH Mid-day 5" at bounding box center [504, 162] width 360 height 11
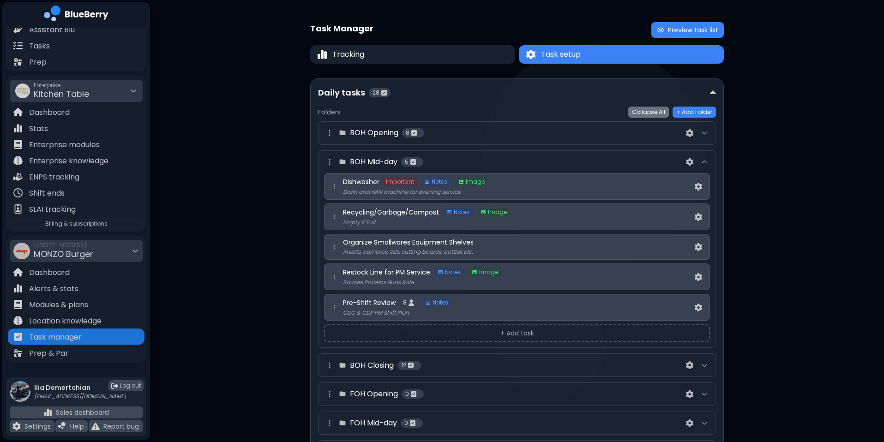
click at [434, 164] on div "BOH Mid-day 5" at bounding box center [504, 162] width 360 height 11
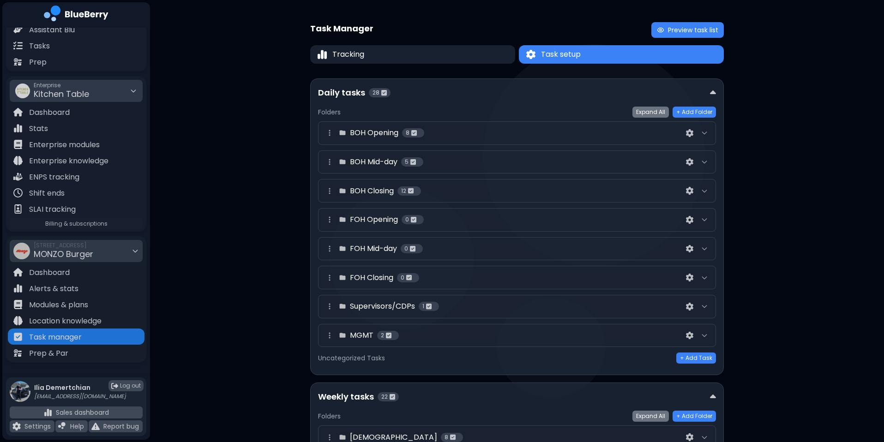
click at [411, 259] on div "FOH Mid-day 0" at bounding box center [517, 249] width 398 height 24
click at [433, 251] on div "FOH Mid-day 0" at bounding box center [504, 248] width 360 height 11
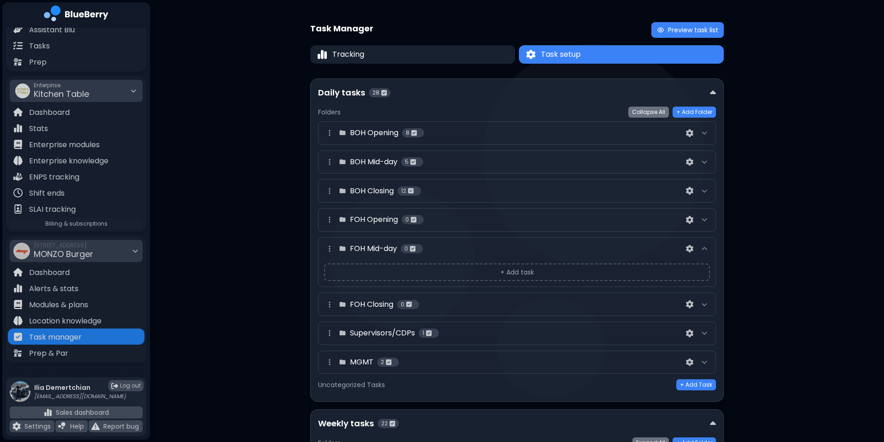
click at [461, 241] on div "FOH Mid-day 0 + Add task" at bounding box center [517, 262] width 398 height 50
click at [436, 336] on div "1" at bounding box center [429, 333] width 20 height 9
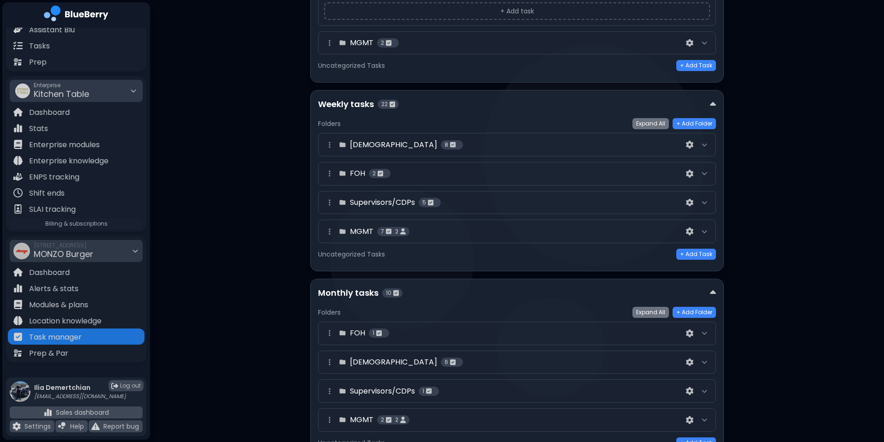
scroll to position [421, 0]
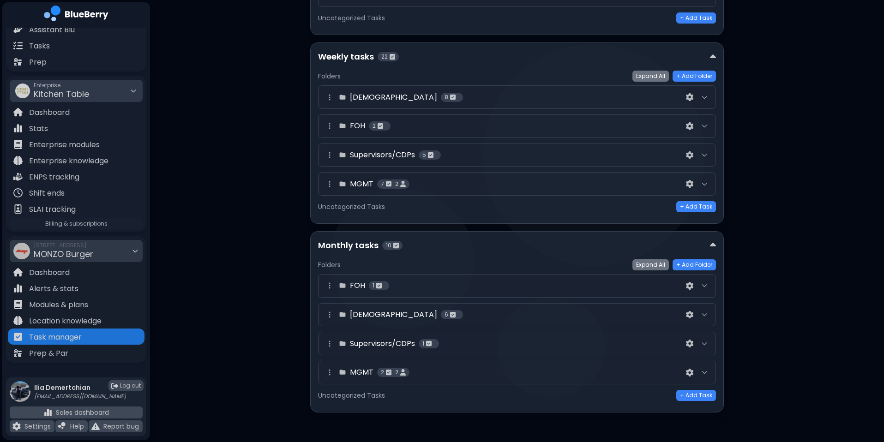
click at [372, 341] on h4 "Supervisors/CDPs" at bounding box center [382, 343] width 65 height 11
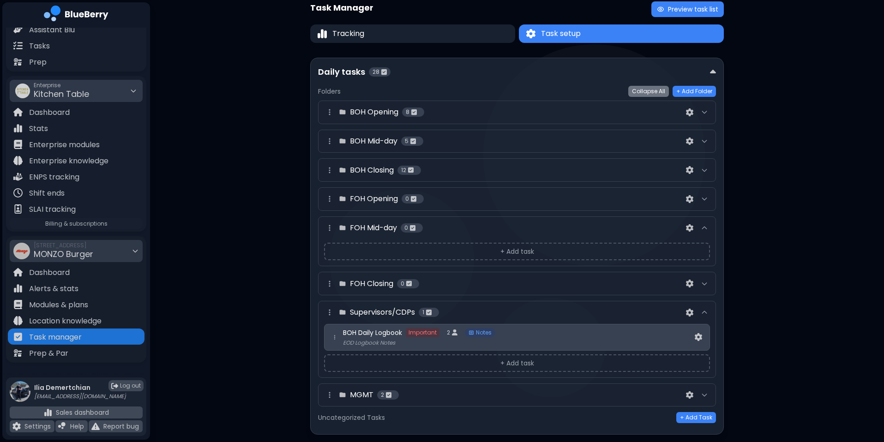
scroll to position [0, 0]
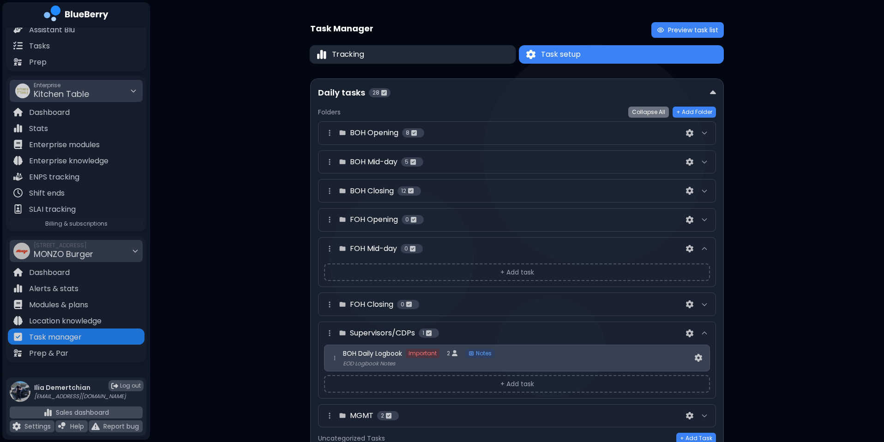
click at [412, 54] on button "Tracking" at bounding box center [412, 54] width 206 height 18
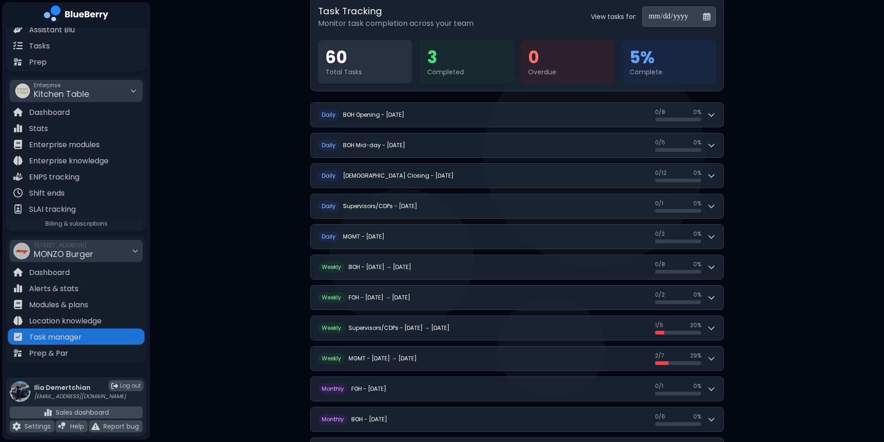
scroll to position [152, 0]
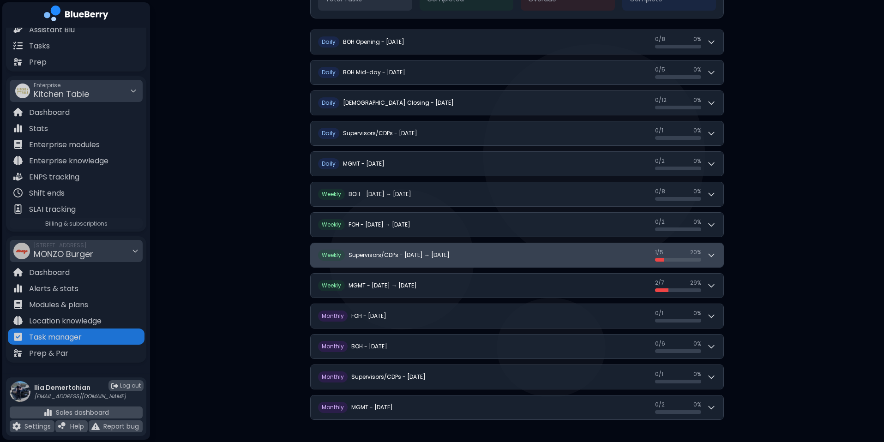
click at [422, 250] on div "W eekly Supervisors/CDPs - Sep 28 → Oct 4" at bounding box center [384, 255] width 132 height 11
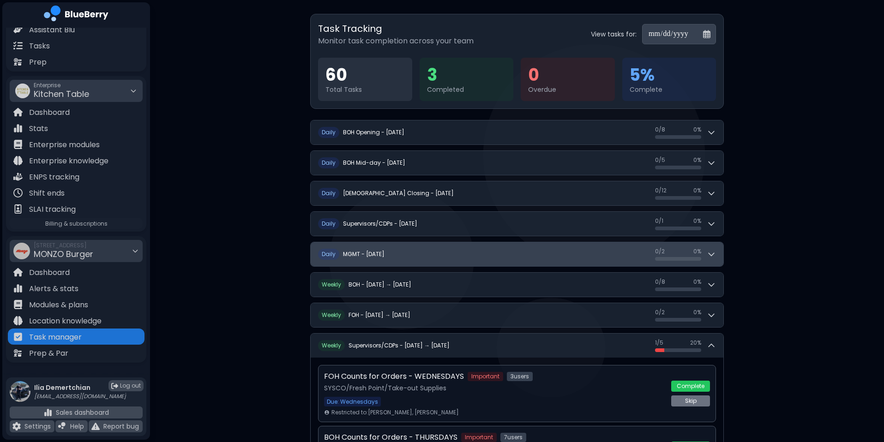
scroll to position [62, 0]
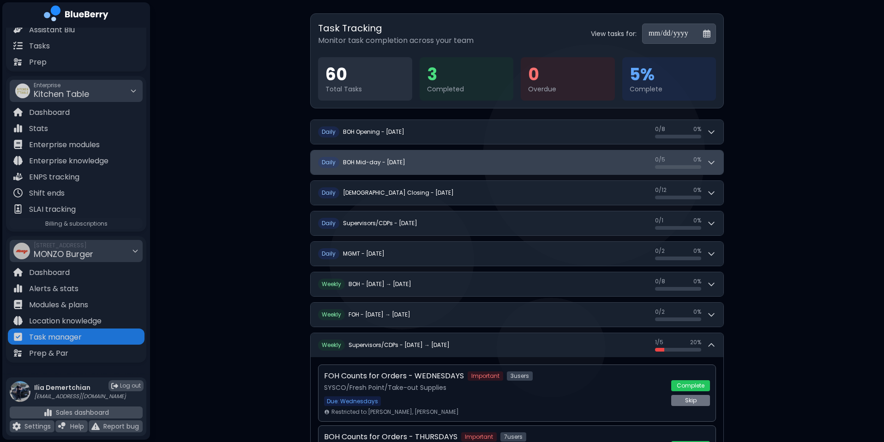
click at [507, 151] on button "D aily BOH Mid-day - Wednesday, October 1 0 / 5 0 / 5 0 %" at bounding box center [517, 163] width 413 height 24
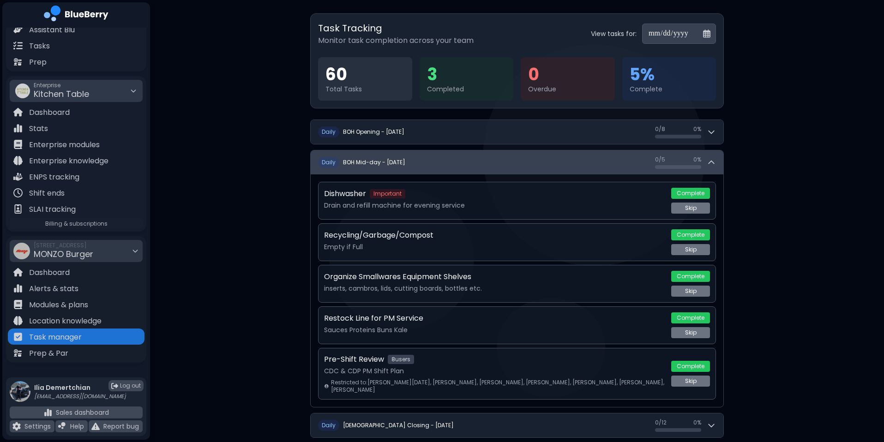
click at [507, 151] on button "D aily BOH Mid-day - Wednesday, October 1 0 / 5 0 / 5 0 %" at bounding box center [517, 163] width 413 height 24
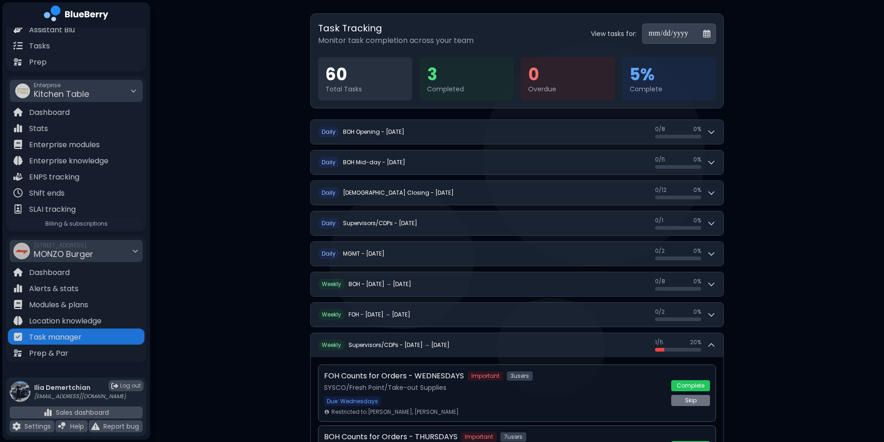
click at [697, 33] on input "**********" at bounding box center [679, 34] width 74 height 20
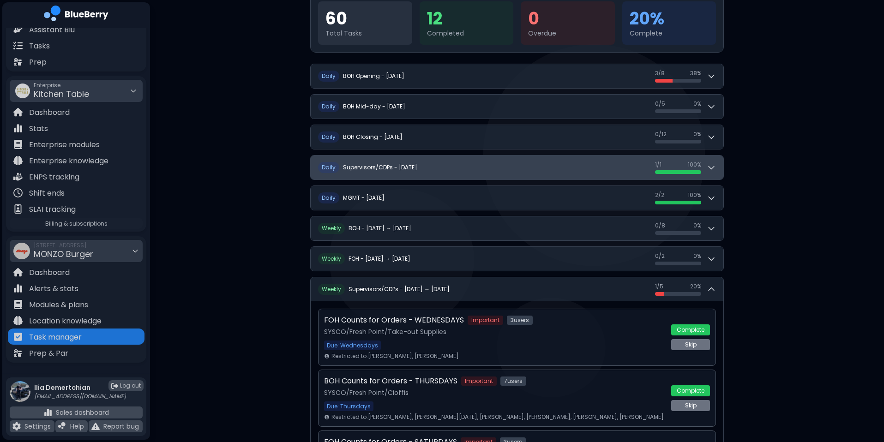
scroll to position [123, 0]
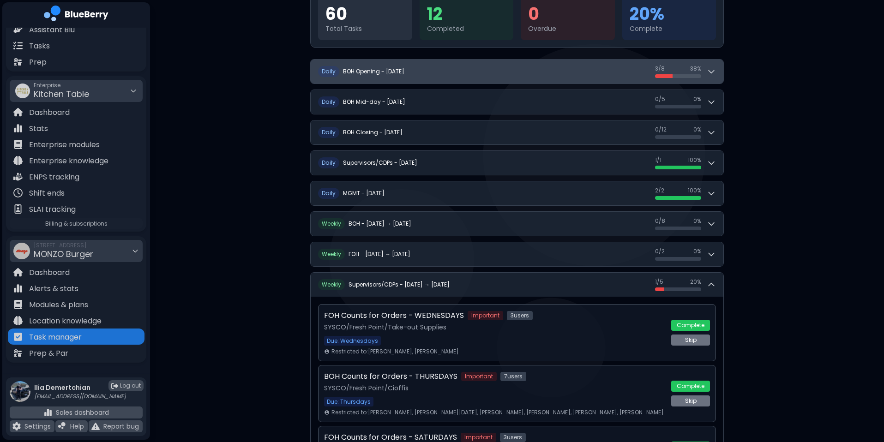
click at [434, 78] on button "D aily BOH Opening - Tuesday, September 30 3 / 8 3 / 8 38 %" at bounding box center [517, 72] width 413 height 24
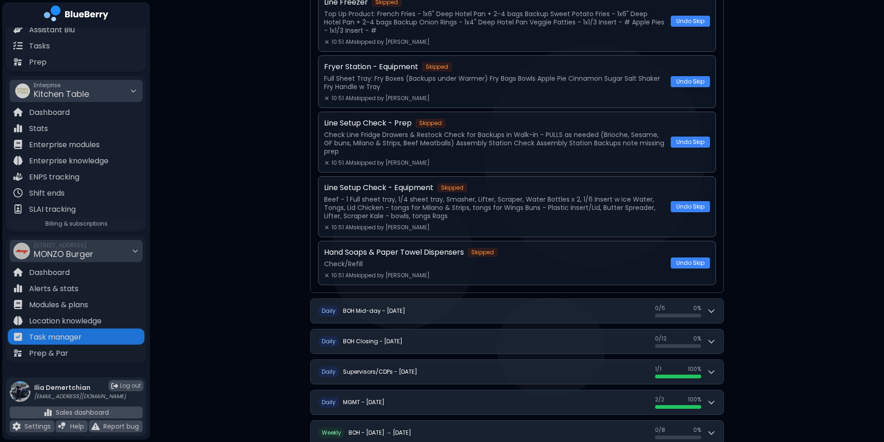
scroll to position [402, 0]
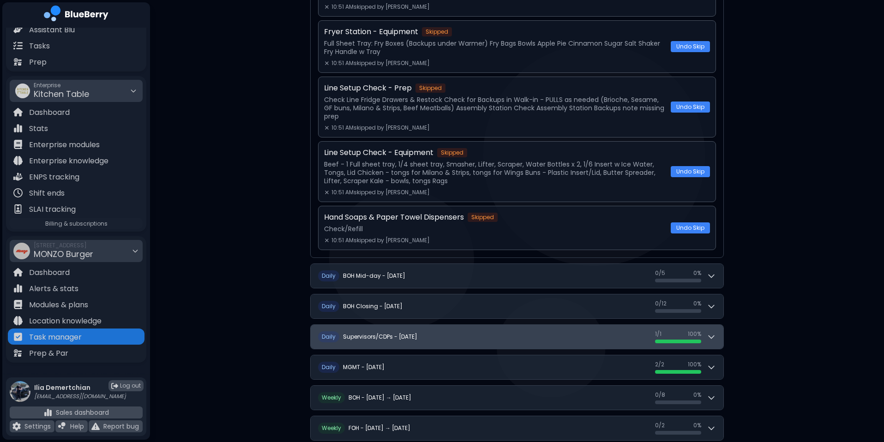
click at [500, 340] on button "D aily Supervisors/CDPs - Tuesday, September 30 1 / 1 1 / 1 100 %" at bounding box center [517, 337] width 413 height 24
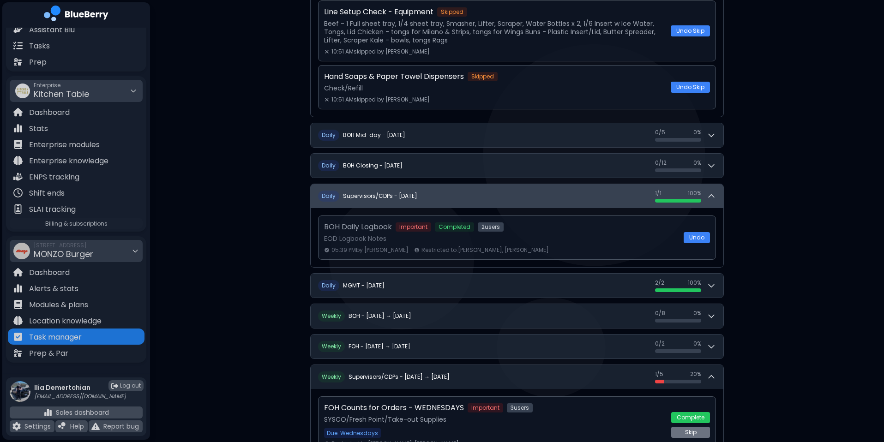
scroll to position [550, 0]
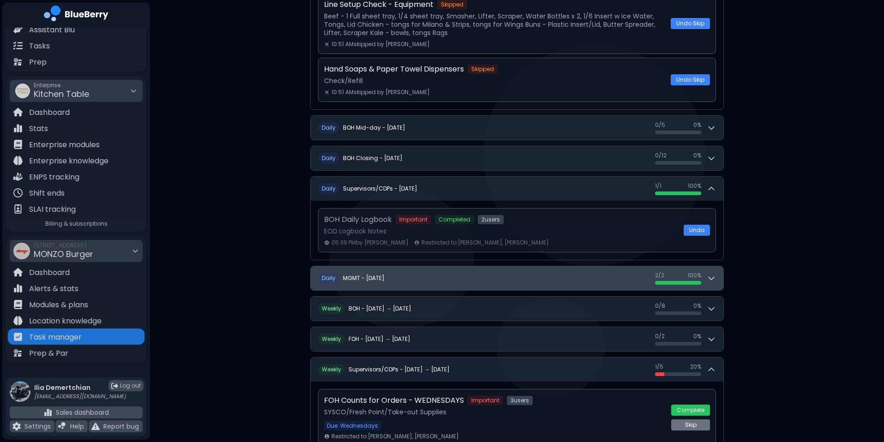
click at [551, 278] on button "D aily MGMT - Tuesday, September 30 2 / 2 2 / 2 100 %" at bounding box center [517, 278] width 413 height 24
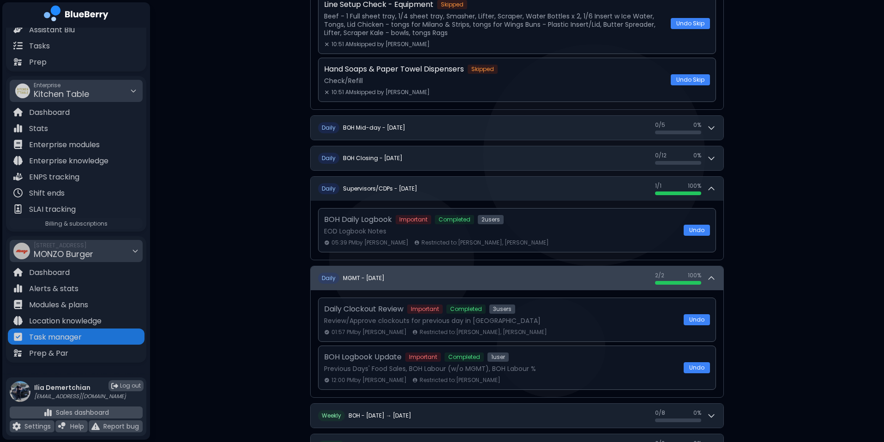
click at [551, 278] on button "D aily MGMT - Tuesday, September 30 2 / 2 2 / 2 100 %" at bounding box center [517, 278] width 413 height 24
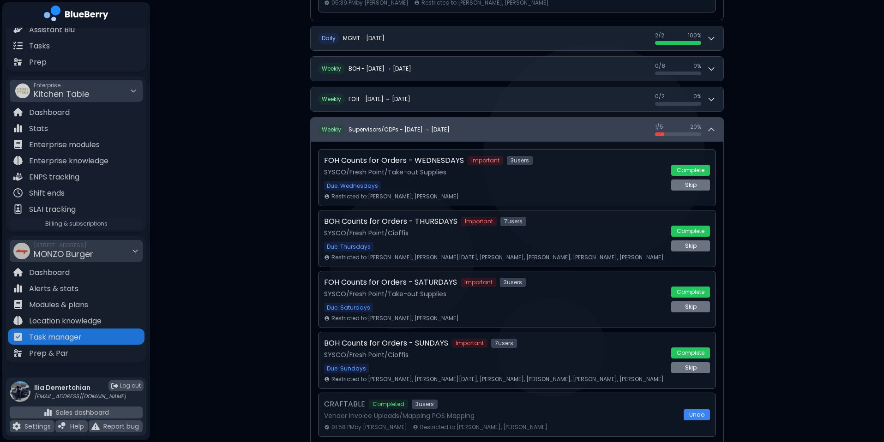
scroll to position [784, 0]
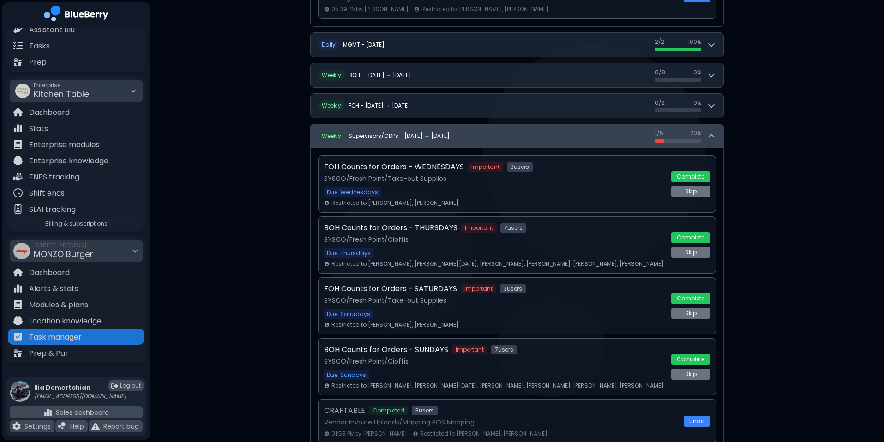
click at [554, 138] on button "W eekly Supervisors/CDPs - Sep 28 → Oct 4 1 / 5 1 / 5 20 %" at bounding box center [517, 136] width 413 height 24
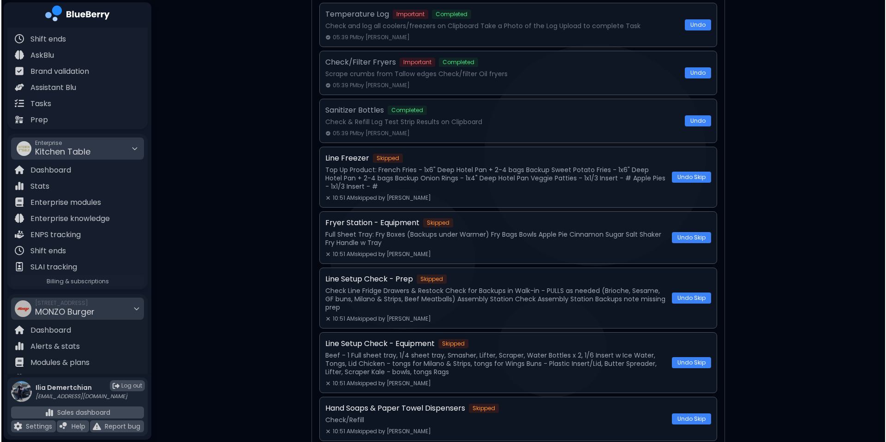
scroll to position [0, 0]
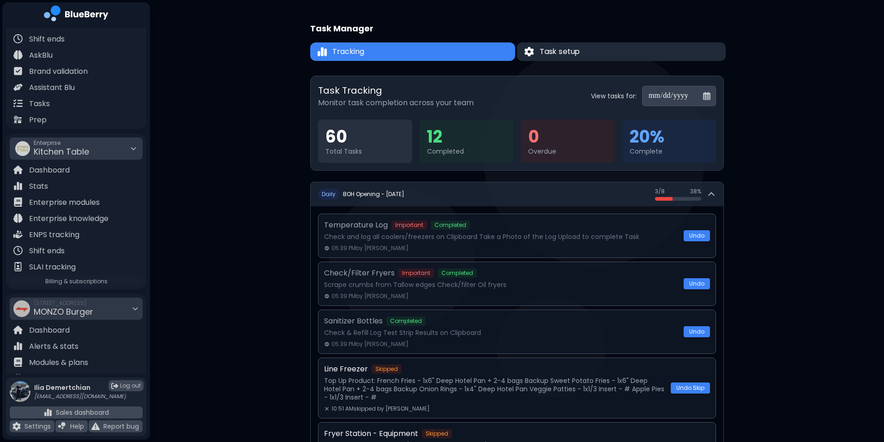
click at [616, 51] on button "Task setup" at bounding box center [621, 51] width 209 height 19
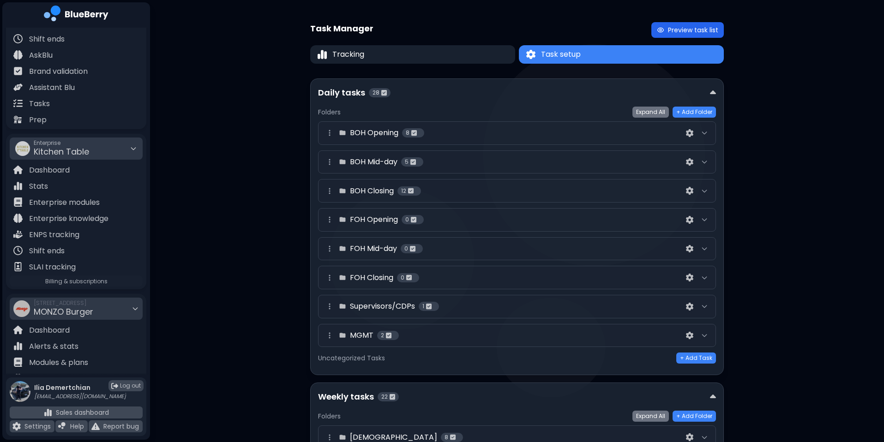
click at [668, 29] on button "Preview task list" at bounding box center [687, 30] width 72 height 16
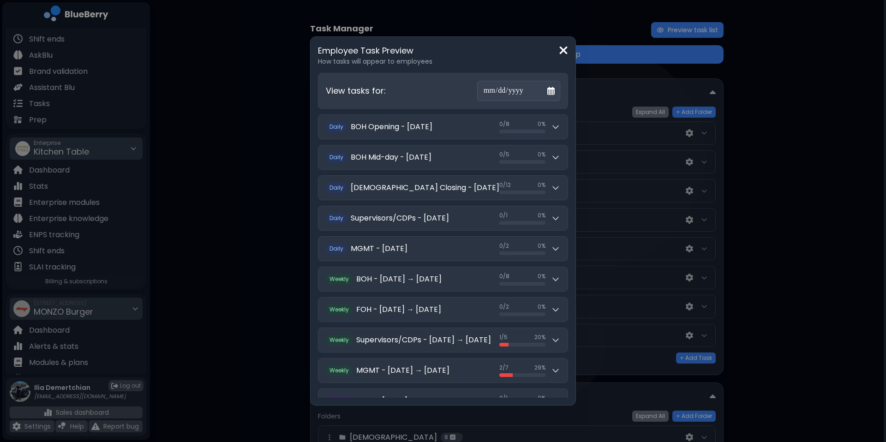
click at [407, 107] on div "**********" at bounding box center [443, 91] width 250 height 36
click at [397, 120] on button "Daily BOH Opening - Wednesday, October 1 0 / 8 0 / 8 0 %" at bounding box center [443, 127] width 249 height 24
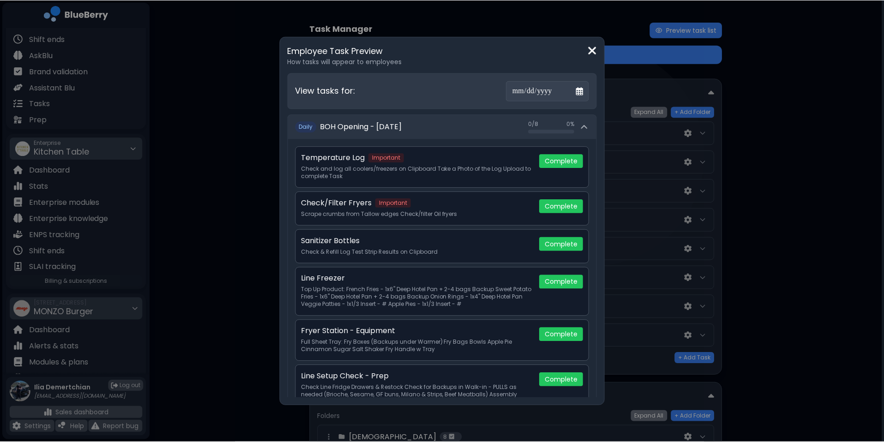
scroll to position [91, 0]
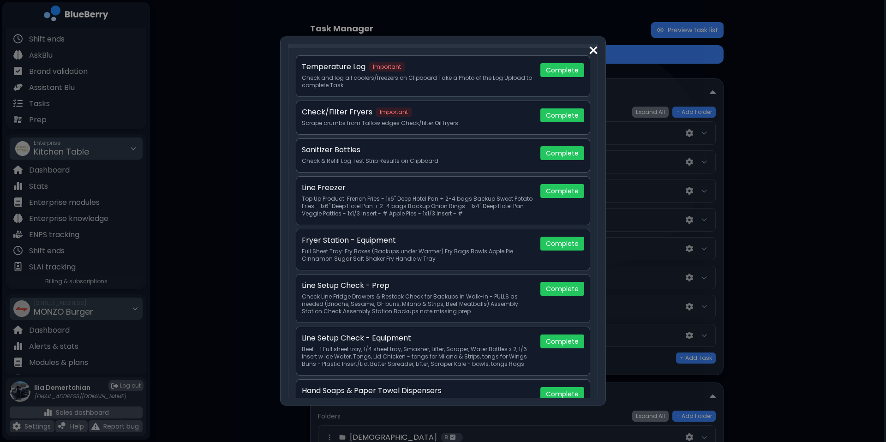
click at [585, 185] on div "Line Freezer Top Up Product: French Fries - 1x6" Deep Hotel Pan + 2-4 bags Back…" at bounding box center [443, 200] width 295 height 49
click at [572, 191] on div "Complete" at bounding box center [563, 191] width 44 height 14
click at [727, 197] on div "**********" at bounding box center [443, 221] width 886 height 442
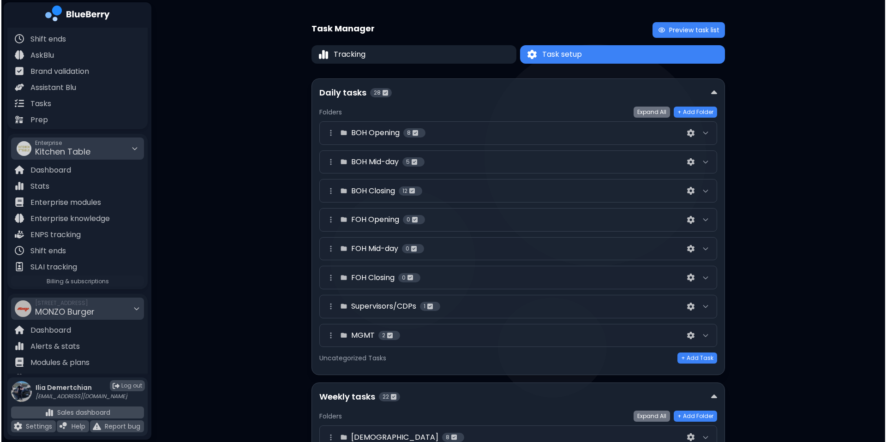
scroll to position [89, 0]
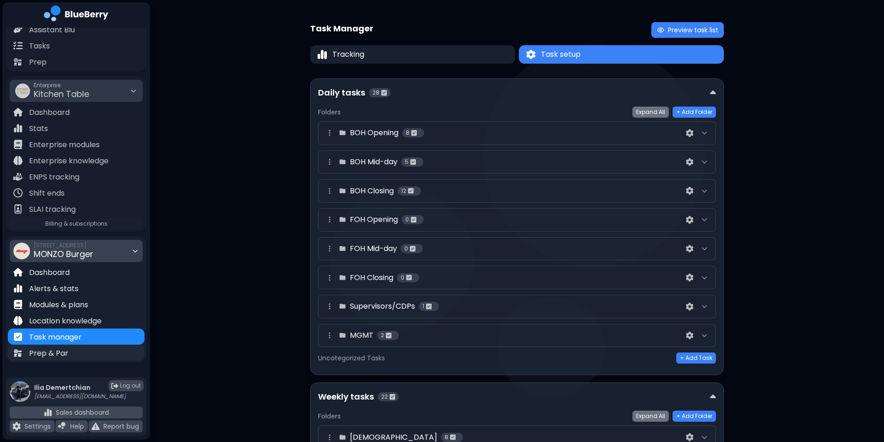
click at [38, 349] on p "Prep & Par" at bounding box center [48, 353] width 39 height 11
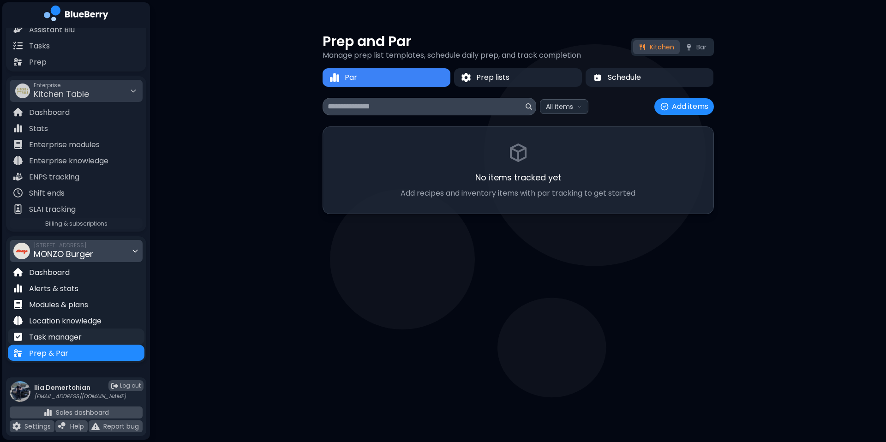
click at [63, 329] on div "Task manager" at bounding box center [76, 337] width 137 height 16
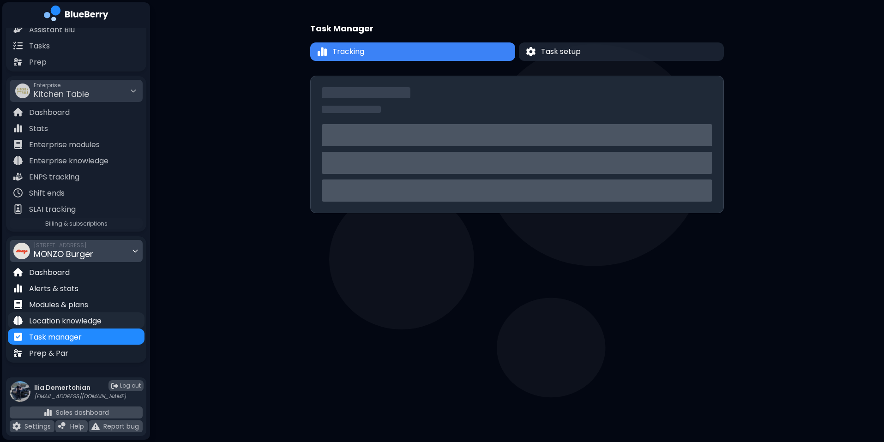
click at [77, 317] on p "Location knowledge" at bounding box center [65, 321] width 72 height 11
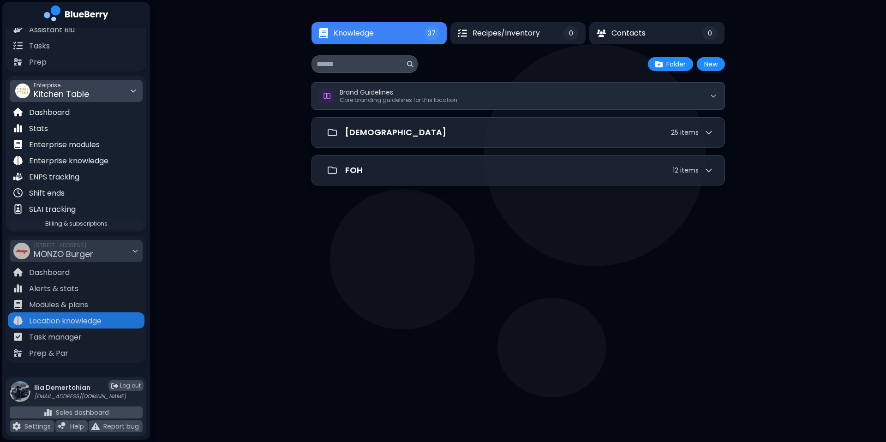
click at [105, 96] on div "Enterprise Kitchen Table" at bounding box center [76, 91] width 133 height 22
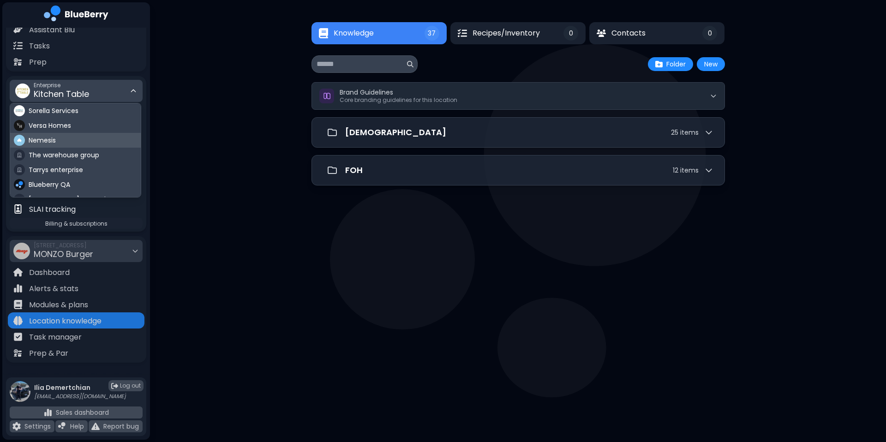
scroll to position [54, 0]
click at [90, 133] on div "Blueberry QA" at bounding box center [75, 130] width 131 height 15
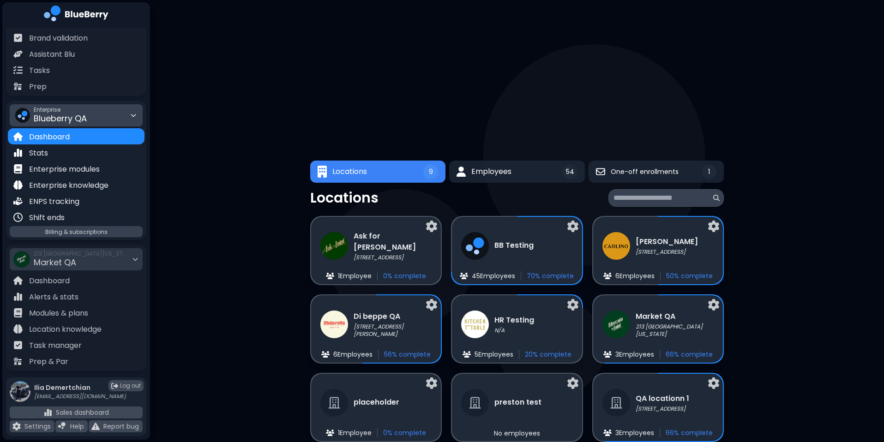
scroll to position [73, 0]
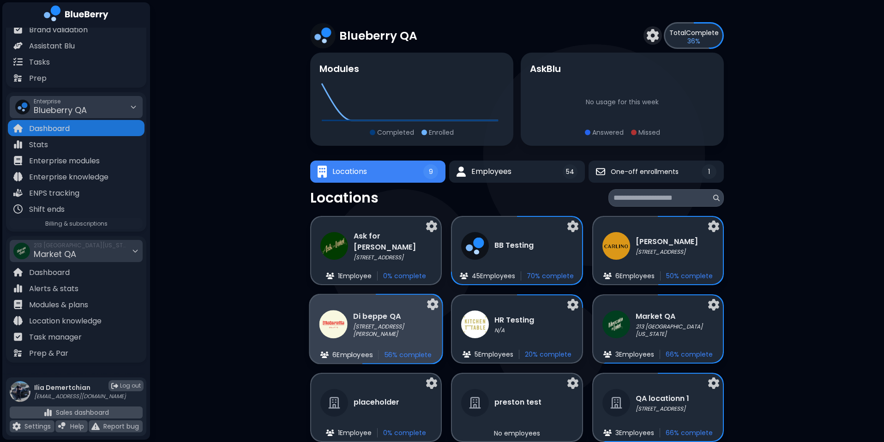
click at [373, 324] on p "1001 W Cordova St, Vancouver, BC V6C 2G8" at bounding box center [393, 330] width 80 height 15
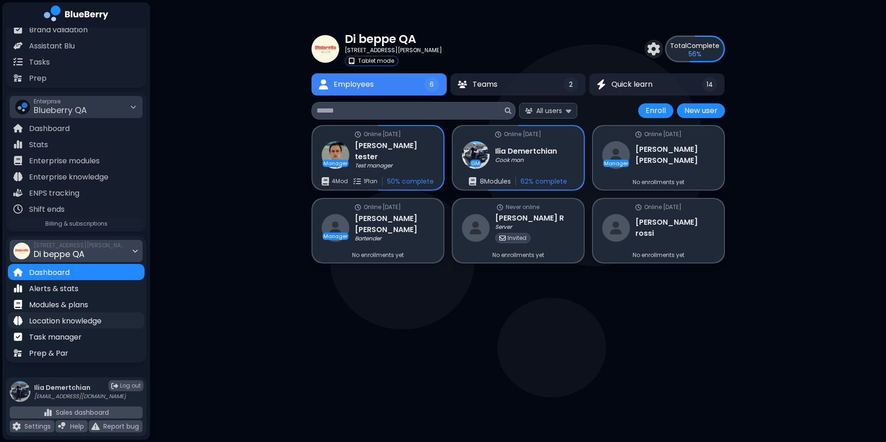
click at [84, 321] on p "Location knowledge" at bounding box center [65, 321] width 72 height 11
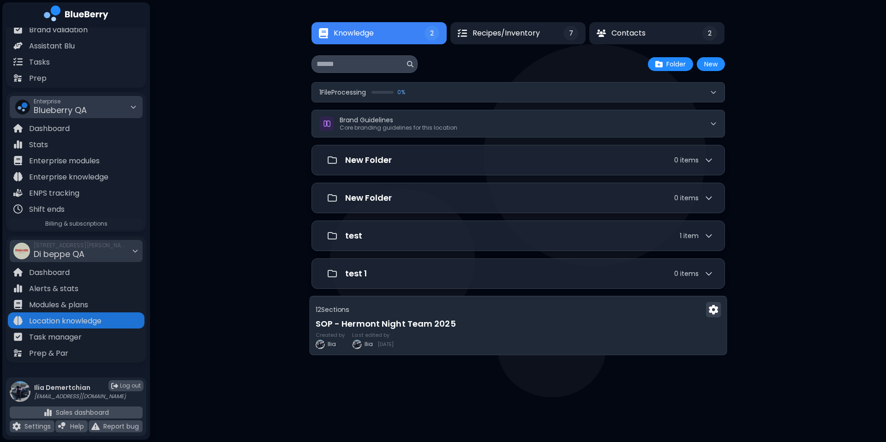
click at [433, 309] on div "12 Section s" at bounding box center [518, 309] width 406 height 15
click at [579, 28] on button "Recipes/Inventory 7" at bounding box center [518, 33] width 138 height 23
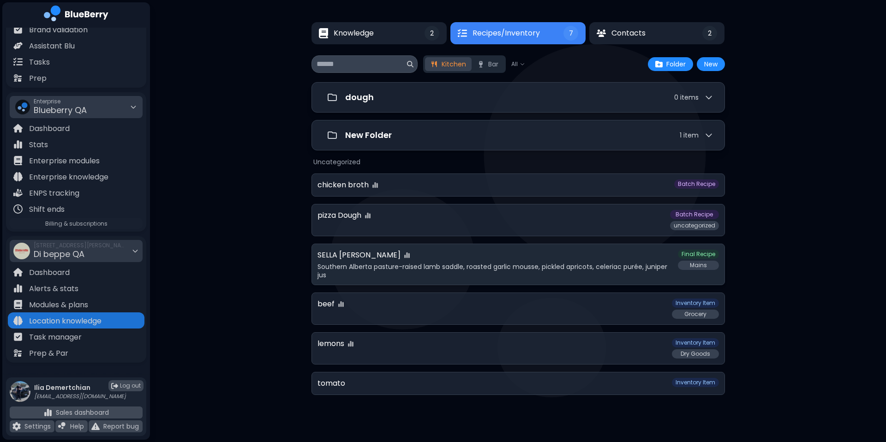
click at [452, 263] on p "Southern Alberta pasture-raised lamb saddle, roasted garlic mousse, pickled apr…" at bounding box center [495, 271] width 355 height 17
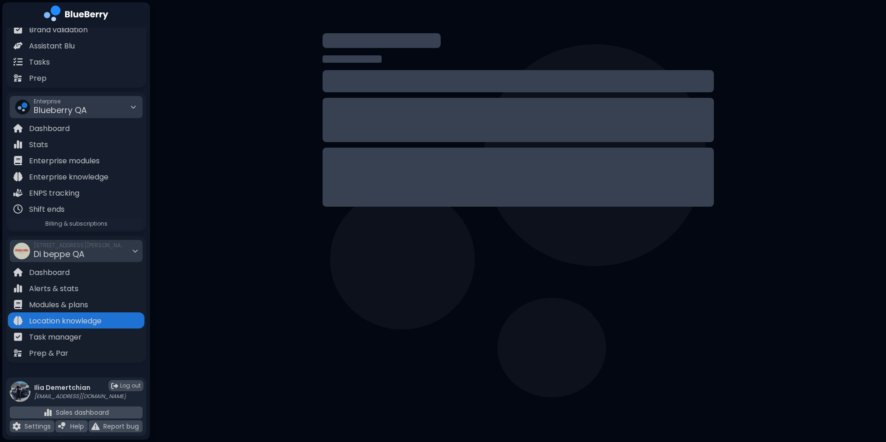
select select "*****"
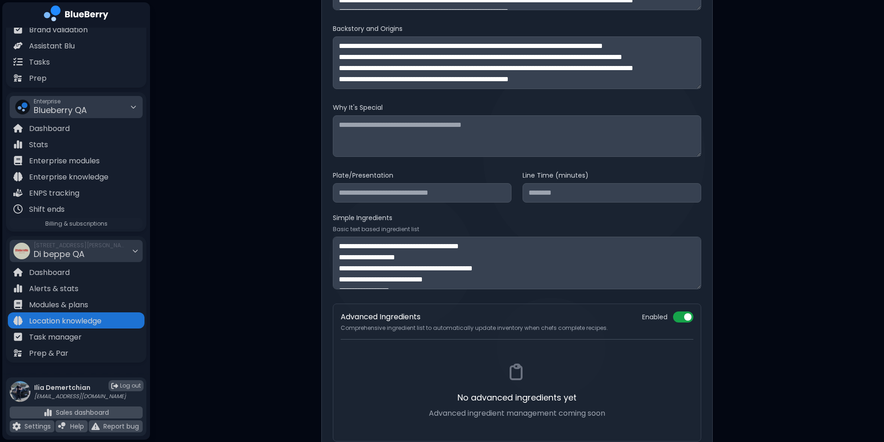
scroll to position [272, 0]
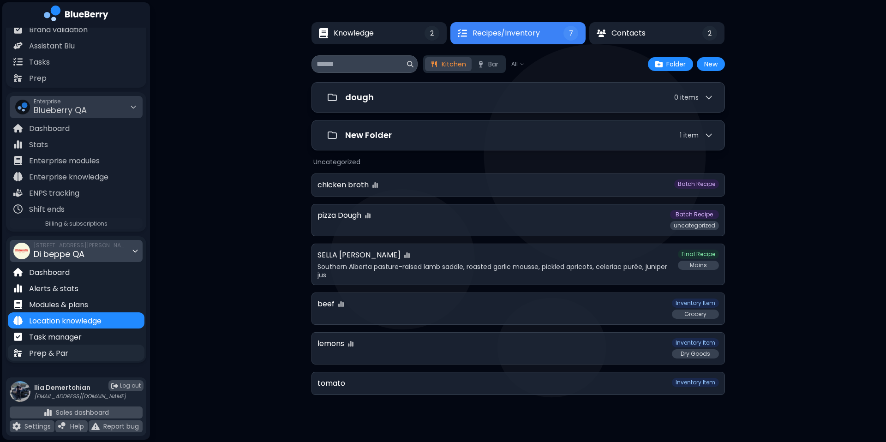
click at [60, 355] on p "Prep & Par" at bounding box center [48, 353] width 39 height 11
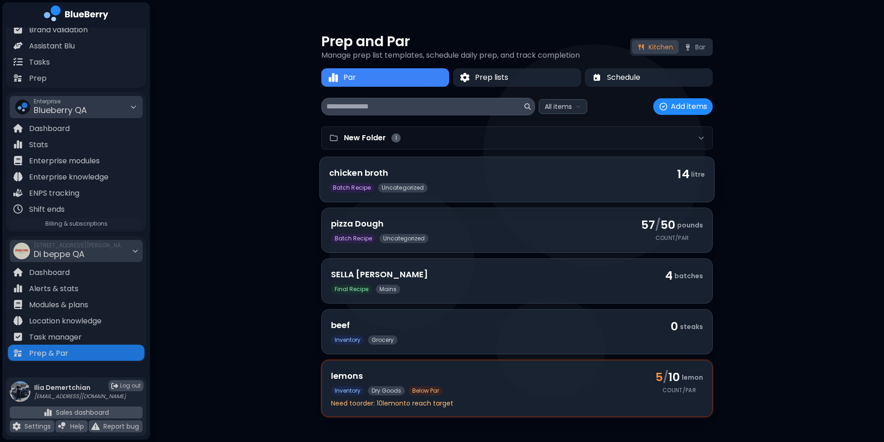
scroll to position [8, 0]
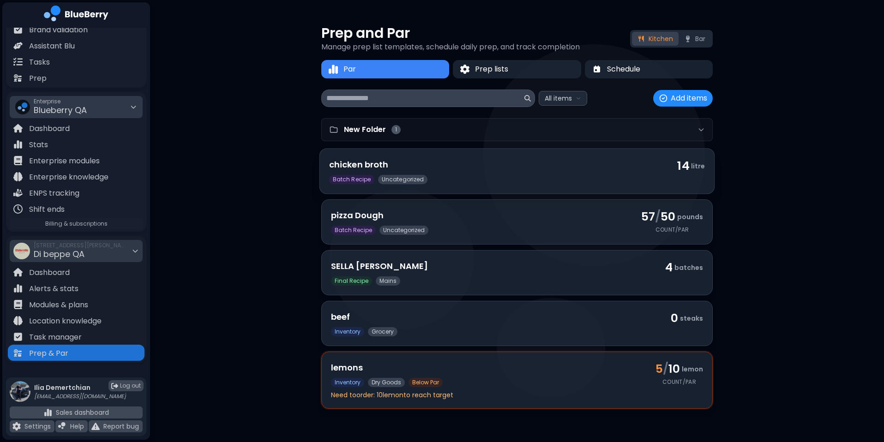
click at [464, 181] on div "Batch Recipe uncategorized" at bounding box center [497, 179] width 337 height 9
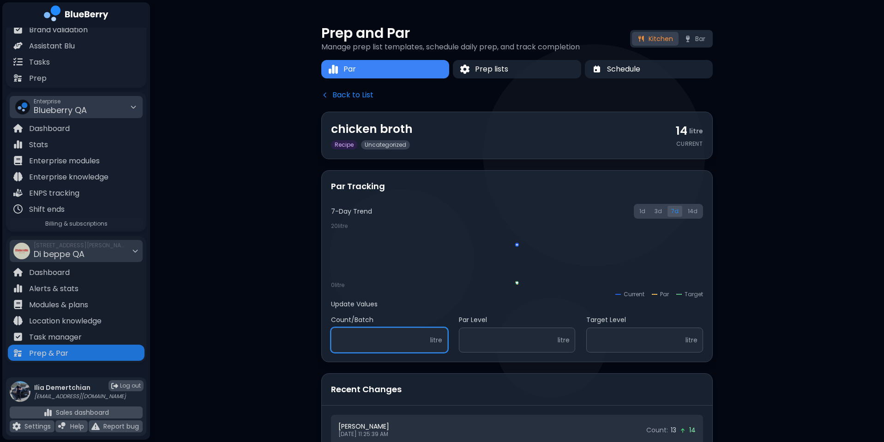
click at [373, 347] on input "**" at bounding box center [389, 340] width 117 height 25
click at [479, 345] on input "number" at bounding box center [517, 340] width 117 height 25
type input "*"
click at [350, 96] on button "Back to List" at bounding box center [347, 95] width 52 height 11
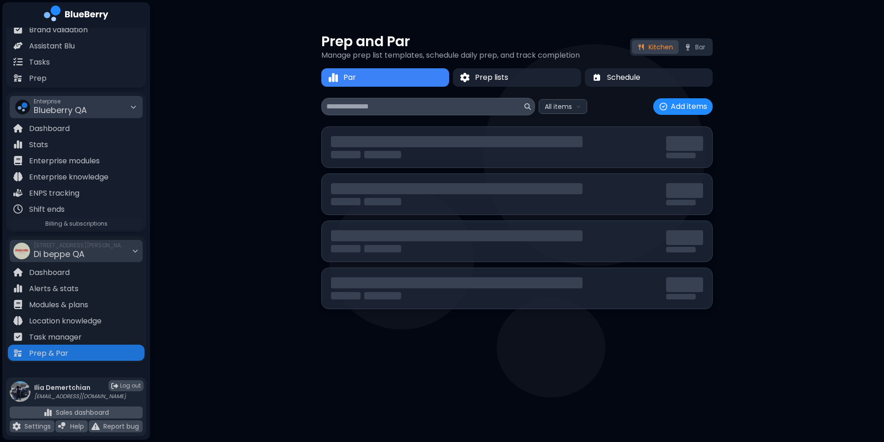
scroll to position [0, 0]
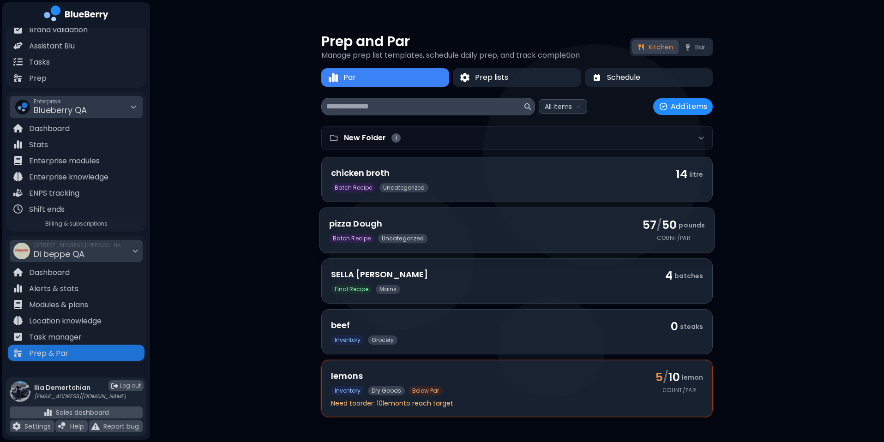
click at [507, 242] on div "Batch Recipe uncategorized" at bounding box center [480, 238] width 302 height 9
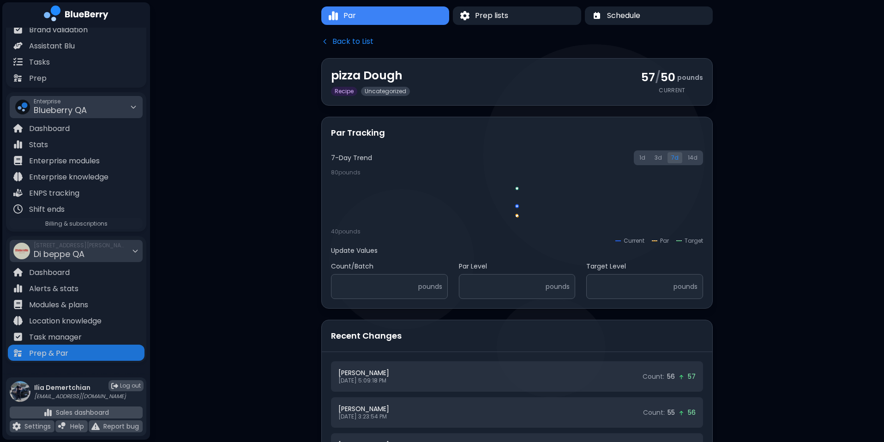
scroll to position [75, 0]
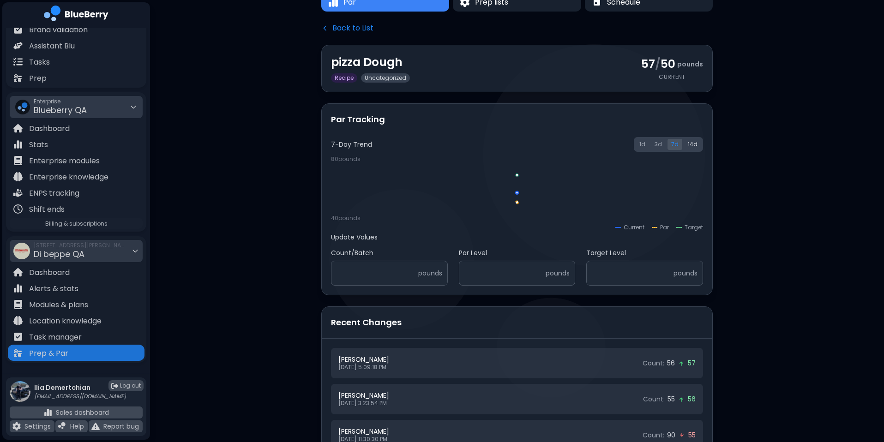
click at [694, 143] on button "14 d" at bounding box center [692, 144] width 17 height 11
click at [343, 25] on button "Back to List" at bounding box center [347, 28] width 52 height 11
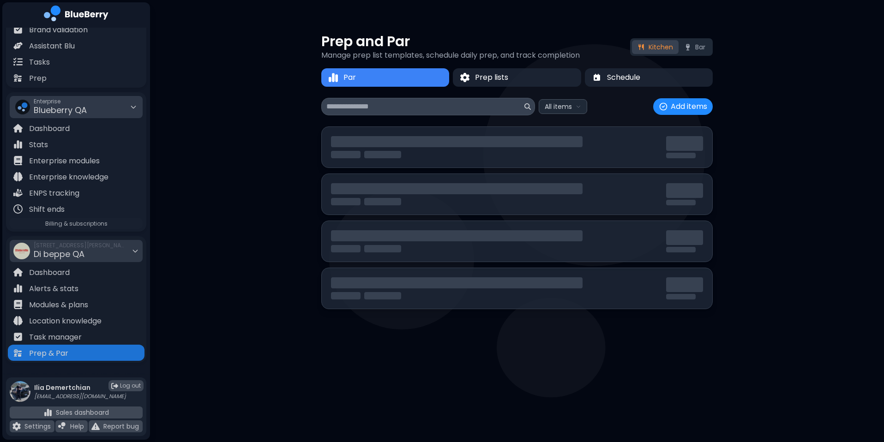
scroll to position [0, 0]
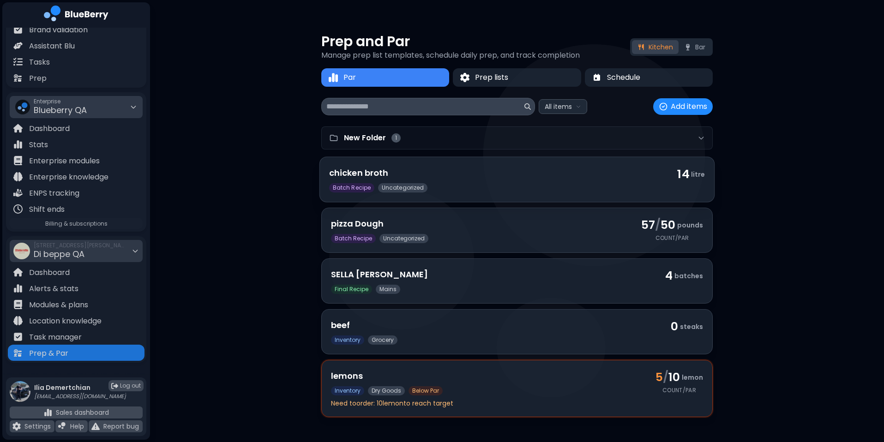
click at [488, 182] on div "chicken broth Batch Recipe uncategorized" at bounding box center [497, 180] width 337 height 26
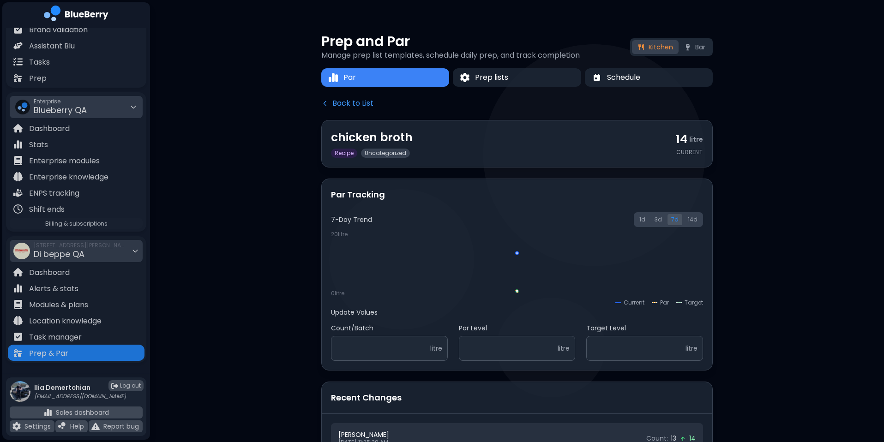
click at [349, 108] on button "Back to List" at bounding box center [347, 103] width 52 height 11
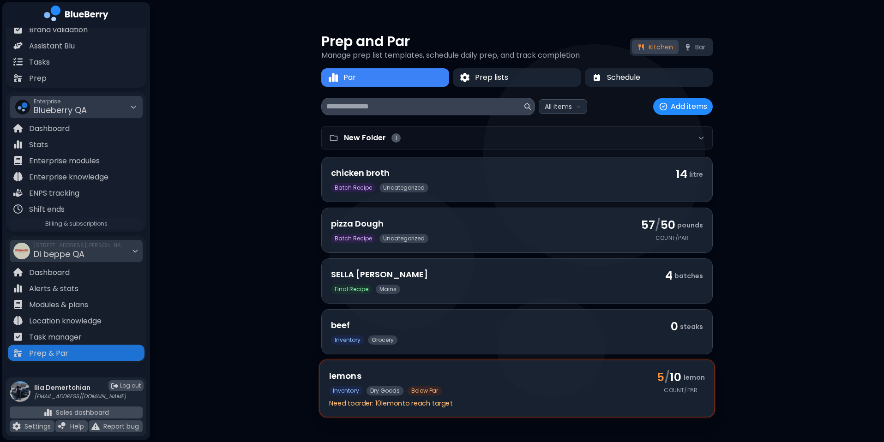
click at [394, 382] on h3 "lemons" at bounding box center [487, 376] width 317 height 13
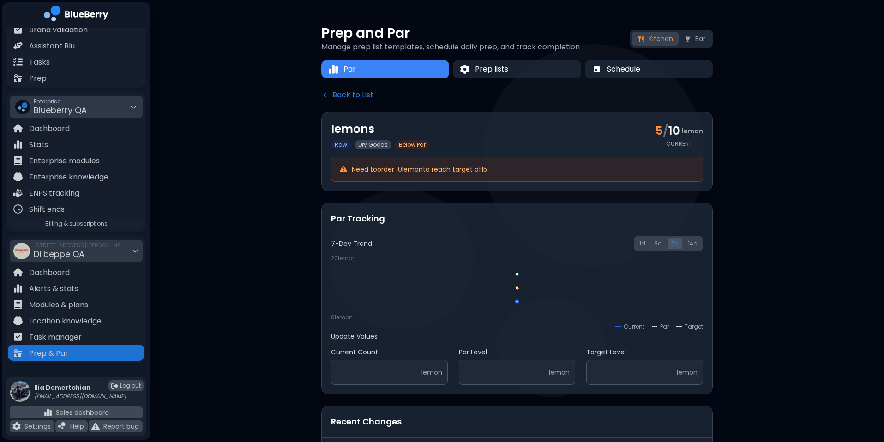
scroll to position [55, 0]
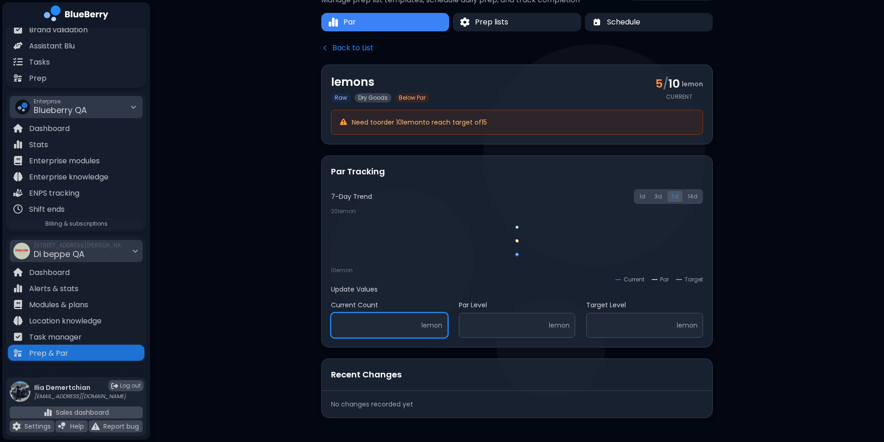
click at [377, 326] on input "*" at bounding box center [389, 325] width 117 height 25
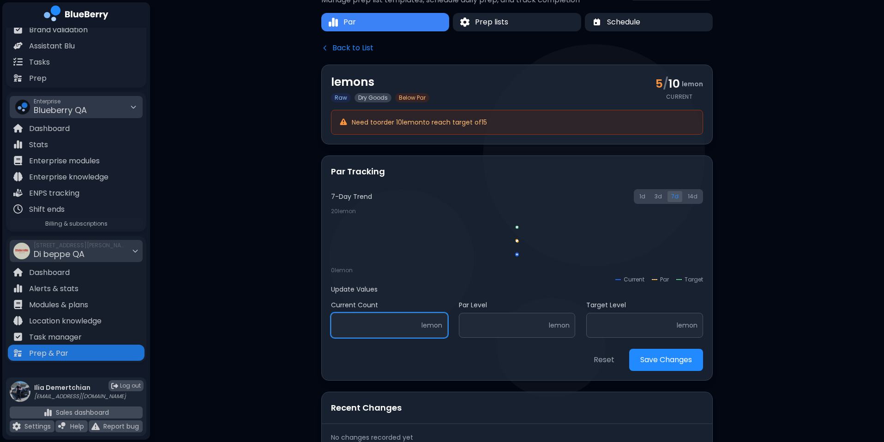
type input "**"
click at [647, 381] on div "Back to List lemons Raw Dry Goods Below Par 5 / 10 lemon Current Need to order …" at bounding box center [517, 246] width 392 height 409
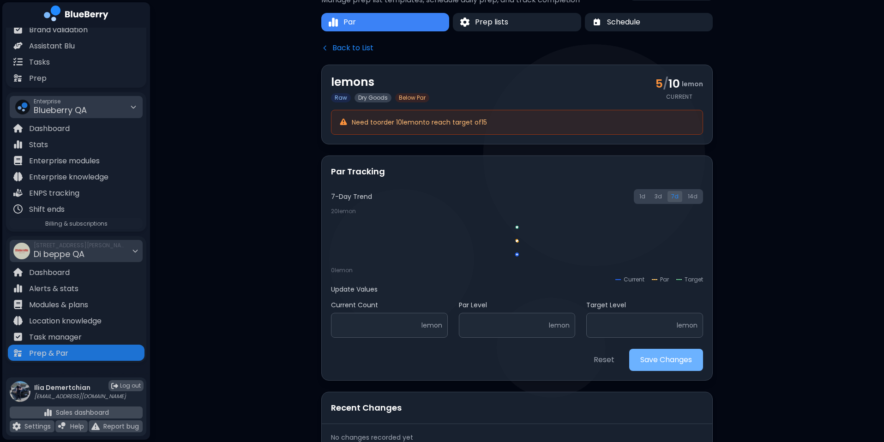
click at [665, 362] on button "Save Changes" at bounding box center [666, 360] width 74 height 22
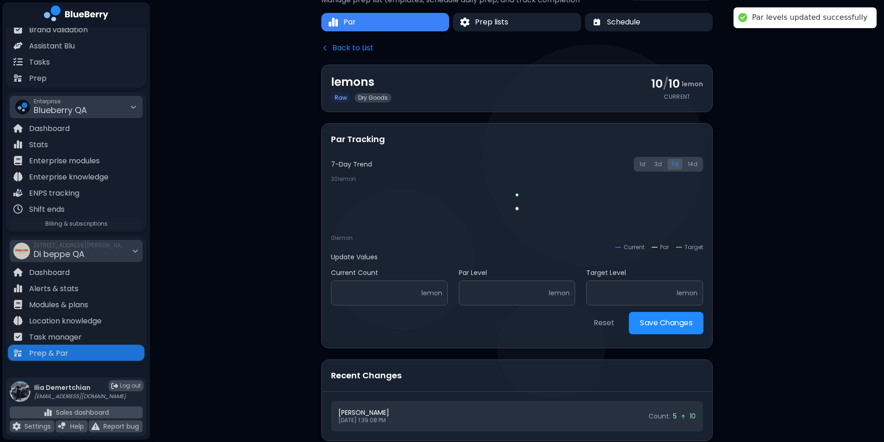
scroll to position [54, 0]
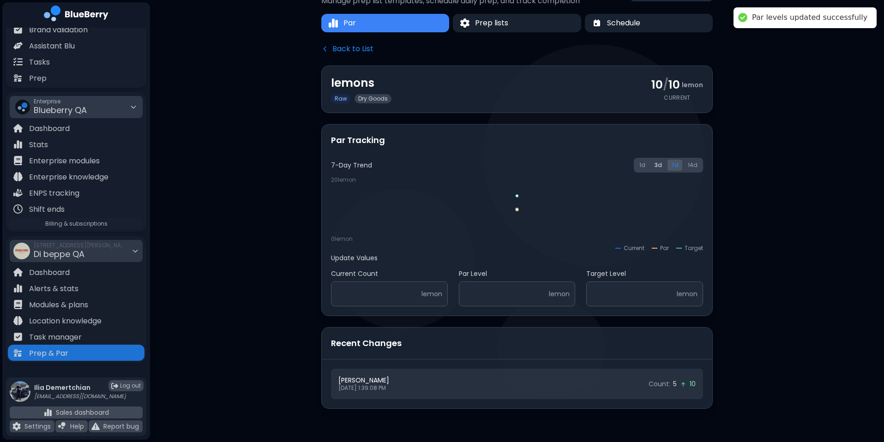
click at [658, 163] on button "3 d" at bounding box center [658, 165] width 15 height 11
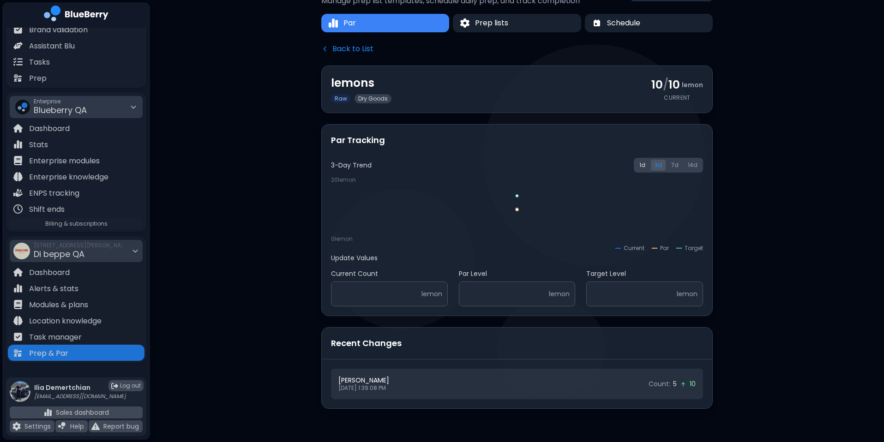
click at [646, 163] on button "1 d" at bounding box center [642, 165] width 13 height 11
click at [503, 298] on input "**" at bounding box center [517, 294] width 117 height 25
type input "*"
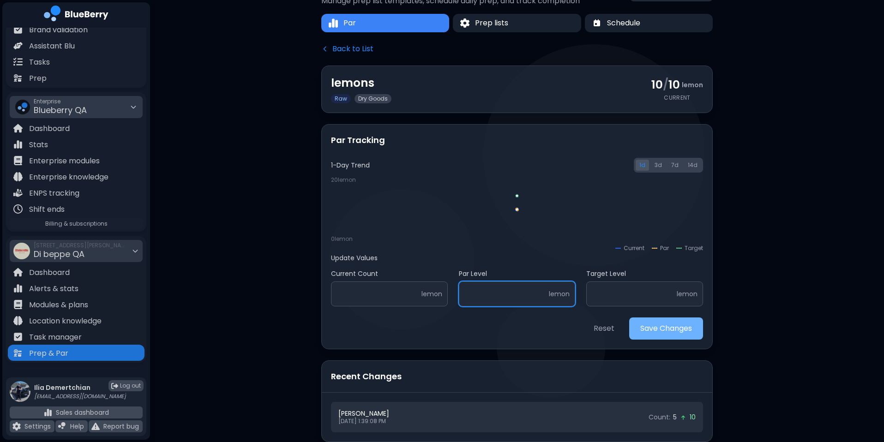
type input "*"
click at [651, 333] on button "Save Changes" at bounding box center [665, 329] width 75 height 23
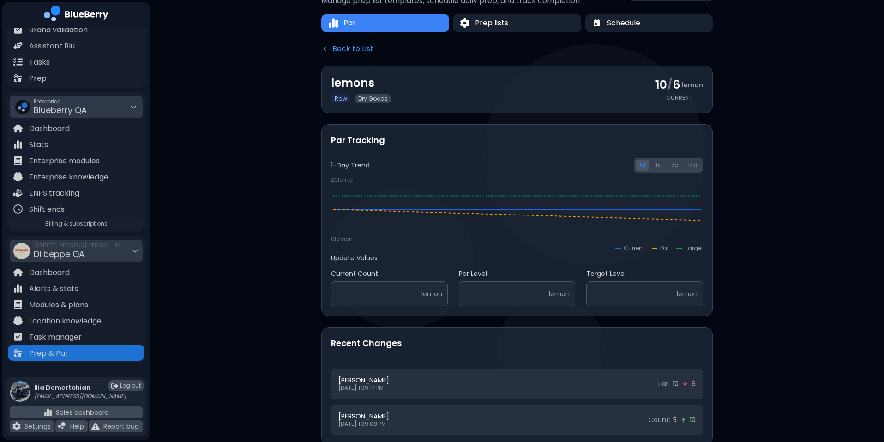
click at [351, 52] on button "Back to List" at bounding box center [347, 48] width 52 height 11
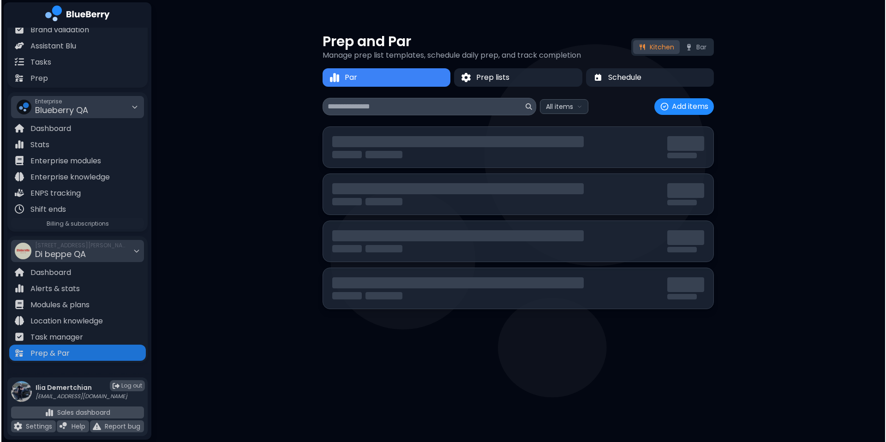
scroll to position [0, 0]
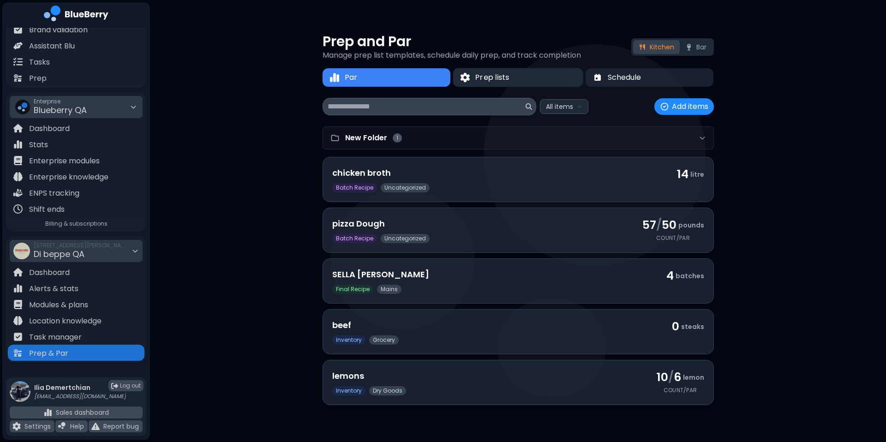
click at [524, 82] on button "Prep lists" at bounding box center [518, 77] width 131 height 19
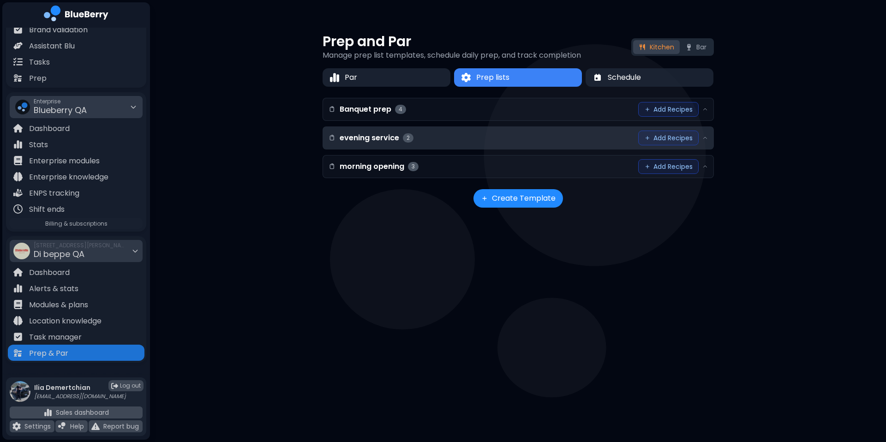
click at [507, 142] on div "evening service 2 Add Recipes" at bounding box center [518, 138] width 391 height 22
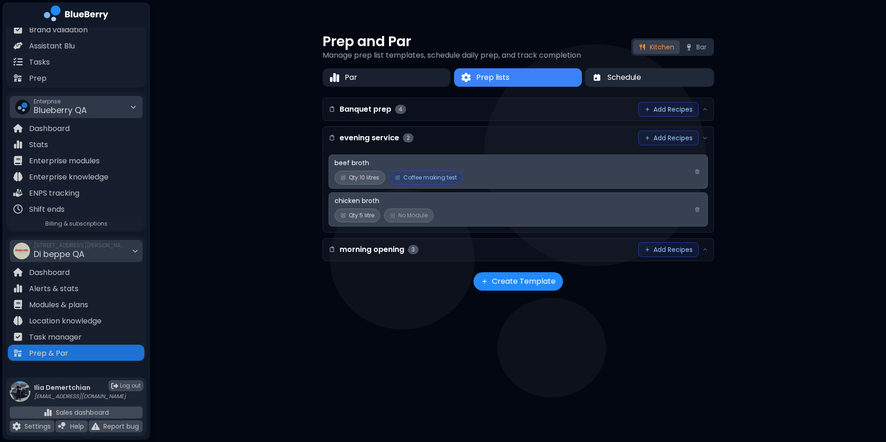
click at [624, 75] on span "Schedule" at bounding box center [625, 77] width 34 height 11
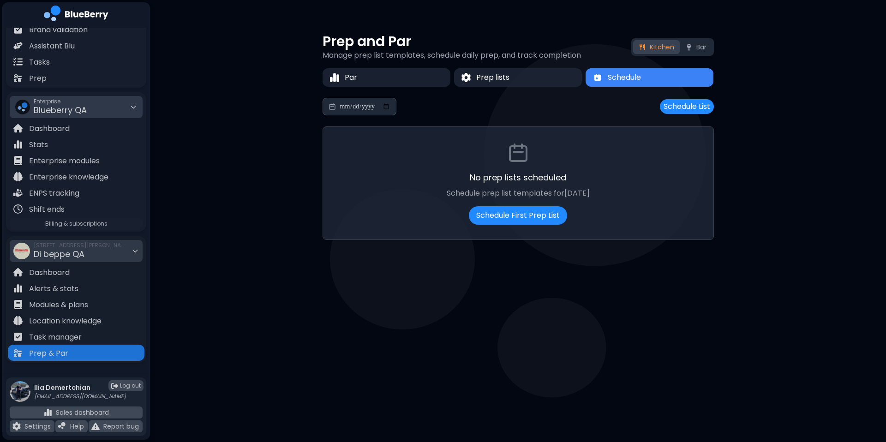
click at [687, 114] on div "**********" at bounding box center [519, 107] width 392 height 18
click at [672, 106] on button "Schedule List" at bounding box center [687, 106] width 54 height 15
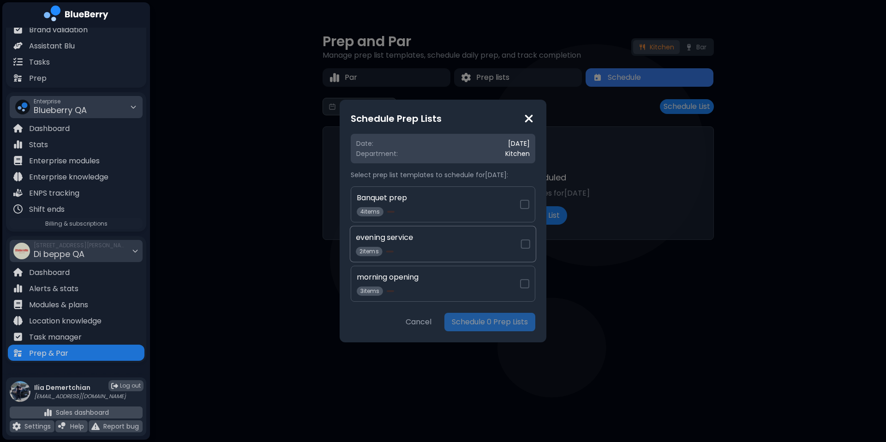
click at [393, 235] on h4 "evening service" at bounding box center [438, 237] width 165 height 11
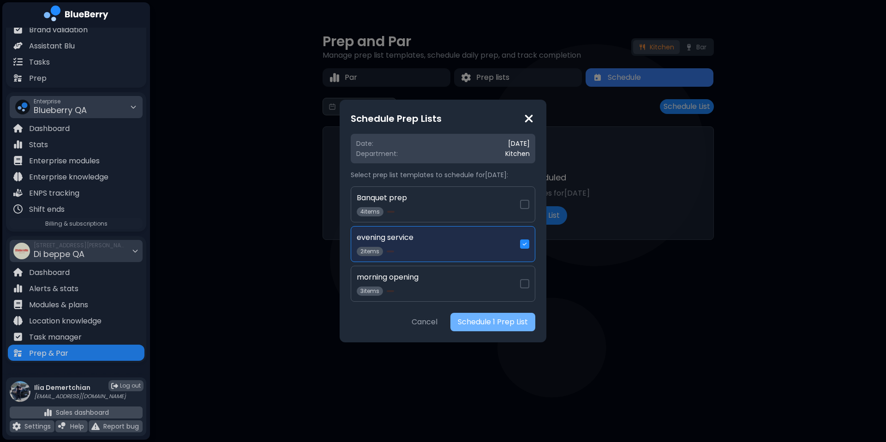
click at [471, 313] on button "Schedule 1 Prep List" at bounding box center [493, 322] width 85 height 18
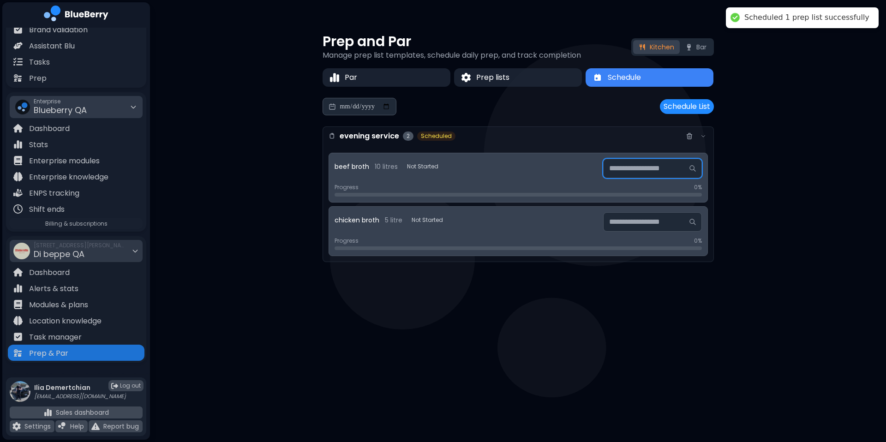
click at [649, 174] on div at bounding box center [652, 168] width 99 height 19
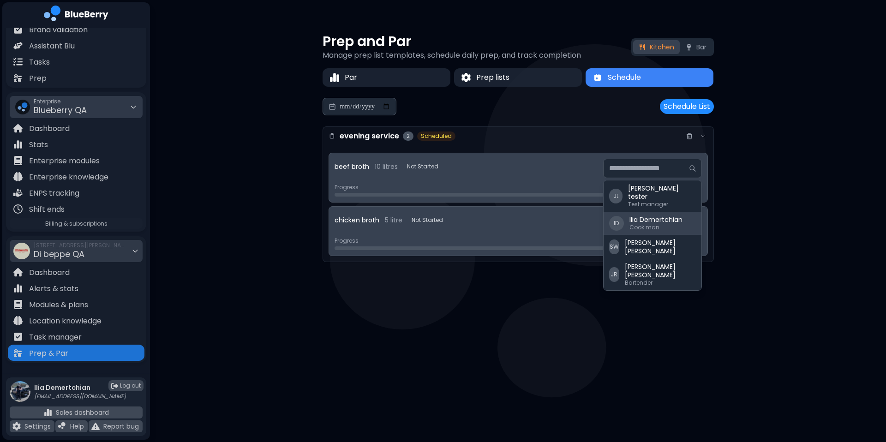
click at [633, 224] on div "Cook man" at bounding box center [656, 227] width 53 height 7
type input "**********"
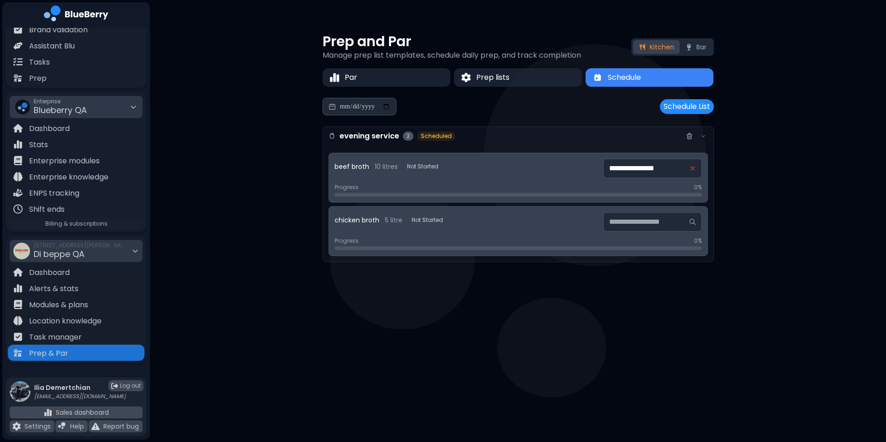
click at [108, 110] on div "Enterprise Blueberry QA" at bounding box center [76, 107] width 133 height 22
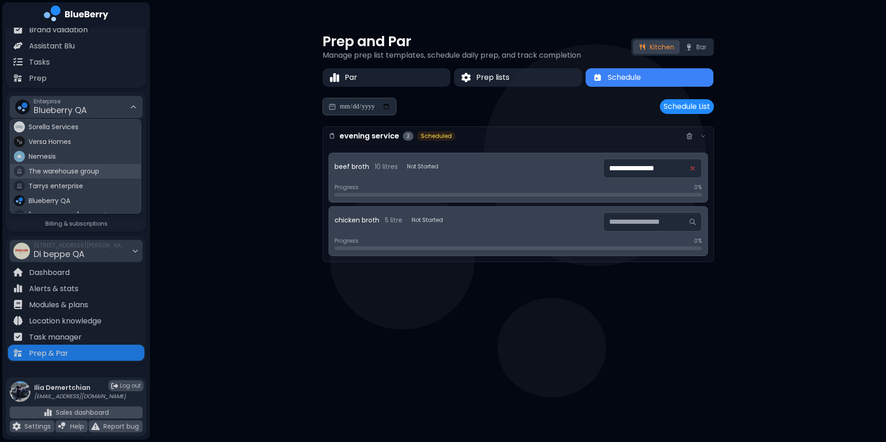
scroll to position [54, 0]
click at [43, 177] on span "Blueberry Playground" at bounding box center [63, 176] width 68 height 8
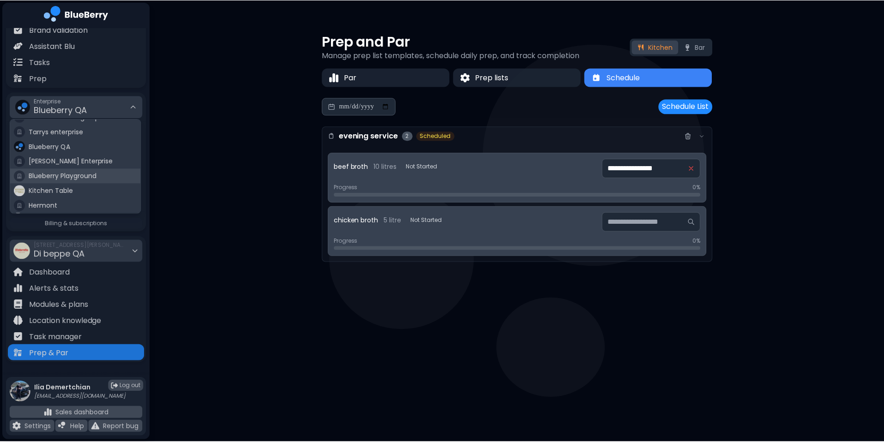
scroll to position [51, 0]
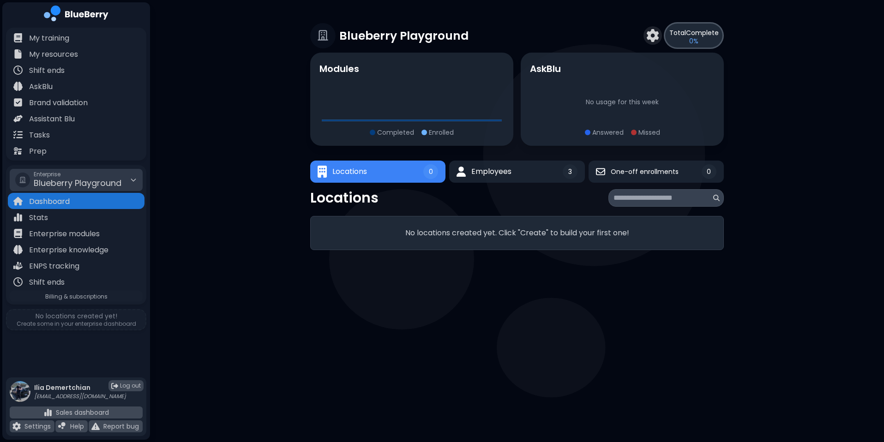
click at [276, 368] on main "Blueberry Playground Total Complete 0 % Modules Completed Enrolled AskBlu No us…" at bounding box center [442, 221] width 884 height 442
click at [164, 216] on div "Blueberry Playground Total Complete 0 % Modules Completed Enrolled AskBlu No us…" at bounding box center [517, 136] width 734 height 272
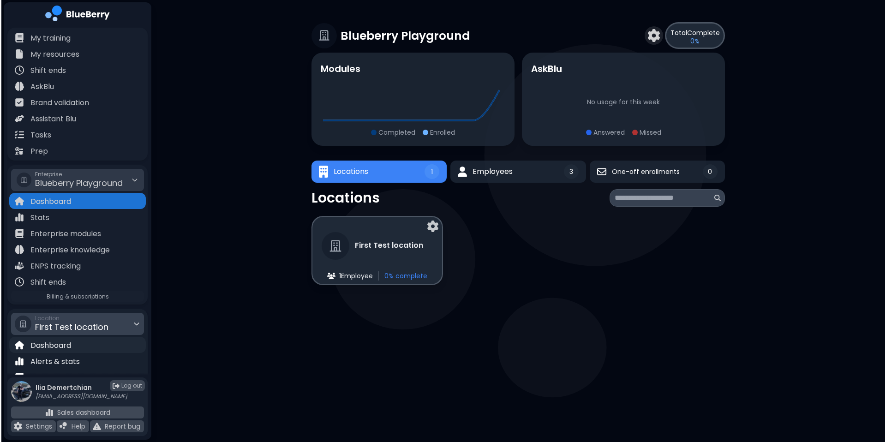
scroll to position [73, 0]
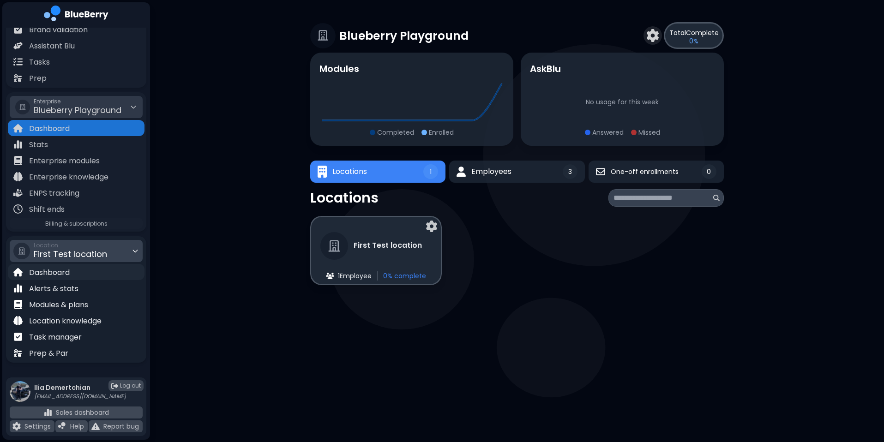
click at [66, 272] on p "Dashboard" at bounding box center [49, 272] width 41 height 11
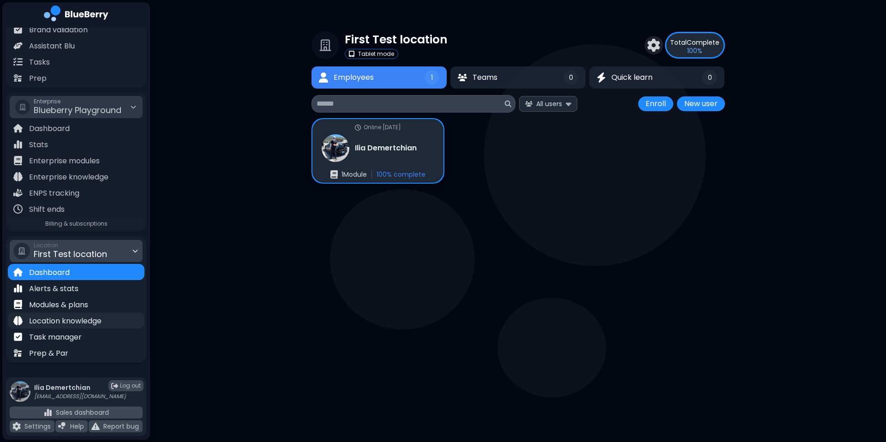
click at [67, 322] on p "Location knowledge" at bounding box center [65, 321] width 72 height 11
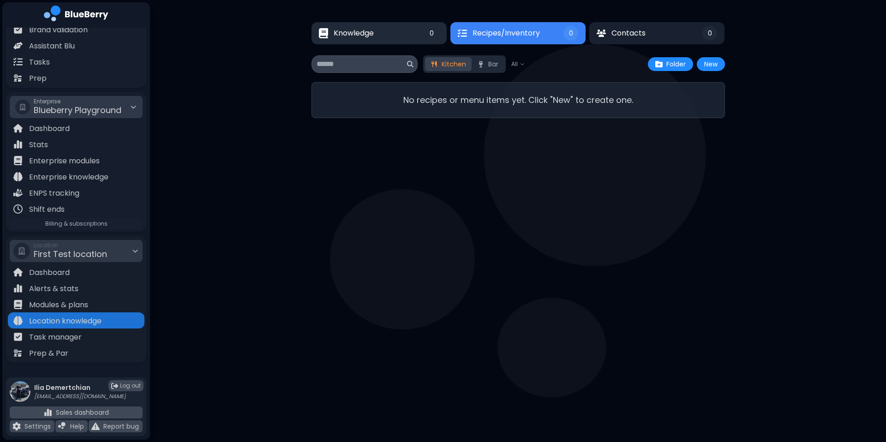
click at [375, 39] on button "Knowledge 0" at bounding box center [379, 33] width 135 height 22
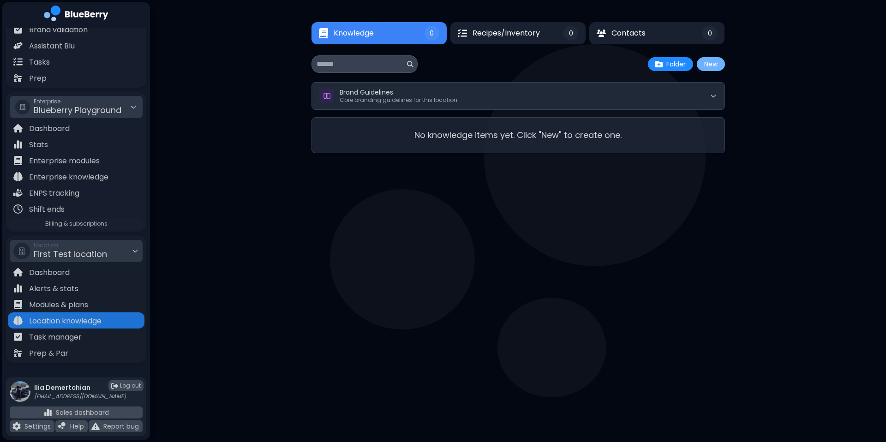
click at [714, 61] on button "New" at bounding box center [711, 64] width 28 height 14
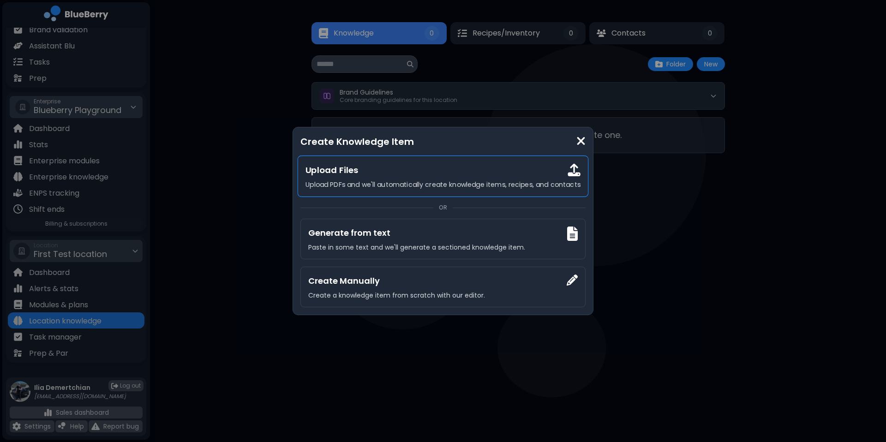
click at [433, 179] on div "Upload Files Upload PDFs and we'll automatically create knowledge items, recipe…" at bounding box center [443, 177] width 291 height 42
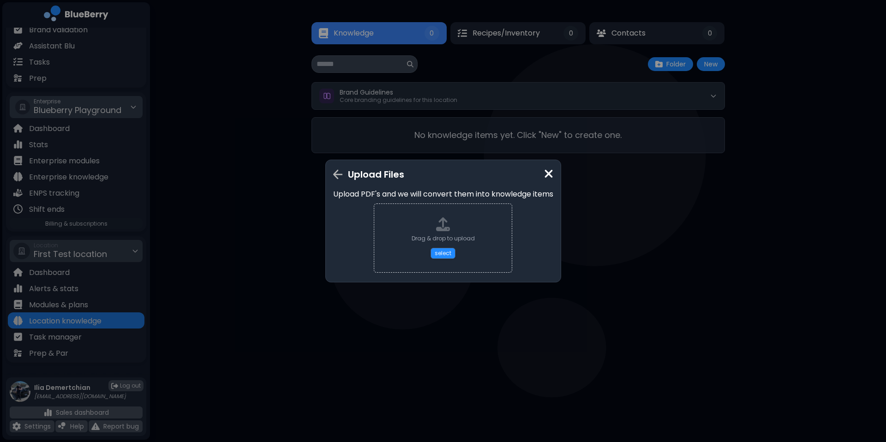
click at [430, 247] on div "Drag & drop to upload select" at bounding box center [443, 238] width 63 height 42
click at [428, 254] on div "Drag & drop to upload select" at bounding box center [443, 238] width 63 height 42
type input "**********"
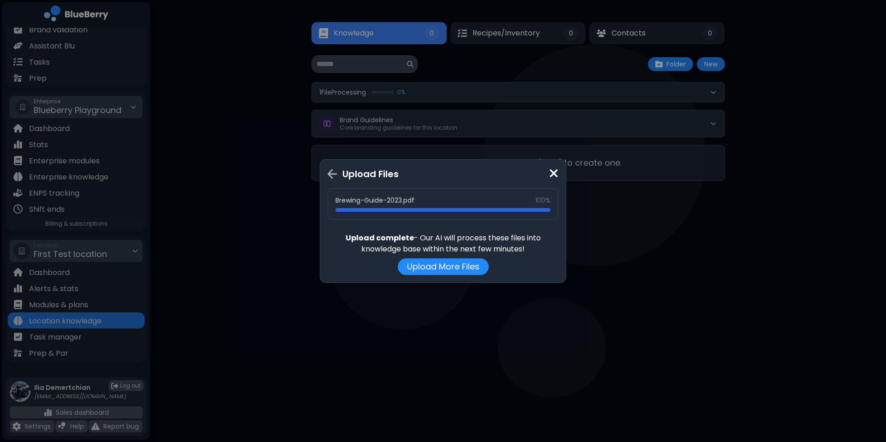
click at [690, 383] on div "Upload Files Brewing-Guide-2023.pdf 100% Upload complete - Our AI will process …" at bounding box center [443, 221] width 886 height 442
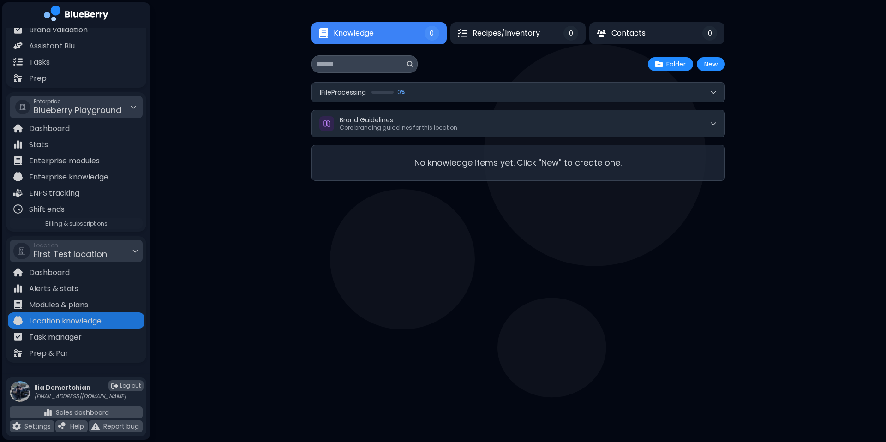
click at [515, 102] on button "1 File Processing 0 %" at bounding box center [518, 92] width 413 height 19
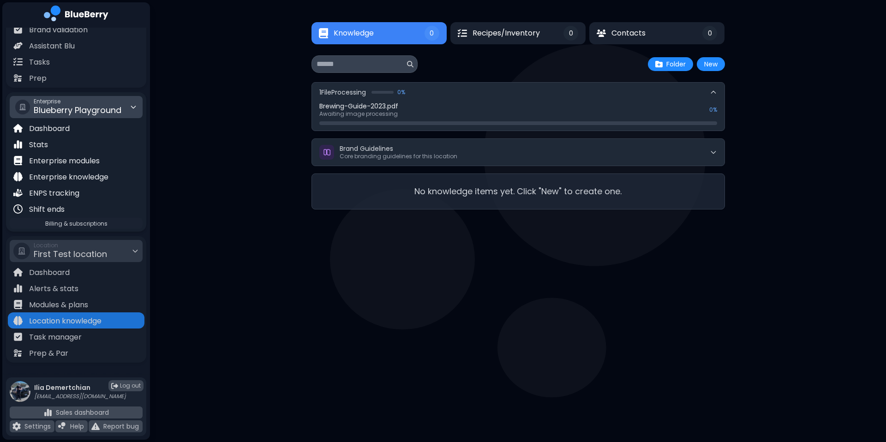
click at [93, 105] on span "Blueberry Playground" at bounding box center [78, 110] width 88 height 12
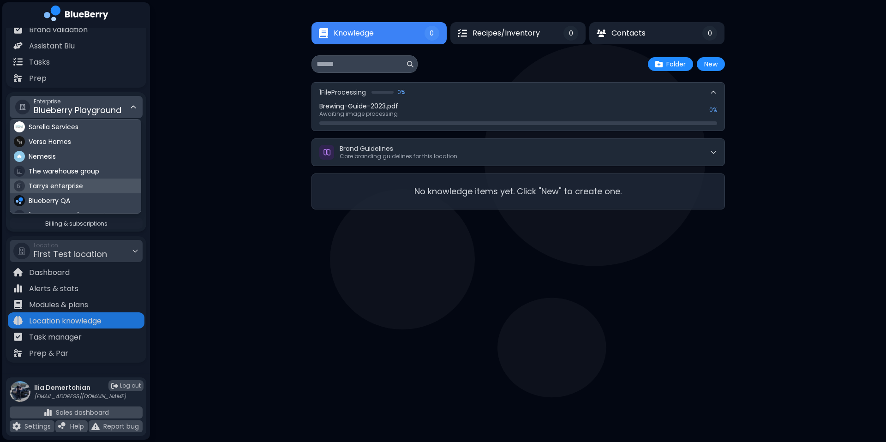
scroll to position [27, 0]
click at [67, 177] on span "Blueberry QA" at bounding box center [50, 173] width 42 height 8
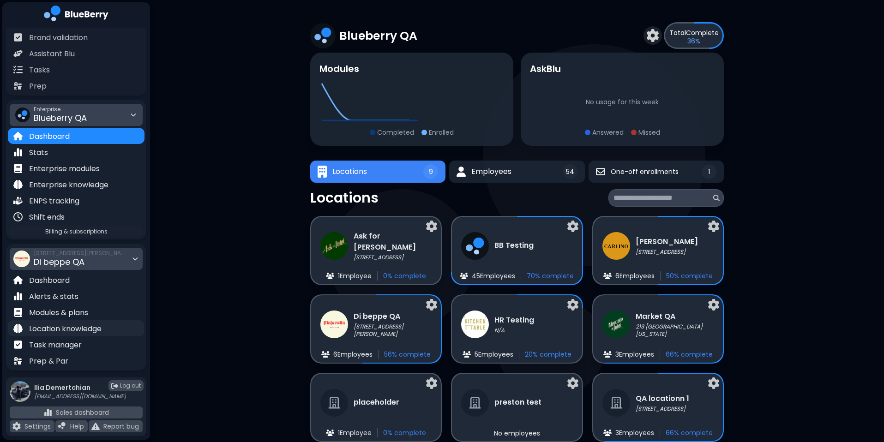
scroll to position [73, 0]
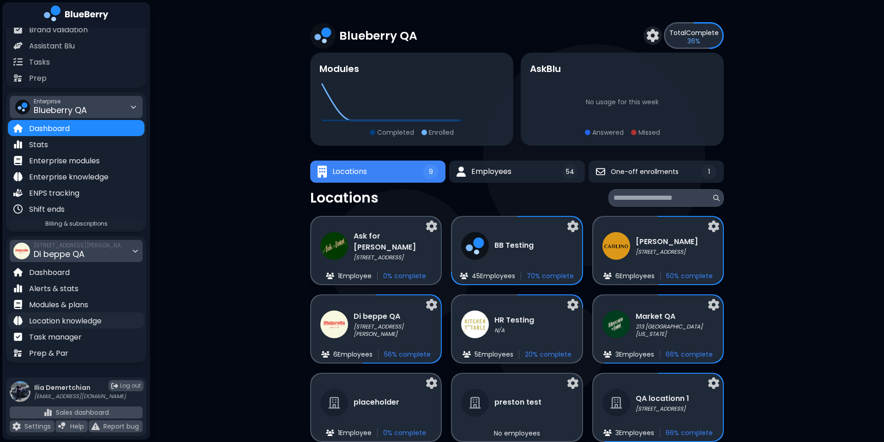
click at [86, 323] on p "Location knowledge" at bounding box center [65, 321] width 72 height 11
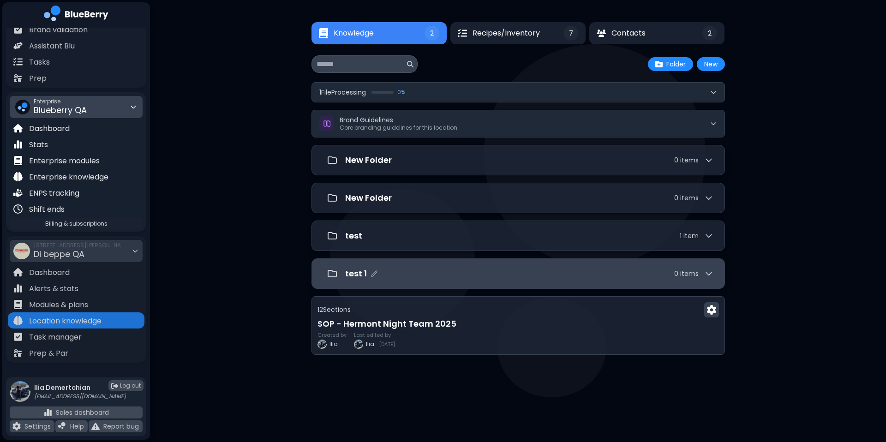
click at [478, 277] on div "test 1 0 item s" at bounding box center [529, 273] width 368 height 13
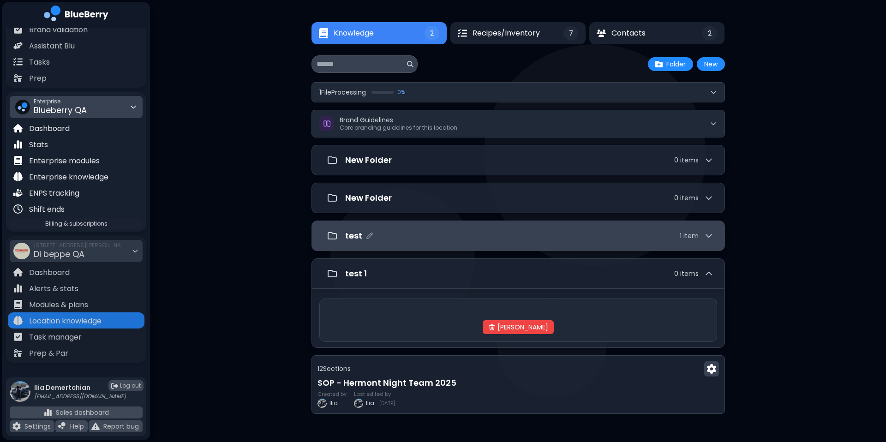
click at [518, 241] on div "test 1 item" at bounding box center [529, 235] width 368 height 13
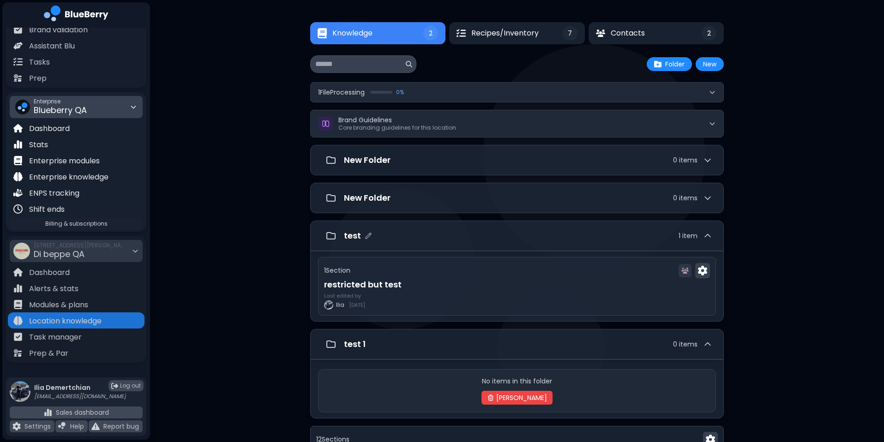
click at [518, 241] on div "test 1 item" at bounding box center [528, 235] width 368 height 13
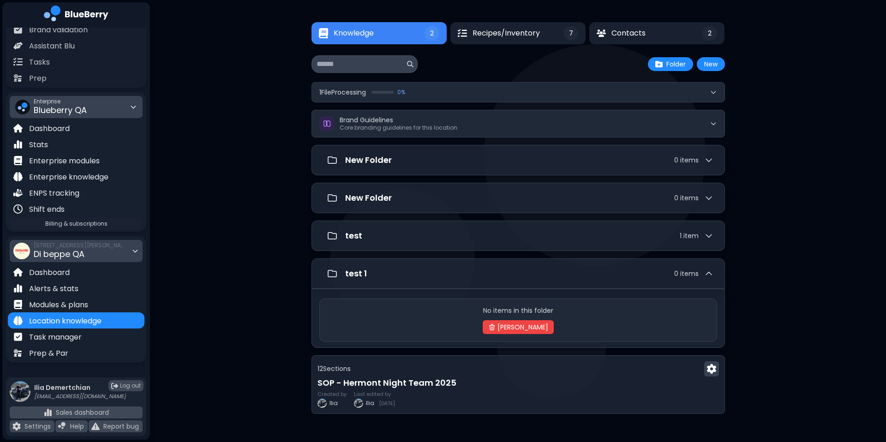
click at [87, 248] on span "1001 W Cordova St, Vancouver, BC V6C 2G8" at bounding box center [80, 245] width 92 height 7
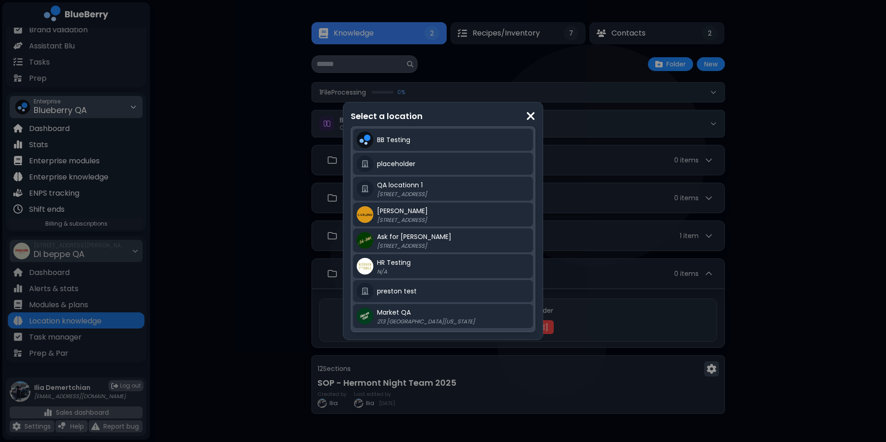
click at [445, 331] on div "BB Testing placeholder QA locationn 1 2968 Christmas Way, Coquitlam BC Carlino …" at bounding box center [443, 230] width 185 height 206
click at [459, 317] on div "Market QA 213 East Georgia" at bounding box center [453, 316] width 152 height 18
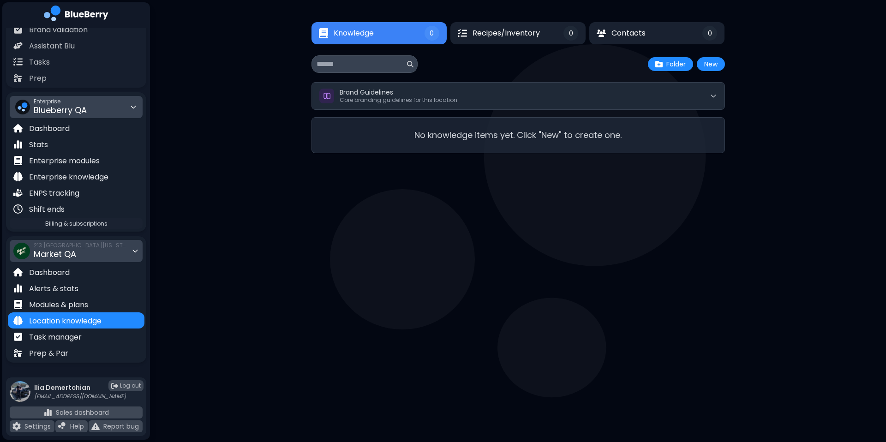
click at [90, 242] on div "213 East Georgia Market QA" at bounding box center [76, 251] width 133 height 22
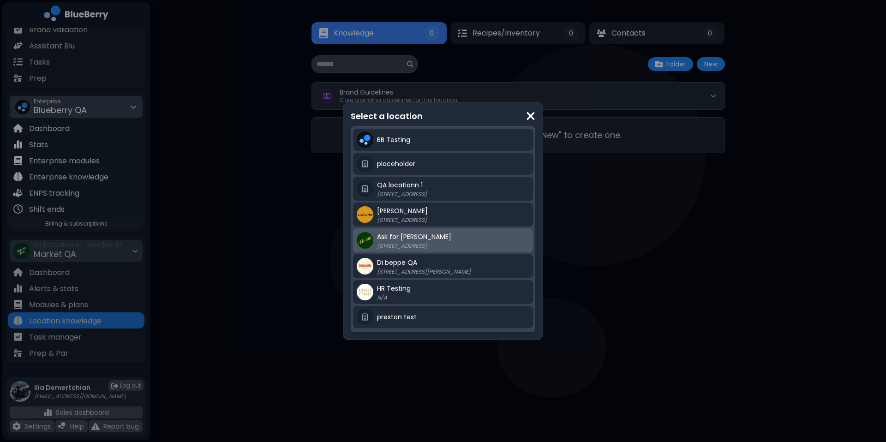
click at [429, 244] on p "305 Alexander Street Vancouver BC" at bounding box center [434, 245] width 115 height 7
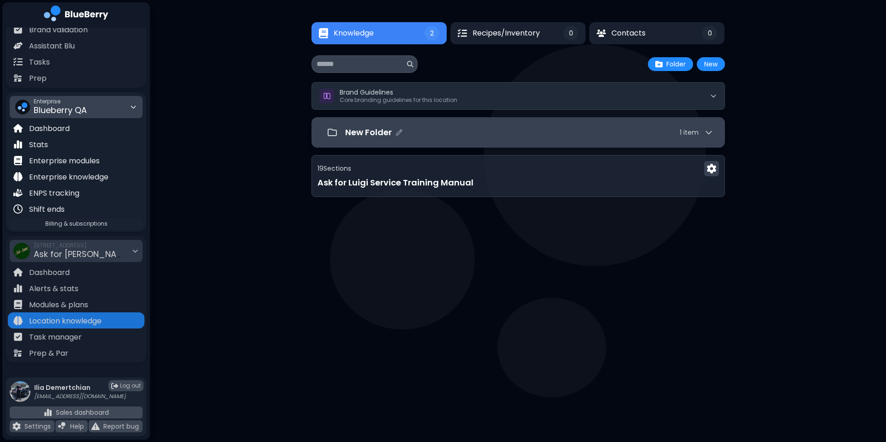
click at [533, 147] on div "New Folder 1 item" at bounding box center [519, 132] width 414 height 30
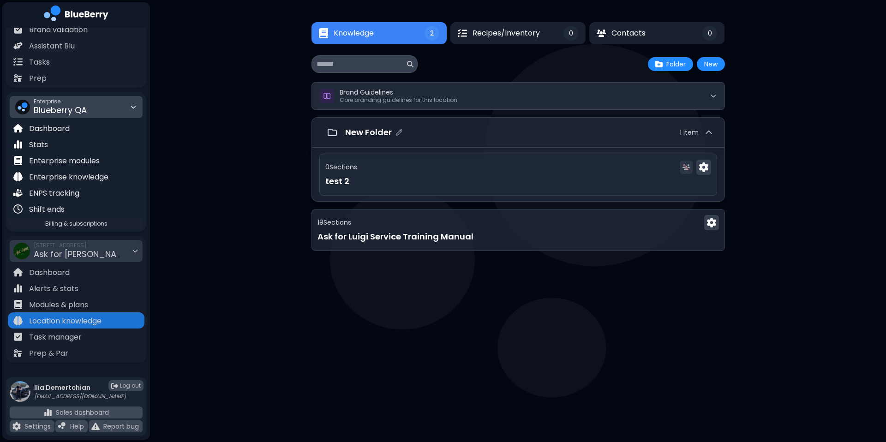
click at [550, 136] on div "New Folder 1 item" at bounding box center [529, 132] width 368 height 13
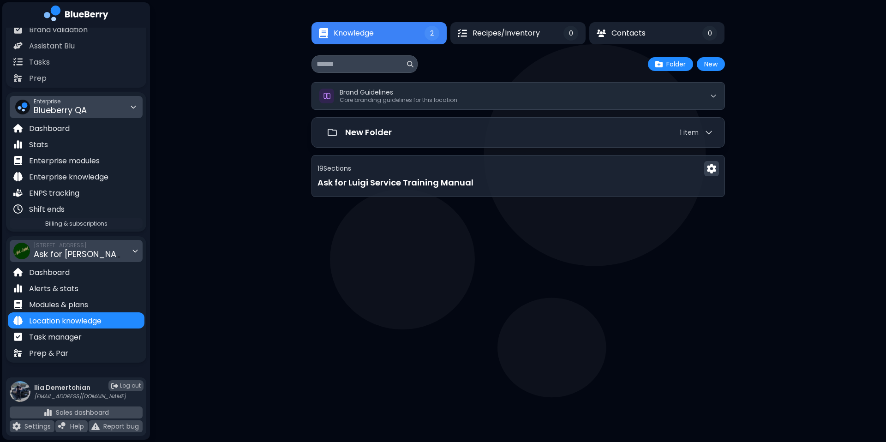
click at [84, 248] on span "Ask for Luigi QA" at bounding box center [82, 254] width 97 height 12
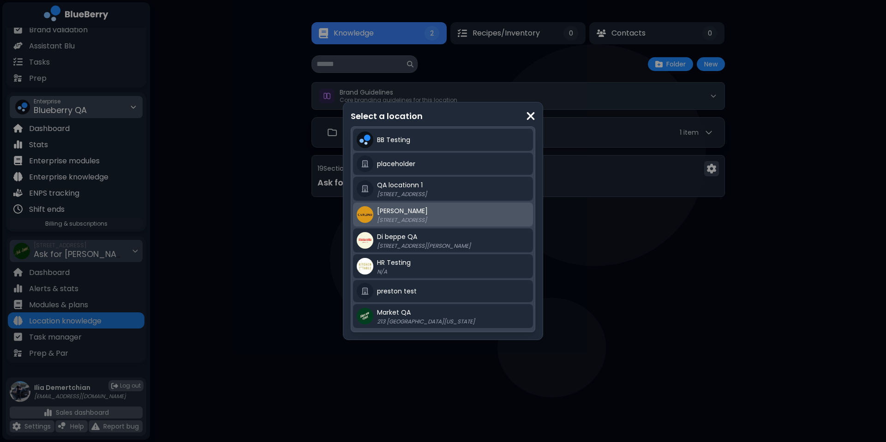
click at [443, 215] on div "Carlino QA 1115 Alberni street" at bounding box center [453, 214] width 152 height 18
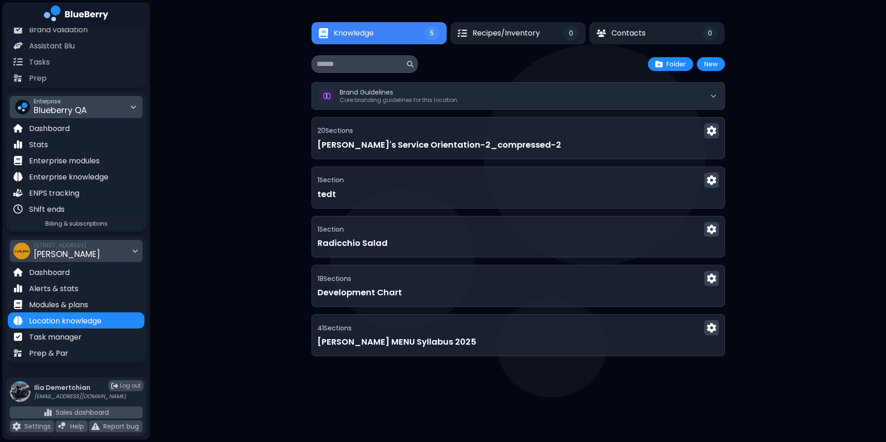
click at [81, 254] on div "1115 Alberni street Carlino QA" at bounding box center [76, 251] width 133 height 22
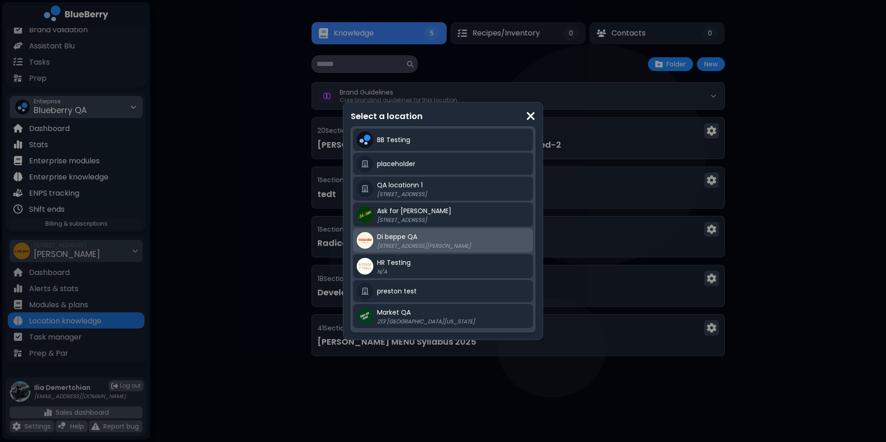
click at [468, 248] on p "1001 W Cordova St, Vancouver, BC V6C 2G8" at bounding box center [434, 245] width 115 height 7
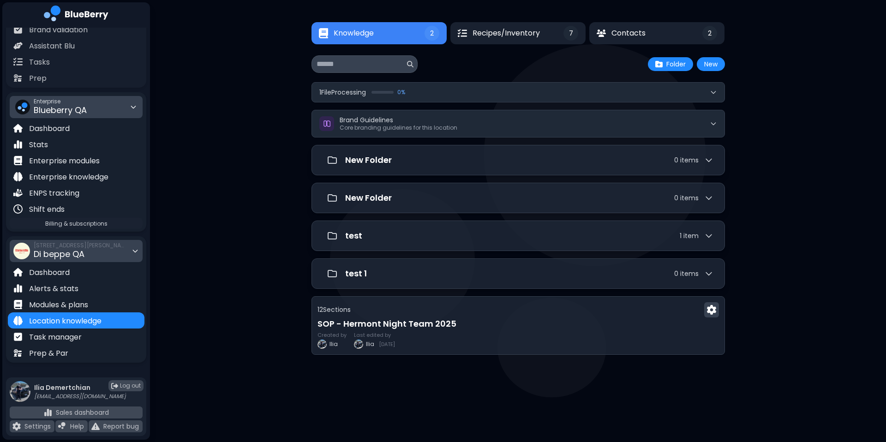
click at [57, 256] on span "Di beppe QA" at bounding box center [59, 254] width 51 height 12
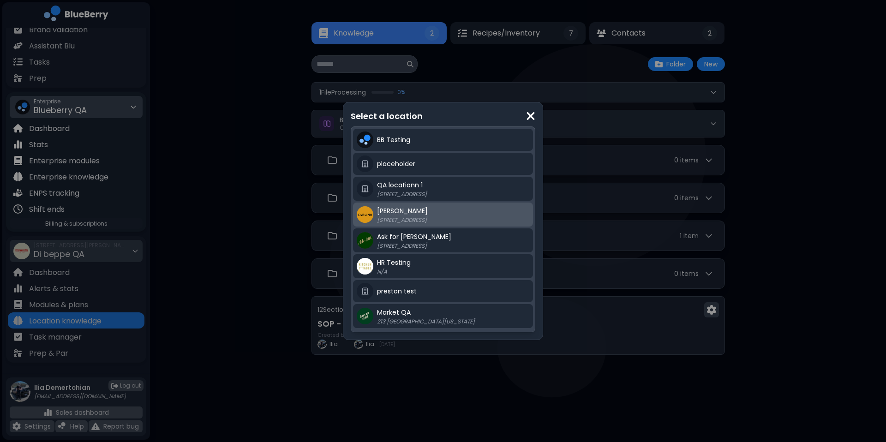
click at [430, 205] on div "Carlino QA 1115 Alberni street" at bounding box center [453, 214] width 152 height 18
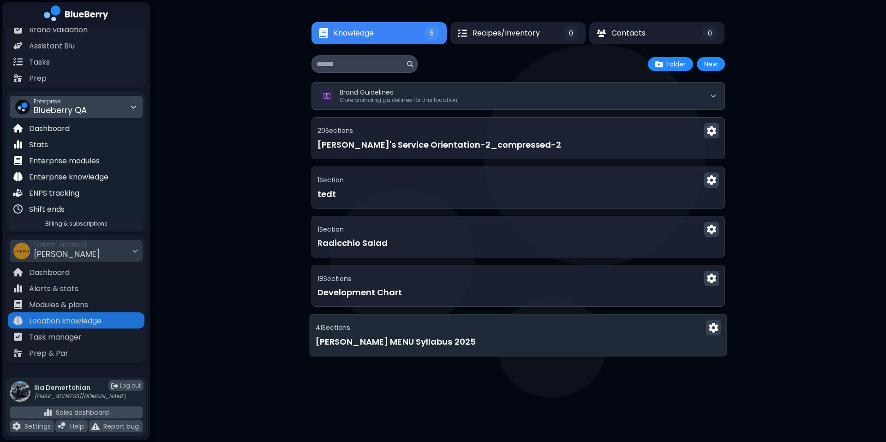
click at [406, 346] on h3 "Carlino MENU Syllabus 2025" at bounding box center [518, 342] width 406 height 13
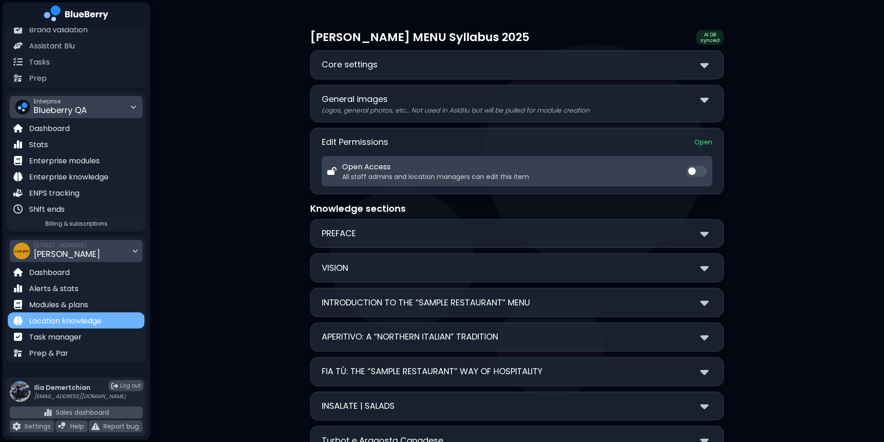
click at [47, 319] on p "Location knowledge" at bounding box center [65, 321] width 72 height 11
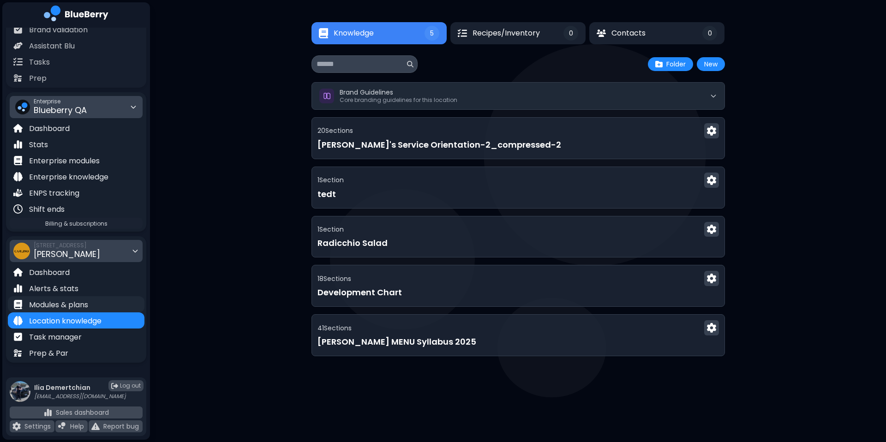
click at [86, 303] on p "Modules & plans" at bounding box center [58, 305] width 59 height 11
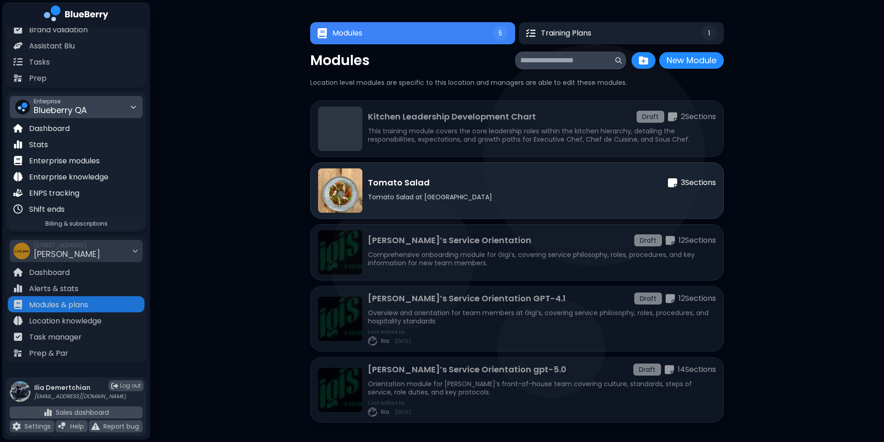
click at [689, 73] on div "Modules New Module New Module Location level modules are specific to this locat…" at bounding box center [517, 237] width 414 height 371
click at [710, 61] on button "New Module" at bounding box center [691, 60] width 65 height 17
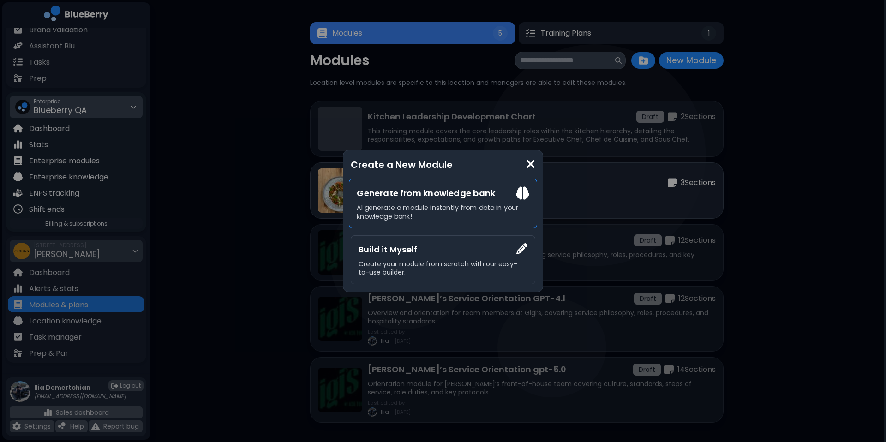
click at [444, 219] on p "AI generate a module instantly from data in your knowledge bank!" at bounding box center [443, 212] width 172 height 17
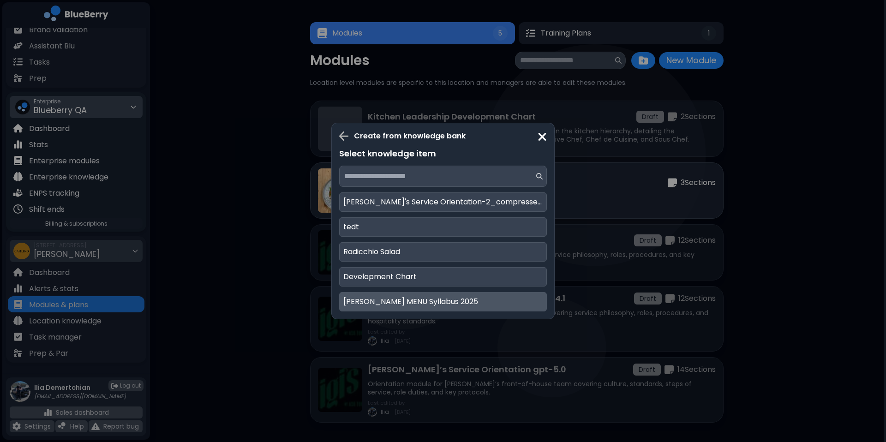
click at [405, 304] on p "Carlino MENU Syllabus 2025" at bounding box center [411, 301] width 135 height 11
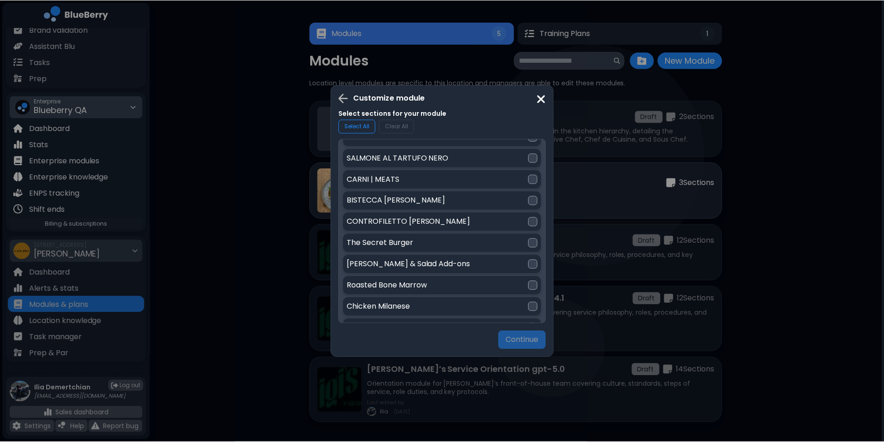
scroll to position [205, 0]
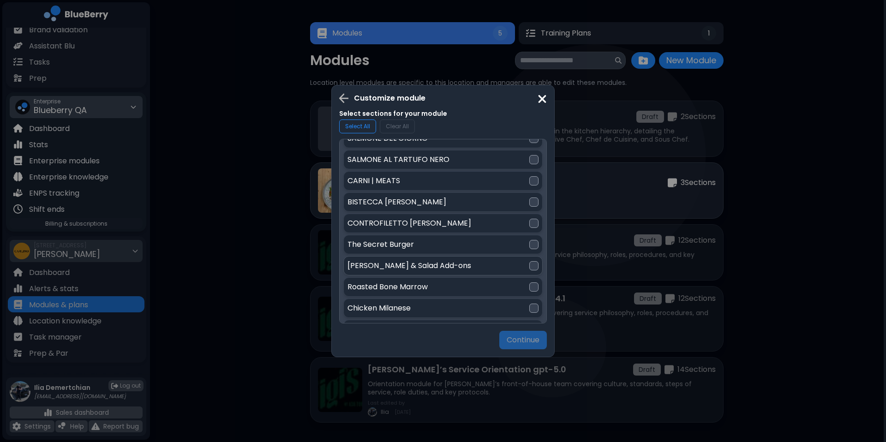
click at [408, 256] on div "Cicchetti & Salad Add-ons" at bounding box center [443, 265] width 199 height 19
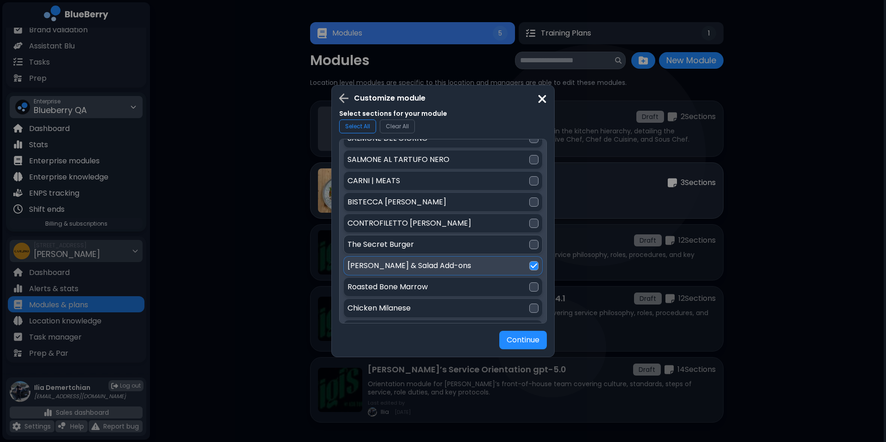
click at [418, 247] on div "The Secret Burger" at bounding box center [439, 244] width 182 height 11
click at [436, 223] on p "CONTROFILETTO DI AGNELLO" at bounding box center [410, 223] width 124 height 11
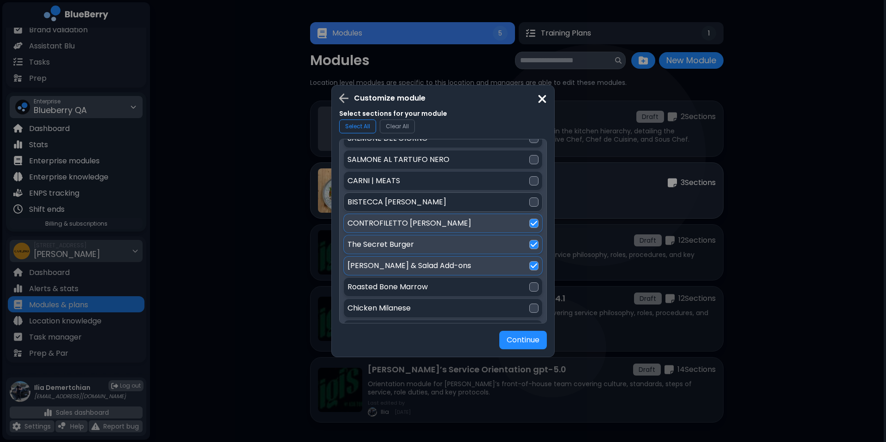
click at [450, 204] on div "BISTECCA DI MANZO" at bounding box center [439, 202] width 182 height 11
click at [460, 185] on div "CARNI | MEATS" at bounding box center [439, 180] width 182 height 11
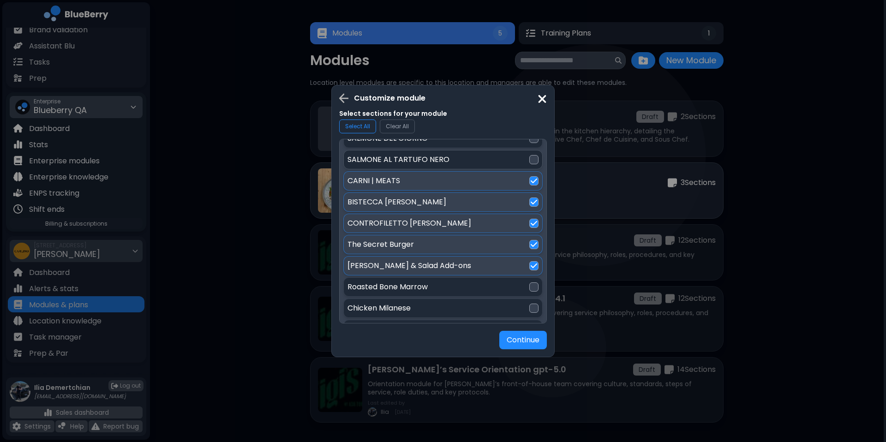
click at [486, 155] on div "SALMONE AL TARTUFO NERO" at bounding box center [439, 159] width 182 height 11
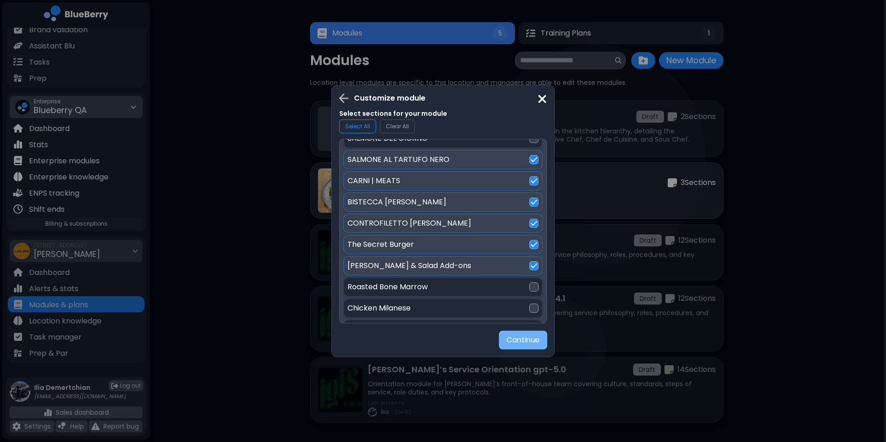
click at [528, 344] on button "Continue" at bounding box center [523, 340] width 48 height 19
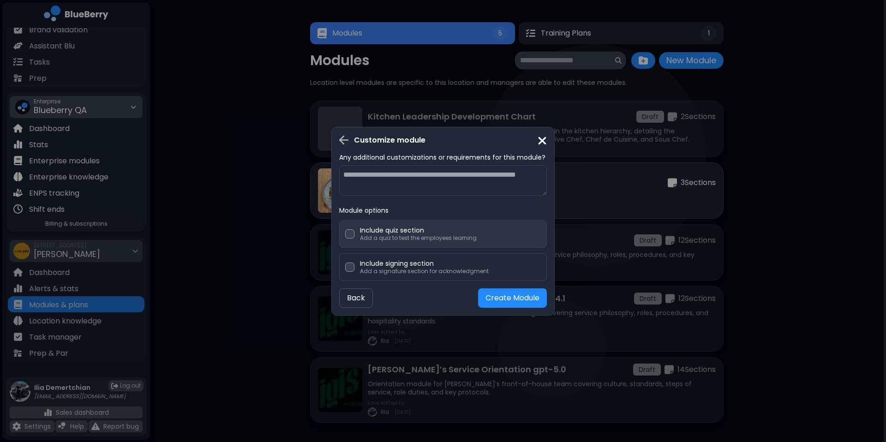
click at [412, 241] on div "Include quiz section Add a quiz to test the employees learning" at bounding box center [443, 234] width 208 height 28
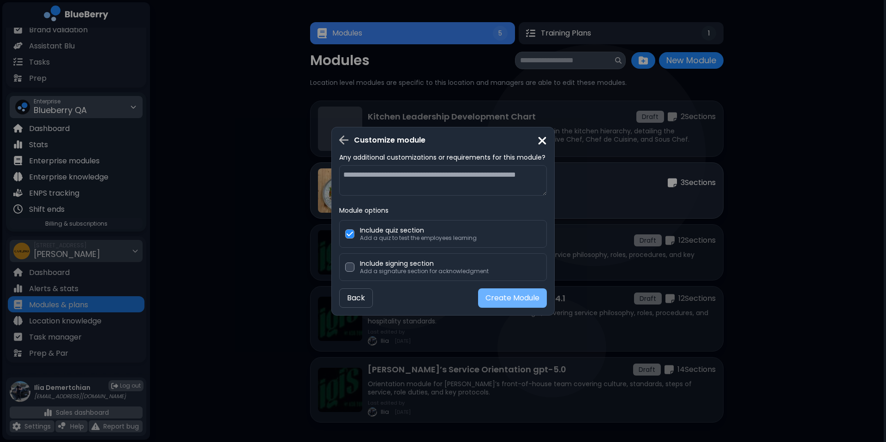
click at [492, 292] on button "Create Module" at bounding box center [512, 298] width 69 height 19
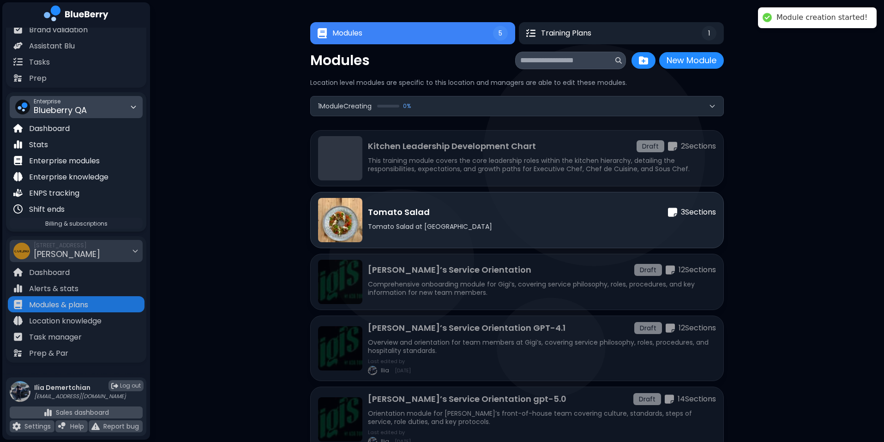
click at [517, 93] on div "Modules New Module New Module Location level modules are specific to this locat…" at bounding box center [517, 252] width 414 height 401
click at [487, 114] on button "1 Module Creating 0 %" at bounding box center [517, 105] width 413 height 19
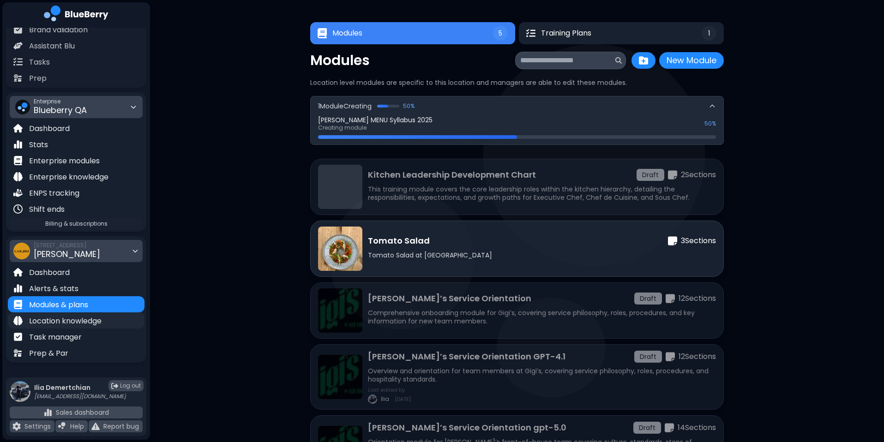
click at [81, 320] on p "Location knowledge" at bounding box center [65, 321] width 72 height 11
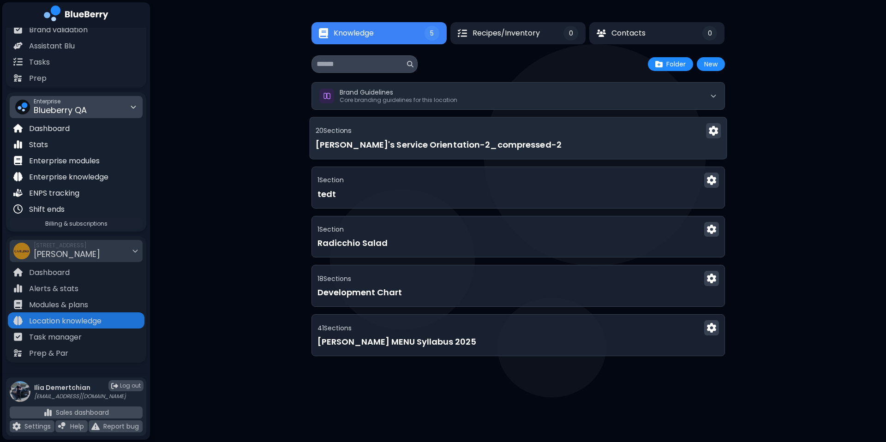
click at [539, 137] on div "20 Section s" at bounding box center [518, 130] width 406 height 15
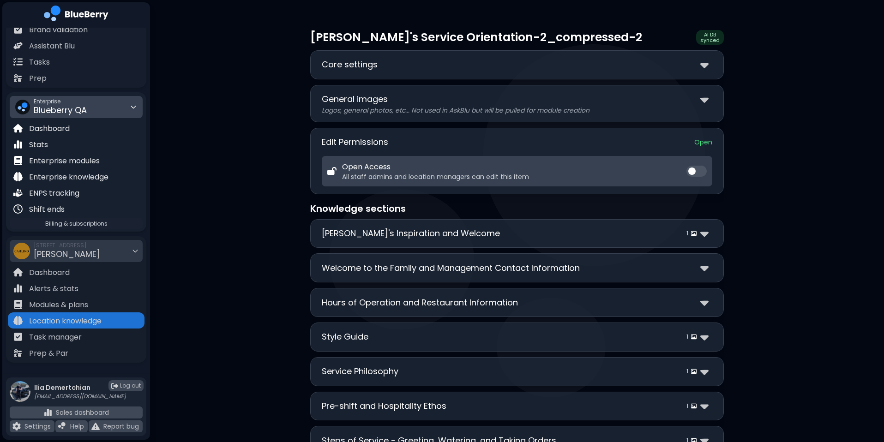
click at [566, 71] on div "Core settings" at bounding box center [517, 64] width 391 height 13
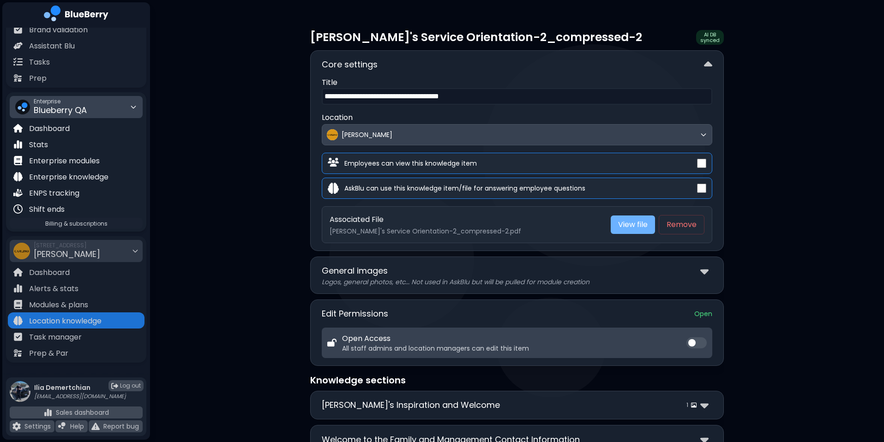
click at [624, 229] on link "View file" at bounding box center [633, 225] width 44 height 18
click at [588, 76] on div "**********" at bounding box center [517, 158] width 391 height 172
click at [570, 67] on div "Core settings" at bounding box center [517, 64] width 391 height 13
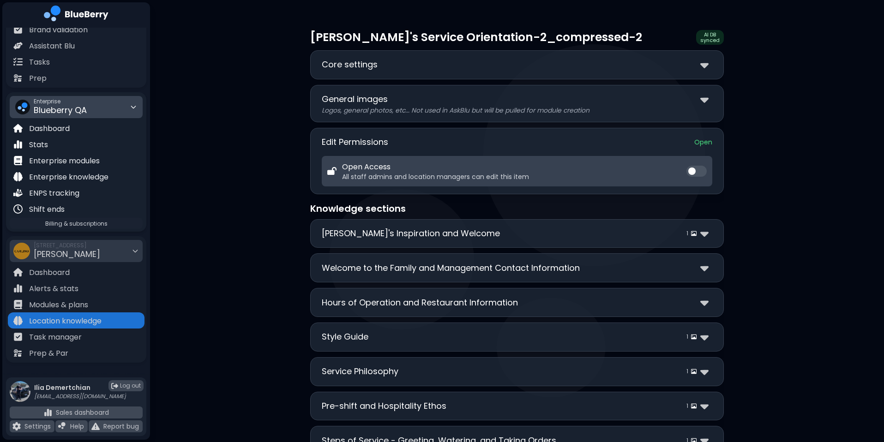
click at [570, 67] on div "Core settings" at bounding box center [517, 64] width 391 height 13
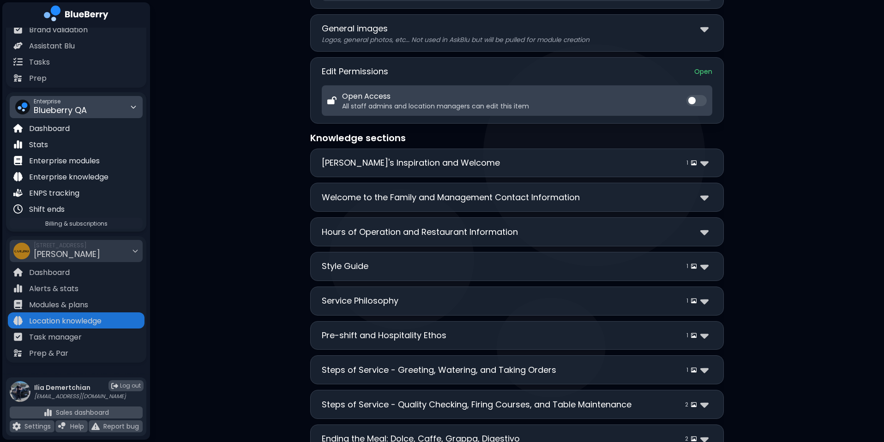
scroll to position [387, 0]
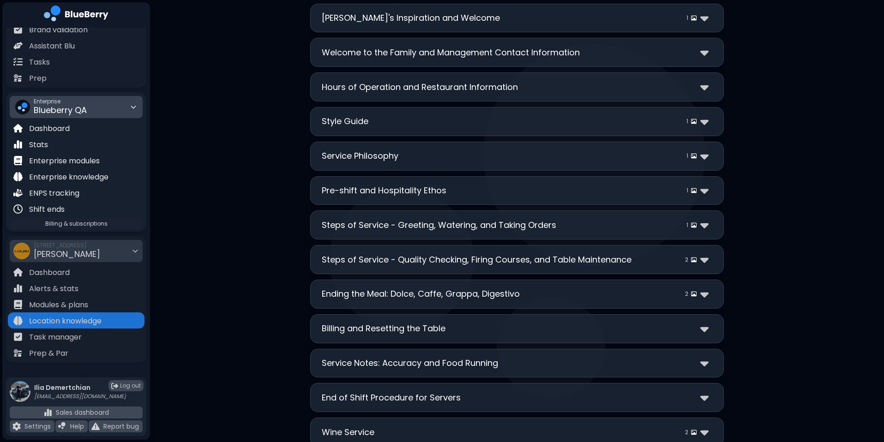
click at [410, 220] on p "Steps of Service - Greeting, Watering, and Taking Orders" at bounding box center [439, 225] width 235 height 13
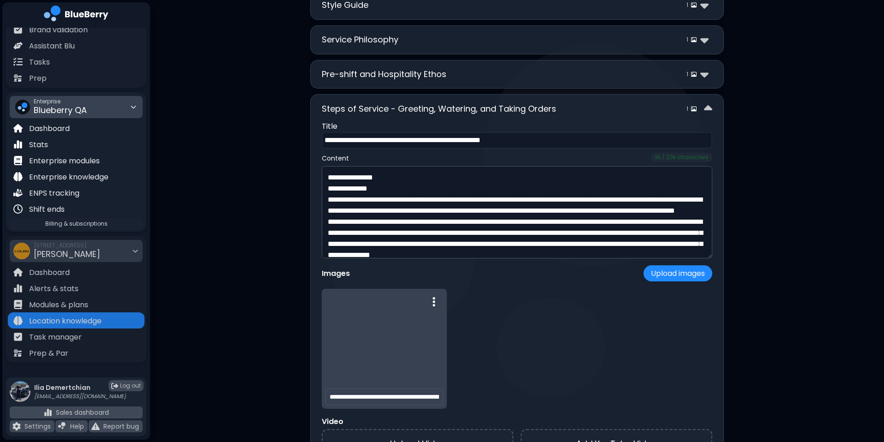
scroll to position [503, 0]
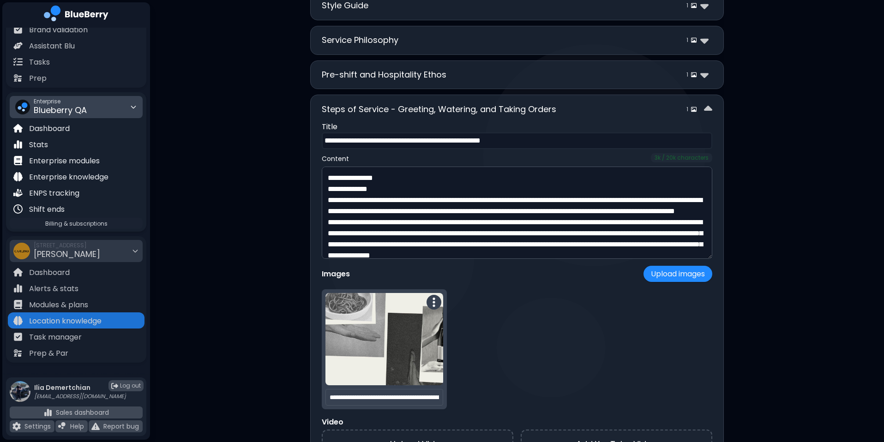
click at [490, 123] on p "Title" at bounding box center [517, 126] width 391 height 11
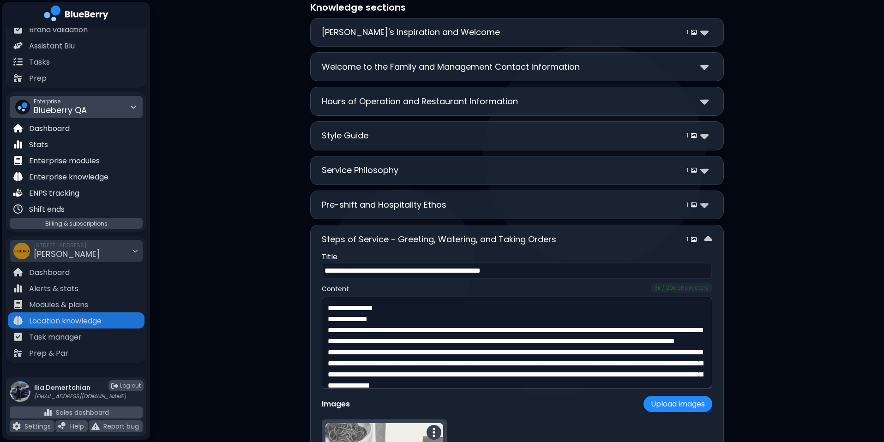
scroll to position [0, 0]
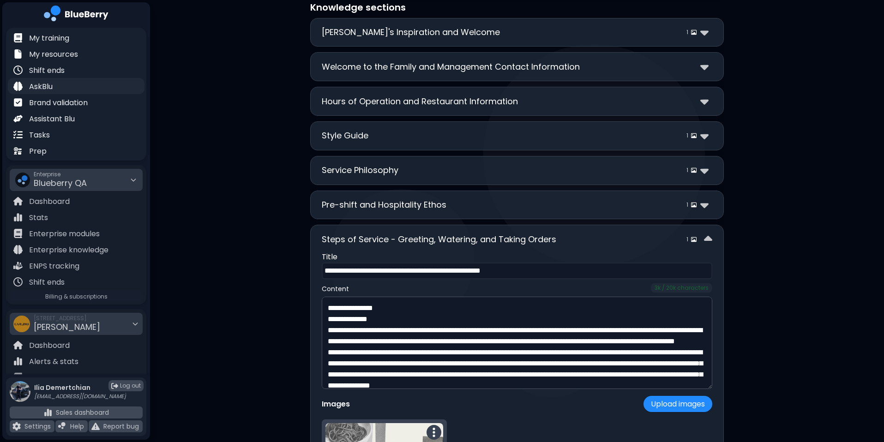
click at [42, 84] on p "AskBlu" at bounding box center [41, 86] width 24 height 11
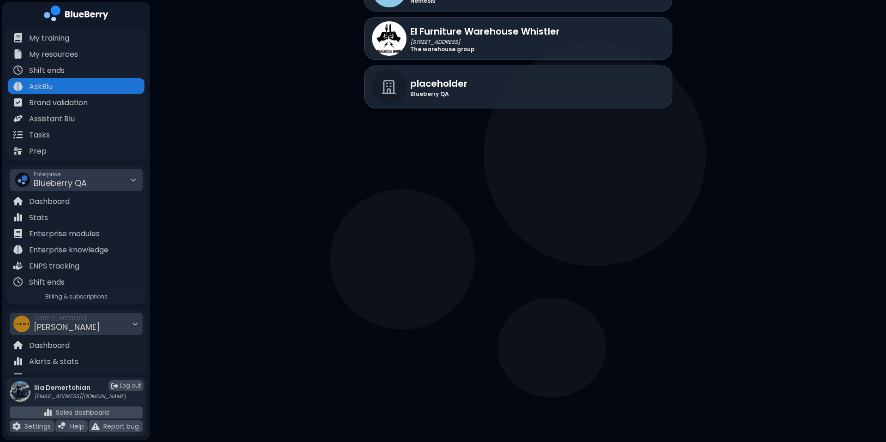
scroll to position [1465, 0]
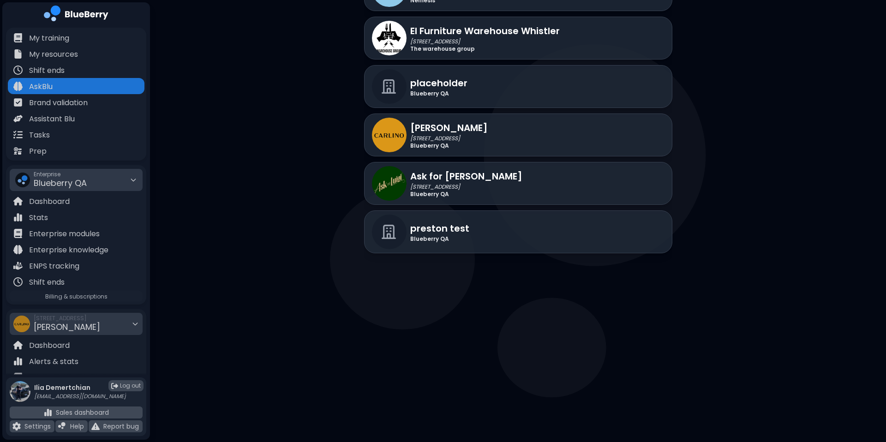
click at [530, 124] on div "Carlino QA 1115 Alberni street Blueberry QA" at bounding box center [518, 135] width 308 height 43
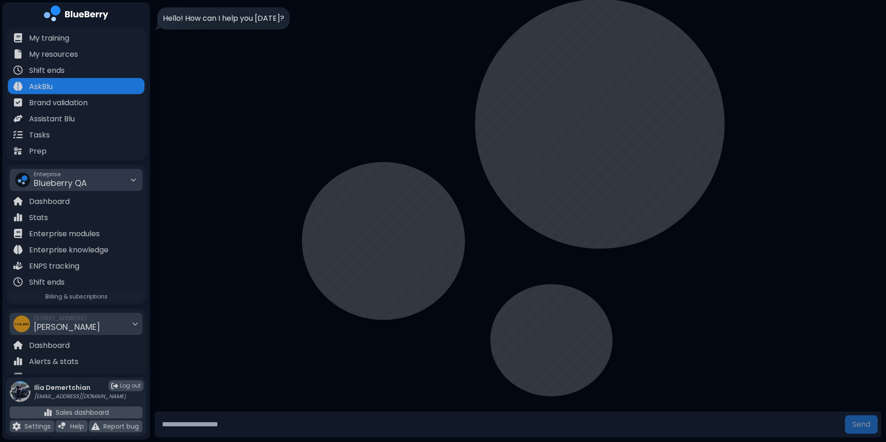
click at [257, 427] on input "text" at bounding box center [499, 425] width 683 height 18
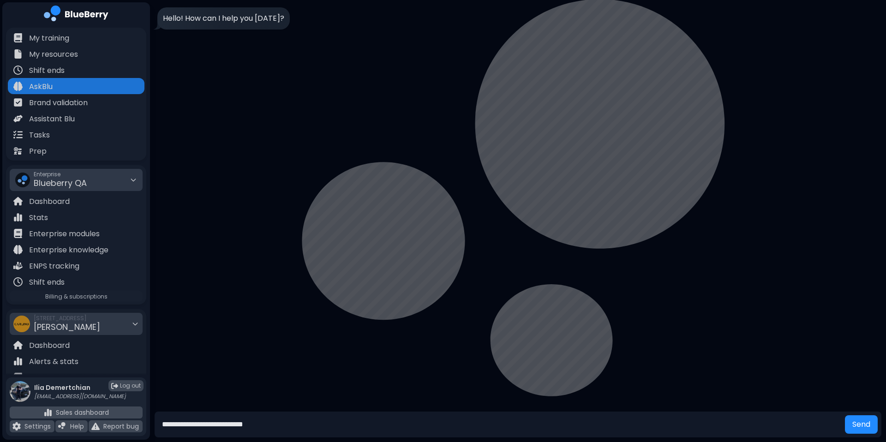
type input "**********"
click at [845, 416] on button "Send" at bounding box center [861, 425] width 33 height 18
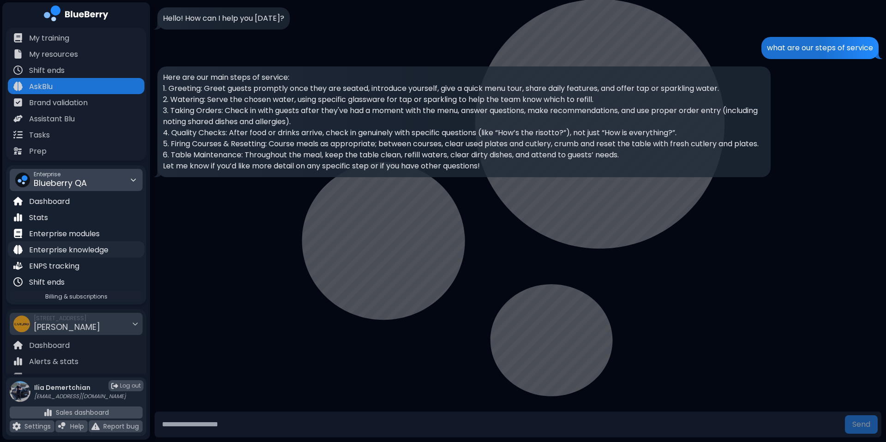
scroll to position [73, 0]
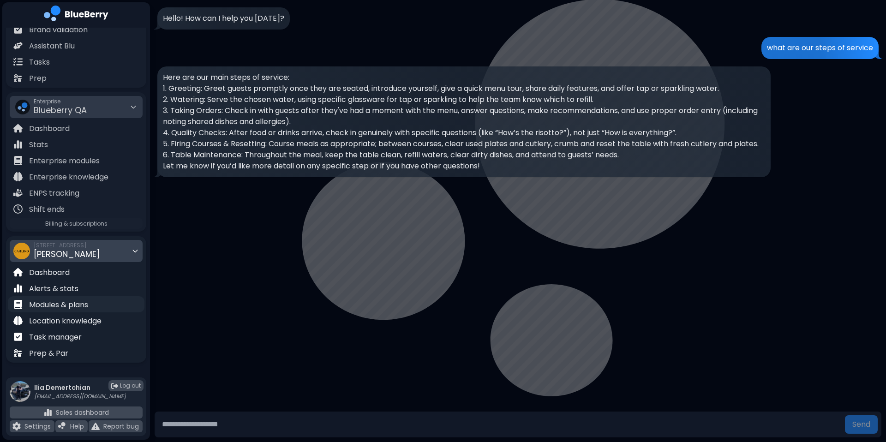
click at [82, 305] on p "Modules & plans" at bounding box center [58, 305] width 59 height 11
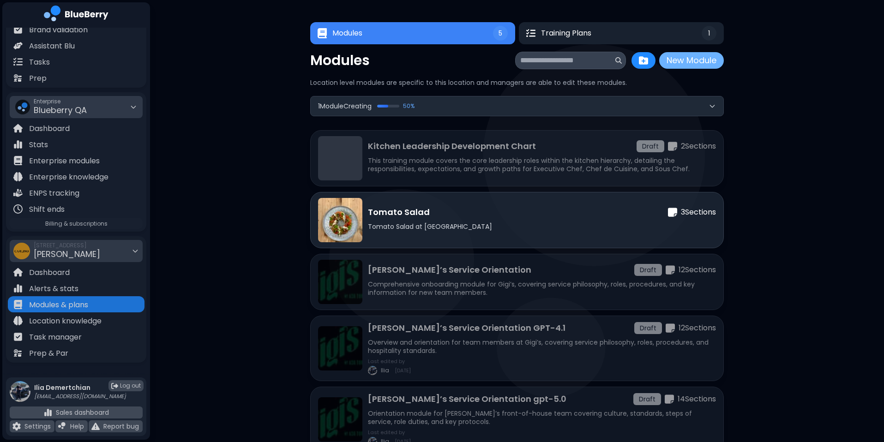
click at [683, 60] on button "New Module" at bounding box center [691, 60] width 65 height 17
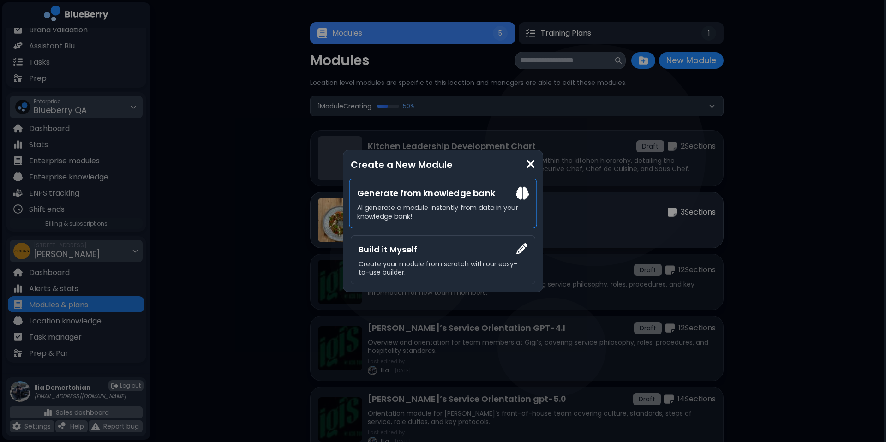
click at [422, 201] on div "Generate from knowledge bank AI generate a module instantly from data in your k…" at bounding box center [444, 204] width 188 height 50
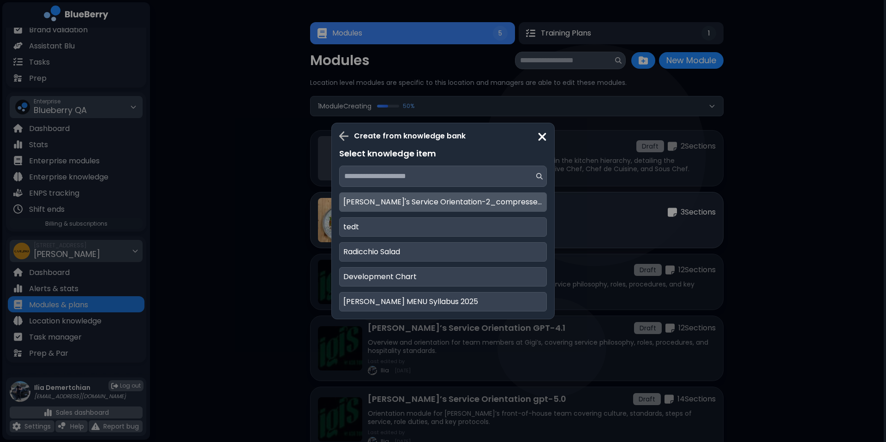
click at [428, 195] on div "Gigi's Service Orientation-2_compressed-2" at bounding box center [443, 202] width 208 height 19
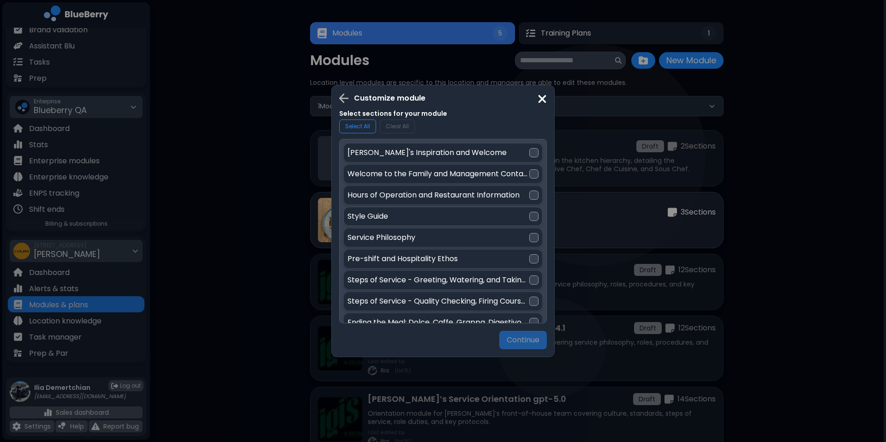
click at [474, 207] on div "Style Guide" at bounding box center [443, 216] width 199 height 19
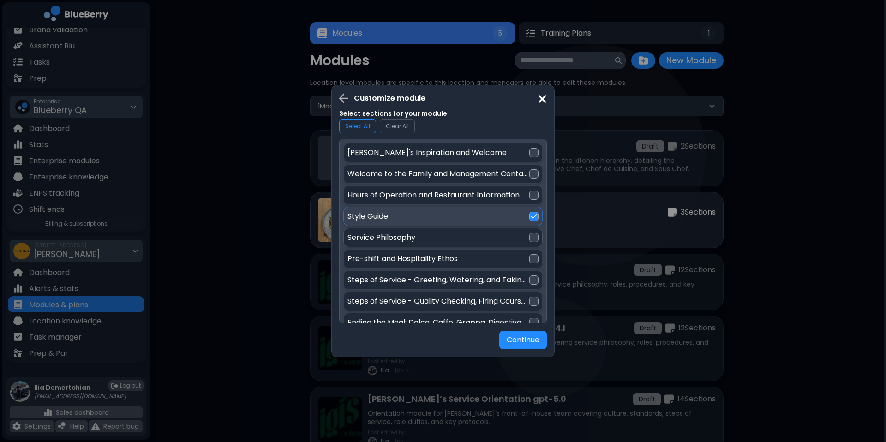
click at [420, 243] on div "Service Philosophy" at bounding box center [439, 237] width 182 height 11
click at [398, 260] on p "Pre-shift and Hospitality Ethos" at bounding box center [403, 258] width 110 height 11
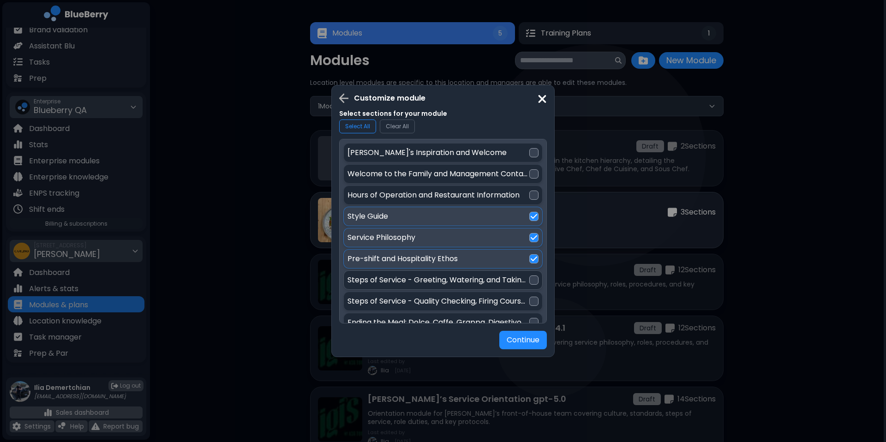
click at [391, 279] on p "Steps of Service - Greeting, Watering, and Taking Orders" at bounding box center [439, 280] width 182 height 11
click at [381, 301] on p "Steps of Service - Quality Checking, Firing Courses, and Table Maintenance" at bounding box center [439, 301] width 182 height 11
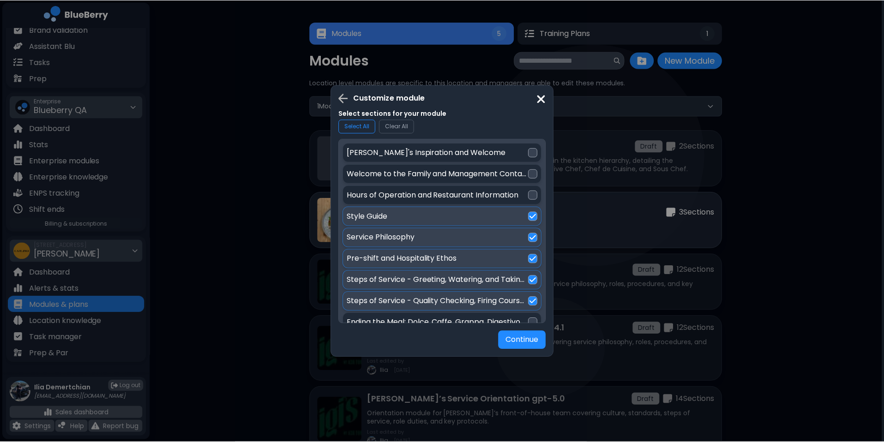
scroll to position [69, 0]
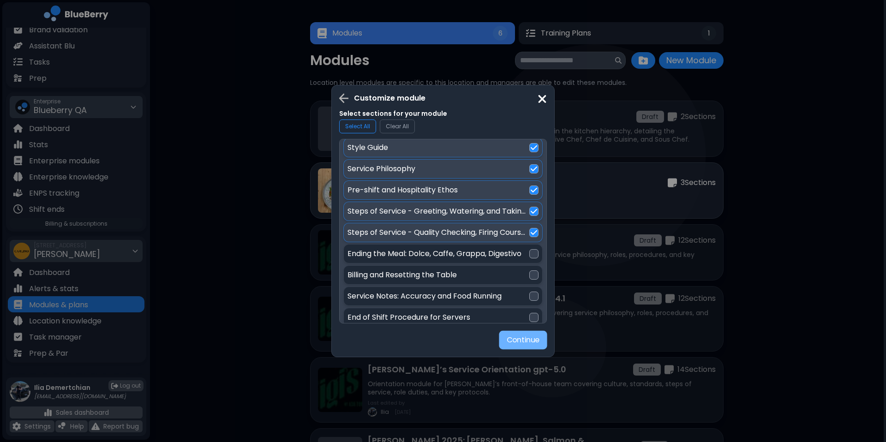
click at [513, 343] on button "Continue" at bounding box center [523, 340] width 48 height 18
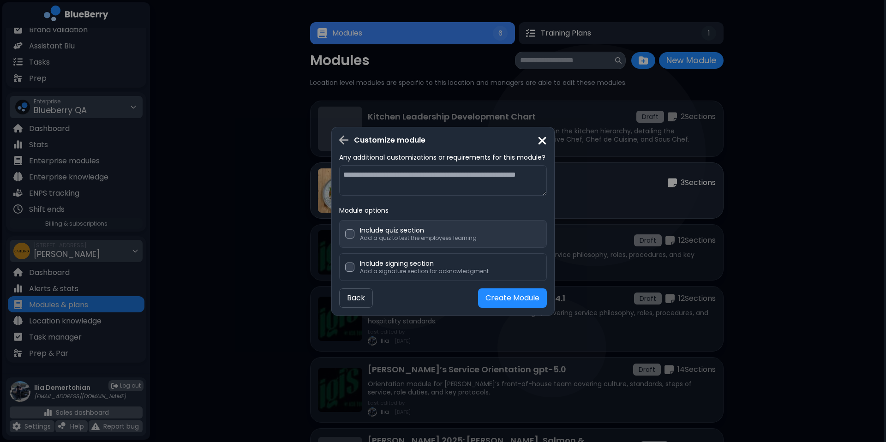
click at [438, 238] on p "Add a quiz to test the employees learning" at bounding box center [418, 238] width 117 height 7
click at [688, 258] on div "Customize module Any additional customizations or requirements for this module?…" at bounding box center [443, 221] width 886 height 442
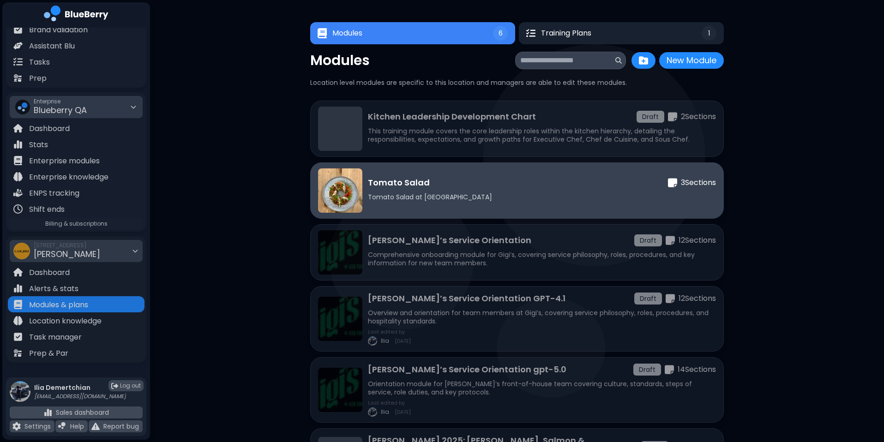
click at [528, 210] on div "Tomato Salad 3 Section s Tomato Salad at Carlino" at bounding box center [517, 191] width 414 height 56
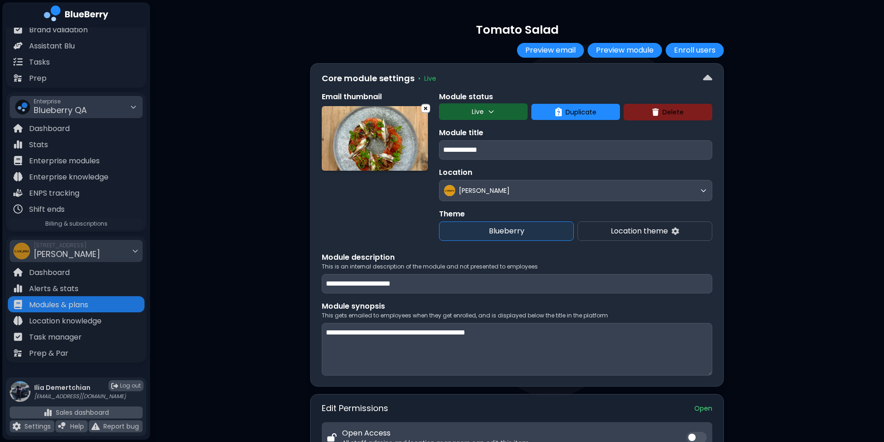
click at [83, 105] on span "Blueberry QA" at bounding box center [60, 110] width 53 height 12
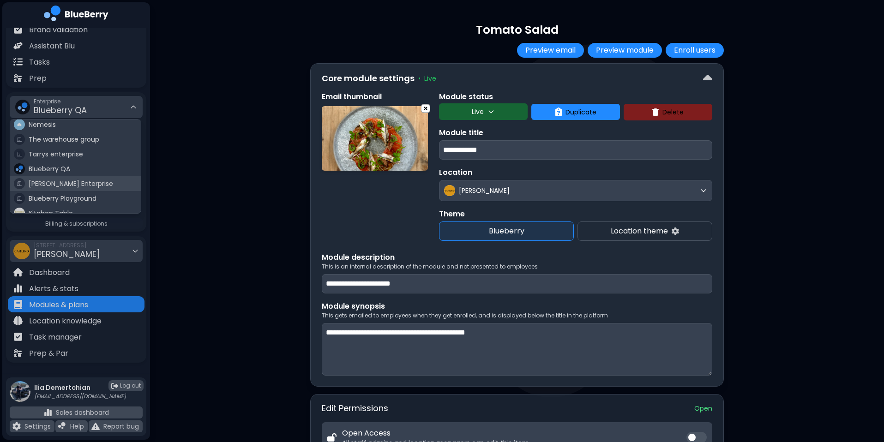
scroll to position [54, 0]
click at [63, 175] on span "Blueberry Playground" at bounding box center [63, 176] width 68 height 8
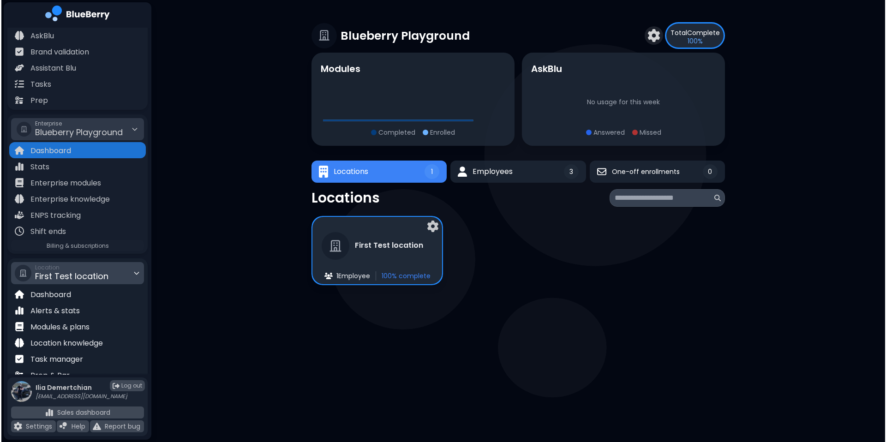
scroll to position [73, 0]
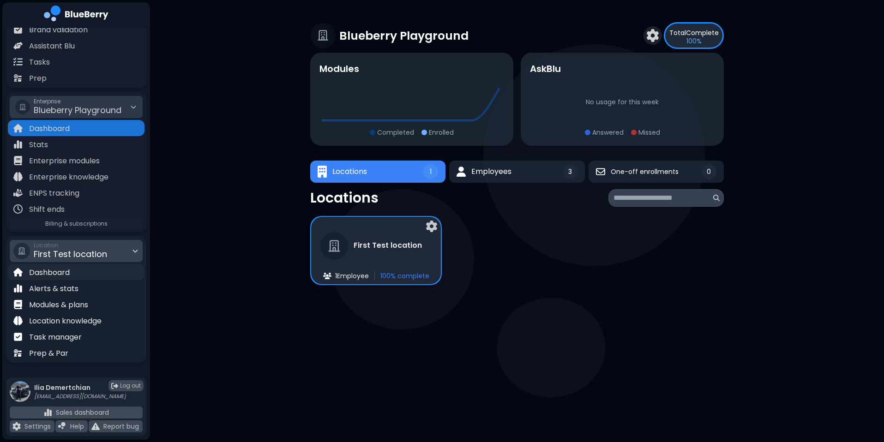
click at [91, 274] on div "Dashboard" at bounding box center [76, 272] width 137 height 16
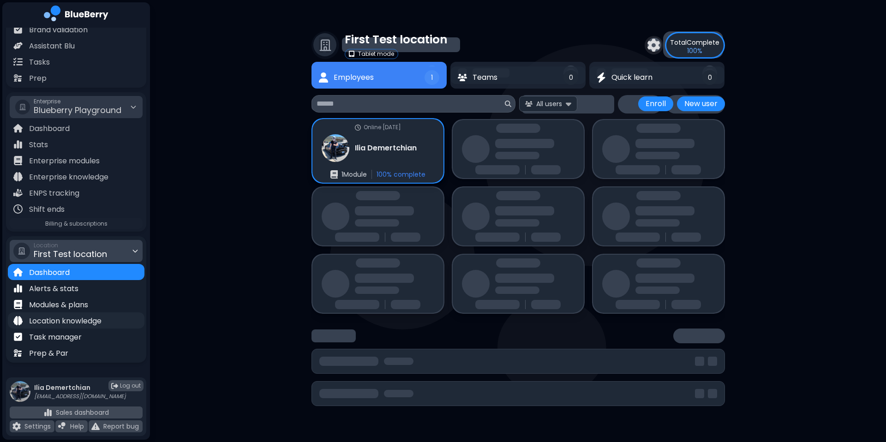
click at [76, 325] on p "Location knowledge" at bounding box center [65, 321] width 72 height 11
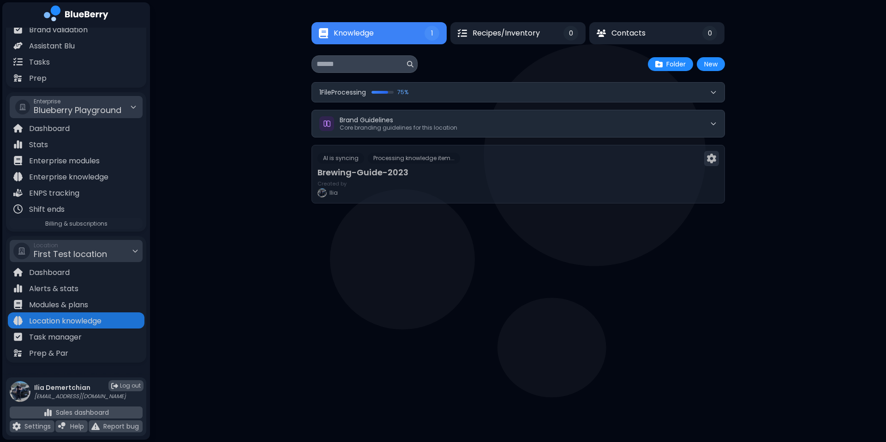
click at [513, 73] on div "Knowledge 1 Recipes/Inventory 0 Contacts 0 Knowledge 1 0 0 New Folder New 1 Fil…" at bounding box center [519, 113] width 414 height 226
click at [493, 84] on button "1 File Processing 75 %" at bounding box center [518, 92] width 413 height 19
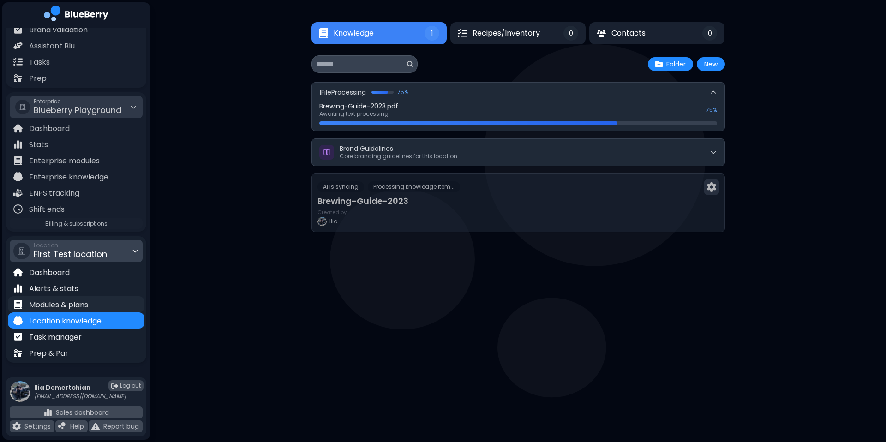
click at [69, 307] on p "Modules & plans" at bounding box center [58, 305] width 59 height 11
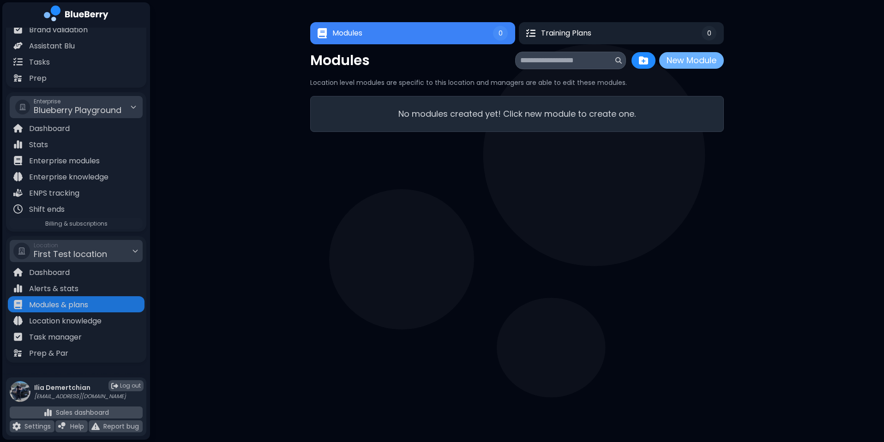
click at [688, 66] on button "New Module" at bounding box center [691, 60] width 65 height 17
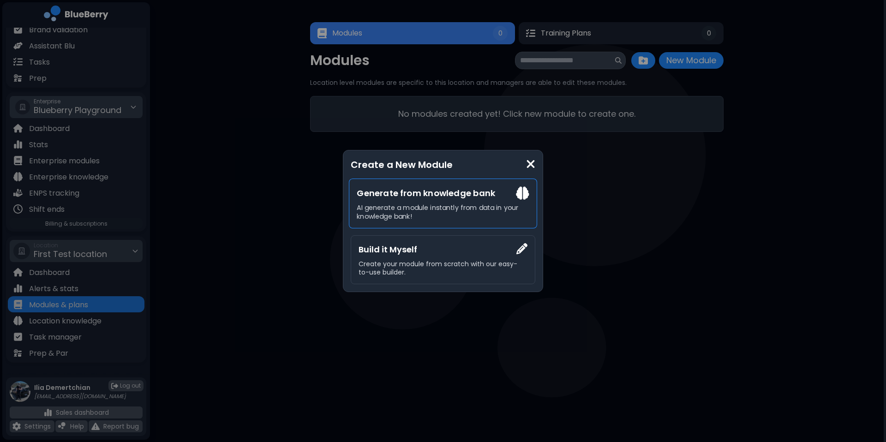
click at [499, 193] on h3 "Generate from knowledge bank" at bounding box center [443, 193] width 172 height 13
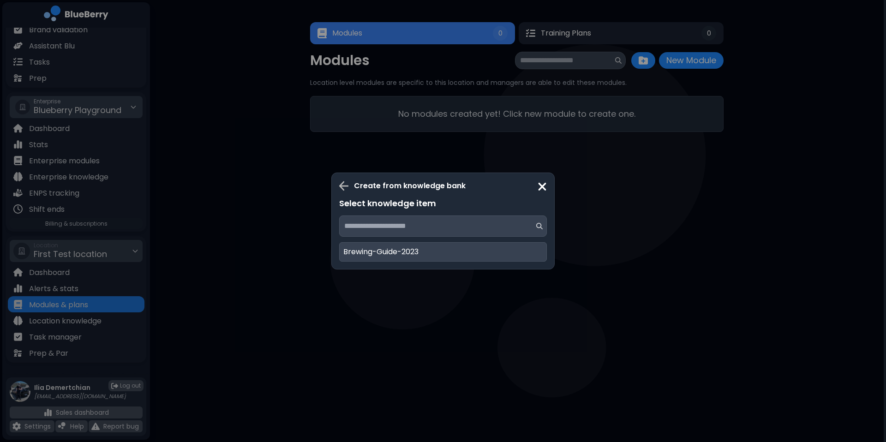
click at [338, 361] on div "Create from knowledge bank Select knowledge item Brewing-Guide-2023" at bounding box center [443, 221] width 886 height 442
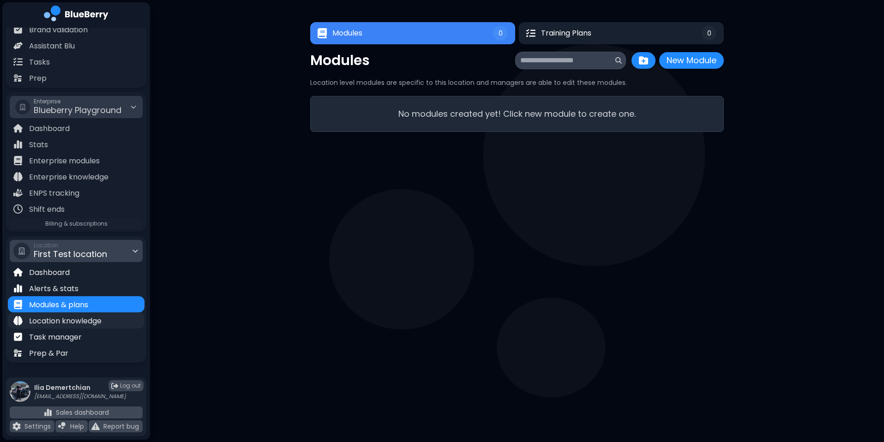
click at [113, 328] on div "Location knowledge" at bounding box center [76, 321] width 137 height 16
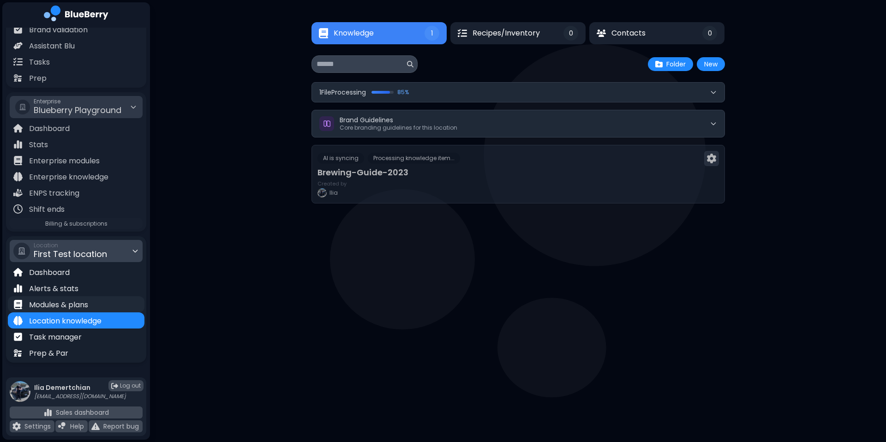
click at [52, 303] on p "Modules & plans" at bounding box center [58, 305] width 59 height 11
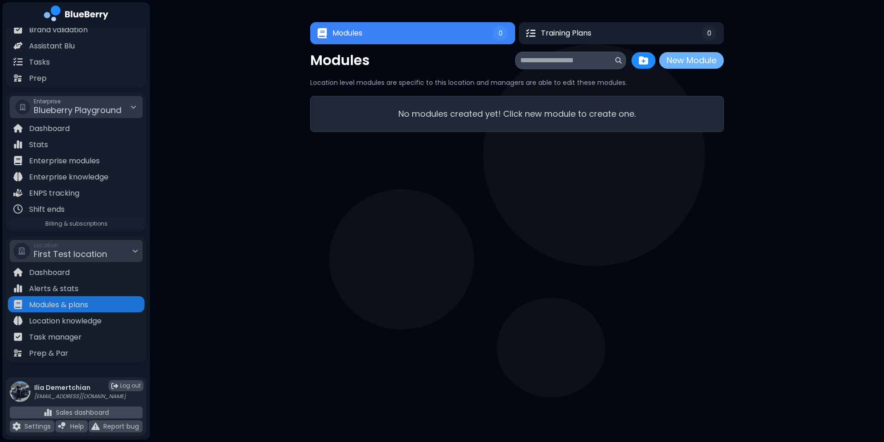
click at [699, 58] on button "New Module" at bounding box center [691, 60] width 65 height 17
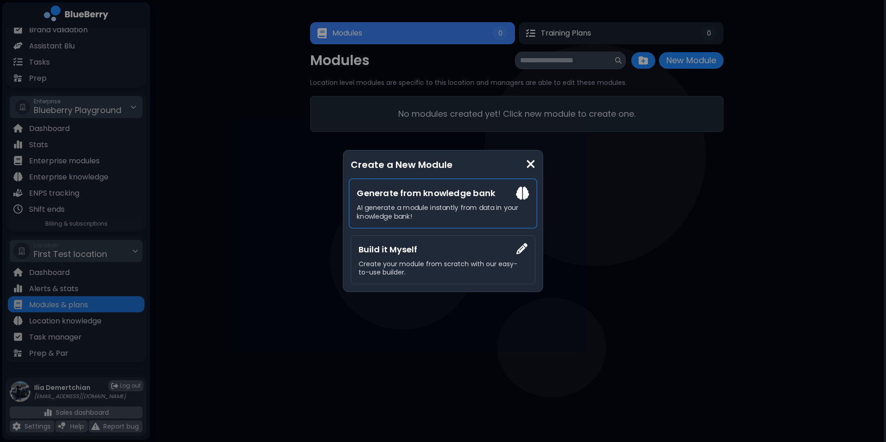
click at [449, 197] on h3 "Generate from knowledge bank" at bounding box center [443, 193] width 172 height 13
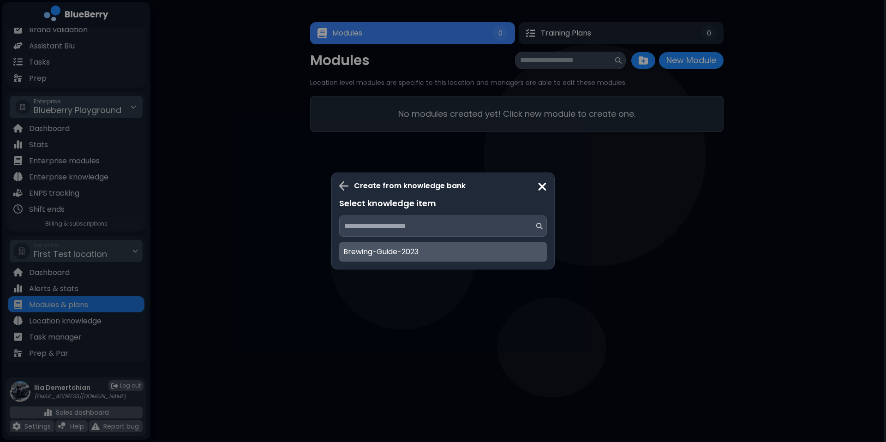
click at [392, 251] on p "Brewing-Guide-2023" at bounding box center [381, 252] width 75 height 11
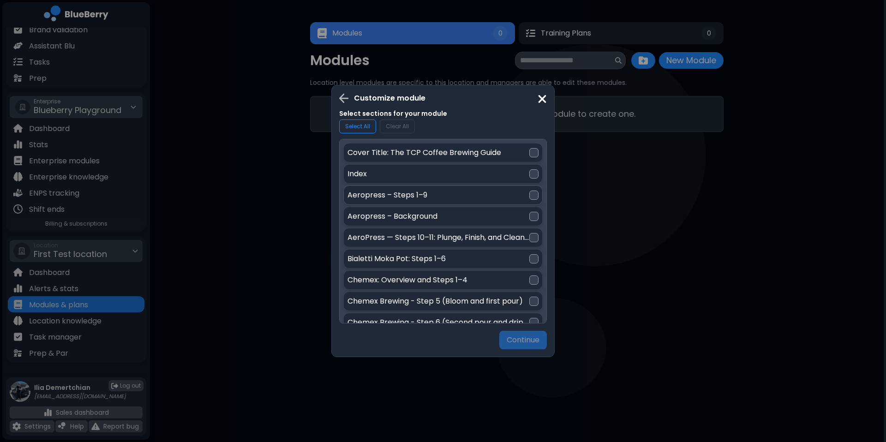
click at [397, 195] on p "Aeropress – Steps 1–9" at bounding box center [388, 195] width 80 height 11
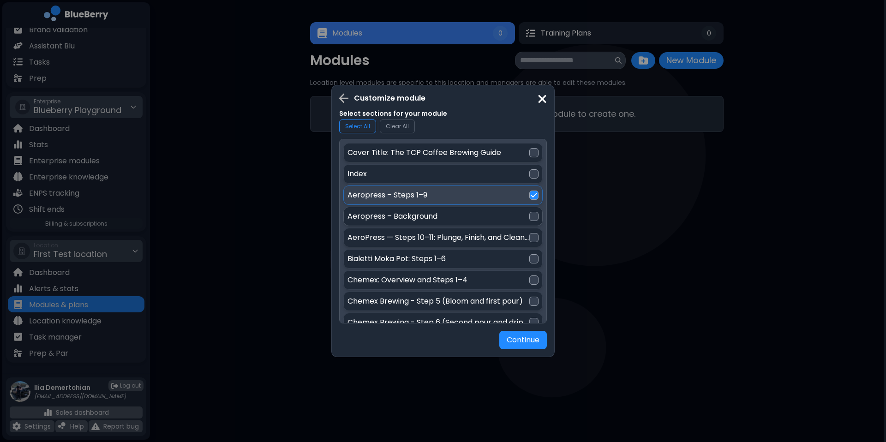
click at [385, 214] on p "Aeropress – Background" at bounding box center [393, 216] width 90 height 11
click at [377, 240] on p "AeroPress — Steps 10–11: Plunge, Finish, and Cleanup" at bounding box center [439, 237] width 182 height 11
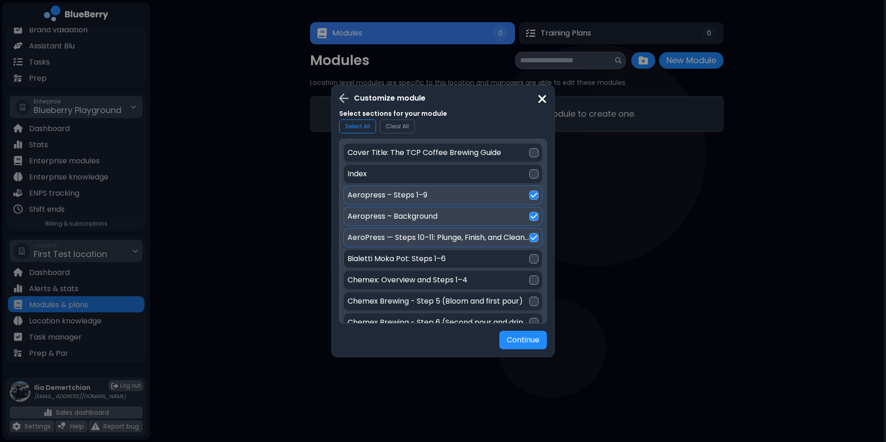
click at [390, 256] on p "Bialetti Moka Pot: Steps 1–6" at bounding box center [397, 258] width 98 height 11
click at [394, 274] on div "Chemex: Overview and Steps 1–4" at bounding box center [443, 280] width 199 height 19
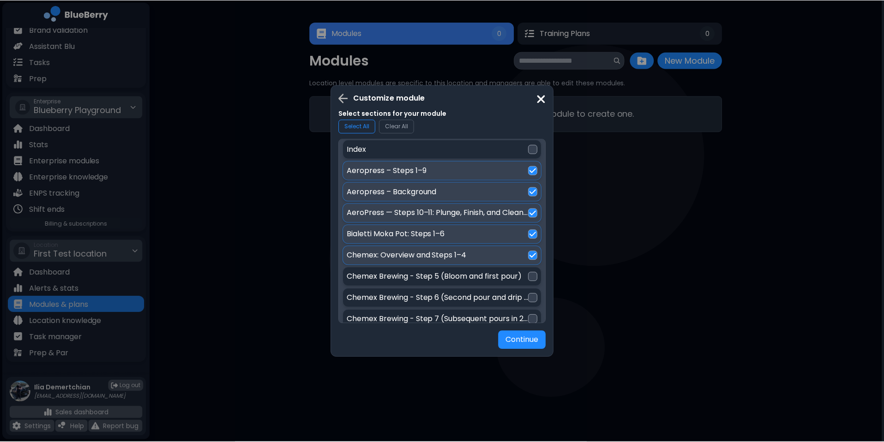
scroll to position [27, 0]
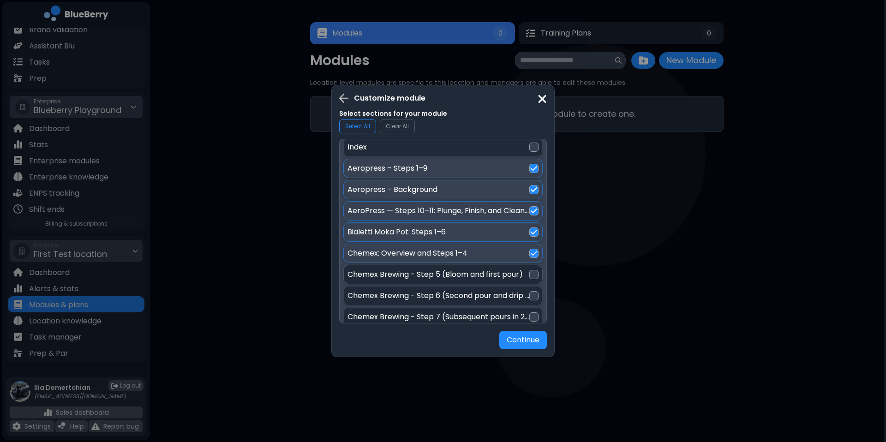
click at [397, 275] on p "Chemex Brewing - Step 5 (Bloom and first pour)" at bounding box center [435, 274] width 175 height 11
click at [398, 295] on p "Chemex Brewing - Step 6 (Second pour and drip to 1 inch)" at bounding box center [439, 295] width 182 height 11
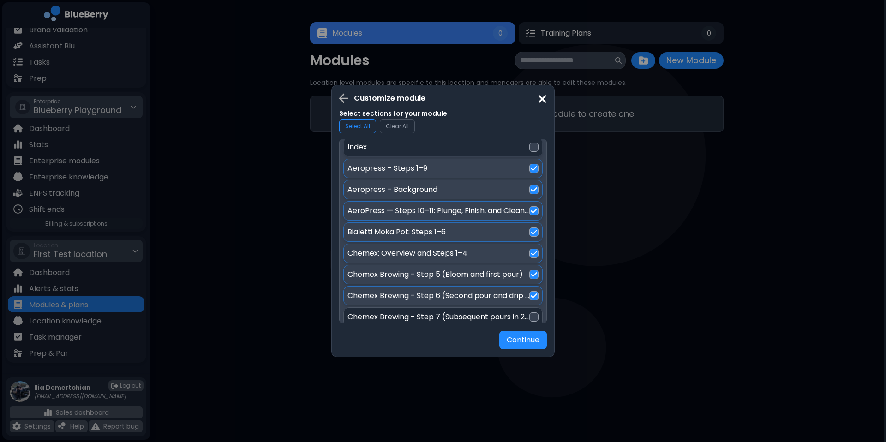
click at [391, 312] on p "Chemex Brewing - Step 7 (Subsequent pours in 200 g increments)" at bounding box center [439, 317] width 182 height 11
click at [515, 340] on button "Continue" at bounding box center [523, 340] width 48 height 19
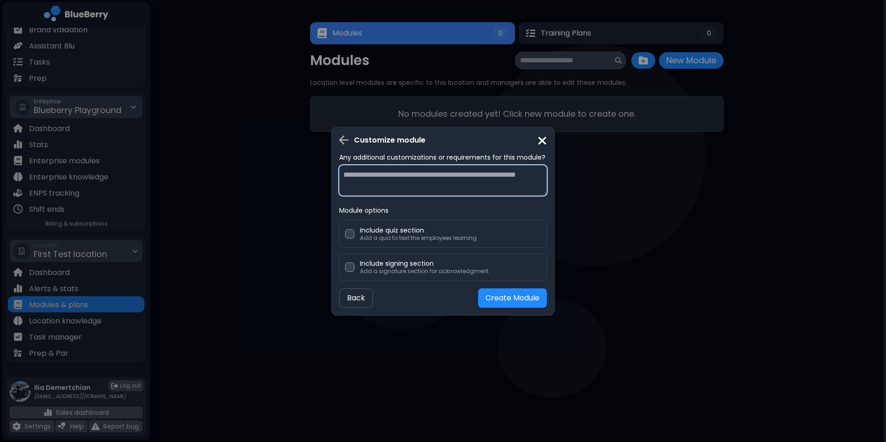
click at [443, 183] on textarea at bounding box center [443, 180] width 208 height 30
click at [598, 181] on div "Customize module Any additional customizations or requirements for this module?…" at bounding box center [443, 221] width 886 height 442
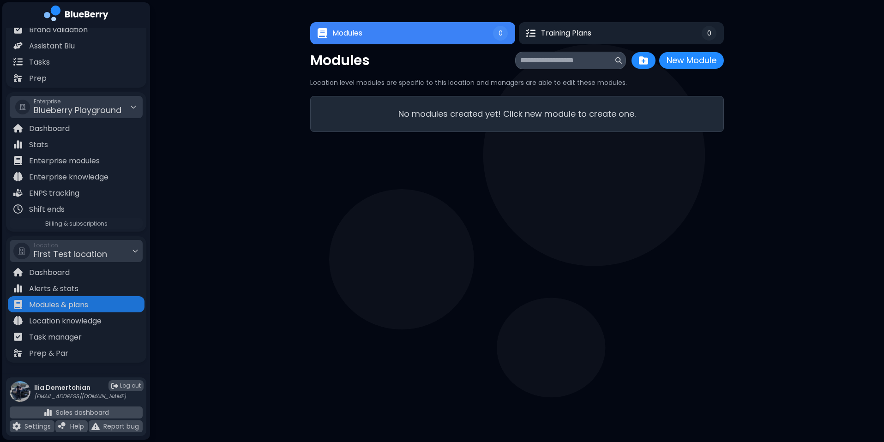
click at [89, 106] on span "Blueberry Playground" at bounding box center [78, 110] width 88 height 12
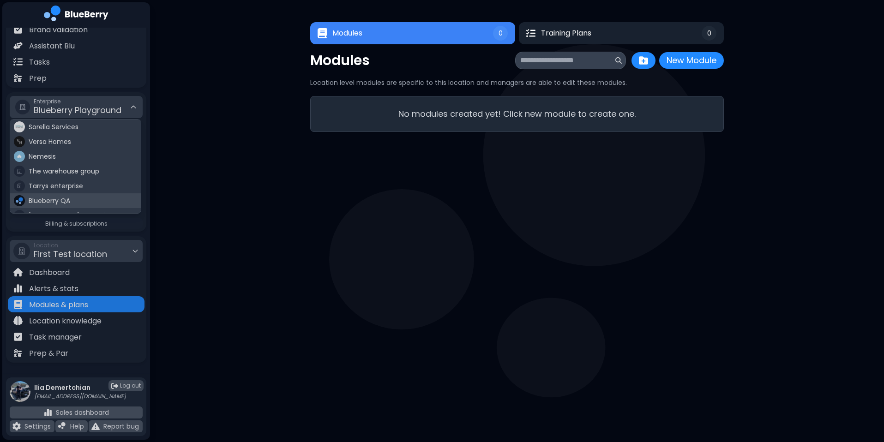
click at [74, 203] on div "Blueberry QA" at bounding box center [75, 200] width 131 height 15
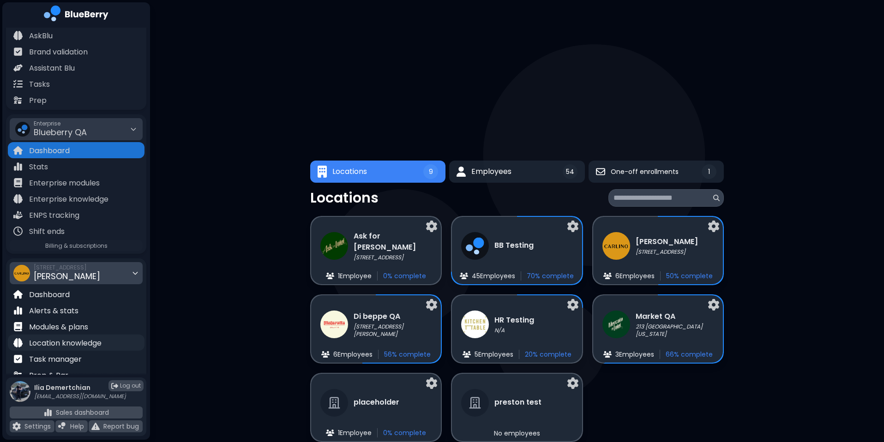
scroll to position [73, 0]
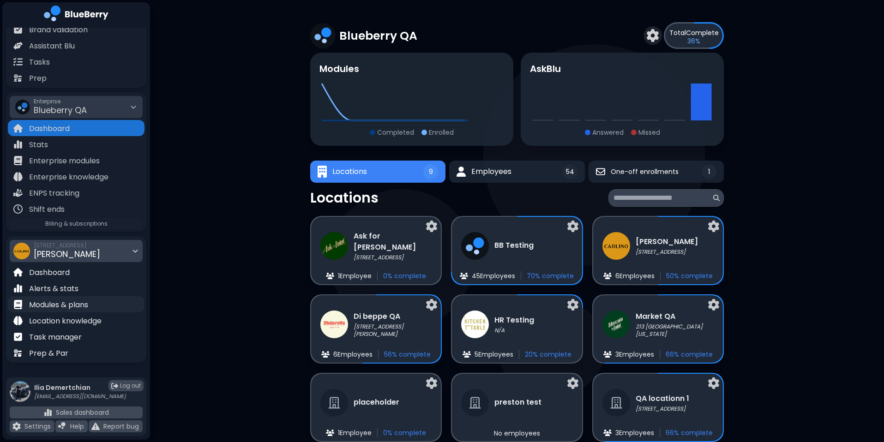
click at [82, 312] on div "Modules & plans" at bounding box center [76, 304] width 137 height 16
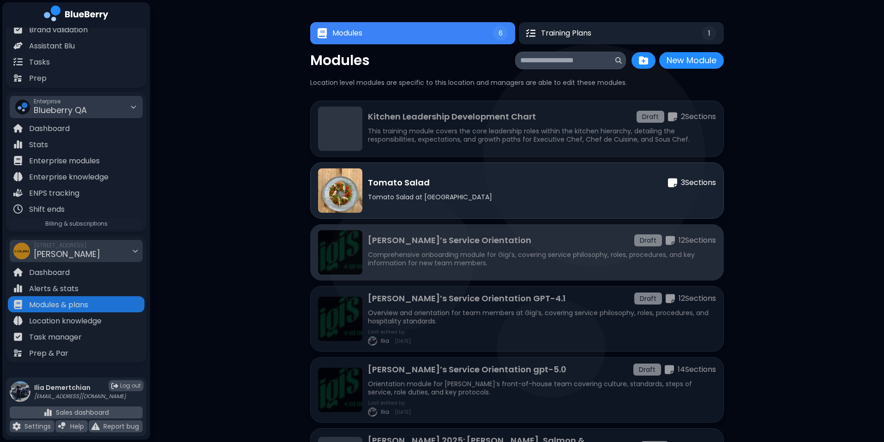
scroll to position [70, 0]
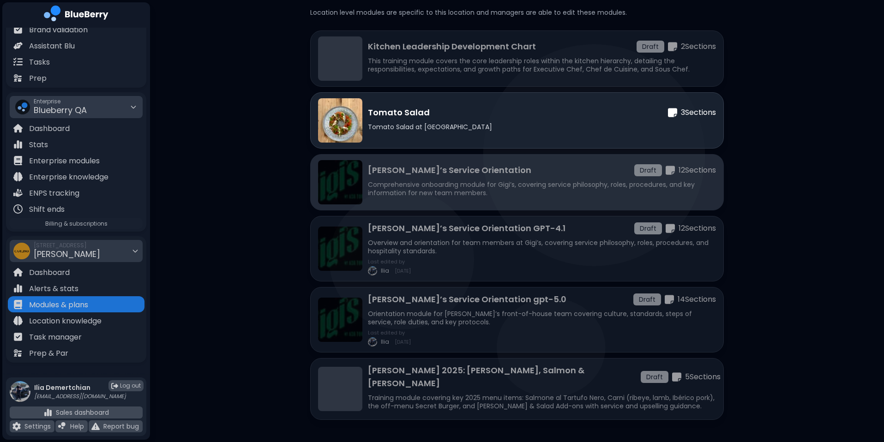
click at [538, 187] on p "Comprehensive onboarding module for Gigi’s, covering service philosophy, roles,…" at bounding box center [542, 189] width 348 height 17
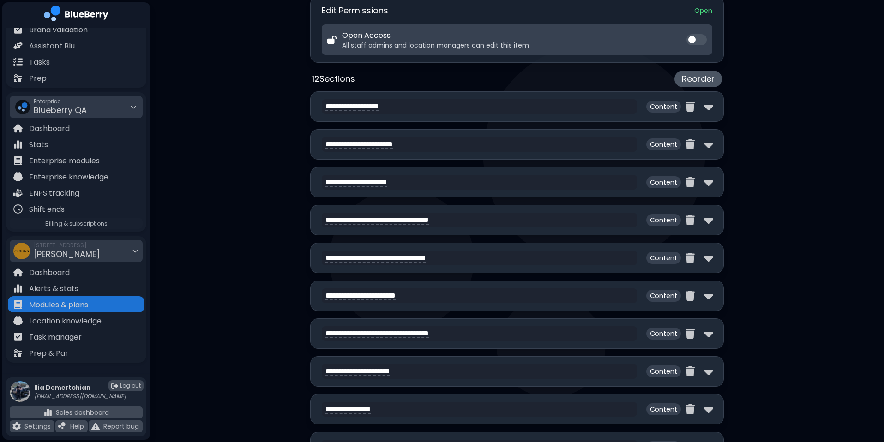
scroll to position [399, 0]
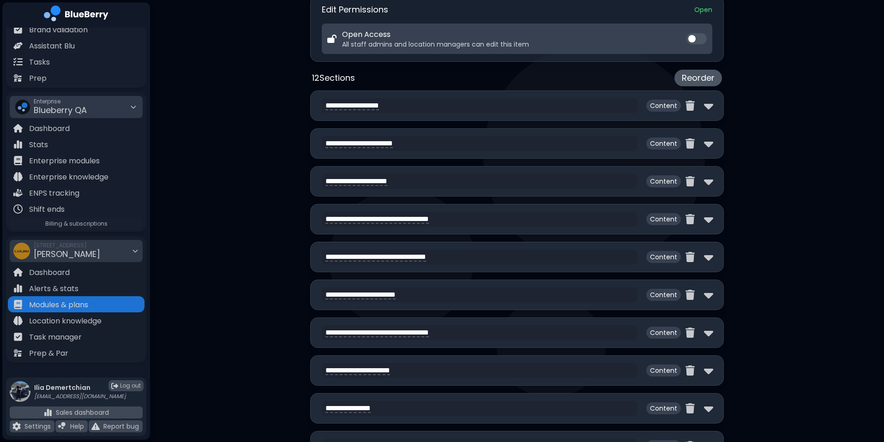
click at [715, 182] on div "**********" at bounding box center [517, 181] width 414 height 30
click at [710, 184] on img at bounding box center [708, 181] width 9 height 15
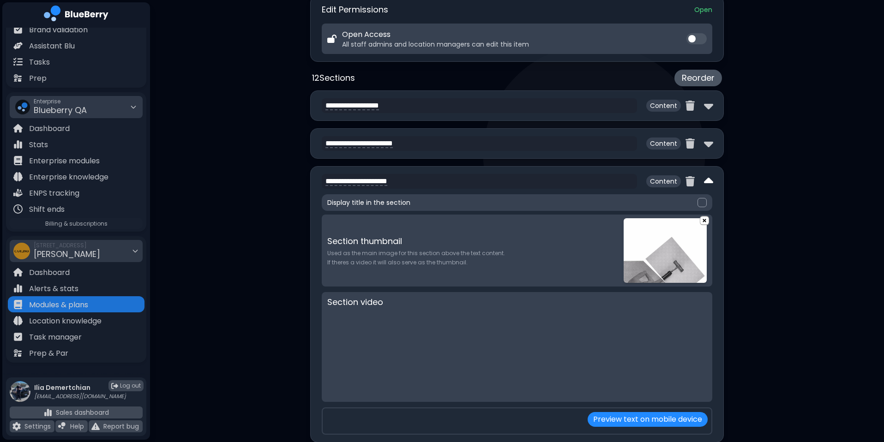
type textarea "**********"
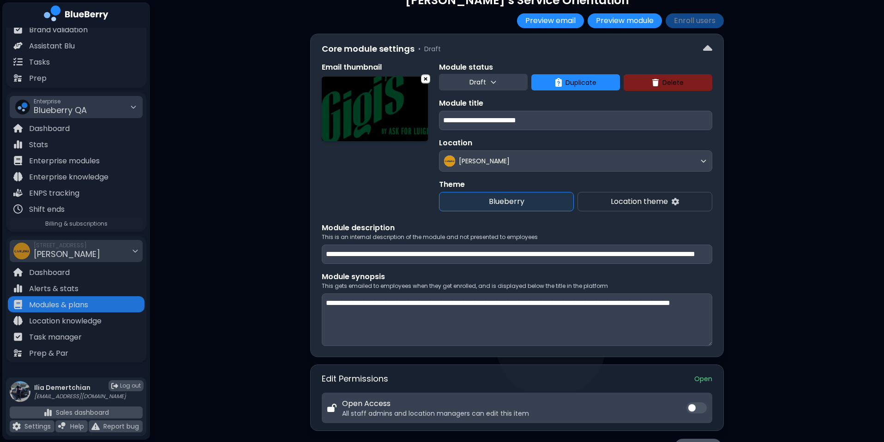
scroll to position [0, 0]
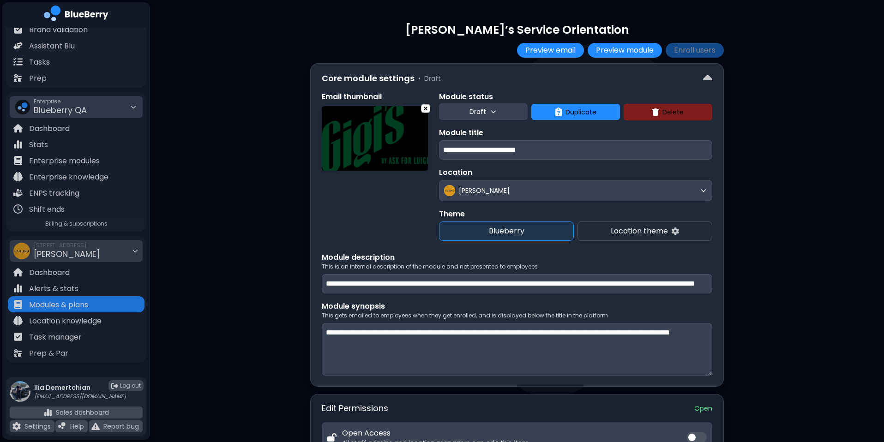
click at [106, 118] on div "Enterprise Blueberry QA" at bounding box center [76, 107] width 133 height 22
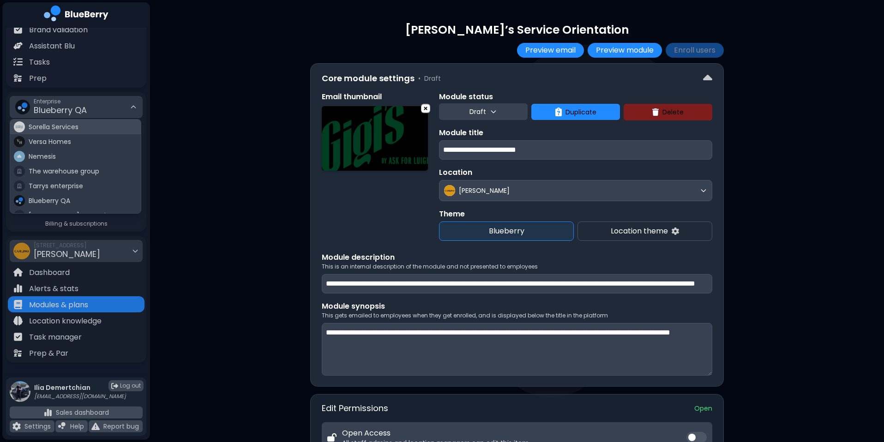
scroll to position [54, 0]
click at [54, 190] on span "Kitchen Table" at bounding box center [51, 191] width 44 height 8
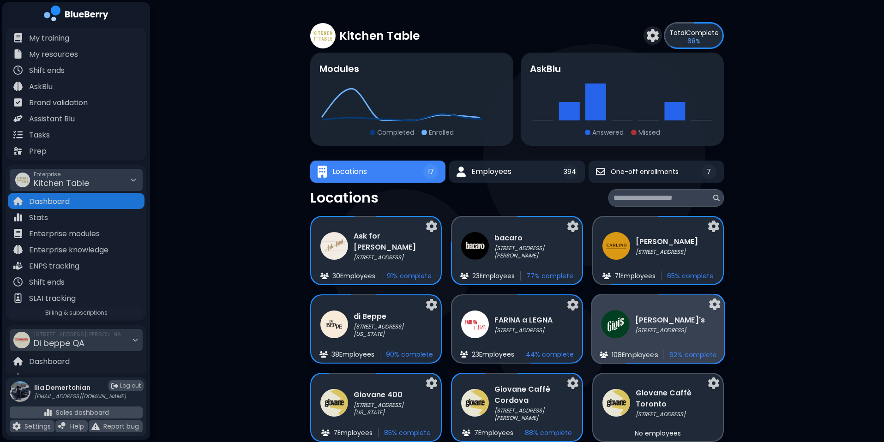
click at [722, 326] on div "Gigi's 2968 Christmas Way 108 Employee s 62 % complete" at bounding box center [658, 329] width 133 height 69
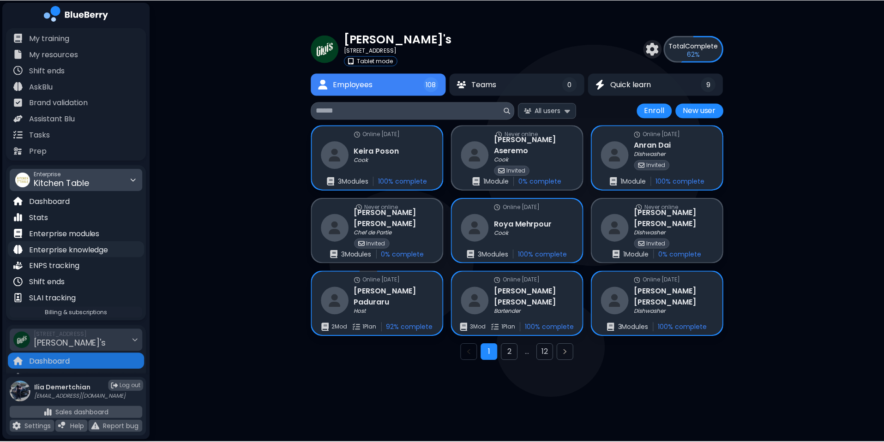
scroll to position [89, 0]
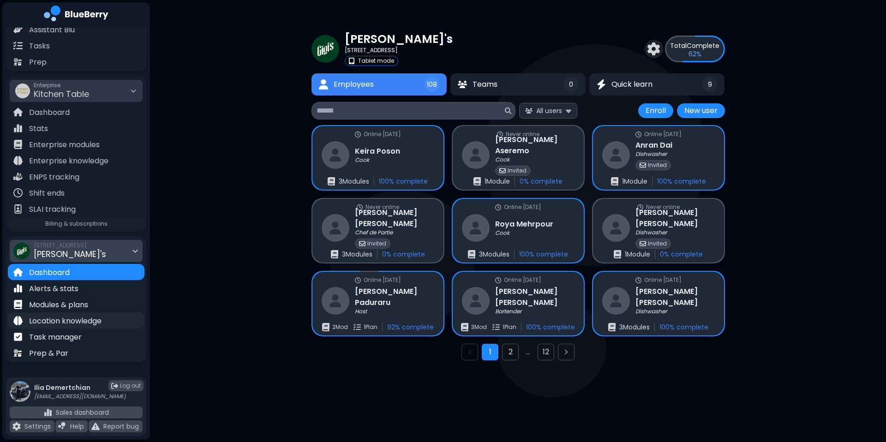
click at [42, 318] on p "Location knowledge" at bounding box center [65, 321] width 72 height 11
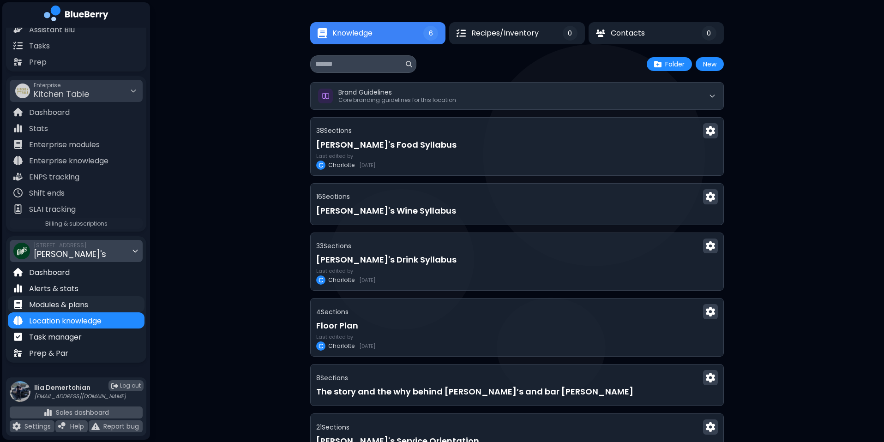
click at [108, 301] on div "Modules & plans" at bounding box center [76, 304] width 137 height 16
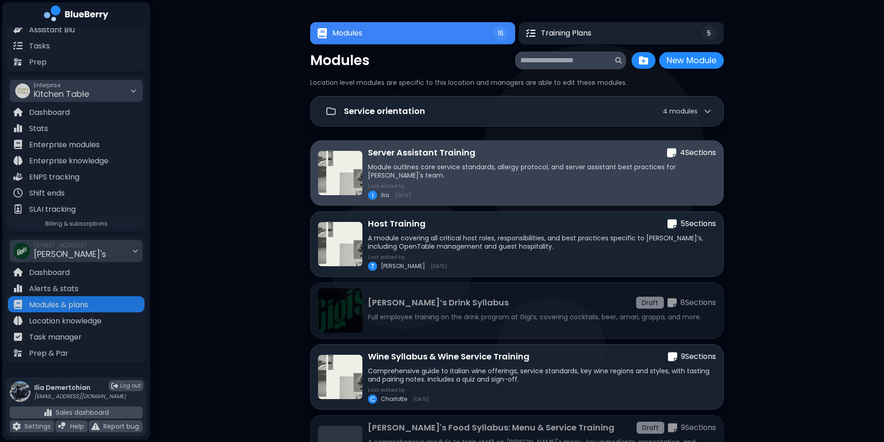
click at [589, 186] on div "Last edited by I ilia 7/21/2025" at bounding box center [542, 191] width 348 height 17
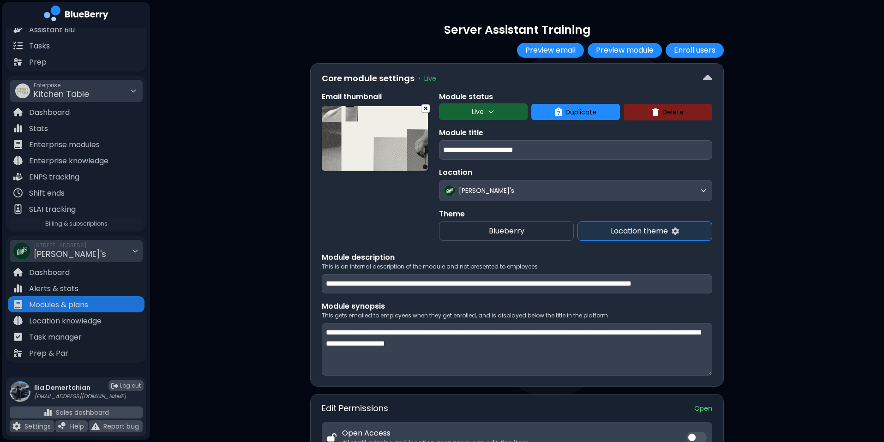
scroll to position [41, 0]
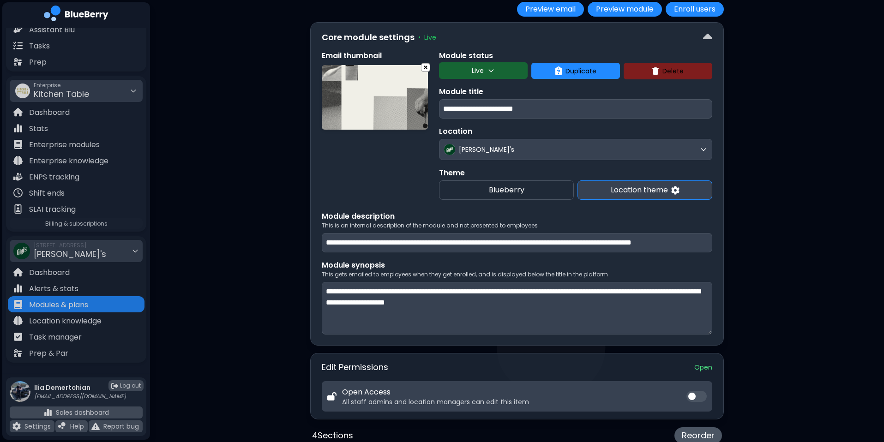
click at [673, 189] on img at bounding box center [675, 190] width 8 height 8
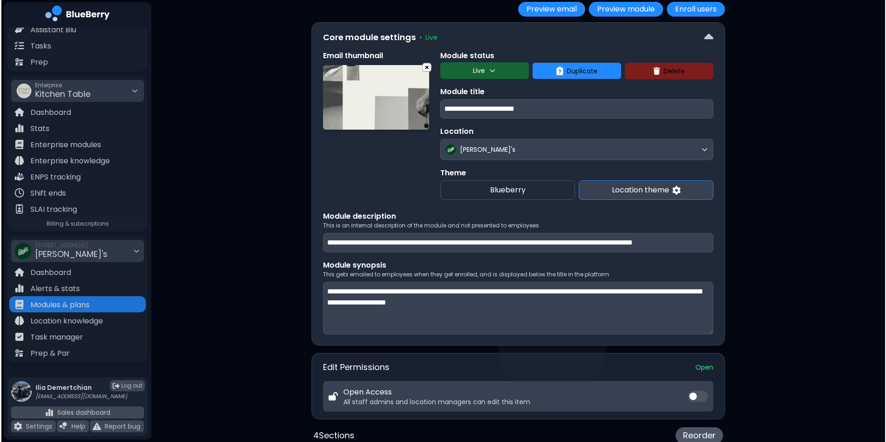
scroll to position [0, 0]
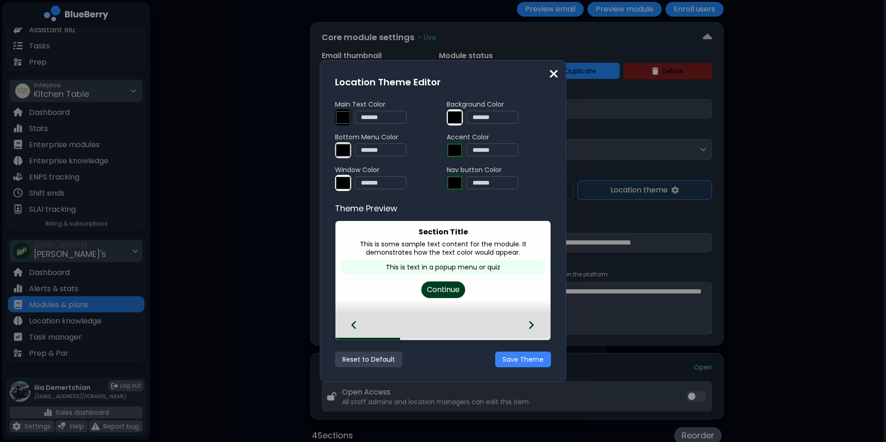
click at [663, 254] on div "Location Theme Editor Main Text Color ******* ******* Background Color ******* …" at bounding box center [443, 221] width 886 height 442
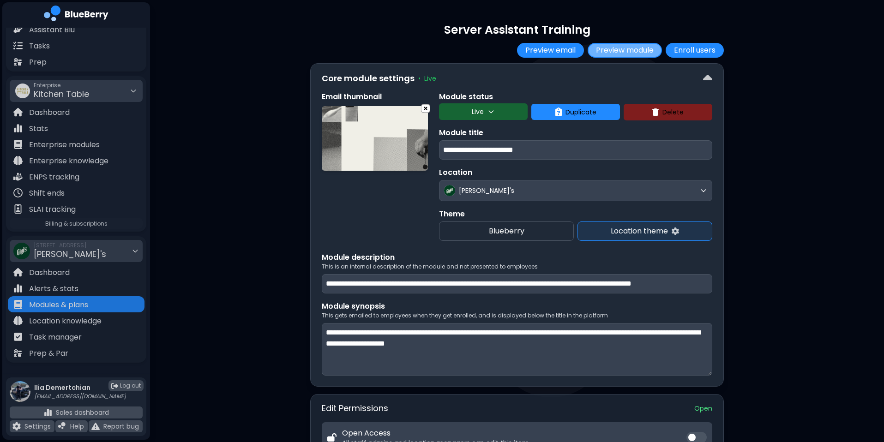
click at [617, 46] on button "Preview module" at bounding box center [625, 50] width 74 height 15
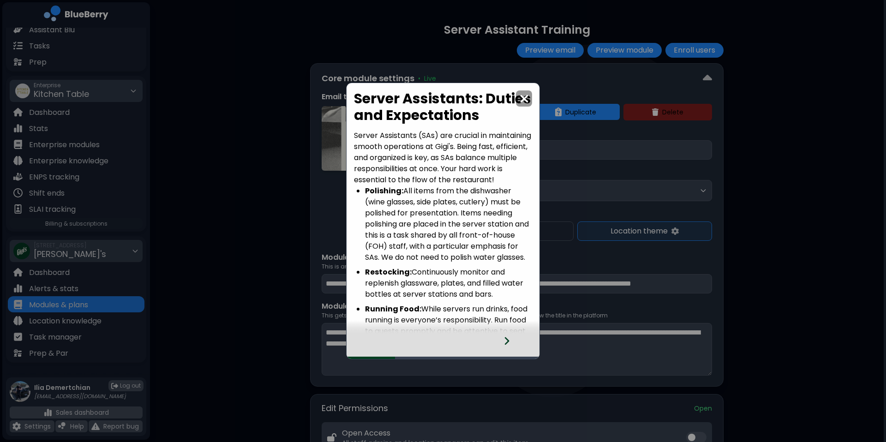
click at [508, 339] on icon at bounding box center [507, 341] width 6 height 10
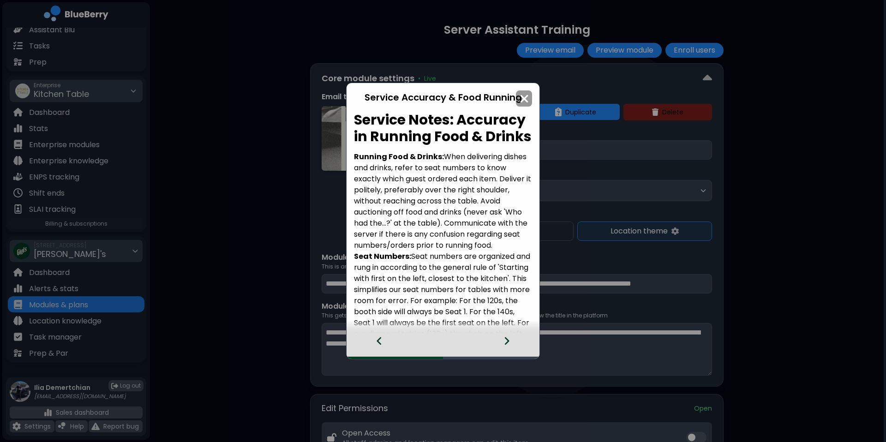
click at [508, 339] on icon at bounding box center [507, 341] width 6 height 10
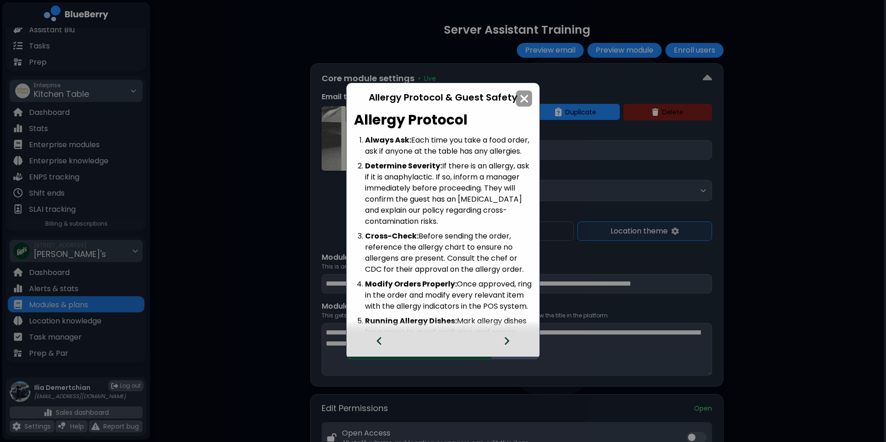
click at [508, 339] on icon at bounding box center [507, 341] width 6 height 10
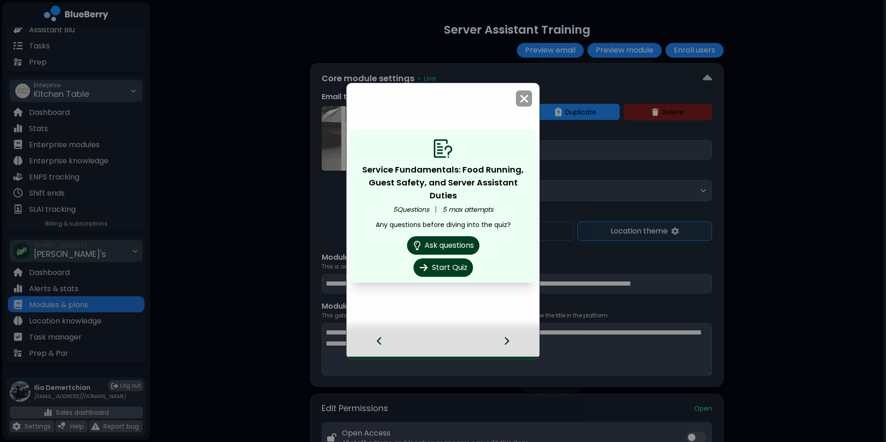
click at [257, 254] on div "Service Fundamentals: Food Running, Guest Safety, and Server Assistant Duties 5…" at bounding box center [443, 221] width 886 height 442
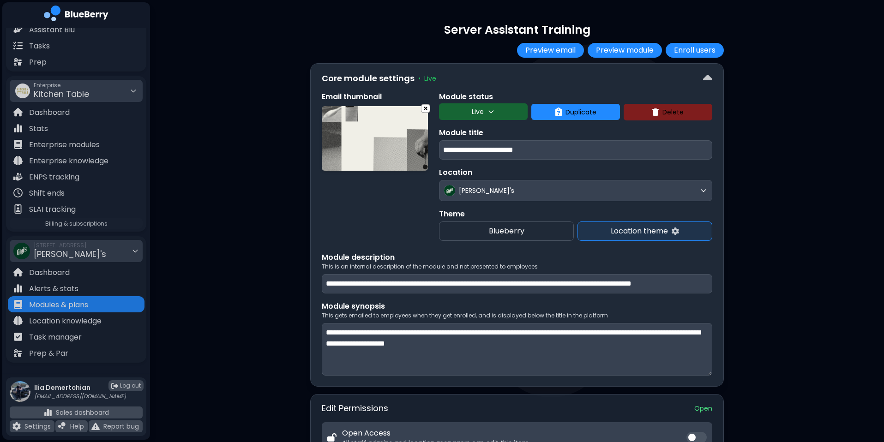
click at [100, 84] on div "Enterprise Kitchen Table" at bounding box center [76, 91] width 133 height 22
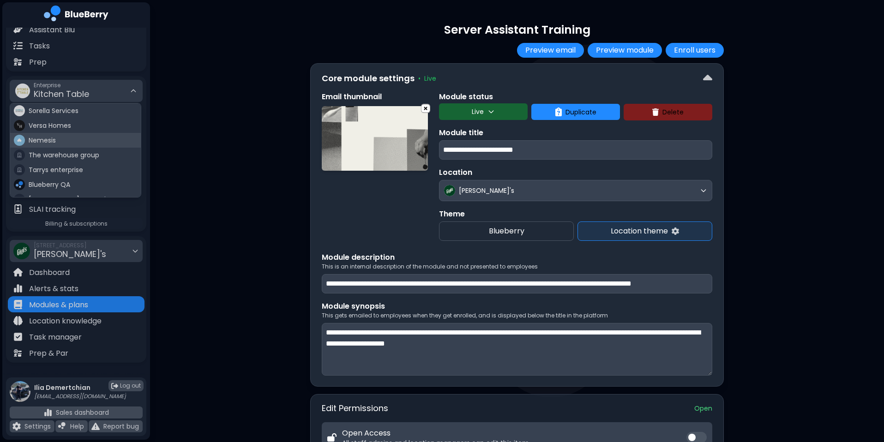
scroll to position [54, 0]
click at [85, 160] on span "Blueberry Playground" at bounding box center [63, 160] width 68 height 8
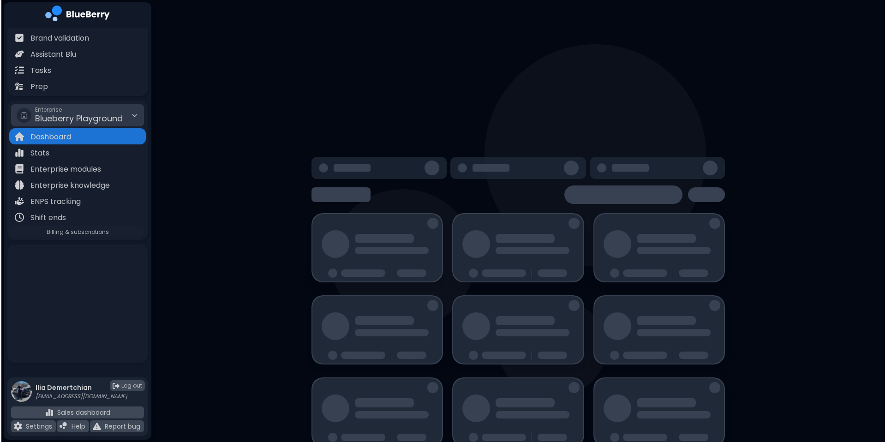
scroll to position [65, 0]
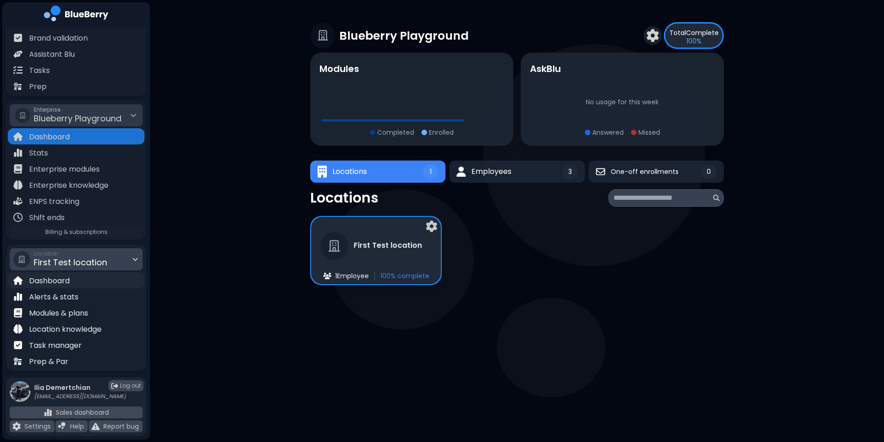
click at [78, 288] on div "Dashboard" at bounding box center [76, 280] width 137 height 16
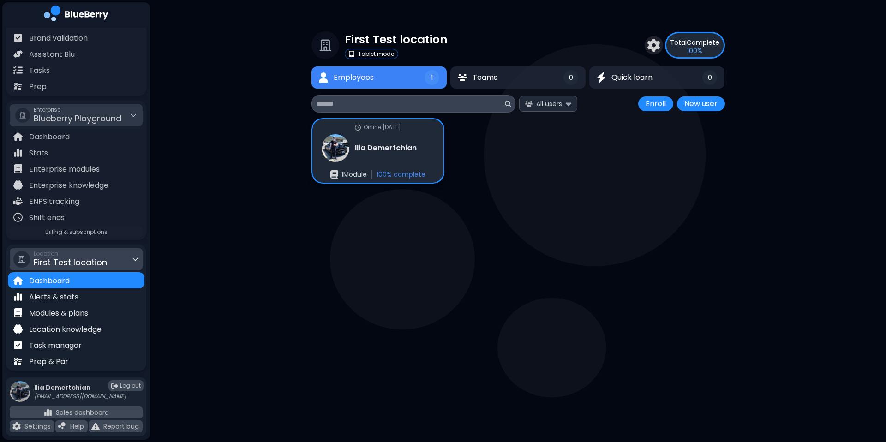
click at [109, 263] on div "Location First Test location" at bounding box center [76, 259] width 133 height 22
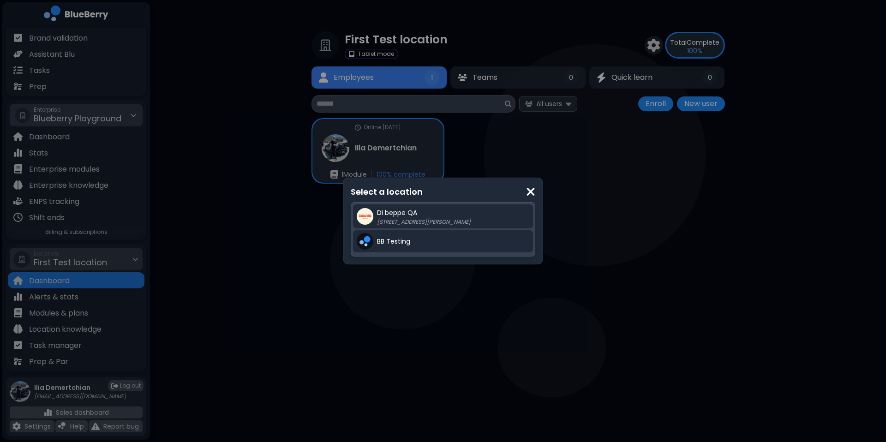
click at [182, 225] on div "Select a location Di beppe QA 1001 W Cordova St, Vancouver, BC V6C 2G8 BB Testi…" at bounding box center [443, 221] width 886 height 442
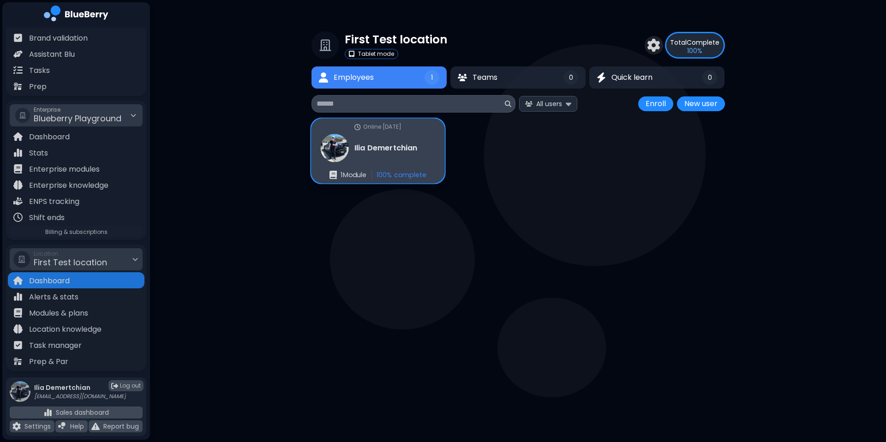
click at [398, 164] on div "Online today Ilia Demertchian 1 Module 100 % complete" at bounding box center [378, 151] width 134 height 65
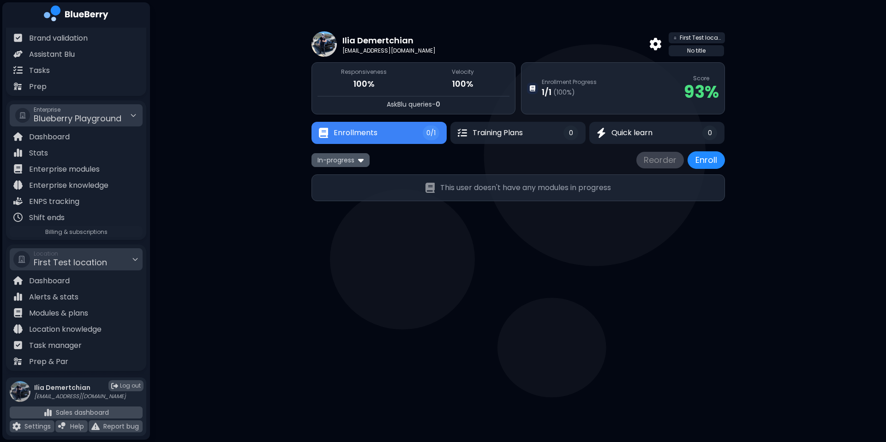
click at [325, 159] on span "In-progress" at bounding box center [336, 160] width 37 height 8
click at [334, 171] on button "All" at bounding box center [340, 178] width 53 height 14
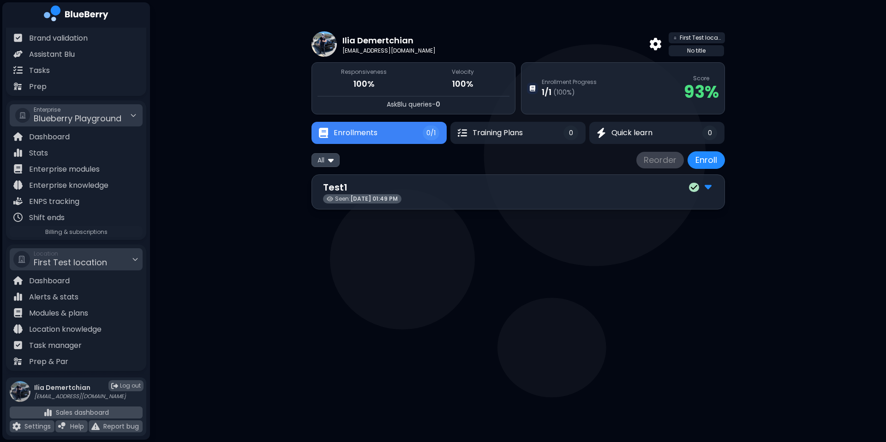
click at [479, 181] on div "Test1" at bounding box center [518, 188] width 391 height 14
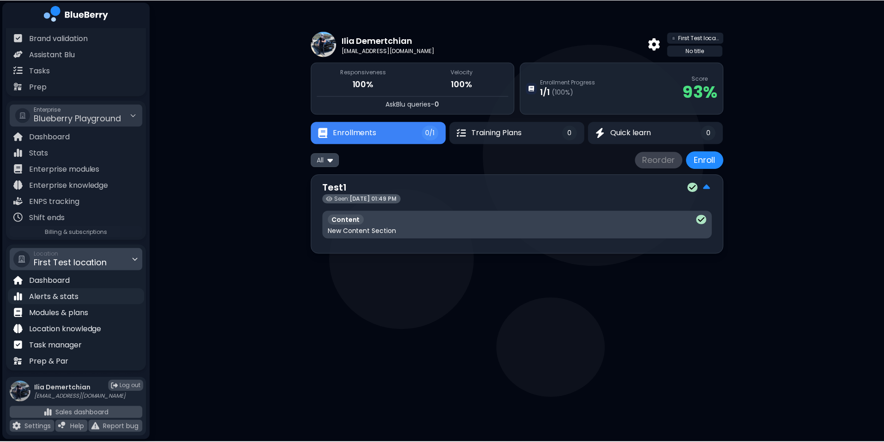
scroll to position [73, 0]
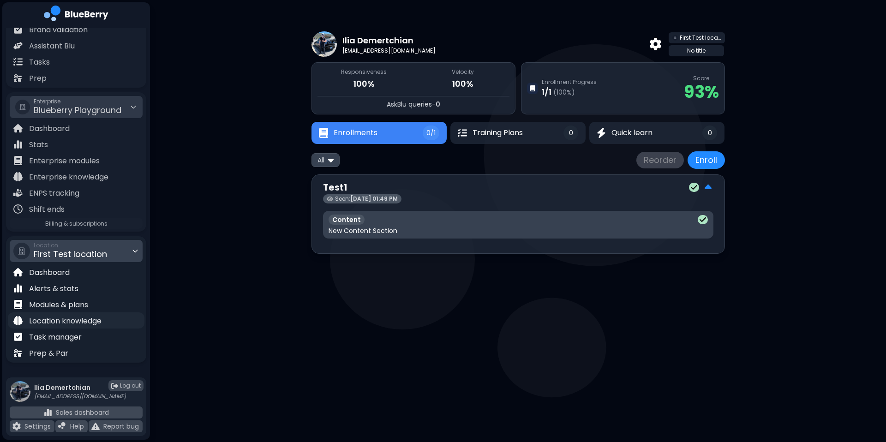
click at [108, 326] on div "Location knowledge" at bounding box center [76, 321] width 137 height 16
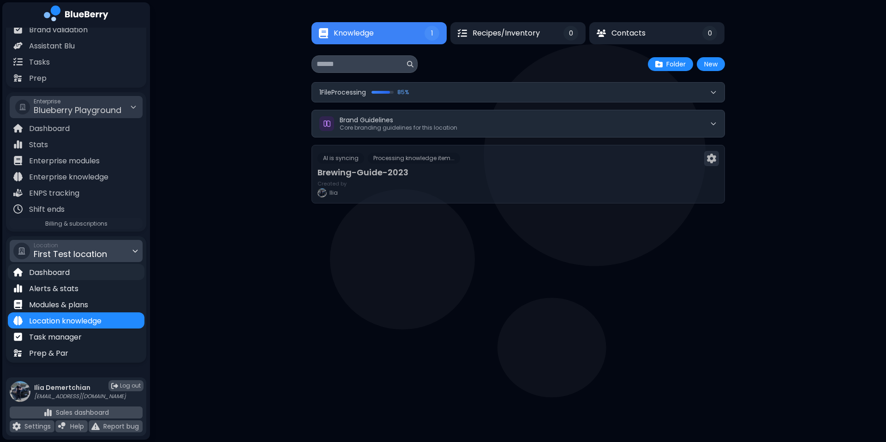
click at [80, 276] on div "Dashboard" at bounding box center [76, 272] width 137 height 16
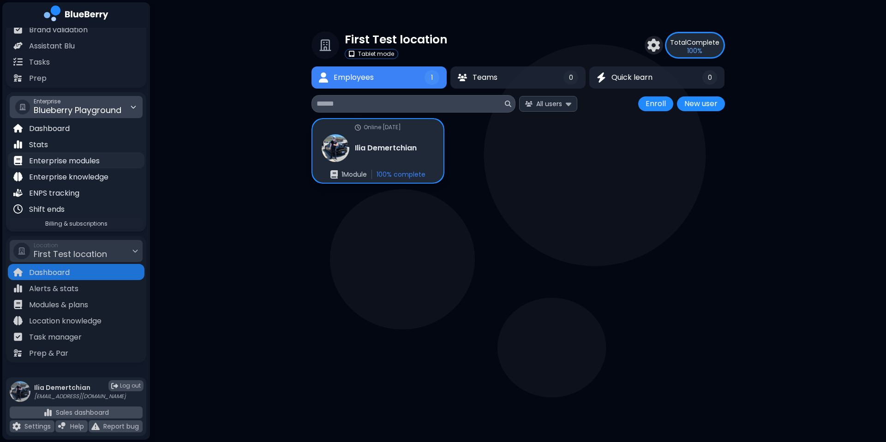
click at [86, 163] on p "Enterprise modules" at bounding box center [64, 161] width 71 height 11
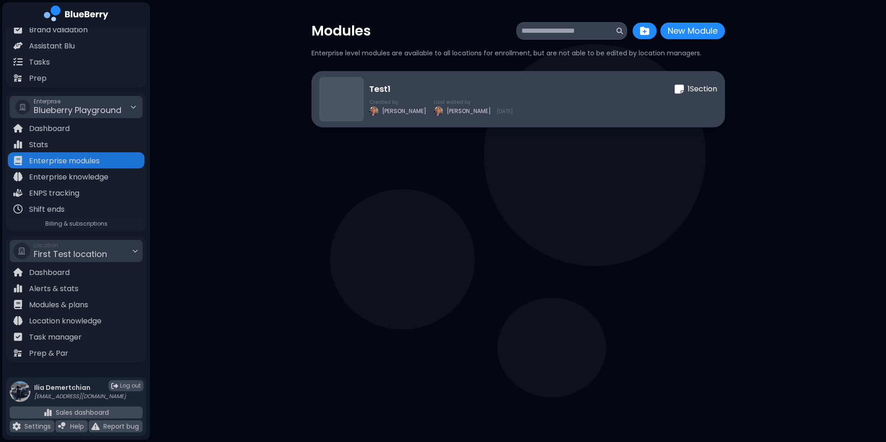
click at [423, 95] on div "Test1 1 Section" at bounding box center [543, 89] width 348 height 13
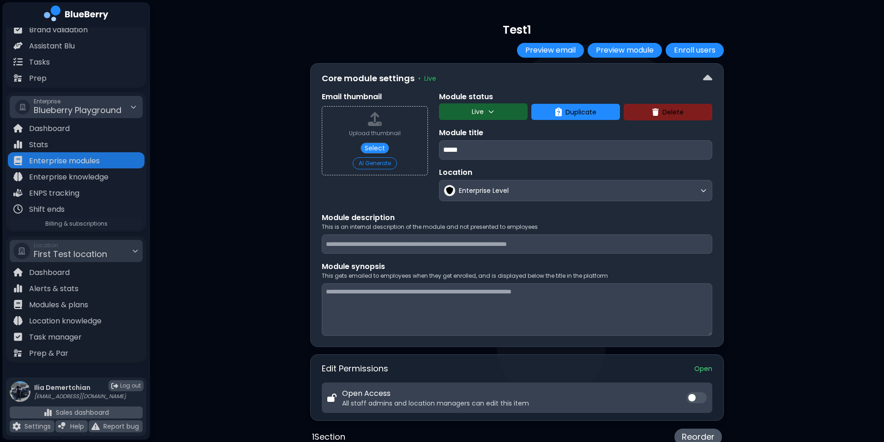
click at [632, 58] on div "**********" at bounding box center [517, 328] width 414 height 613
click at [623, 55] on button "Preview module" at bounding box center [625, 50] width 74 height 15
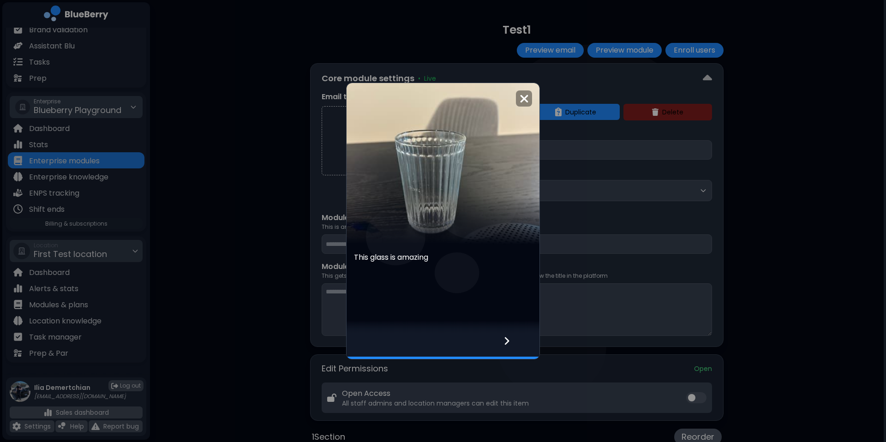
click at [211, 265] on div "This glass is amazing" at bounding box center [443, 221] width 886 height 442
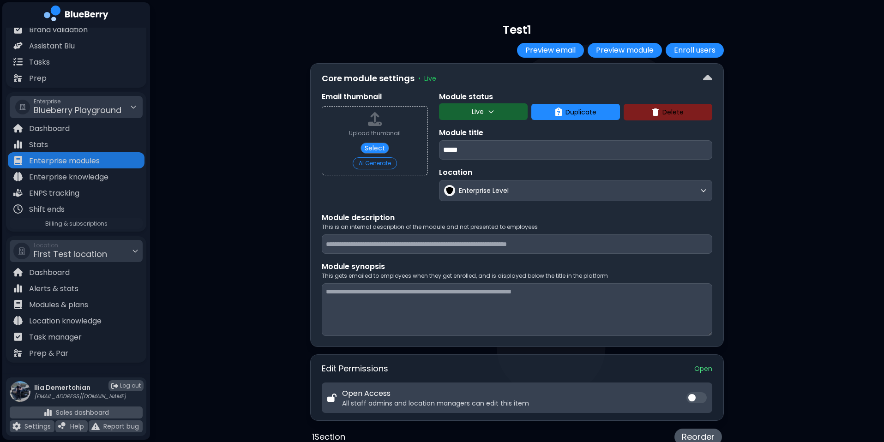
click at [48, 116] on div "Enterprise Blueberry Playground" at bounding box center [78, 107] width 88 height 20
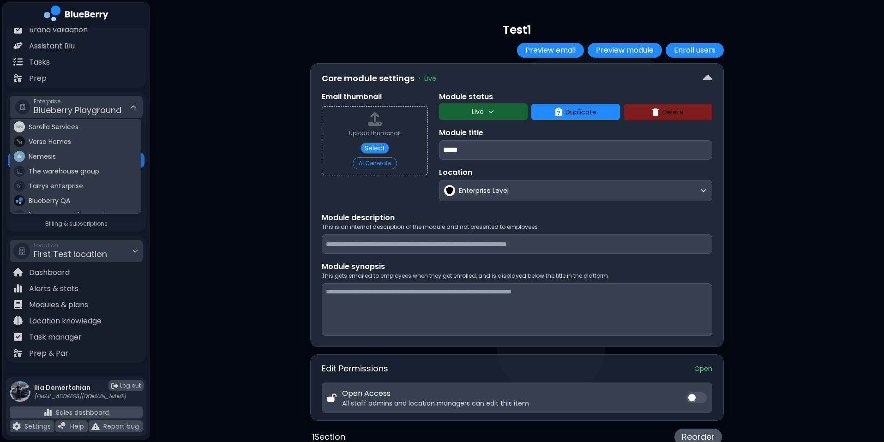
click at [52, 113] on span "Blueberry Playground" at bounding box center [78, 110] width 88 height 12
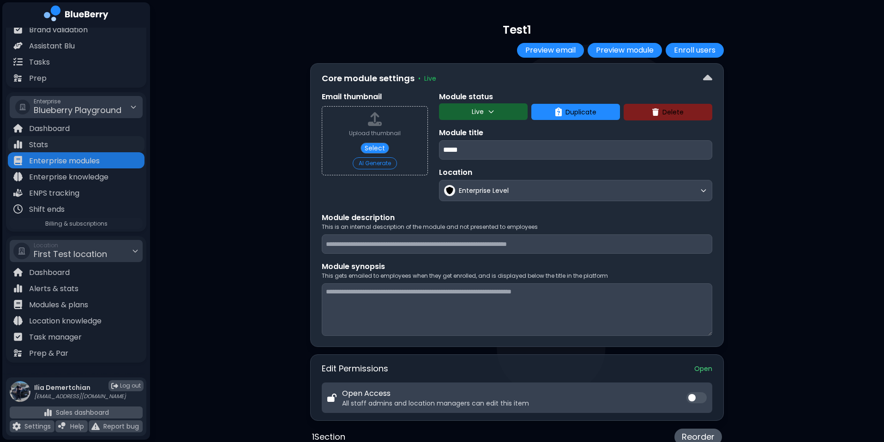
click at [60, 138] on div "Stats" at bounding box center [76, 144] width 137 height 16
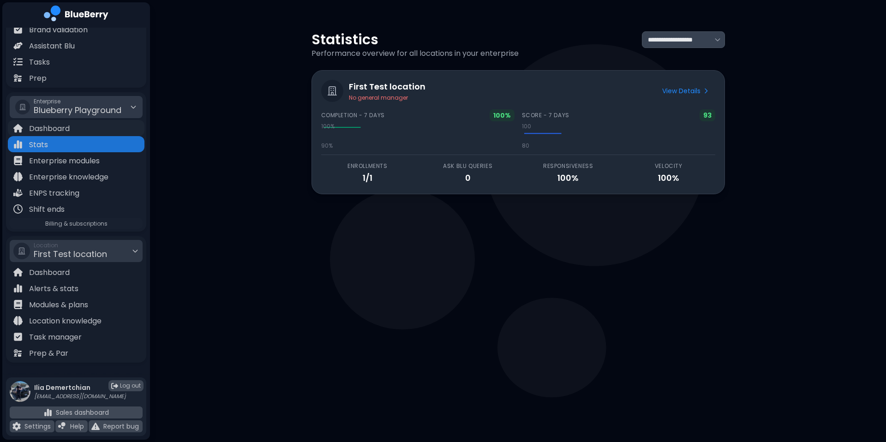
click at [89, 124] on div "Dashboard" at bounding box center [76, 128] width 137 height 16
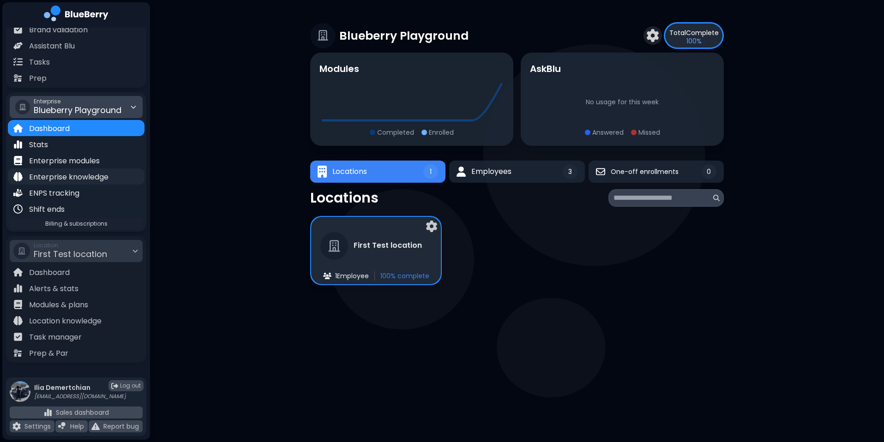
click at [91, 176] on p "Enterprise knowledge" at bounding box center [68, 177] width 79 height 11
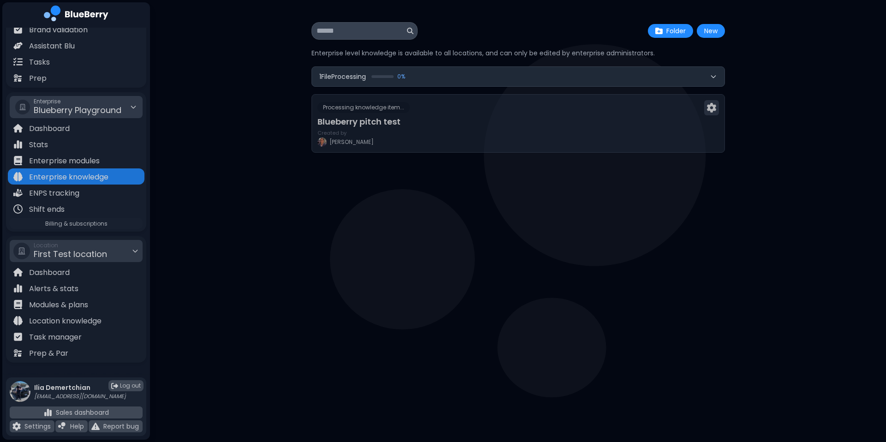
click at [500, 78] on button "1 File Processing 0 %" at bounding box center [518, 76] width 413 height 19
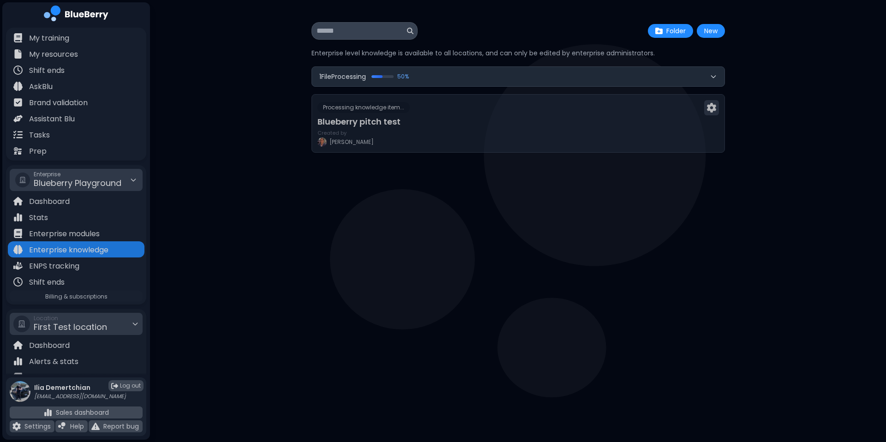
click at [361, 233] on div at bounding box center [519, 228] width 402 height 16
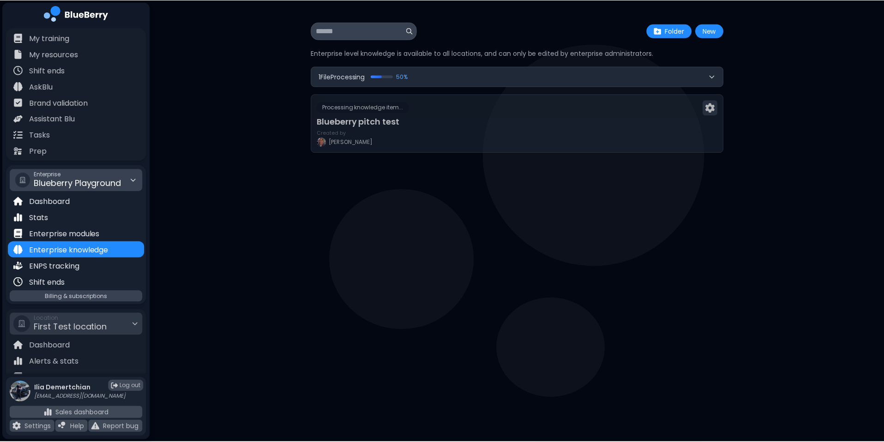
scroll to position [61, 0]
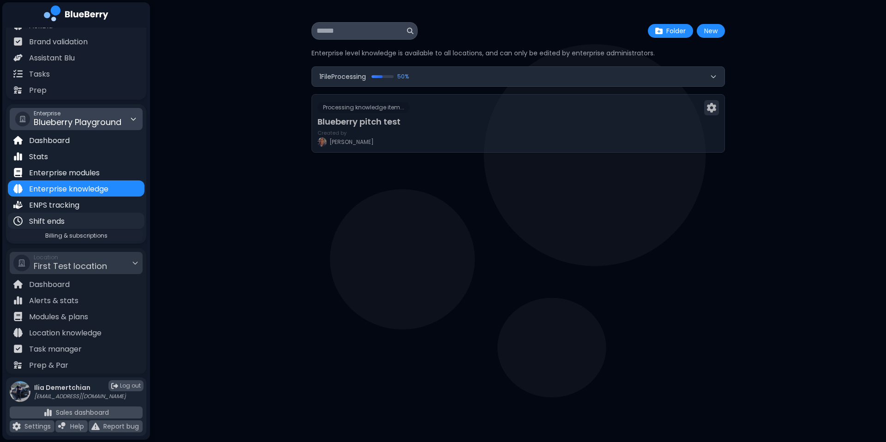
click at [78, 220] on div "Shift ends" at bounding box center [76, 221] width 137 height 16
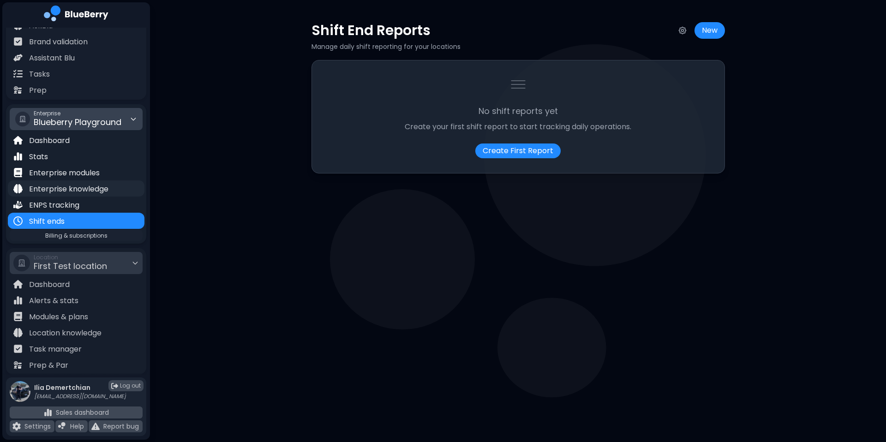
click at [81, 185] on p "Enterprise knowledge" at bounding box center [68, 189] width 79 height 11
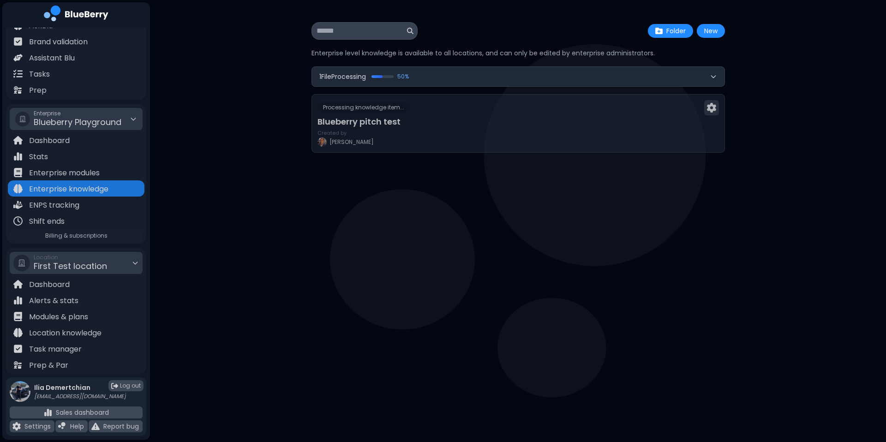
click at [428, 86] on div "1 File Processing 50 %" at bounding box center [519, 76] width 414 height 20
click at [409, 77] on span "50 %" at bounding box center [404, 76] width 12 height 7
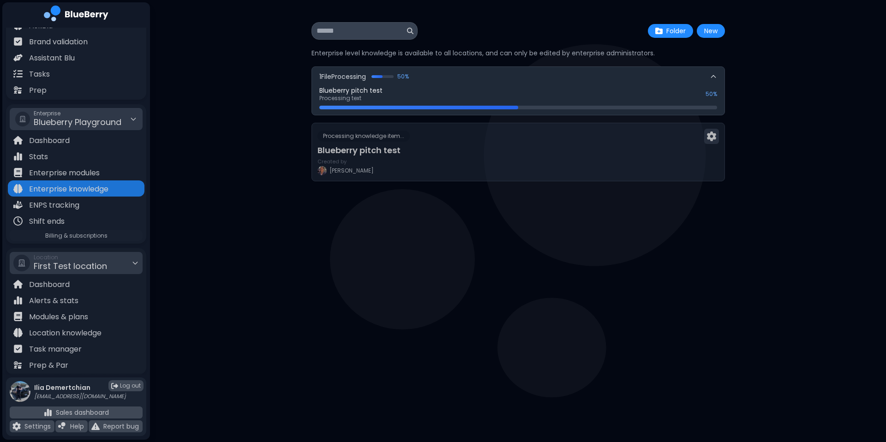
click at [409, 77] on span "50 %" at bounding box center [404, 76] width 12 height 7
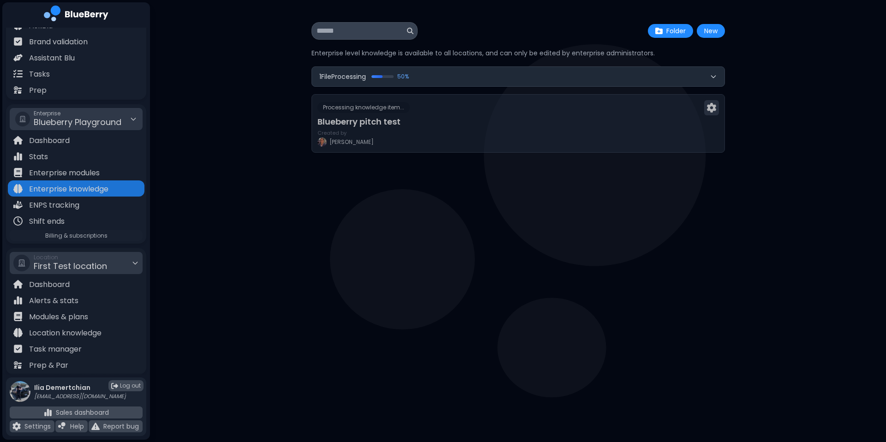
click at [322, 283] on div at bounding box center [519, 210] width 414 height 288
click at [385, 268] on div at bounding box center [409, 264] width 65 height 9
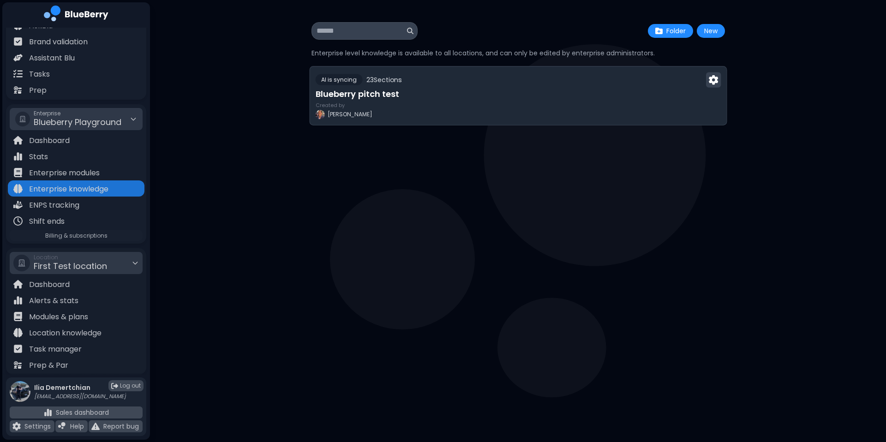
click at [434, 104] on div "Created by [PERSON_NAME]" at bounding box center [518, 110] width 406 height 17
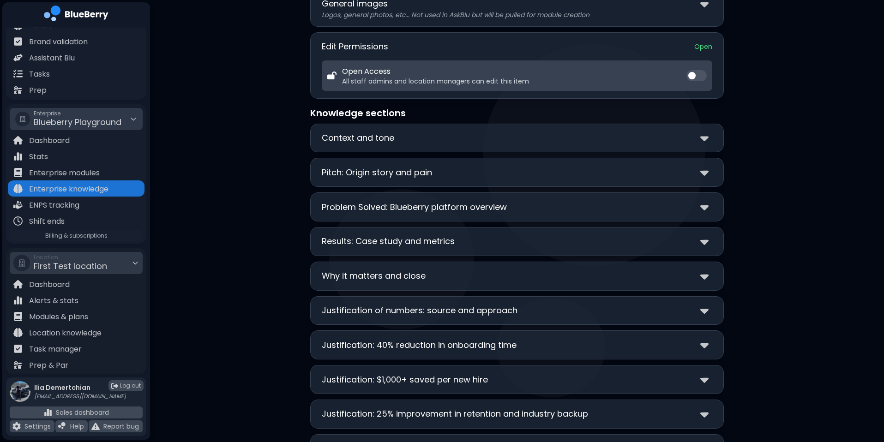
scroll to position [98, 0]
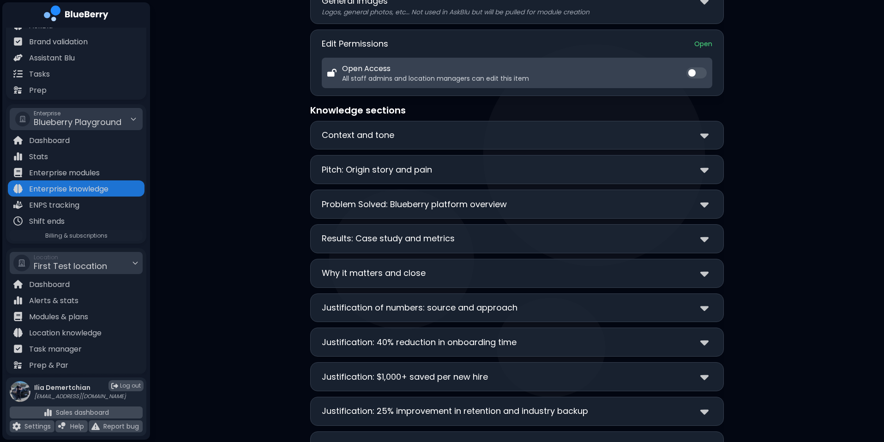
click at [577, 169] on div "Pitch: Origin story and pain" at bounding box center [517, 169] width 391 height 13
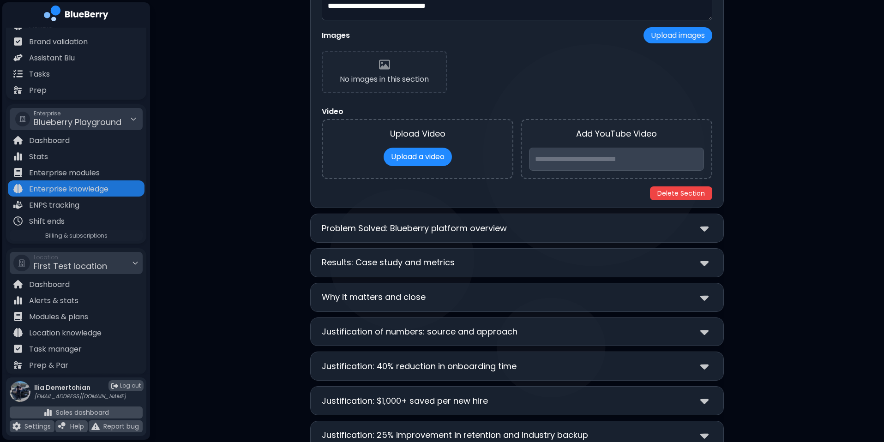
scroll to position [397, 0]
click at [597, 281] on div "**********" at bounding box center [517, 299] width 414 height 1349
click at [563, 260] on div "Results: Case study and metrics" at bounding box center [517, 263] width 391 height 13
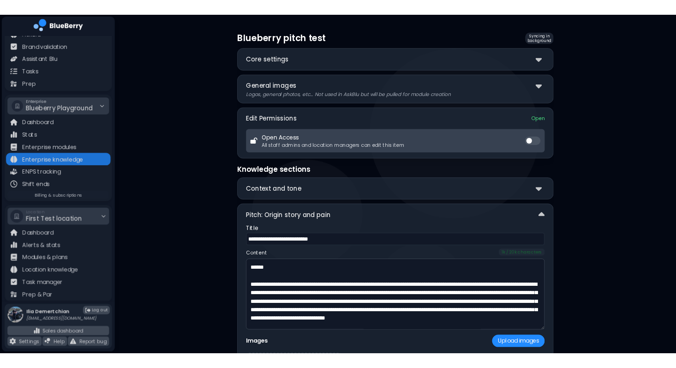
scroll to position [0, 0]
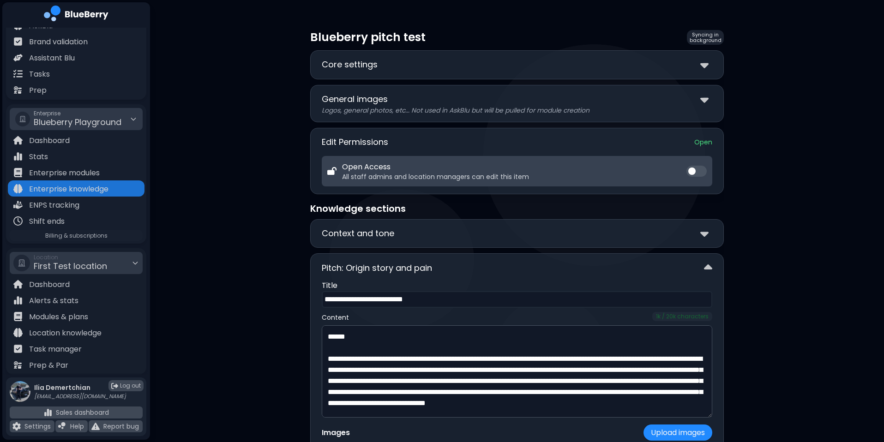
click at [549, 269] on div "Pitch: Origin story and pain" at bounding box center [517, 267] width 391 height 13
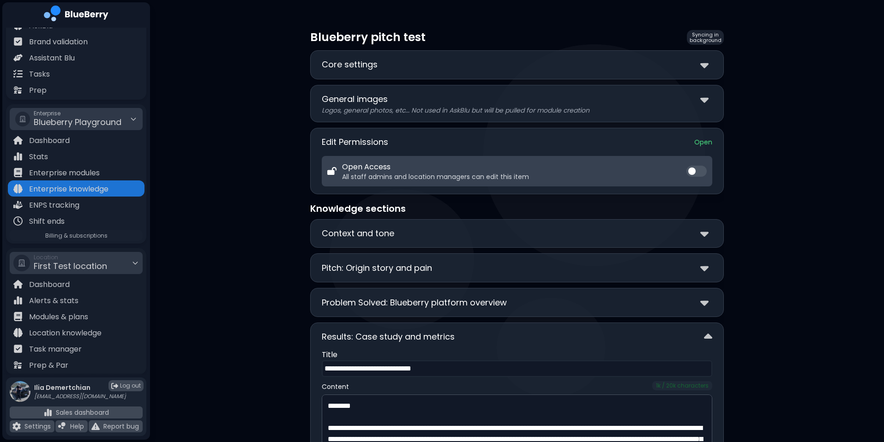
click at [560, 241] on div "**********" at bounding box center [517, 233] width 414 height 29
click at [546, 276] on div "**********" at bounding box center [517, 267] width 414 height 29
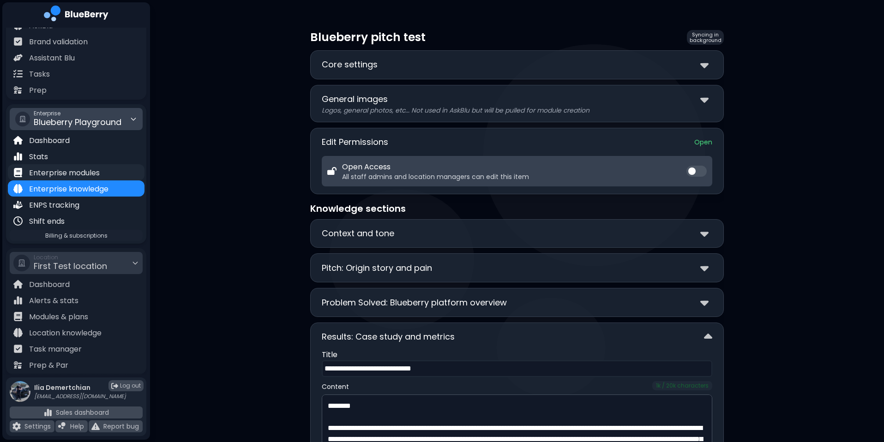
click at [111, 178] on div "Enterprise modules" at bounding box center [76, 172] width 137 height 16
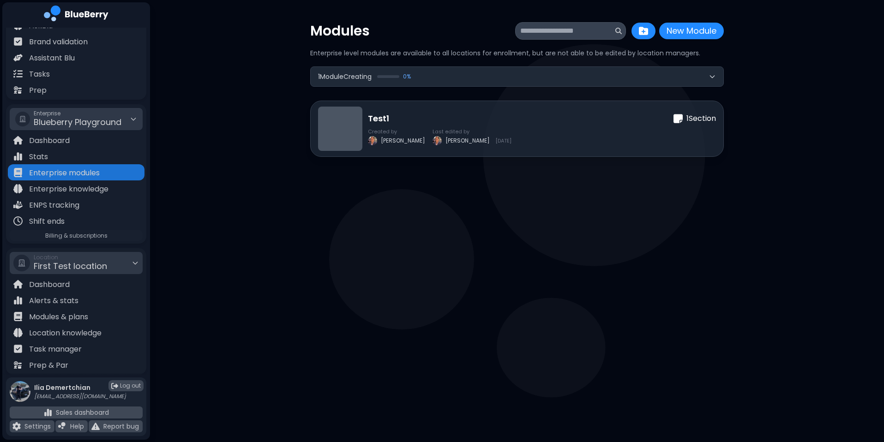
click at [546, 72] on button "1 Module Creating 0 %" at bounding box center [517, 76] width 413 height 19
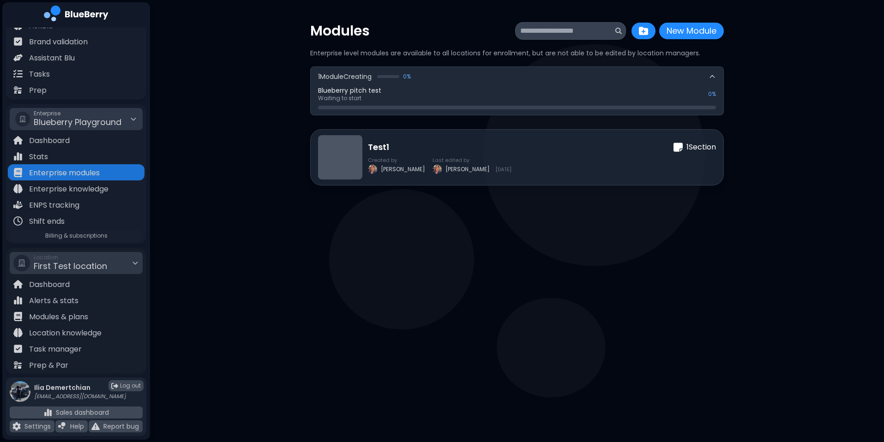
click at [546, 72] on button "1 Module Creating 0 %" at bounding box center [517, 76] width 413 height 19
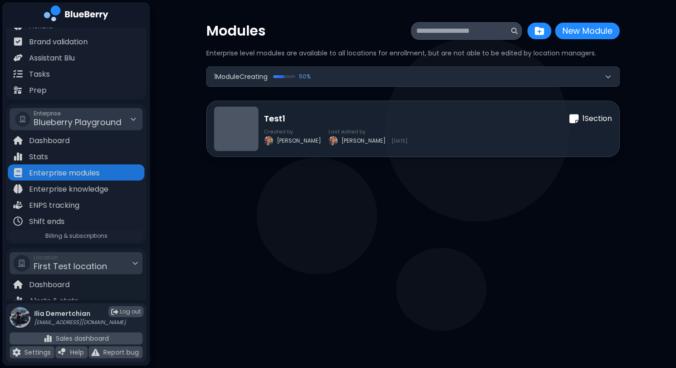
scroll to position [61, 0]
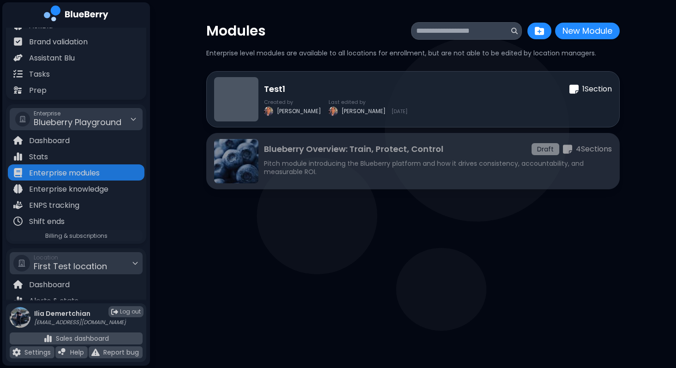
click at [279, 164] on p "Pitch module introducing the Blueberry platform and how it drives consistency, …" at bounding box center [438, 167] width 348 height 17
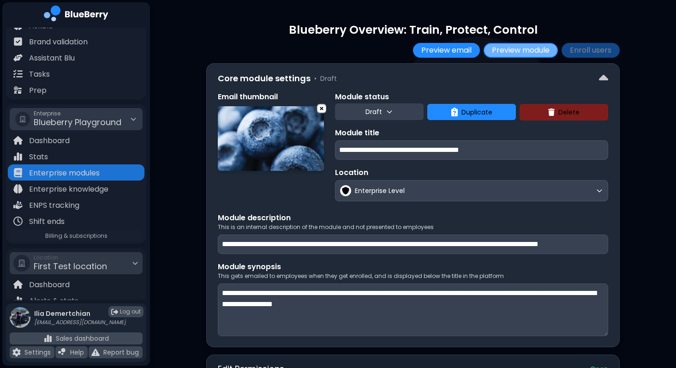
click at [510, 50] on button "Preview module" at bounding box center [521, 50] width 74 height 15
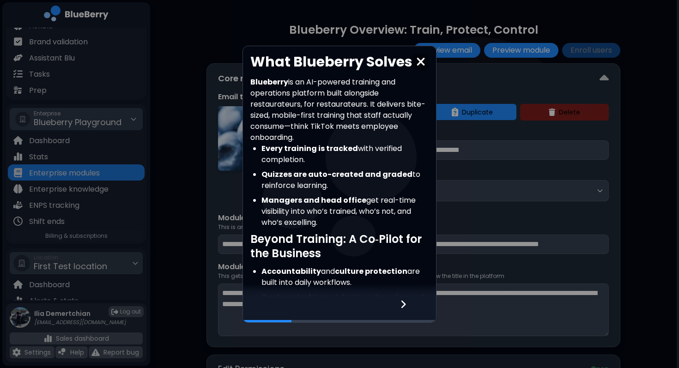
click at [400, 308] on icon at bounding box center [403, 304] width 6 height 10
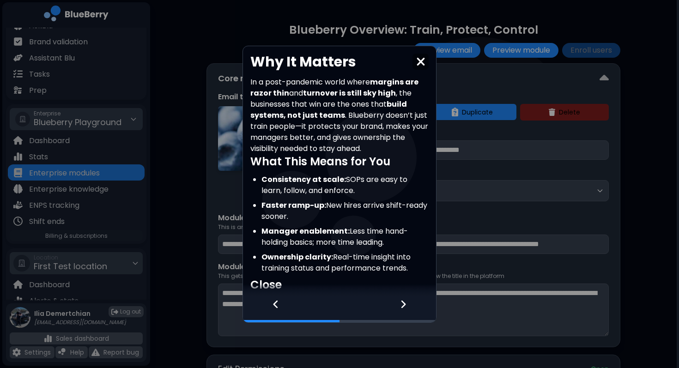
click at [400, 308] on icon at bounding box center [403, 304] width 6 height 10
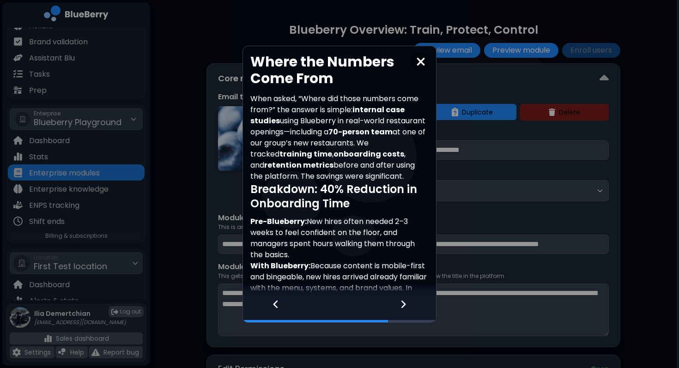
click at [400, 308] on icon at bounding box center [403, 304] width 6 height 10
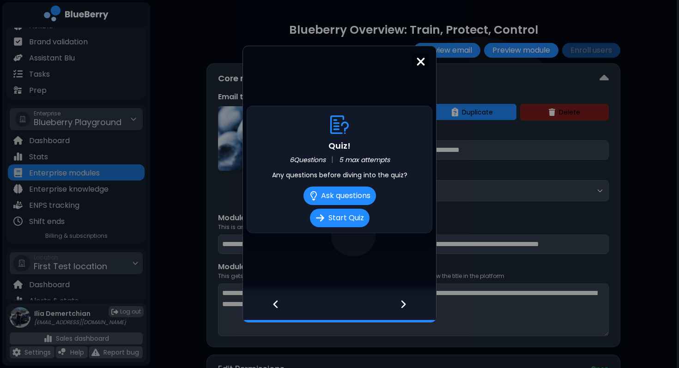
click at [515, 232] on div "Quiz! 6 Questions | 5 max attempts Any questions before diving into the quiz? A…" at bounding box center [339, 184] width 679 height 368
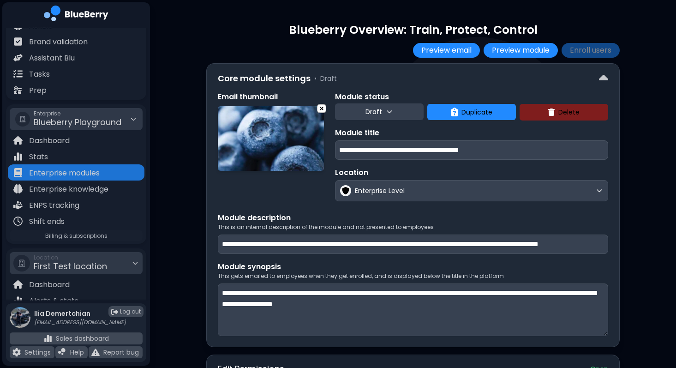
click at [382, 108] on button "Draft" at bounding box center [379, 111] width 89 height 17
click at [380, 152] on button "Live" at bounding box center [380, 154] width 33 height 18
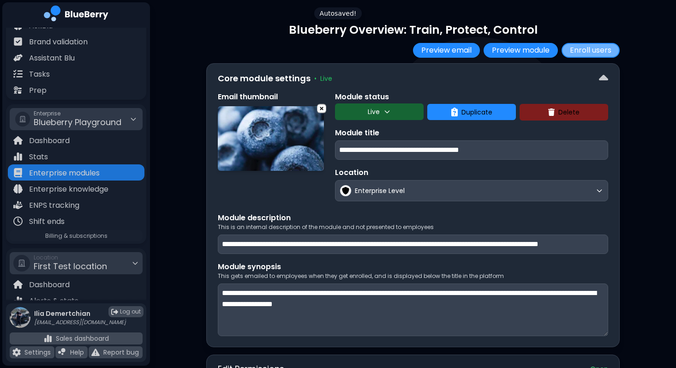
click at [597, 52] on button "Enroll users" at bounding box center [591, 50] width 58 height 15
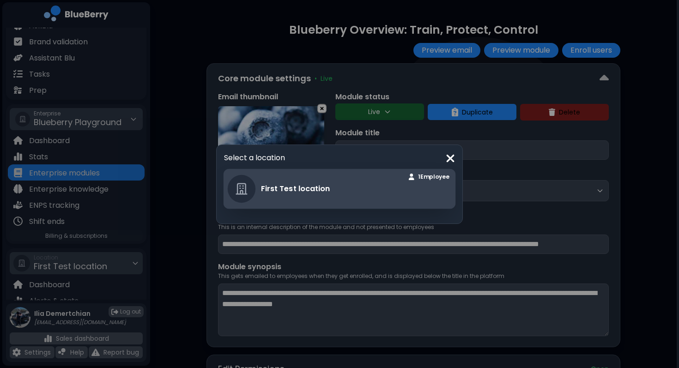
click at [353, 194] on div "First Test location 1 Employee" at bounding box center [339, 189] width 232 height 40
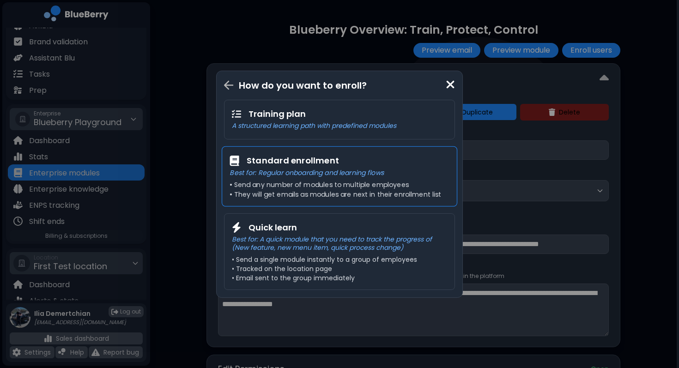
click at [341, 164] on div "Standard enrollment" at bounding box center [338, 160] width 219 height 13
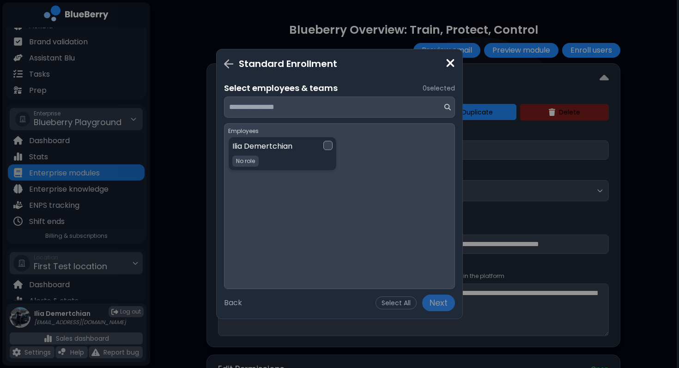
click at [552, 165] on div "Standard Enrollment Select employees & teams 0 selected Employees Ilia Demertch…" at bounding box center [339, 184] width 679 height 368
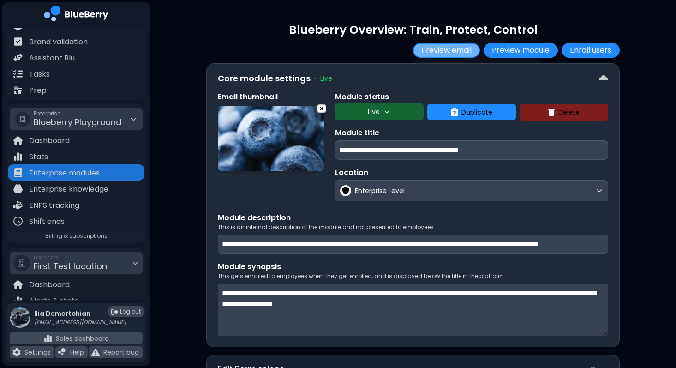
click at [447, 48] on button "Preview email" at bounding box center [446, 50] width 67 height 15
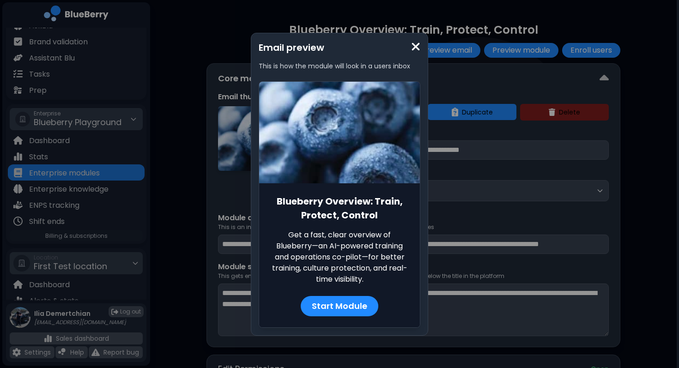
click at [200, 218] on div "Email preview This is how the module will look in a users inbox Blueberry Overv…" at bounding box center [339, 184] width 679 height 368
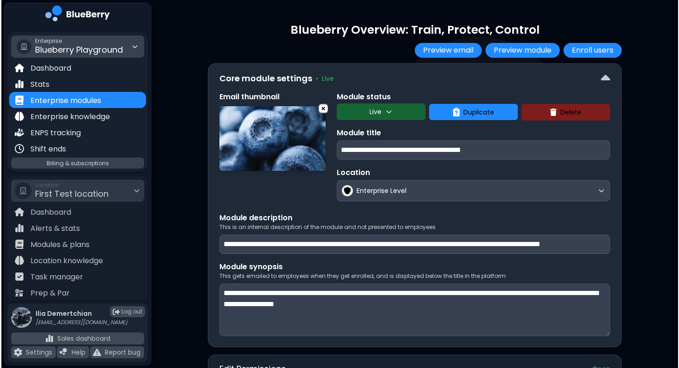
scroll to position [147, 0]
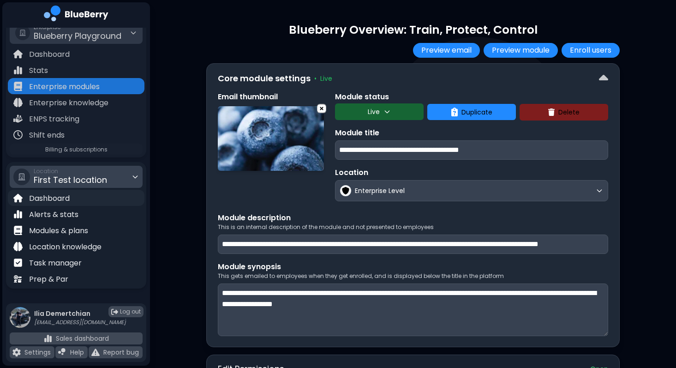
click at [76, 190] on div "Dashboard" at bounding box center [76, 198] width 137 height 16
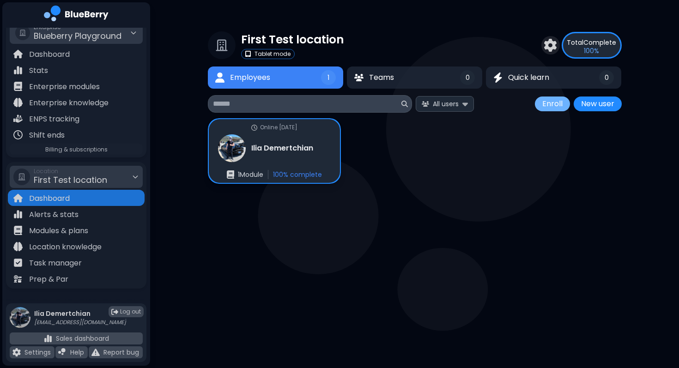
click at [556, 100] on button "Enroll" at bounding box center [552, 103] width 35 height 15
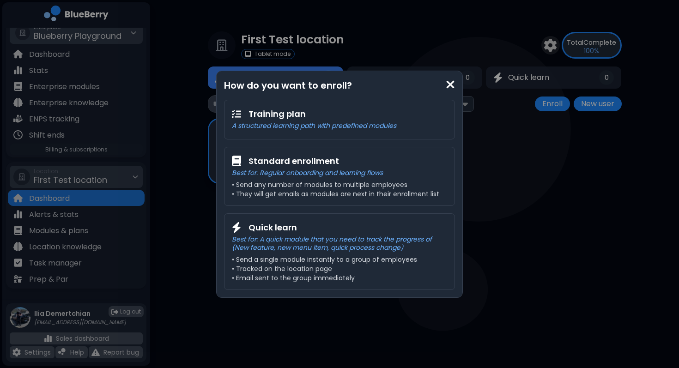
click at [517, 148] on div "How do you want to enroll? Training plan A structured learning path with predef…" at bounding box center [339, 184] width 679 height 368
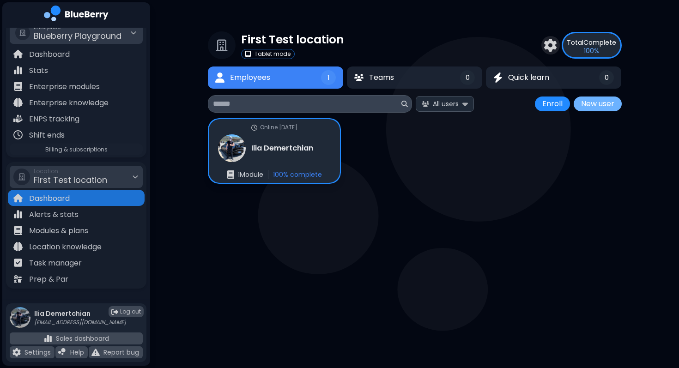
click at [600, 103] on button "New user" at bounding box center [597, 103] width 48 height 15
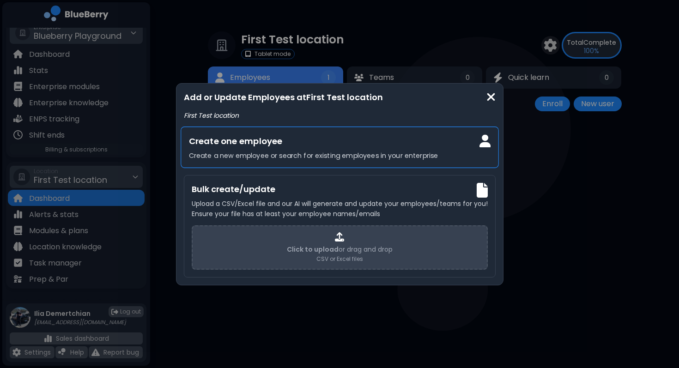
click at [236, 162] on div "Create one employee Create a new employee or search for existing employees in y…" at bounding box center [340, 148] width 318 height 42
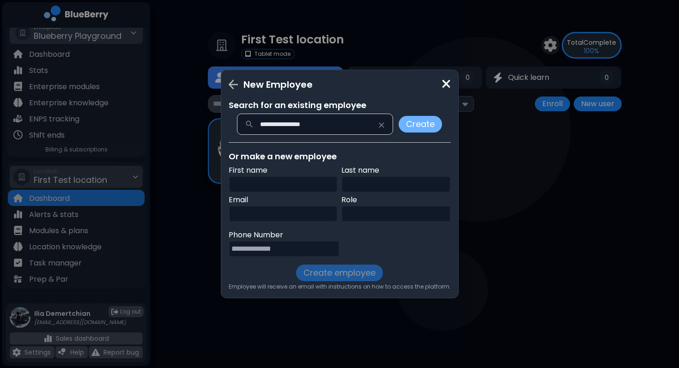
type input "**********"
click at [406, 130] on button "Create" at bounding box center [419, 124] width 43 height 17
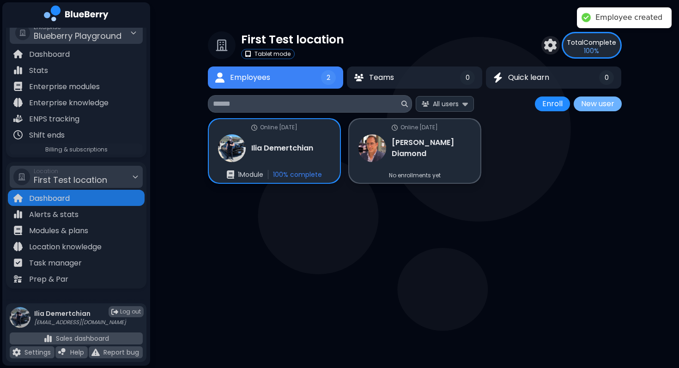
click at [605, 103] on button "New user" at bounding box center [597, 103] width 48 height 15
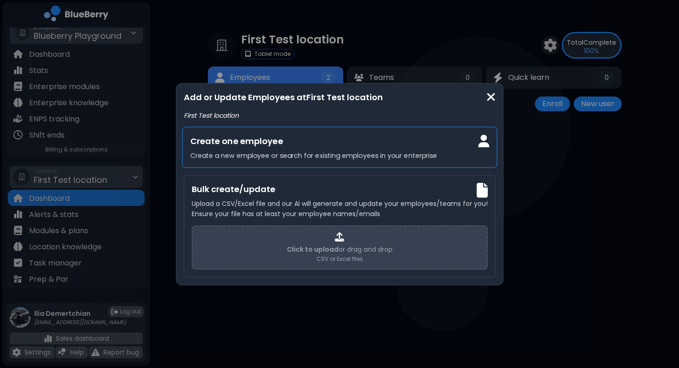
click at [264, 141] on h3 "Create one employee" at bounding box center [339, 140] width 299 height 13
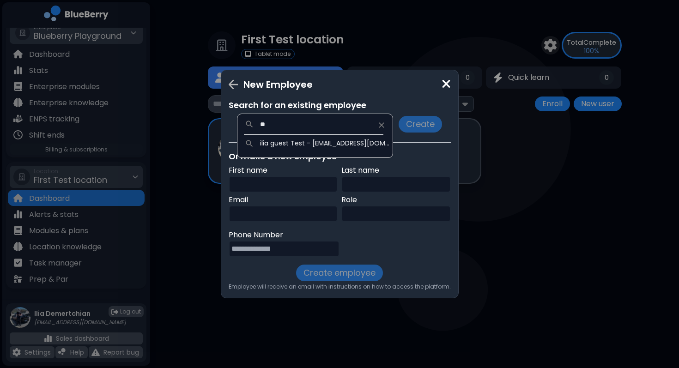
type input "*"
click at [321, 190] on input "text" at bounding box center [283, 184] width 109 height 17
type input "****"
type input "*****"
type input "**********"
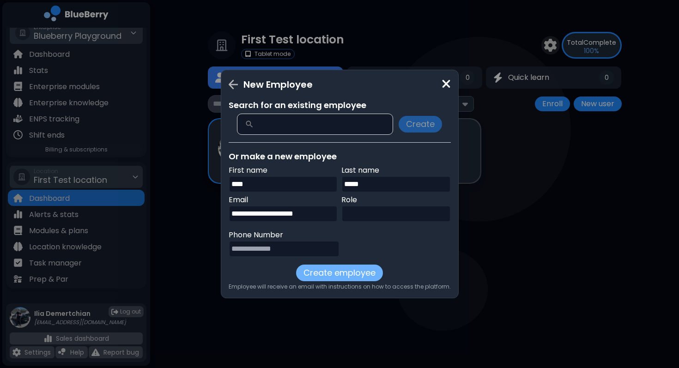
click at [314, 277] on button "Create employee" at bounding box center [339, 273] width 87 height 17
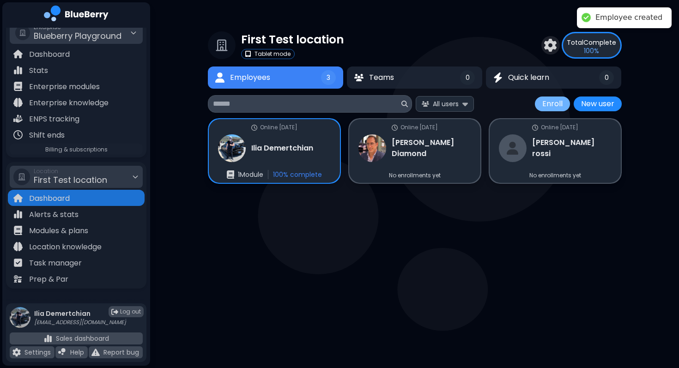
click at [539, 102] on button "Enroll" at bounding box center [552, 103] width 35 height 15
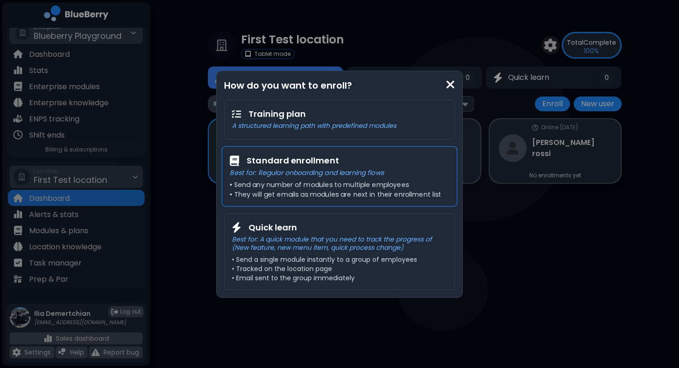
click at [313, 162] on h3 "Standard enrollment" at bounding box center [293, 160] width 92 height 13
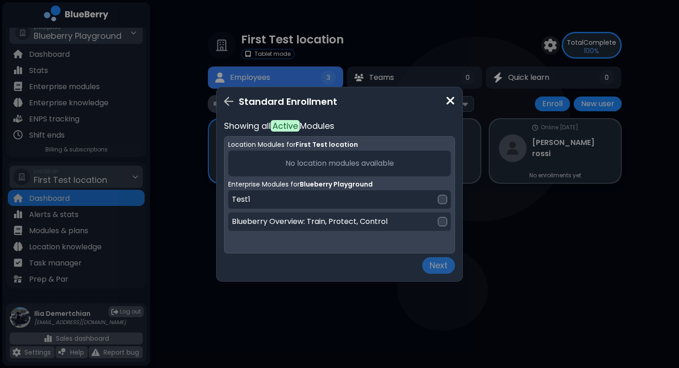
click at [392, 221] on div "Blueberry Overview: Train, Protect, Control" at bounding box center [339, 221] width 223 height 18
click at [445, 268] on button "Next" at bounding box center [438, 265] width 33 height 17
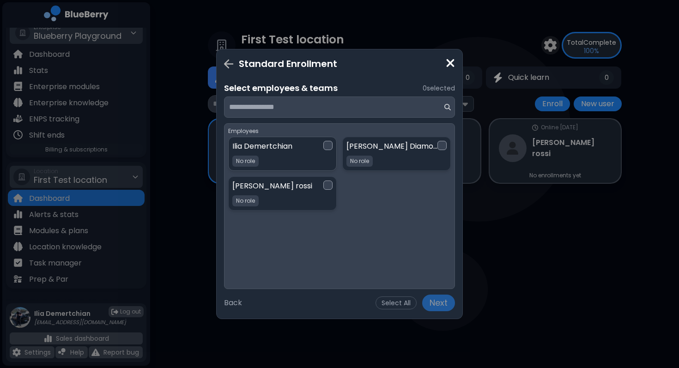
click at [308, 151] on div "Ilia Demertchian No role" at bounding box center [277, 146] width 91 height 11
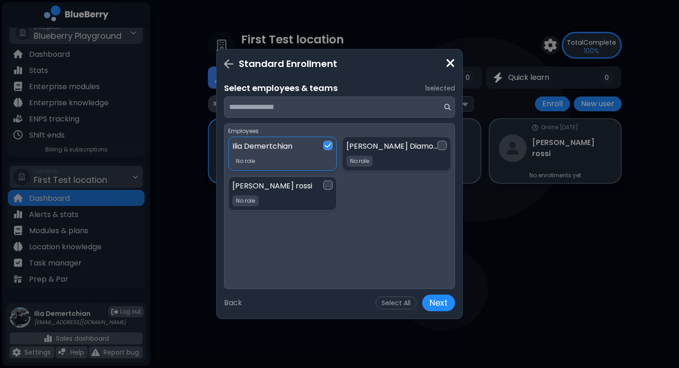
click at [298, 183] on div "nick rossi No role" at bounding box center [277, 186] width 91 height 11
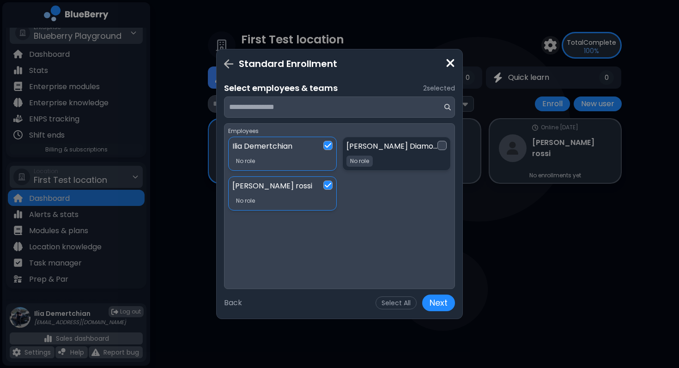
click at [305, 158] on div "Ilia Demertchian No role No role" at bounding box center [277, 154] width 91 height 26
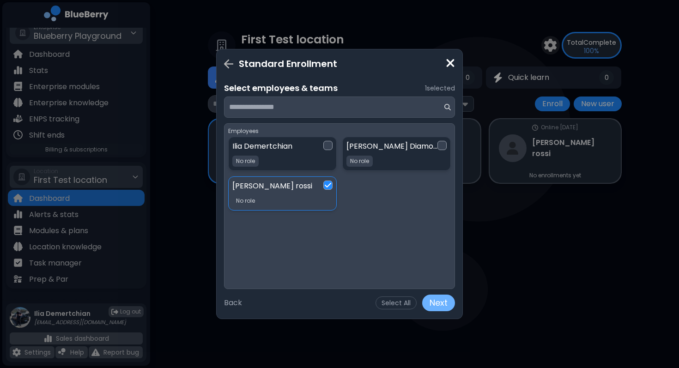
click at [442, 308] on button "Next" at bounding box center [438, 303] width 33 height 17
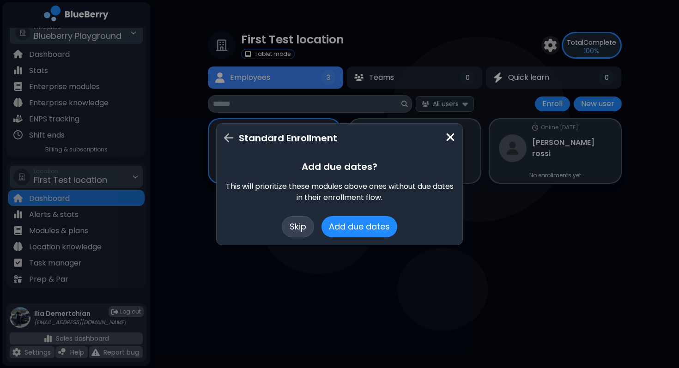
click at [297, 226] on button "Skip" at bounding box center [298, 226] width 32 height 21
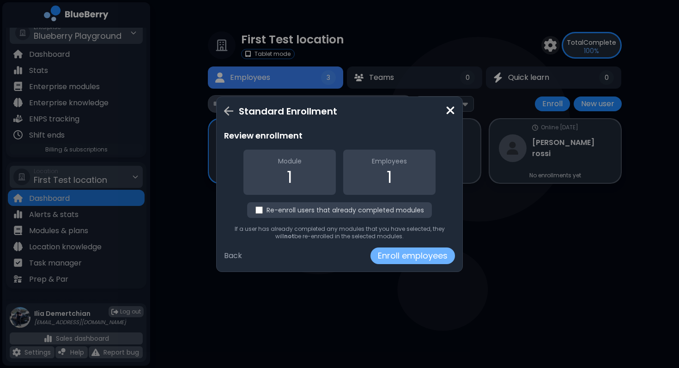
click at [418, 256] on button "Enroll employees" at bounding box center [412, 255] width 84 height 17
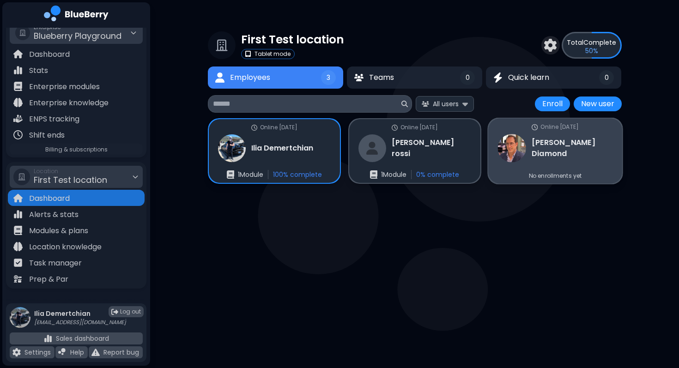
click at [515, 163] on div "Online today Jared Diamond No enrollments yet" at bounding box center [555, 151] width 134 height 65
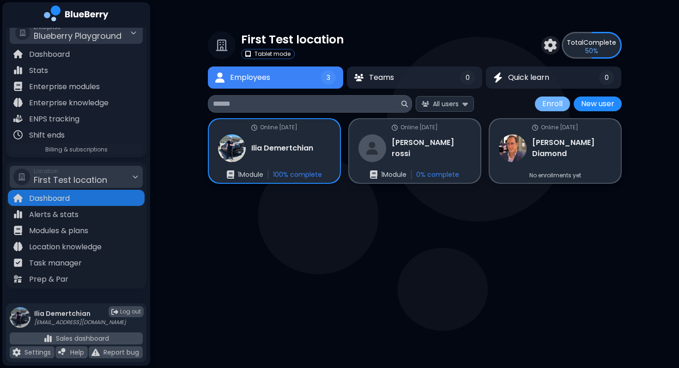
click at [549, 109] on button "Enroll" at bounding box center [552, 103] width 35 height 15
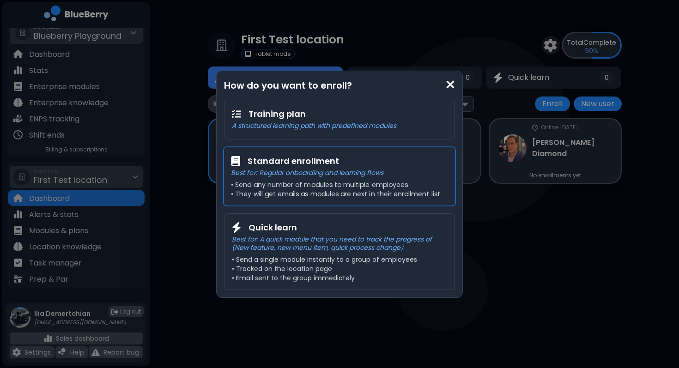
click at [331, 190] on p "• They will get emails as modules are next in their enrollment list" at bounding box center [339, 194] width 217 height 8
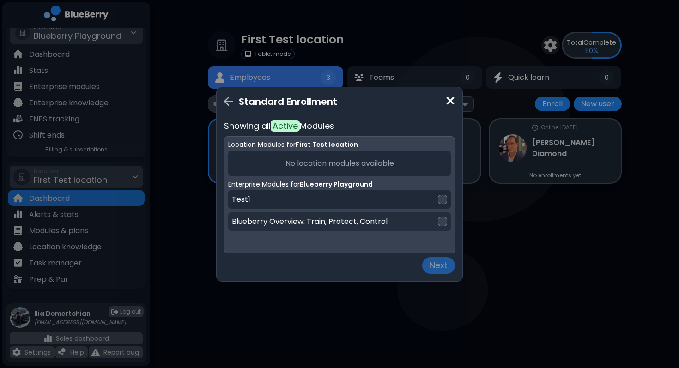
click at [279, 224] on p "Blueberry Overview: Train, Protect, Control" at bounding box center [310, 221] width 156 height 11
click at [437, 267] on button "Next" at bounding box center [438, 265] width 33 height 17
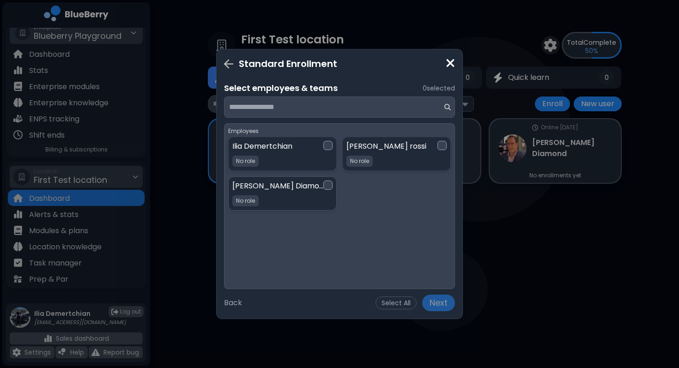
click at [274, 201] on div "Jared Diamond No role No role" at bounding box center [277, 194] width 91 height 26
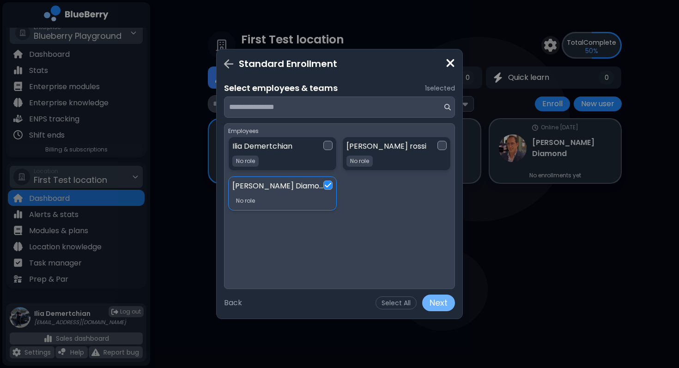
click at [435, 298] on button "Next" at bounding box center [438, 303] width 33 height 17
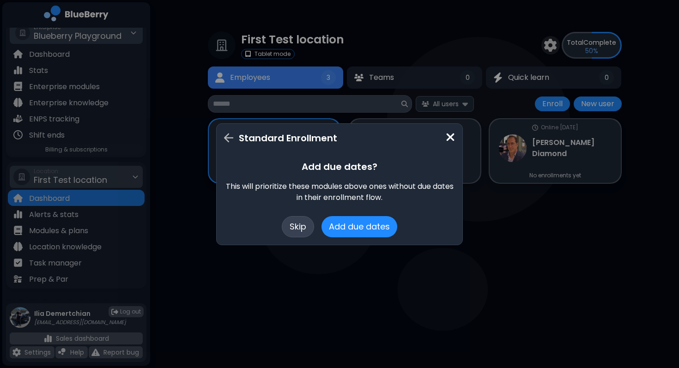
click at [298, 229] on button "Skip" at bounding box center [298, 226] width 32 height 21
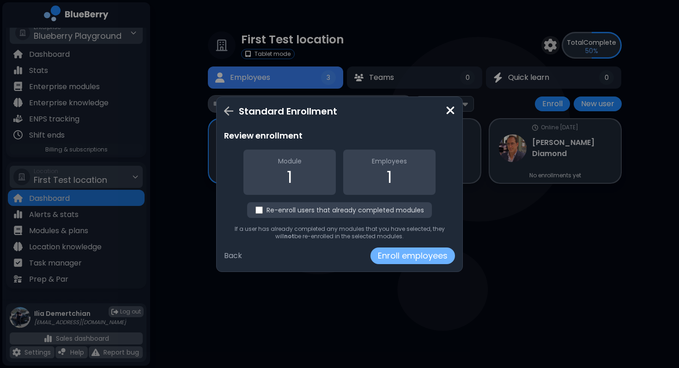
click at [416, 262] on button "Enroll employees" at bounding box center [412, 255] width 84 height 17
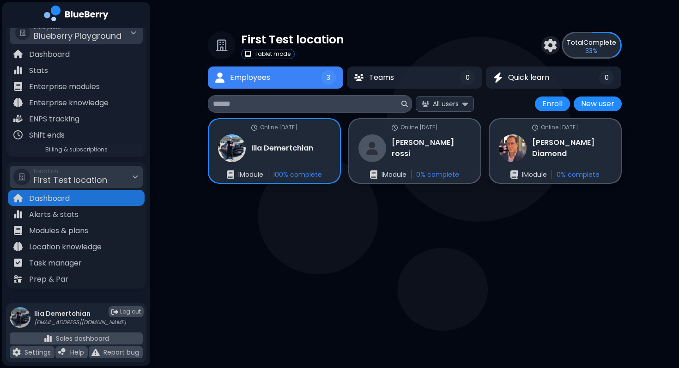
click at [492, 271] on main "First Test location Tablet mode Total Complete 33 % Employees 3 Teams 0 Quick l…" at bounding box center [339, 184] width 679 height 368
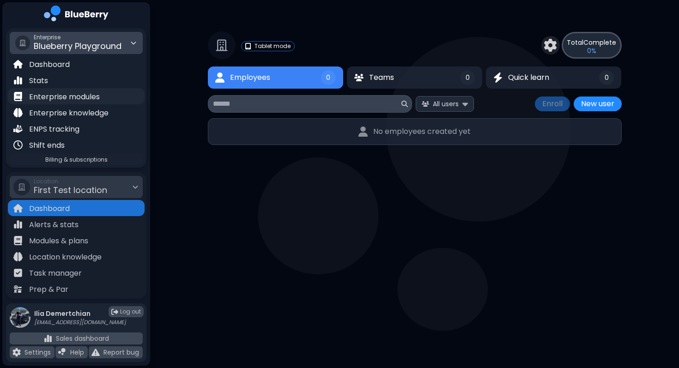
scroll to position [138, 0]
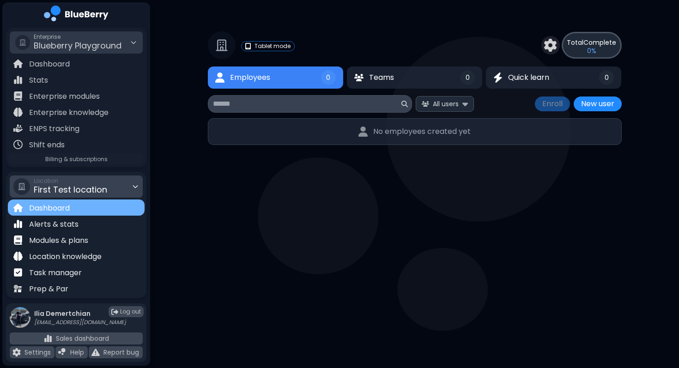
click at [58, 215] on div "Dashboard" at bounding box center [76, 207] width 137 height 16
click at [54, 235] on p "Modules & plans" at bounding box center [58, 240] width 59 height 11
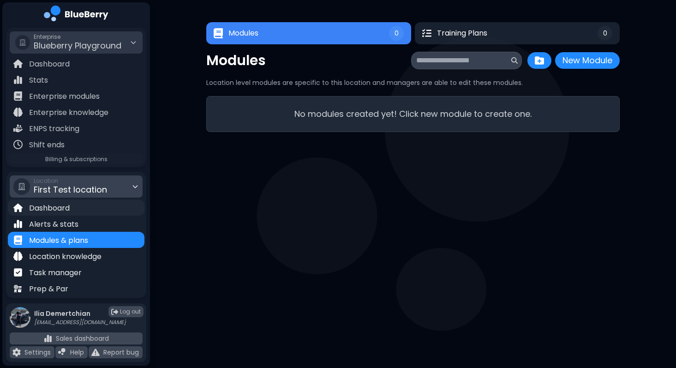
click at [69, 207] on p "Dashboard" at bounding box center [49, 208] width 41 height 11
